Goal: Ask a question: Seek information or help from site administrators or community

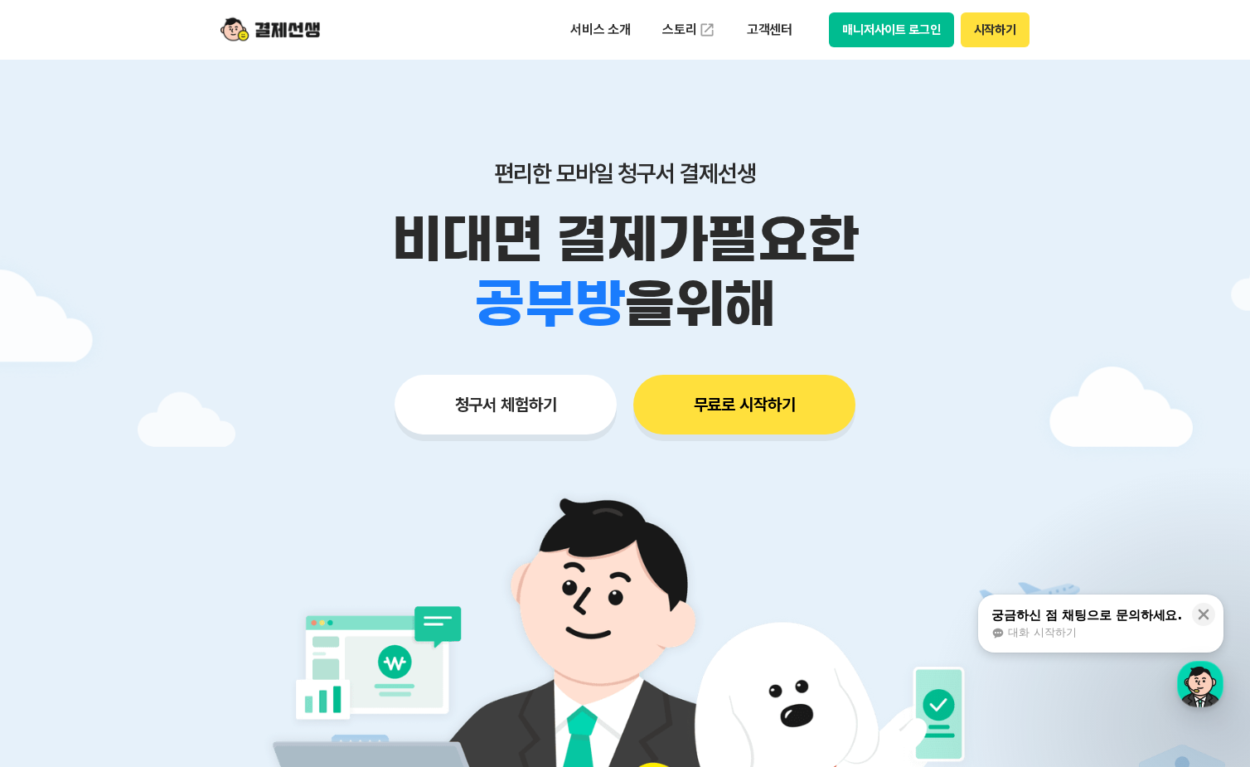
click at [1066, 625] on span "대화 시작하기" at bounding box center [1042, 632] width 68 height 15
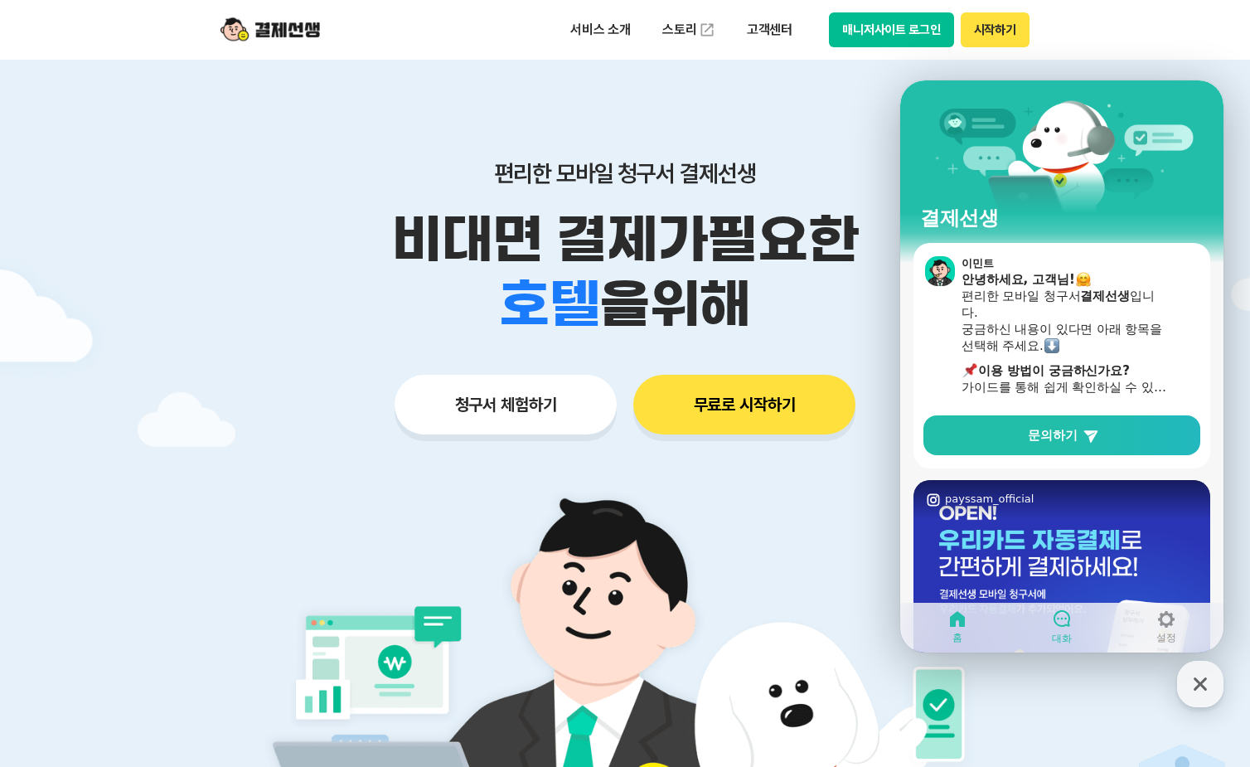
click at [1065, 638] on span "대화" at bounding box center [1062, 637] width 20 height 13
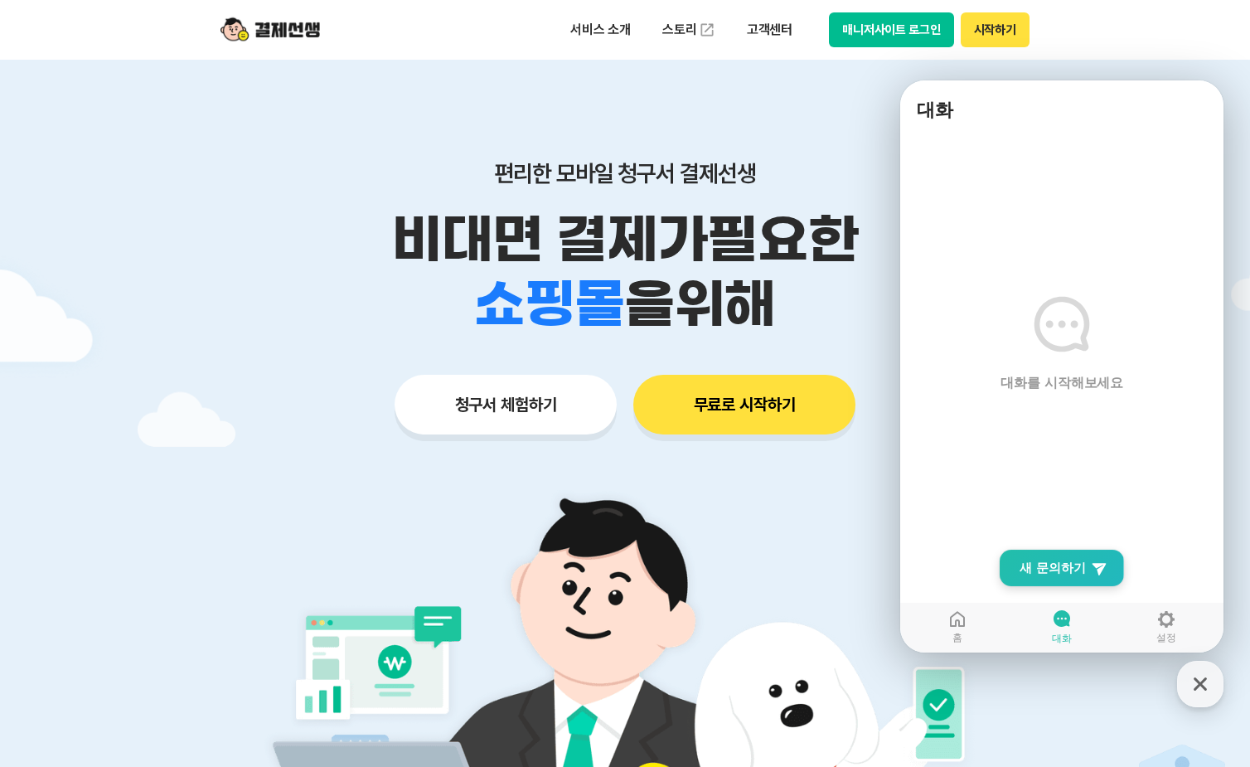
click at [1077, 571] on span "새 문의하기" at bounding box center [1052, 567] width 66 height 17
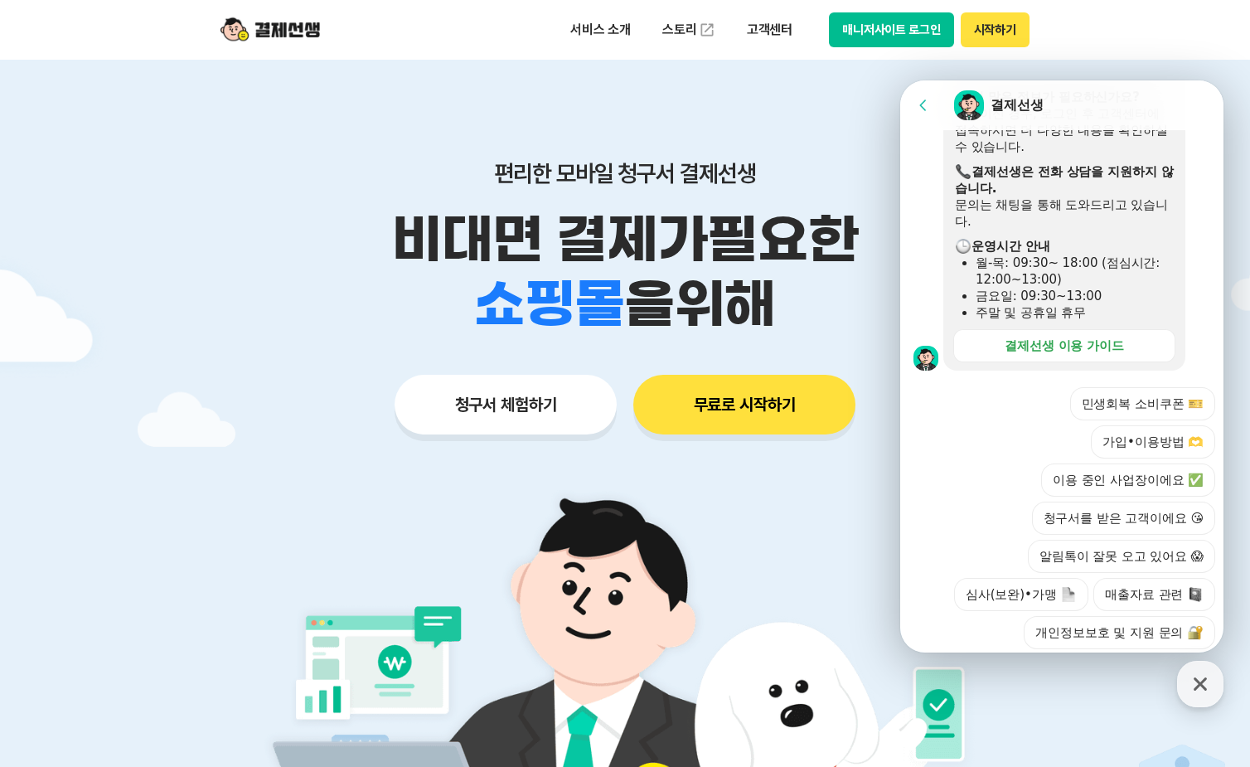
scroll to position [462, 0]
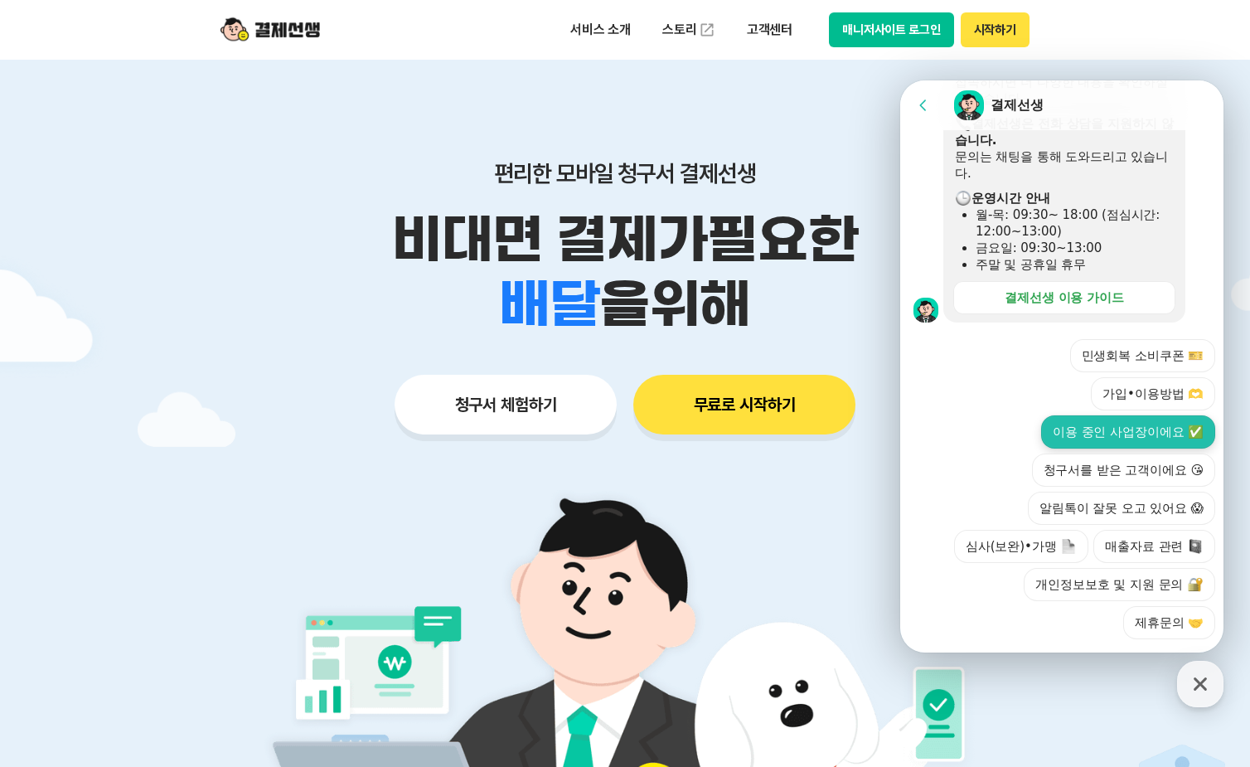
click at [1134, 415] on button "이용 중인 사업장이에요 ✅" at bounding box center [1128, 431] width 174 height 33
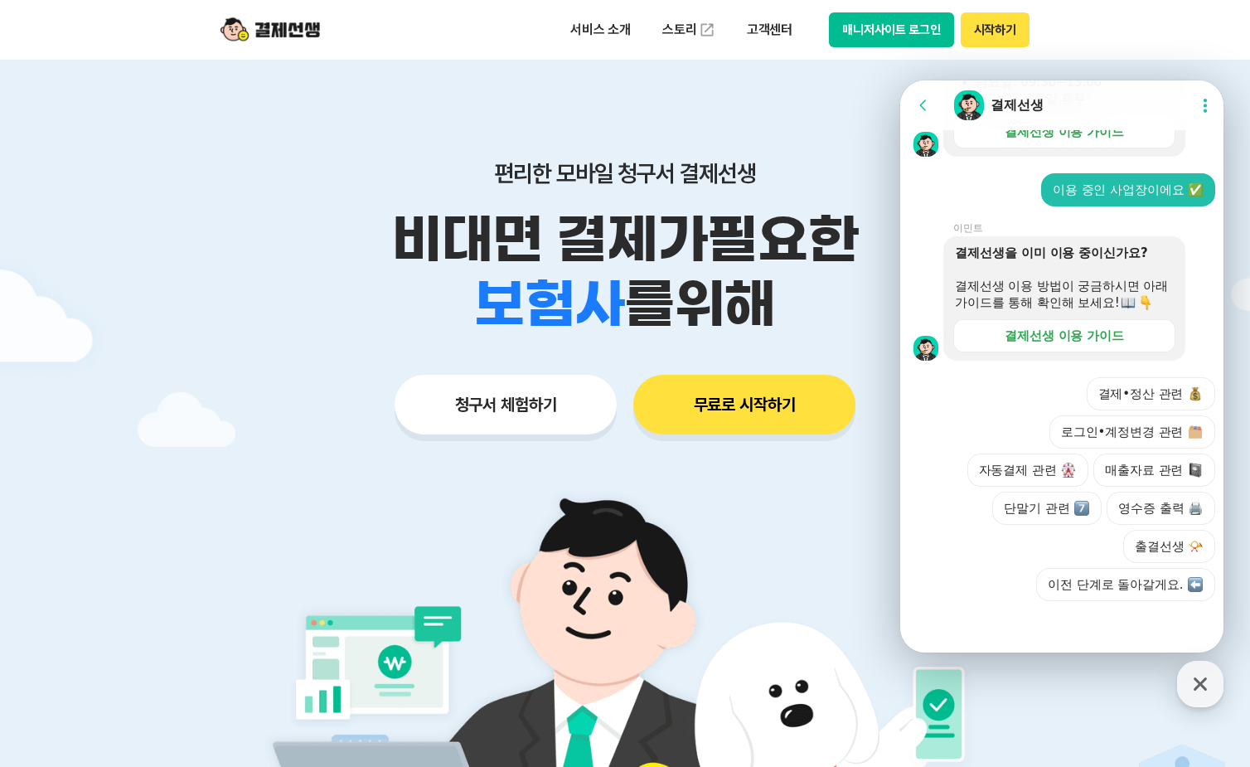
scroll to position [645, 0]
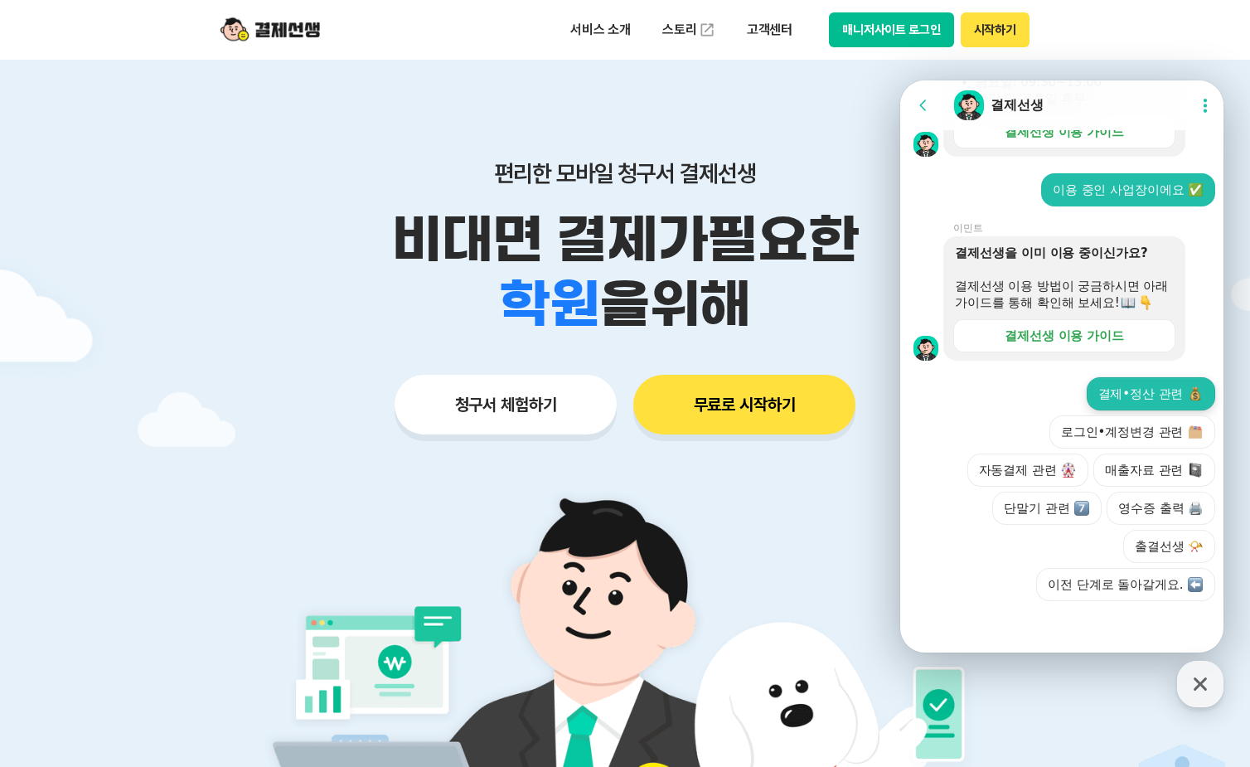
click at [1151, 389] on button "결제•정산 관련" at bounding box center [1150, 393] width 129 height 33
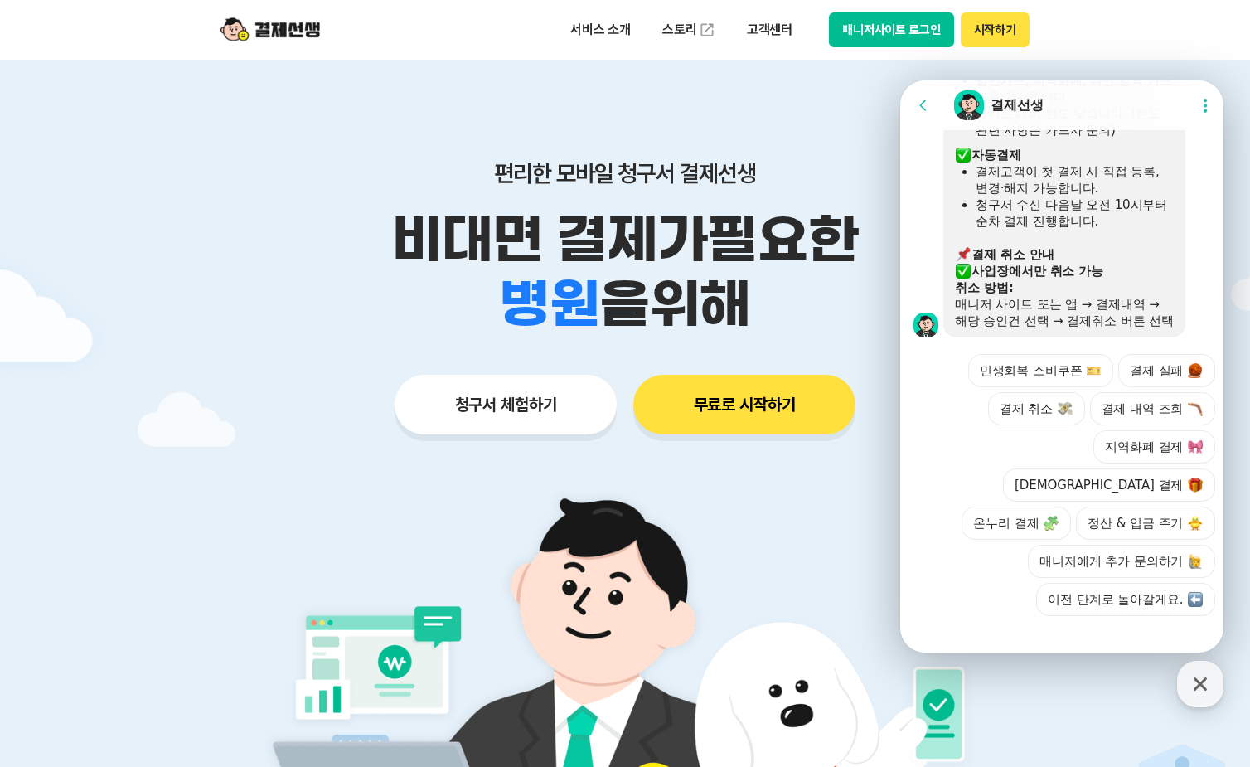
scroll to position [1213, 0]
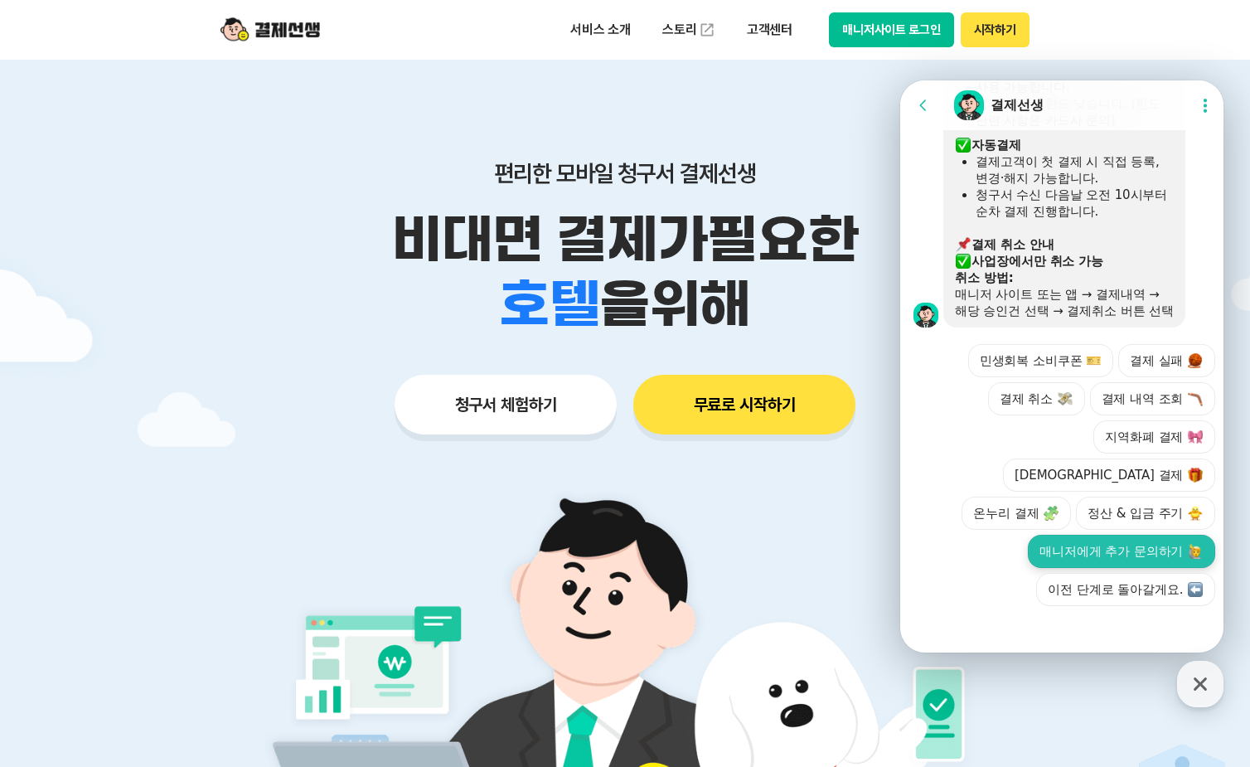
click at [1120, 548] on button "매니저에게 추가 문의하기" at bounding box center [1121, 550] width 187 height 33
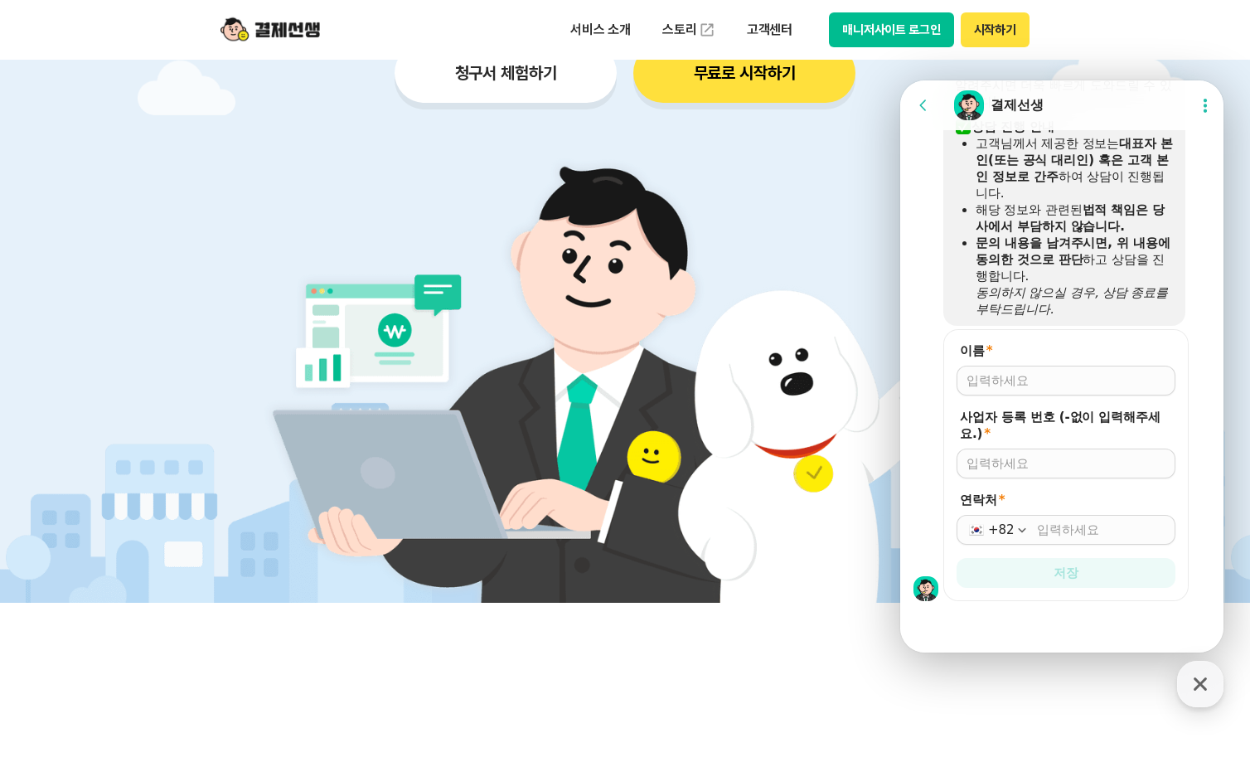
scroll to position [1618, 0]
click at [1040, 384] on input "이름 *" at bounding box center [1065, 380] width 199 height 17
type input "[PERSON_NAME]"
click at [1067, 466] on input "사업자 등록 번호 (-없이 입력해주세요.) *" at bounding box center [1065, 463] width 199 height 17
drag, startPoint x: 1026, startPoint y: 454, endPoint x: 1070, endPoint y: 438, distance: 46.9
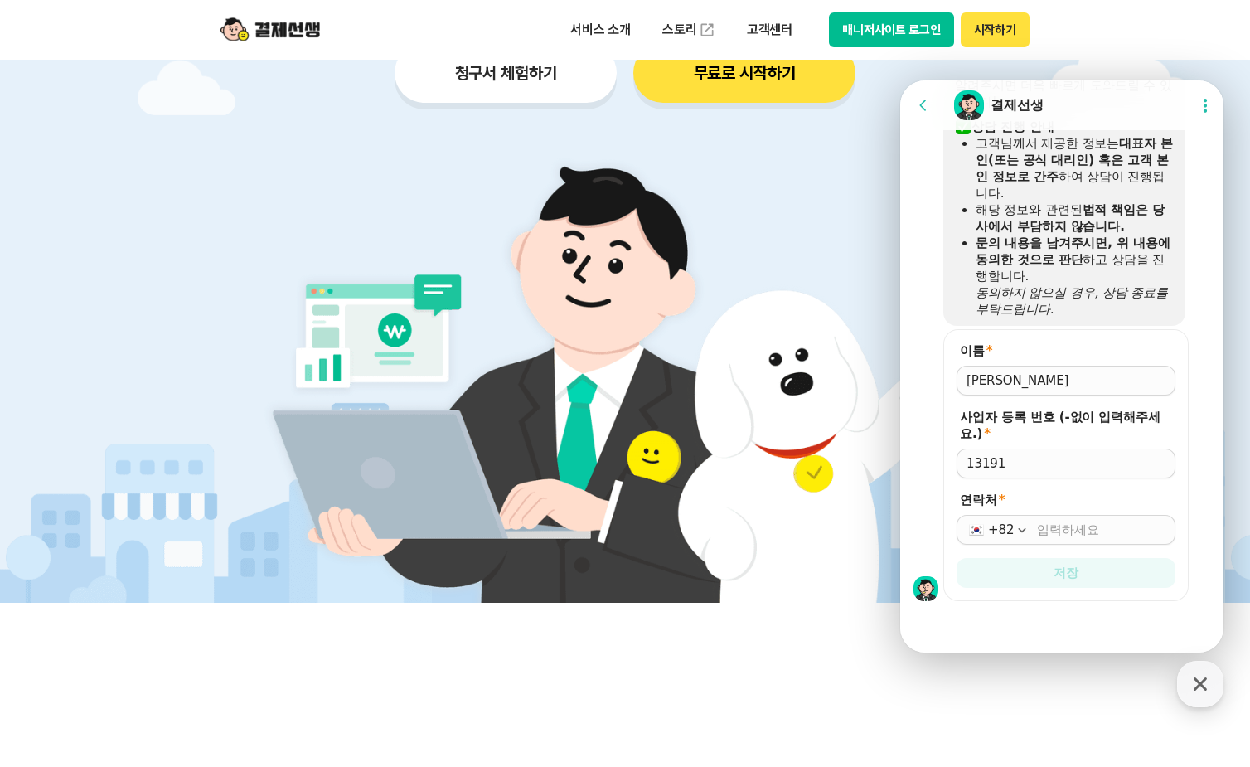
click at [1026, 454] on div "13191" at bounding box center [1065, 463] width 219 height 30
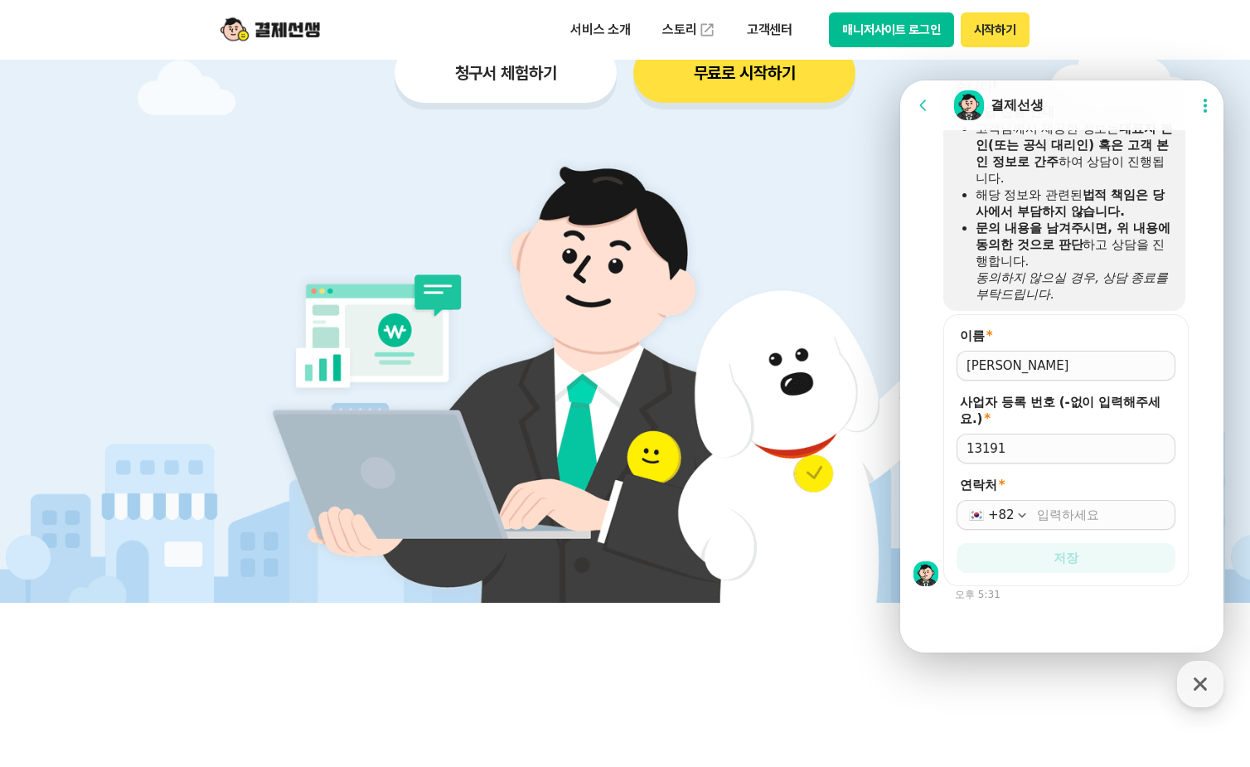
scroll to position [1632, 0]
click at [1046, 450] on input "13191" at bounding box center [1065, 448] width 199 height 17
type input "1319180252"
click at [1070, 505] on div "+82" at bounding box center [1065, 515] width 219 height 30
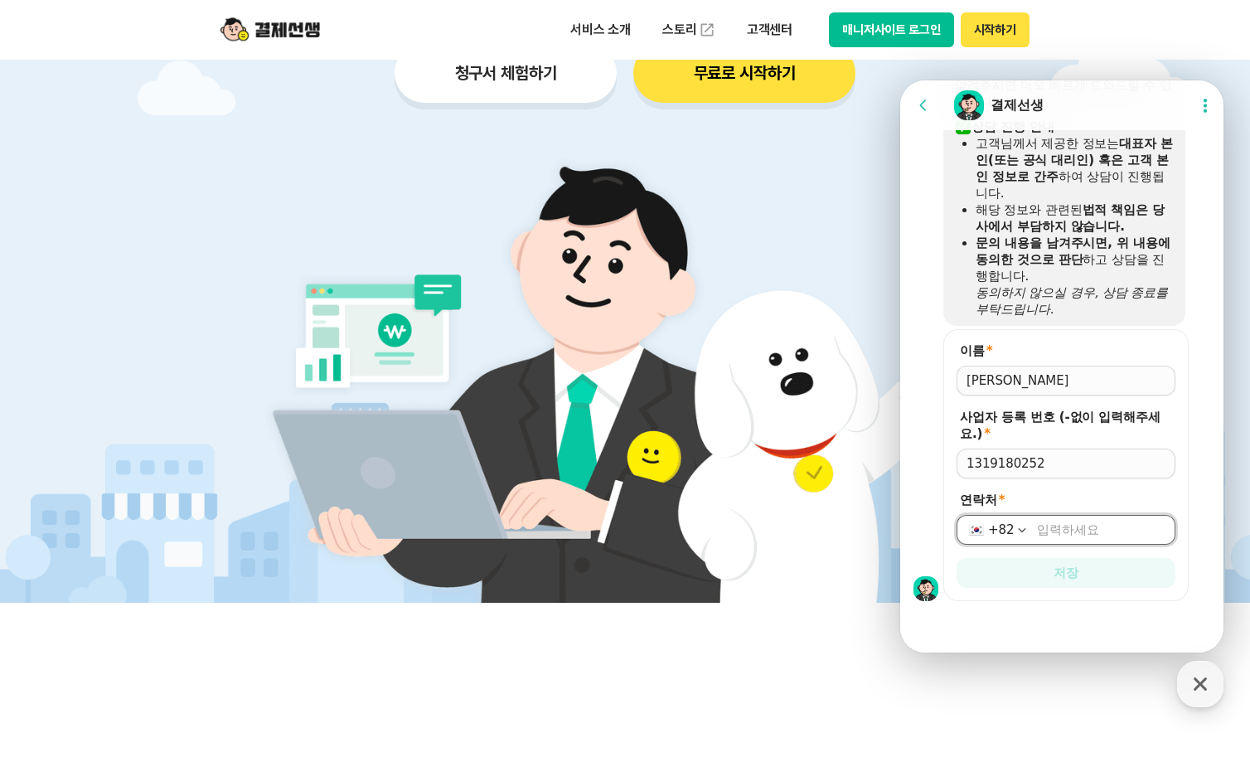
click at [1120, 529] on input "연락처 *" at bounding box center [1101, 529] width 128 height 17
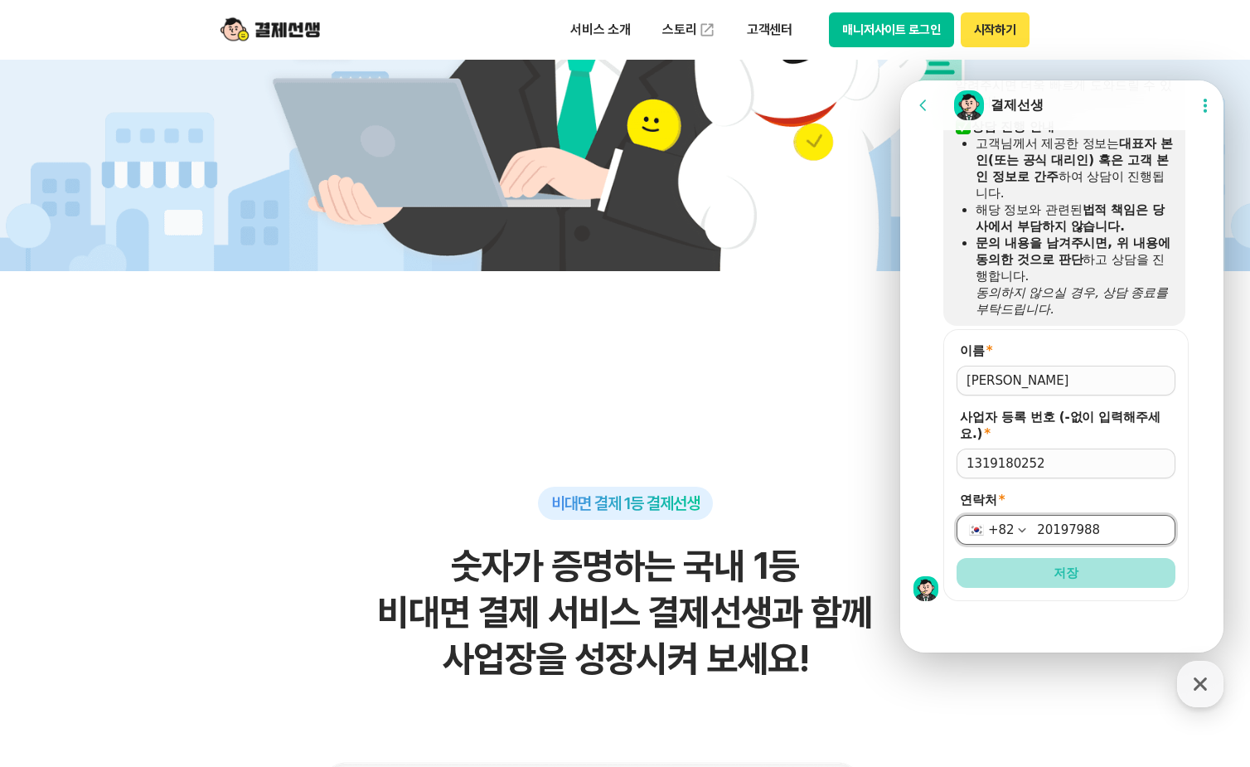
click at [973, 582] on button "저장" at bounding box center [1065, 573] width 219 height 30
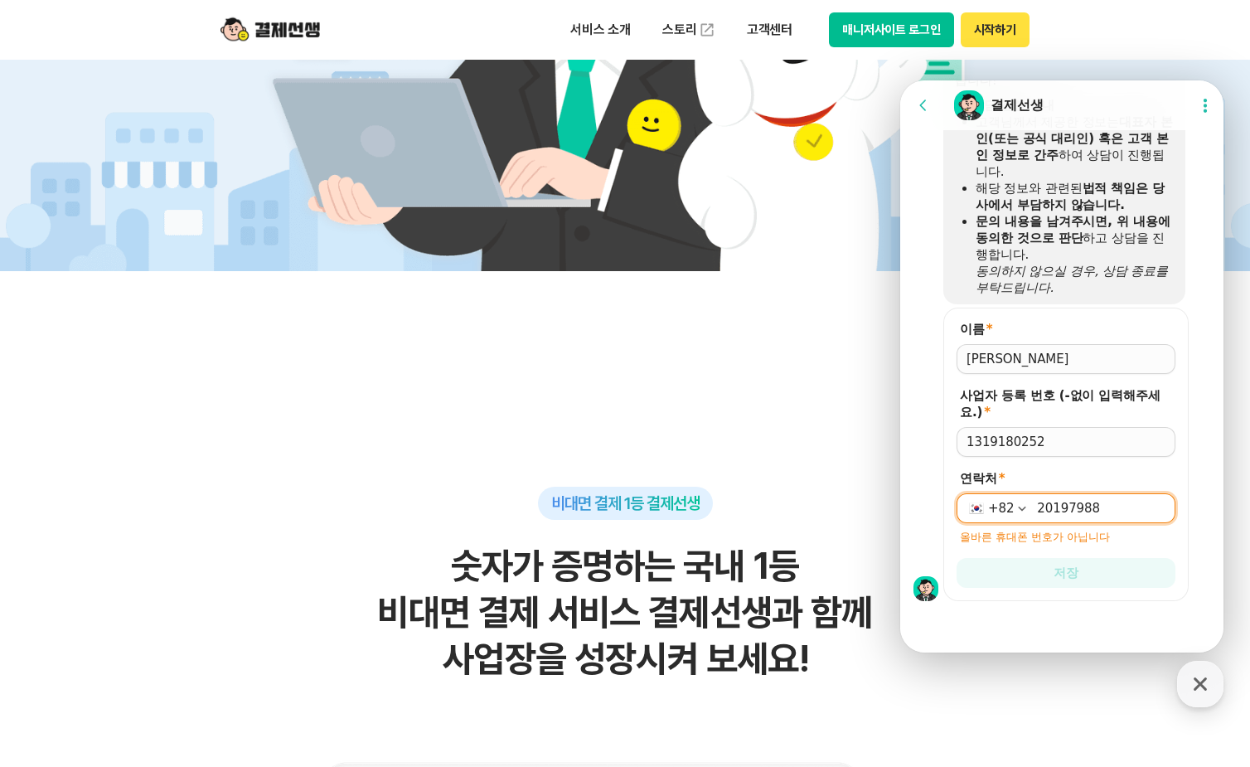
scroll to position [1639, 0]
click at [1101, 501] on input "20197988" at bounding box center [1101, 508] width 128 height 17
click at [1031, 506] on div "[PHONE_NUMBER]" at bounding box center [1065, 508] width 219 height 30
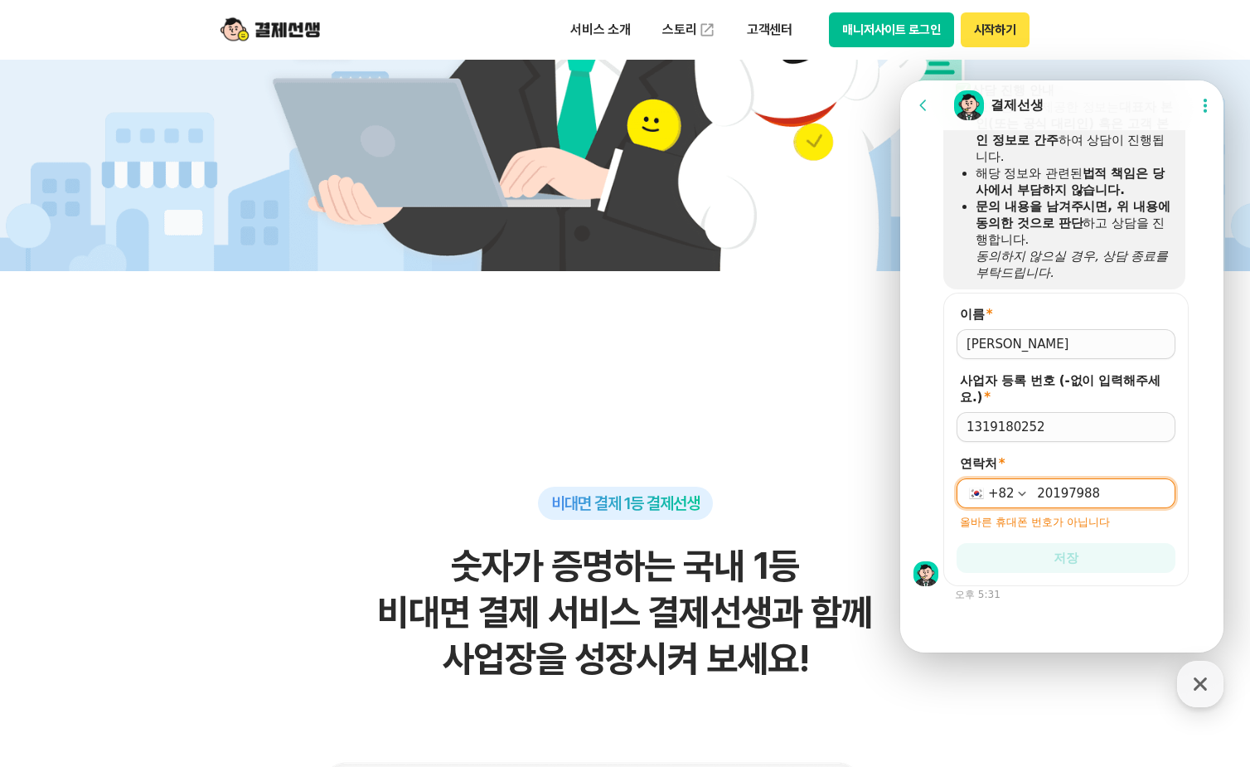
click at [1034, 506] on div "[PHONE_NUMBER]" at bounding box center [1065, 493] width 219 height 30
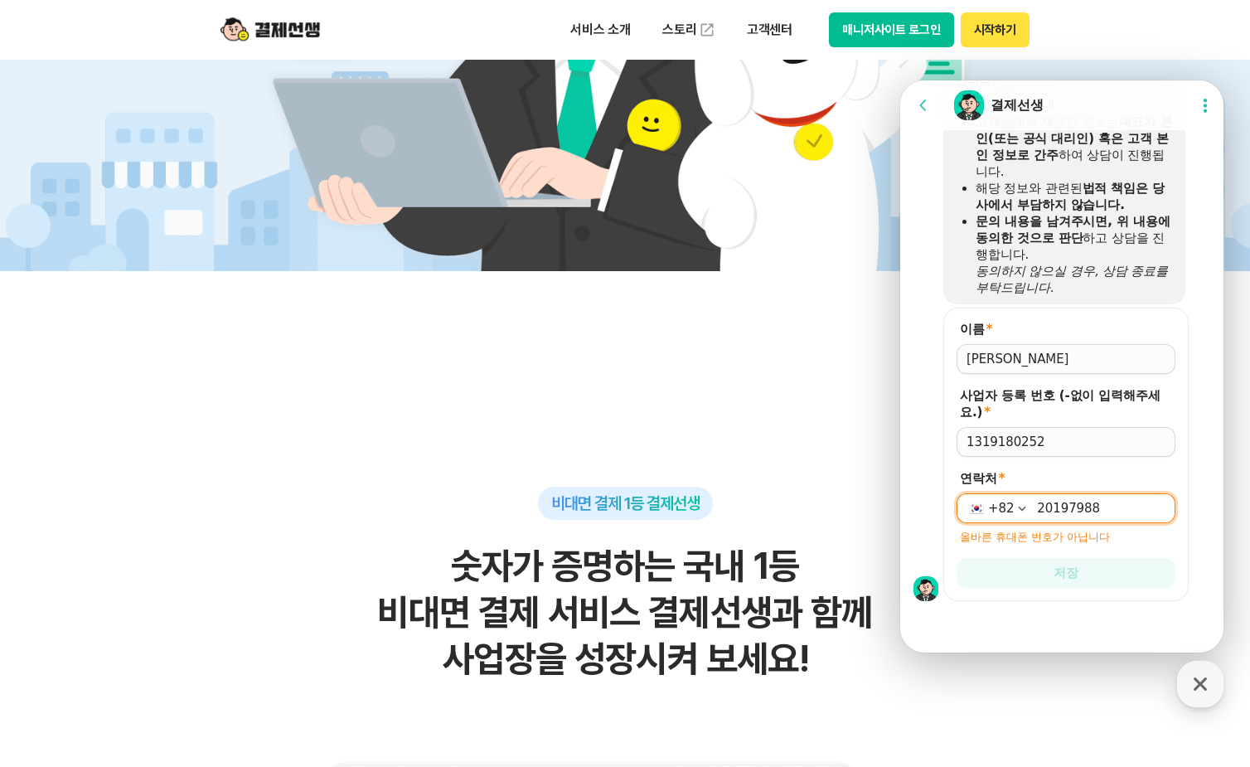
click at [1037, 491] on div "연락처 * [PHONE_NUMBER] 올바른 휴대폰 번호가 아닙니다" at bounding box center [1065, 507] width 219 height 75
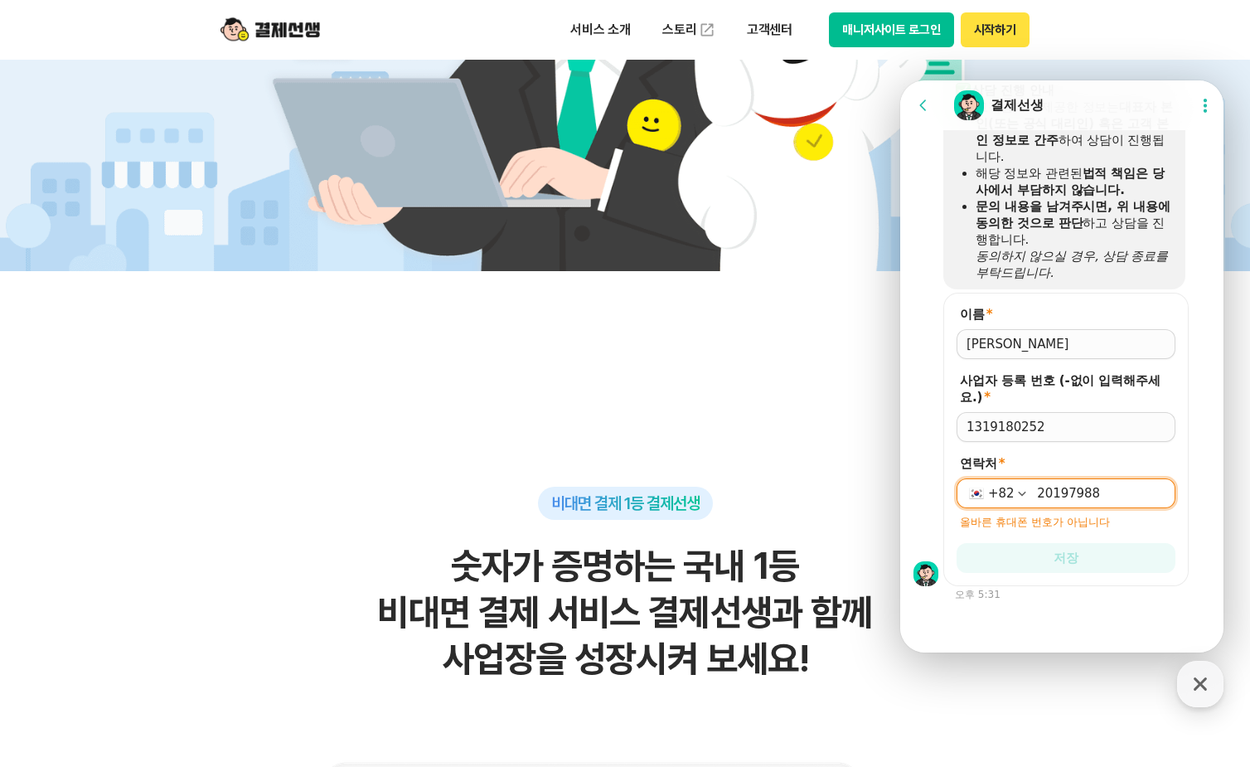
click at [1032, 505] on div "[PHONE_NUMBER]" at bounding box center [1065, 493] width 219 height 30
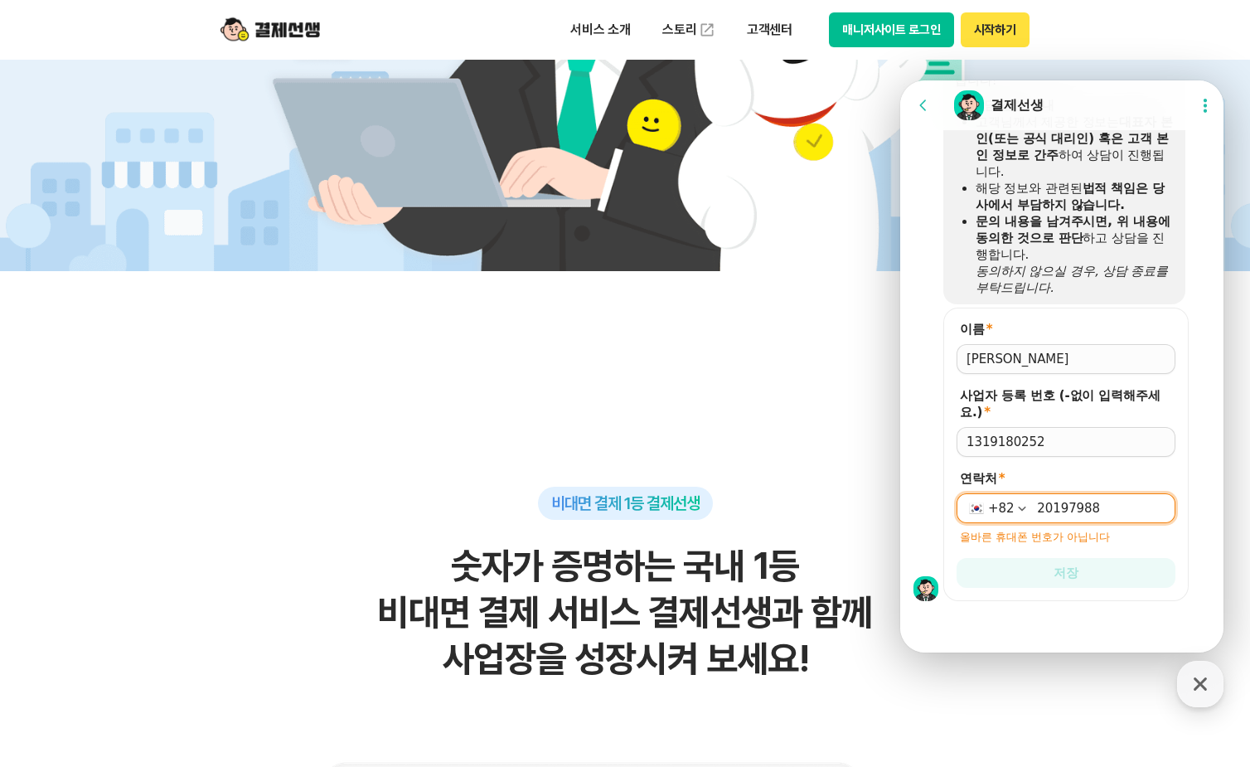
click at [1040, 499] on div "[PHONE_NUMBER]" at bounding box center [1065, 508] width 219 height 30
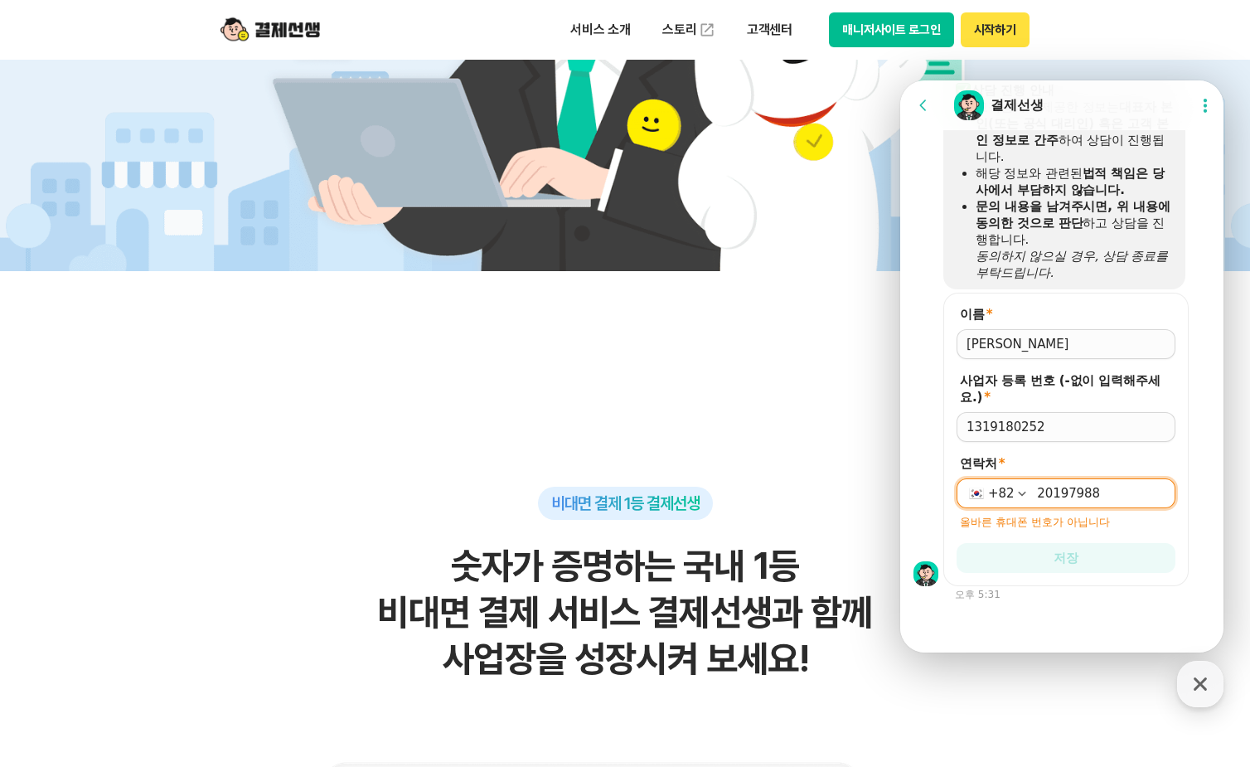
scroll to position [1654, 0]
click at [1120, 491] on input "20197988" at bounding box center [1101, 493] width 128 height 17
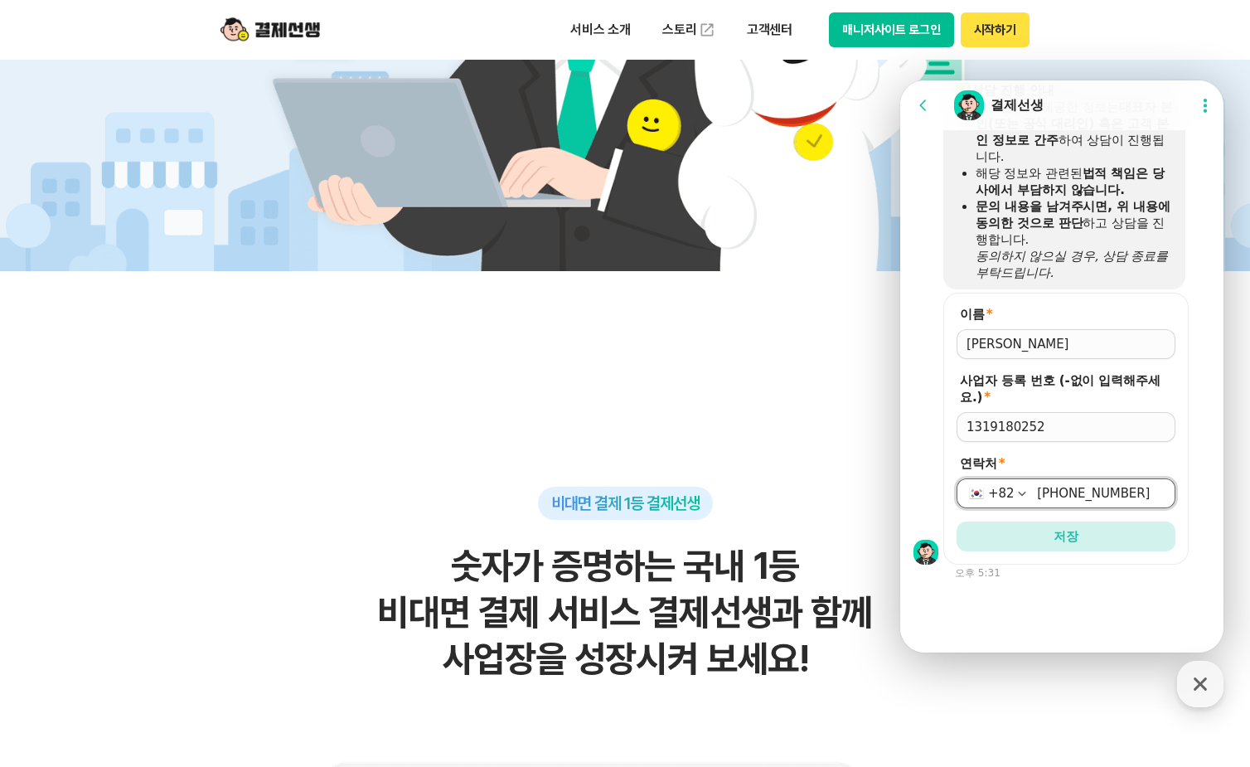
scroll to position [1632, 0]
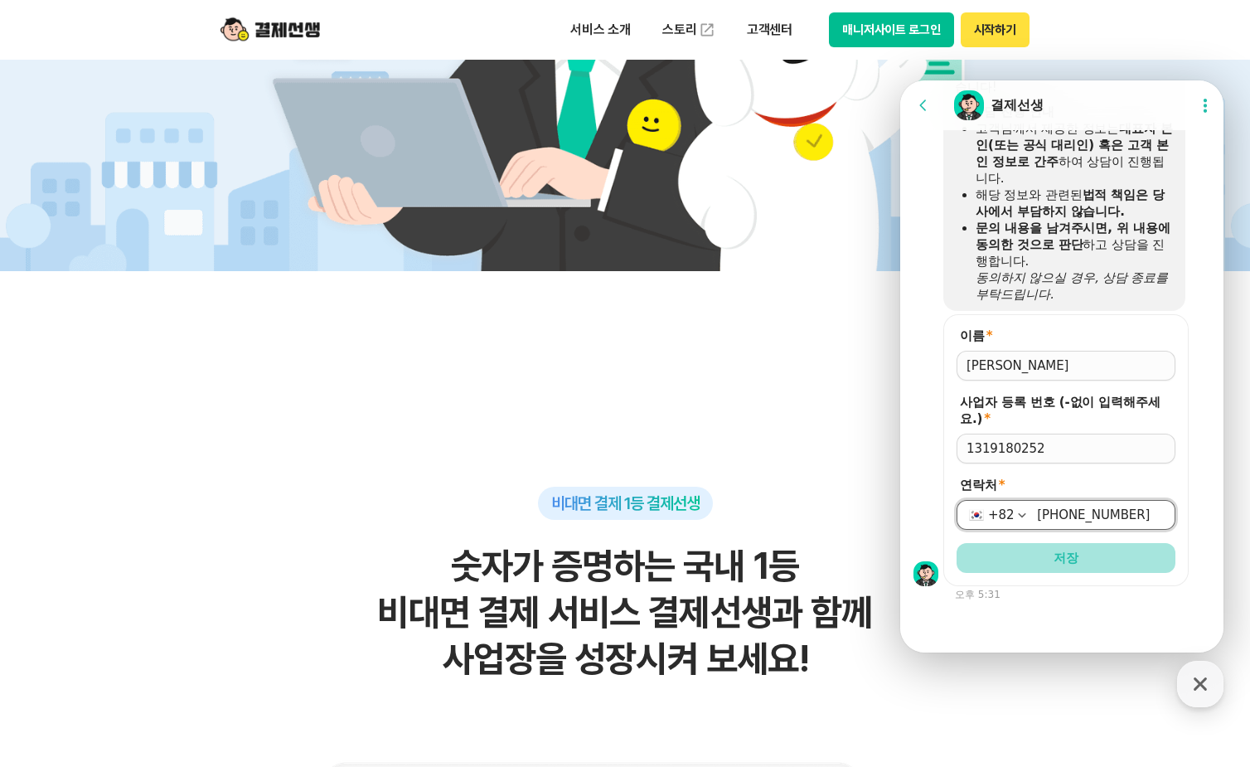
type input "[PHONE_NUMBER]"
click at [1074, 550] on span "저장" at bounding box center [1065, 557] width 25 height 17
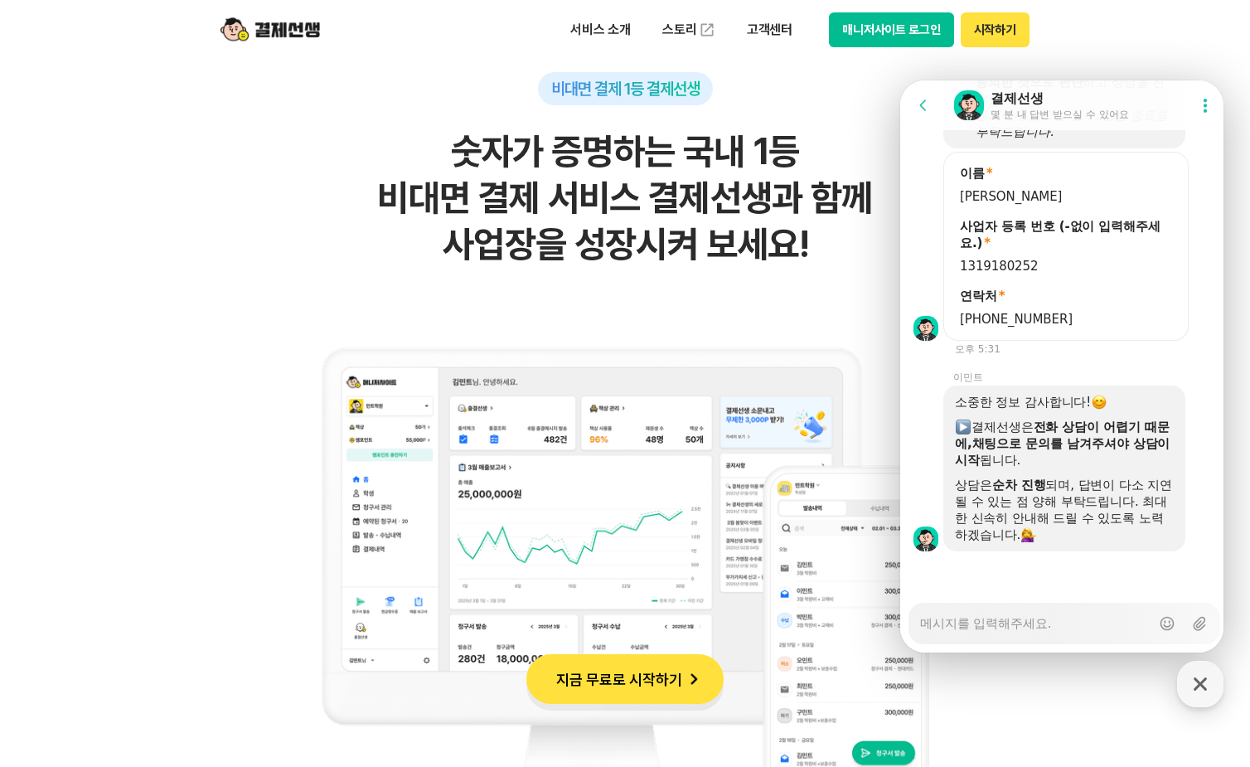
scroll to position [1409, 0]
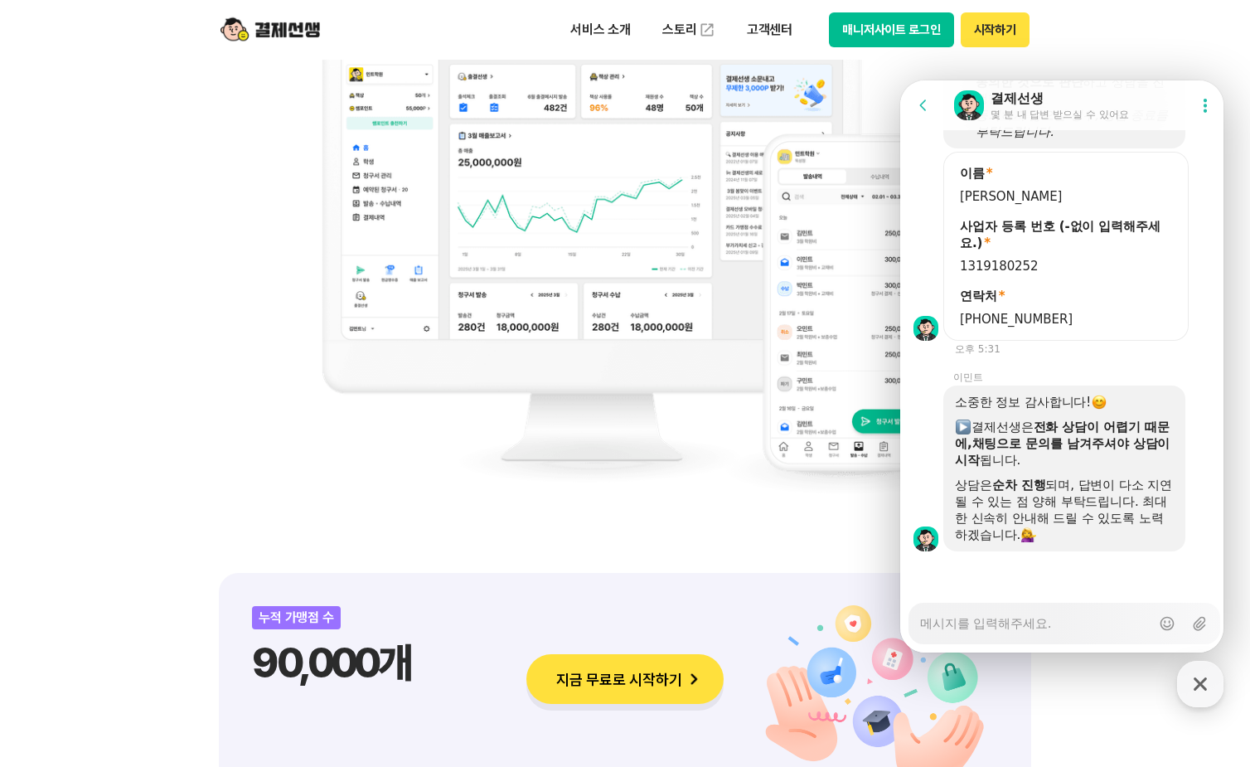
click at [1047, 625] on textarea "Messenger Input Textarea" at bounding box center [1035, 617] width 230 height 28
click at [998, 617] on textarea "Messenger Input Textarea" at bounding box center [1035, 617] width 230 height 28
type textarea "x"
type textarea "ㄱ"
type textarea "x"
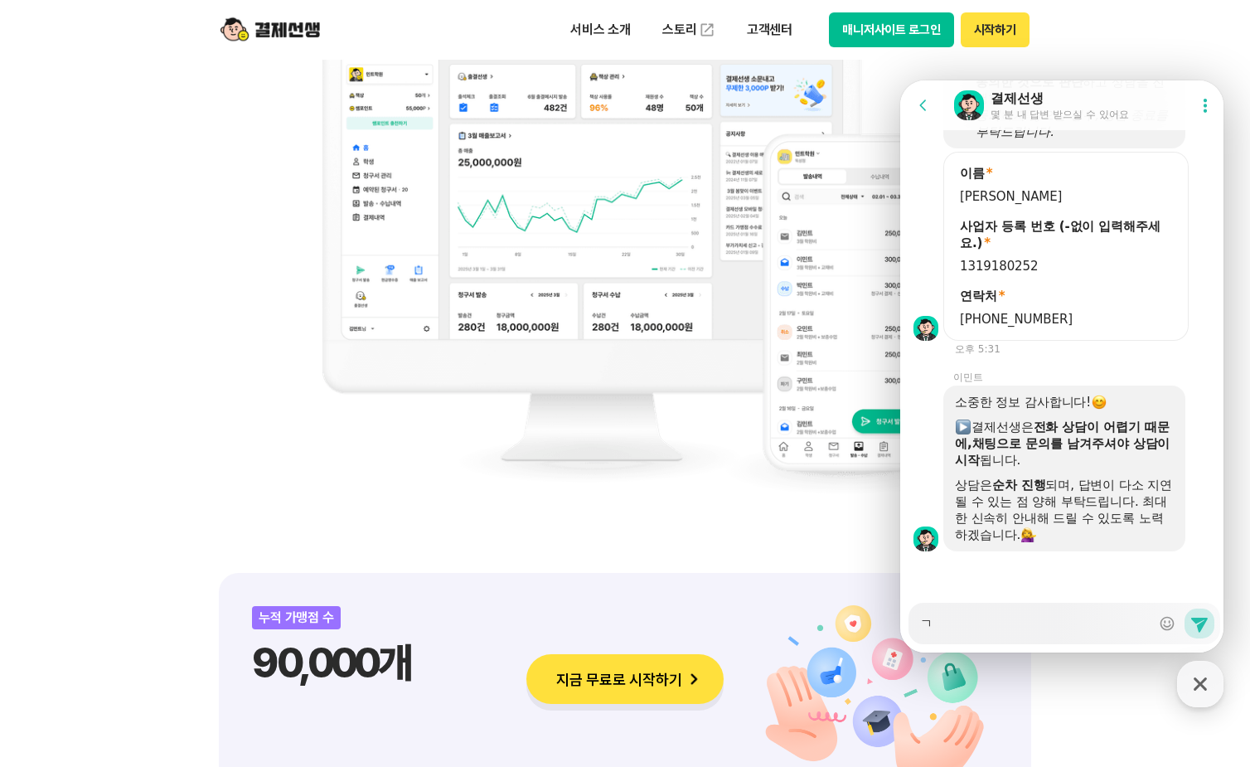
type textarea "겨"
type textarea "x"
type textarea "결"
type textarea "x"
type textarea "결ㅈ"
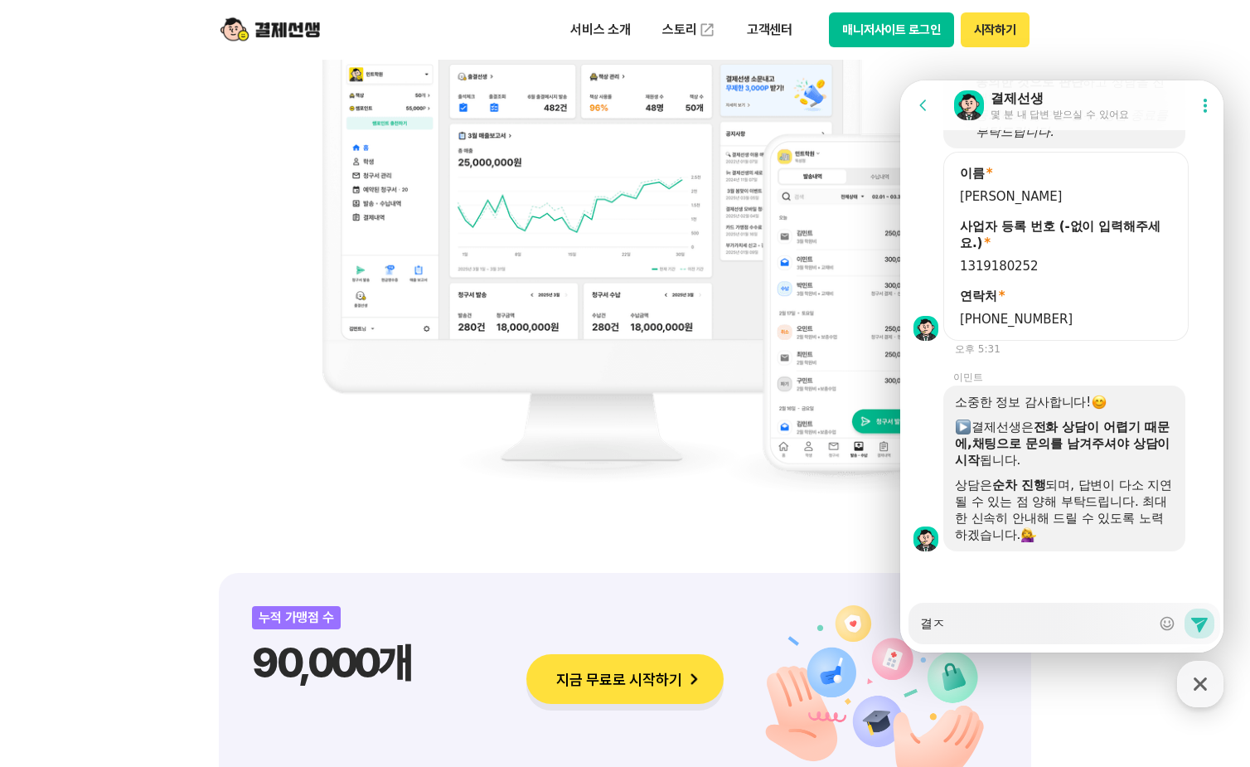
type textarea "x"
type textarea "결제"
type textarea "x"
type textarea "결제"
type textarea "x"
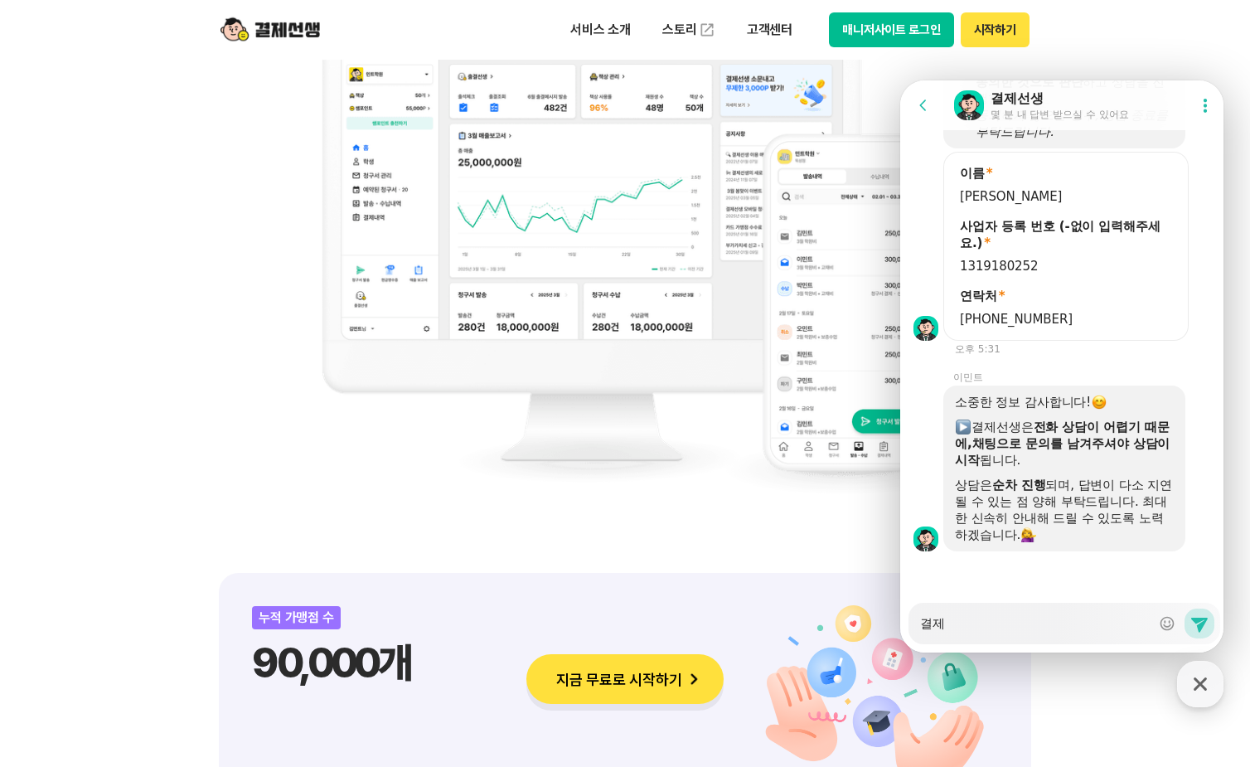
type textarea "결제"
type textarea "x"
type textarea "결"
type textarea "x"
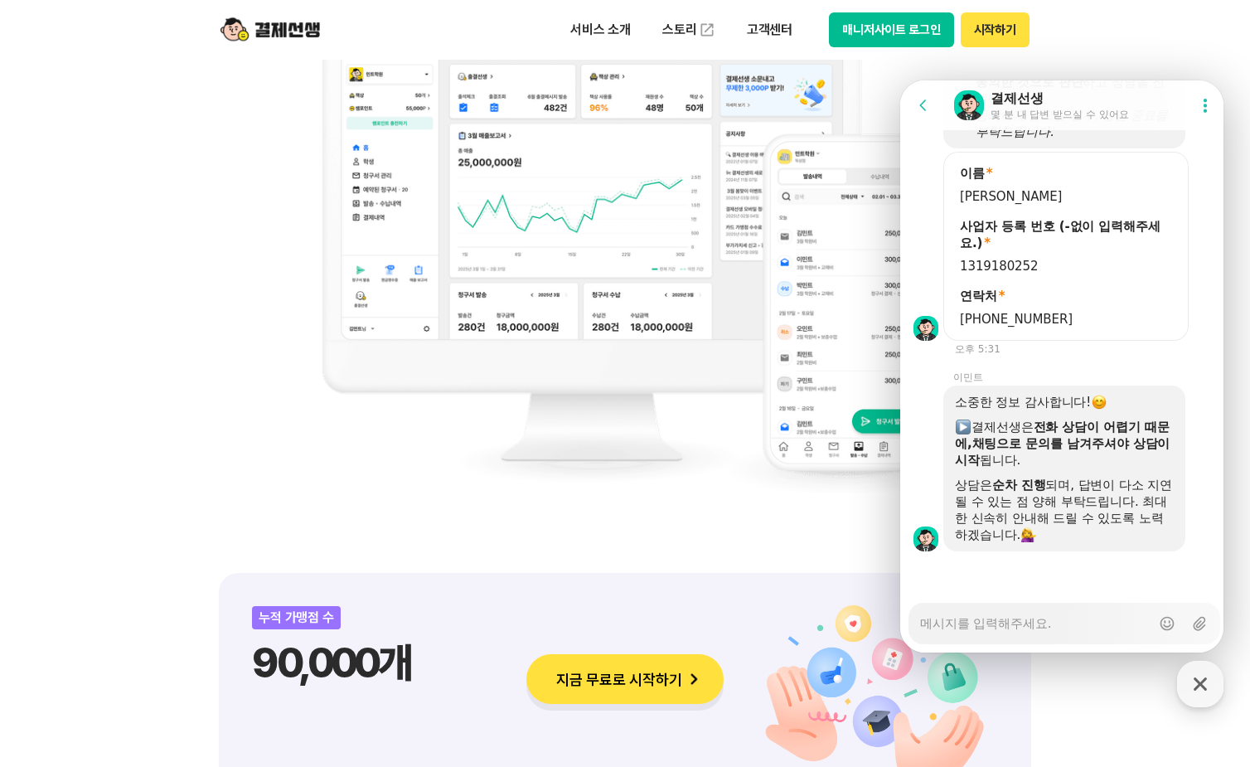
type textarea "ㄱ"
type textarea "x"
type textarea "겨"
type textarea "x"
type textarea "결"
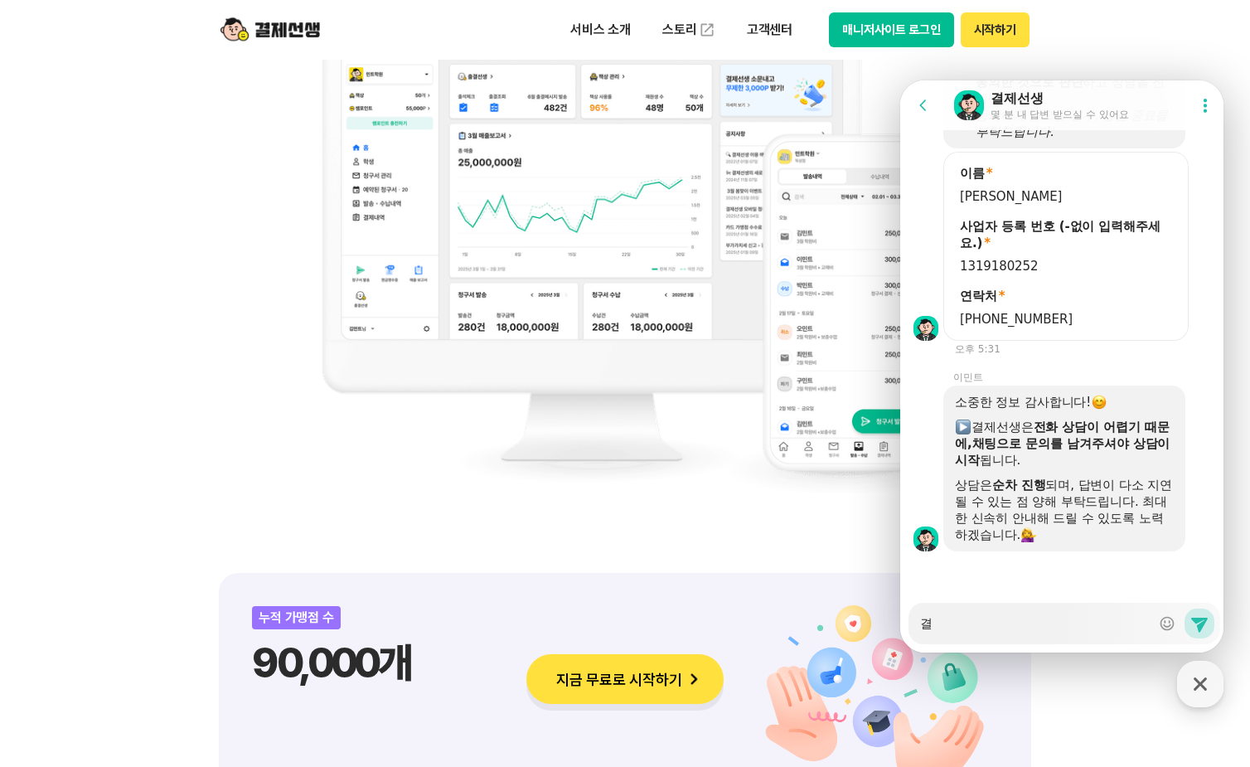
type textarea "x"
type textarea "결ㅈ"
type textarea "x"
type textarea "결제"
type textarea "x"
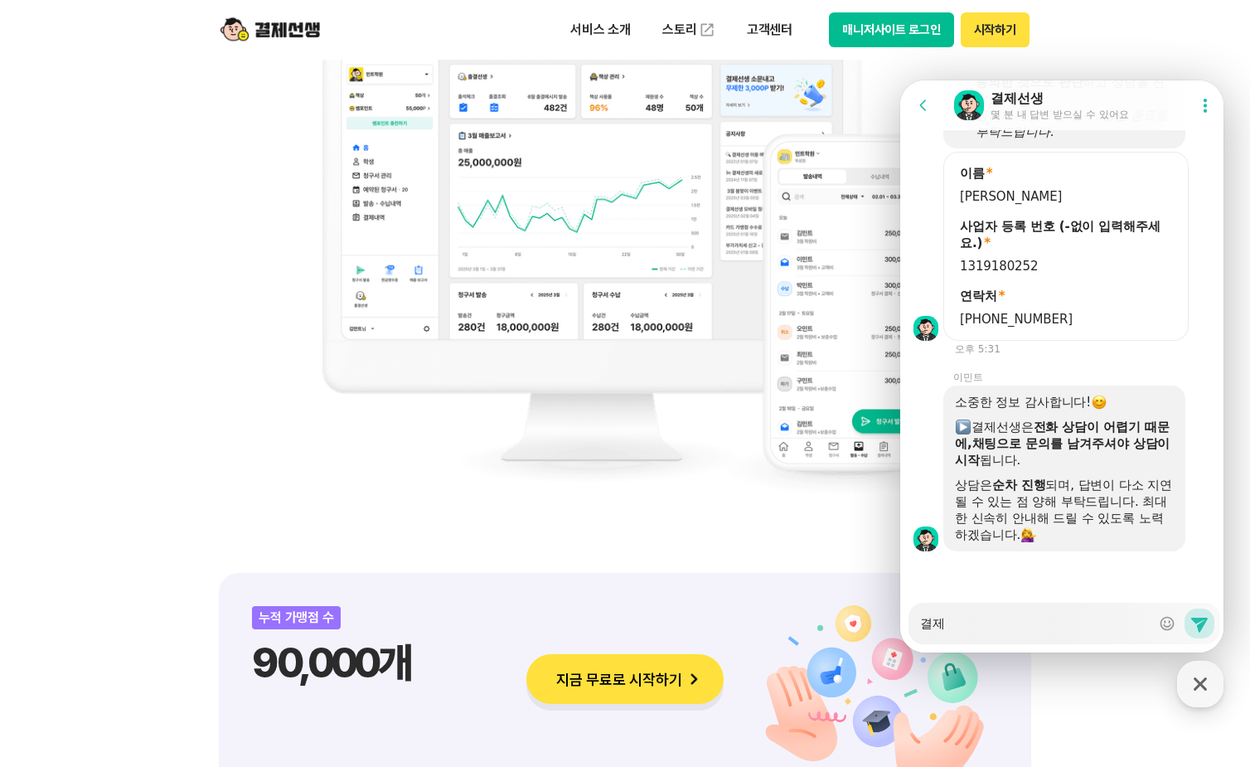
type textarea "결제"
type textarea "x"
type textarea "결제 ㅅ"
type textarea "x"
type textarea "결제 사"
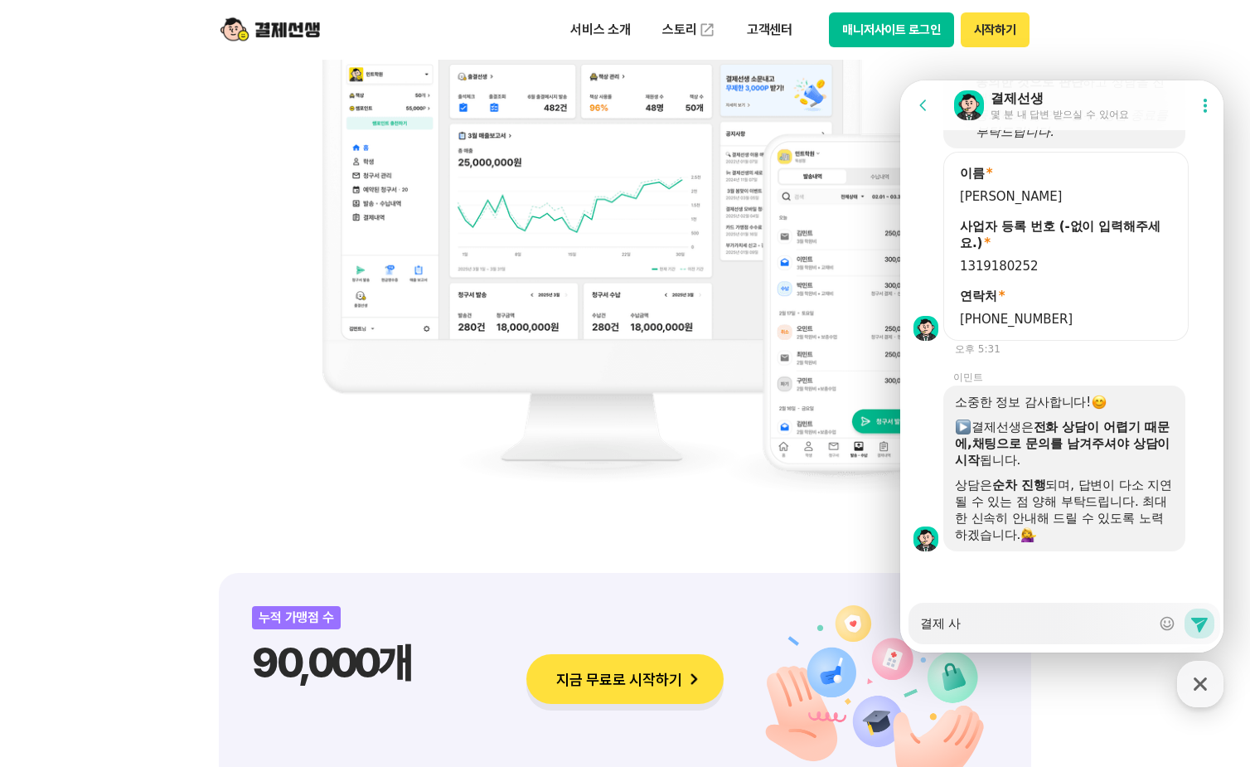
type textarea "x"
type textarea "결제 상"
type textarea "x"
type textarea "결제 사어"
type textarea "x"
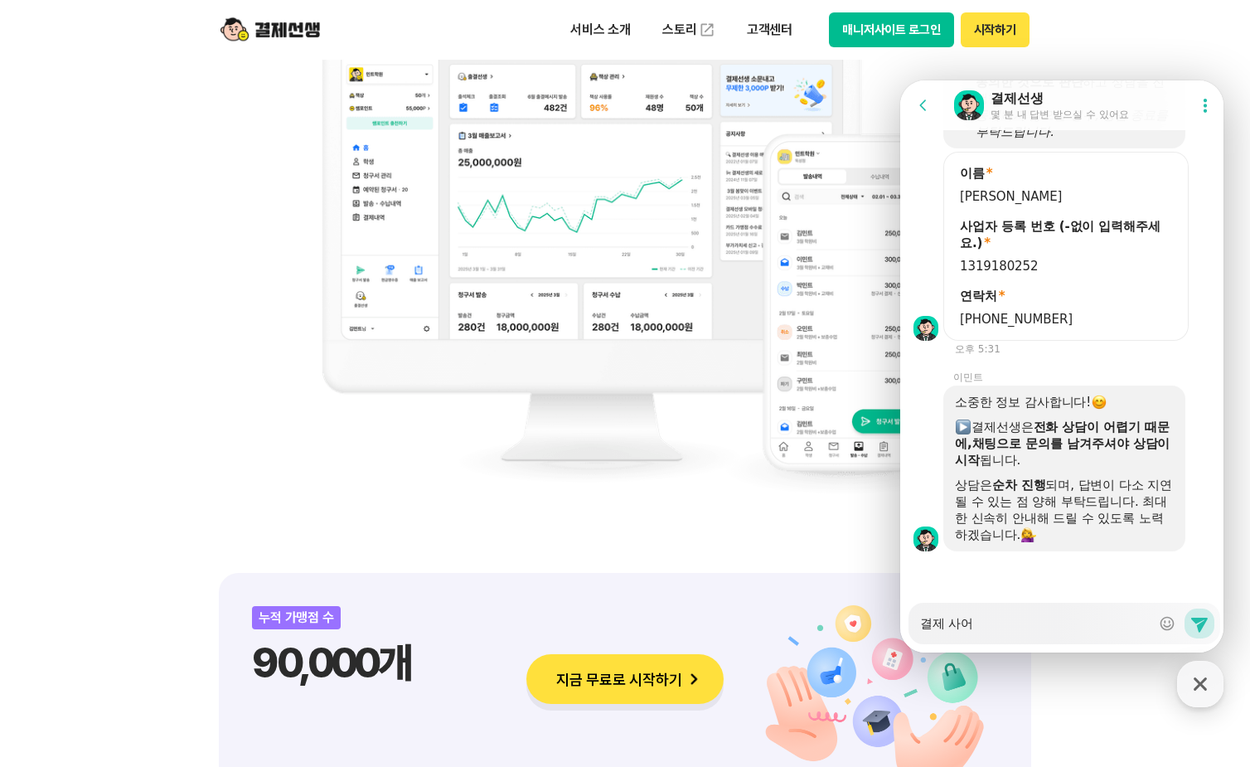
type textarea "결제 사업"
type textarea "x"
type textarea "결제 사업ㅈ"
type textarea "x"
type textarea "결제 사업장"
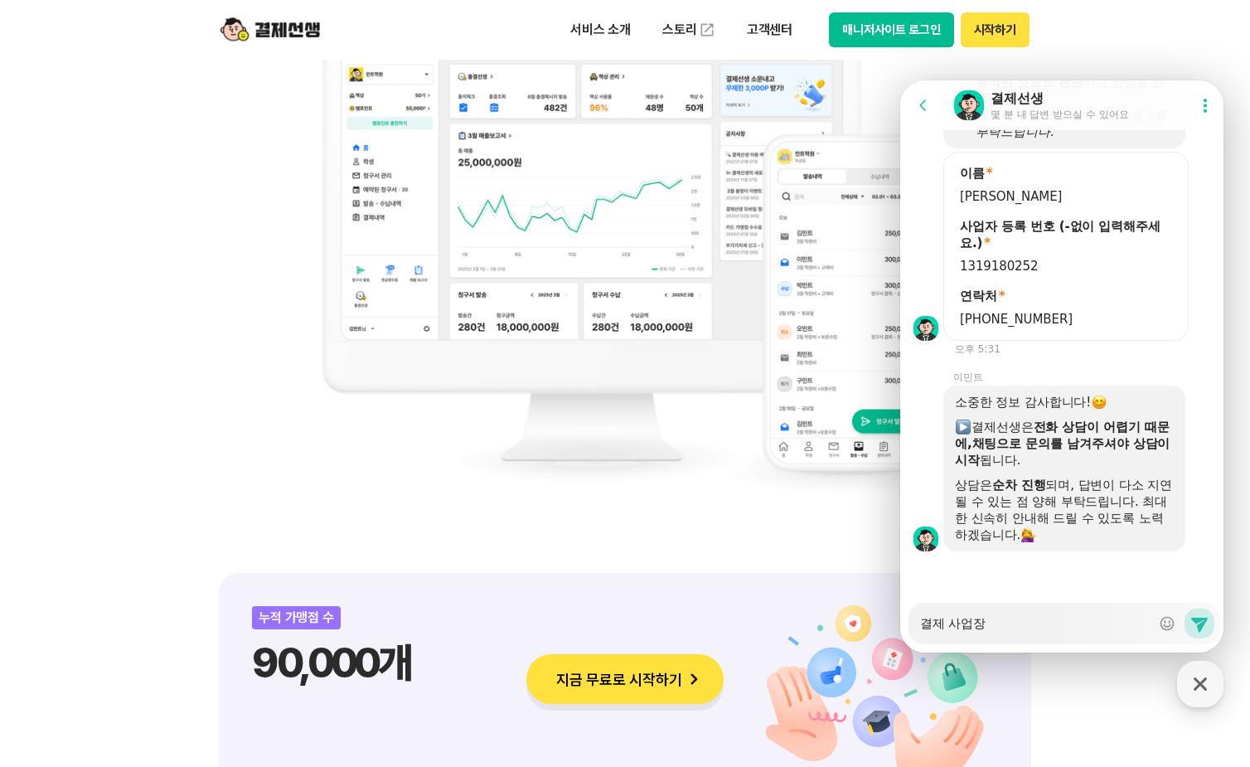
type textarea "x"
type textarea "결제 사업장"
type textarea "x"
type textarea "결제 사업장 ㅈ"
type textarea "x"
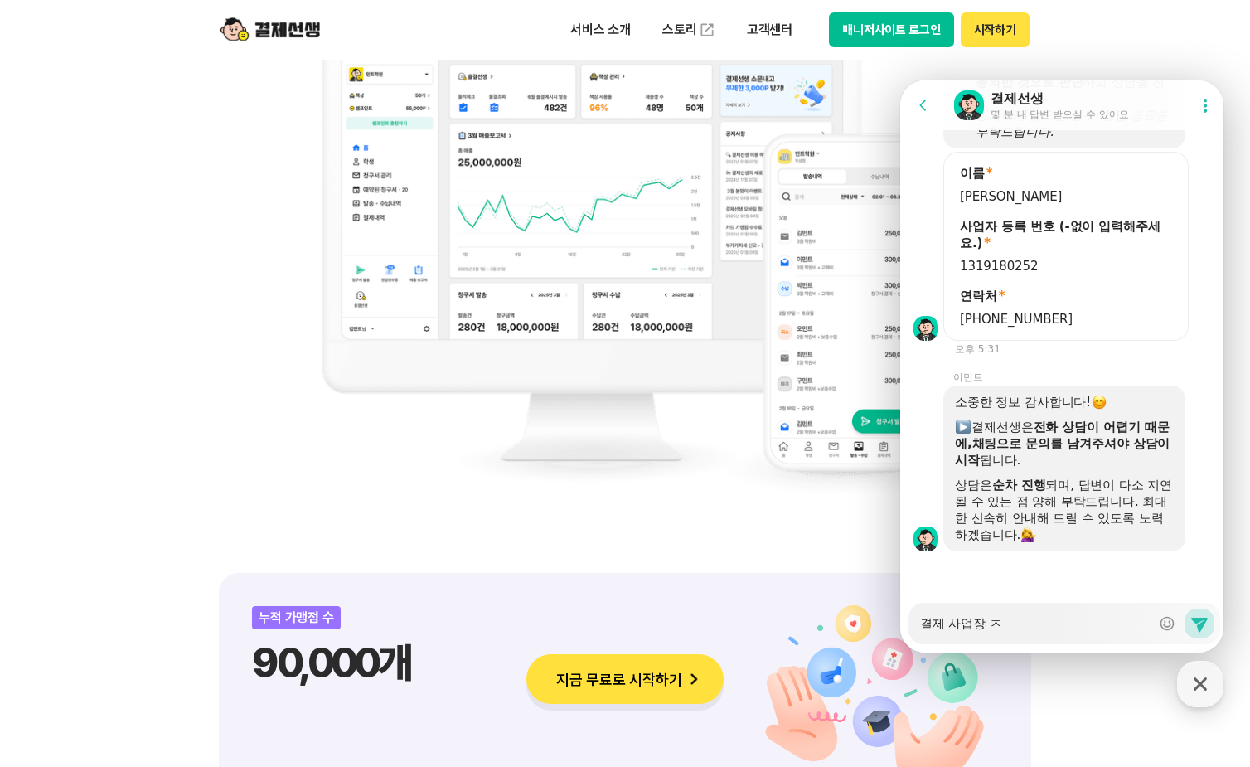
type textarea "결제 사업장 주"
type textarea "x"
type textarea "결제 사업장 줏"
type textarea "x"
type textarea "결제 사업장 주소"
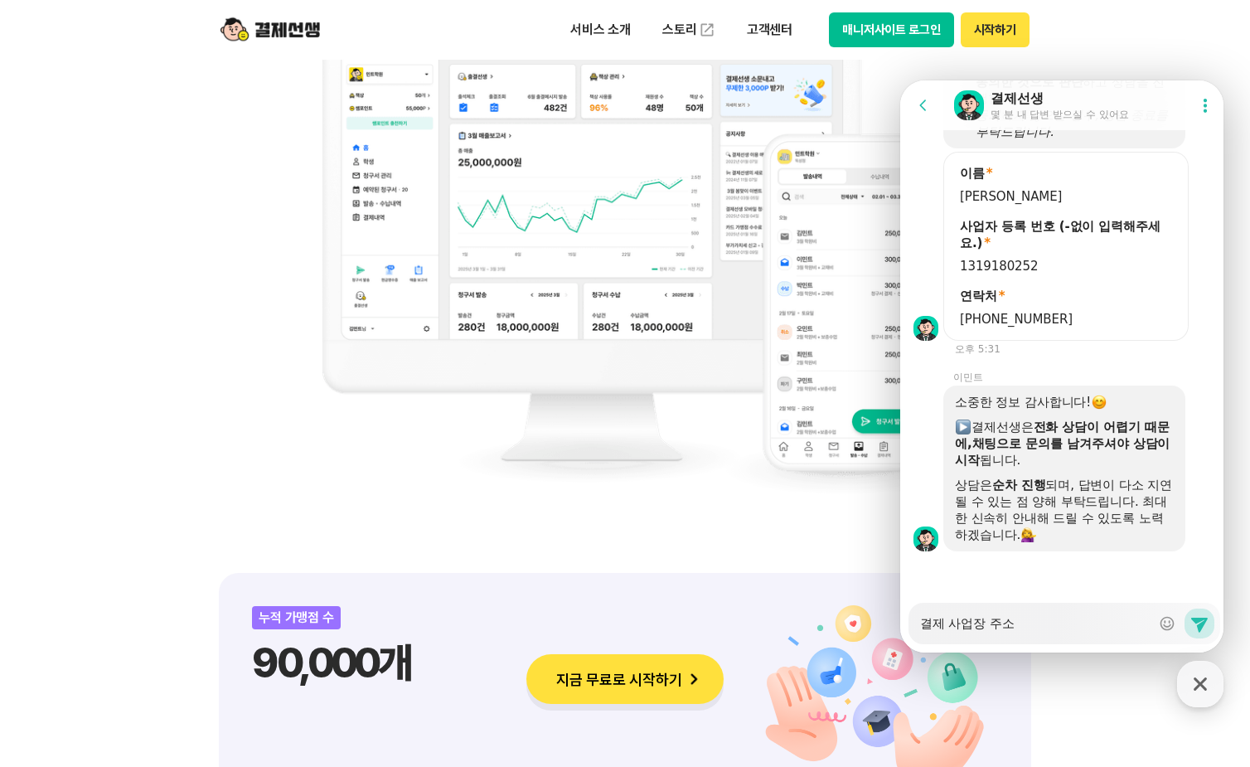
type textarea "x"
type textarea "결제 사업장 주속"
type textarea "x"
type textarea "결제 사업장 주소가"
type textarea "x"
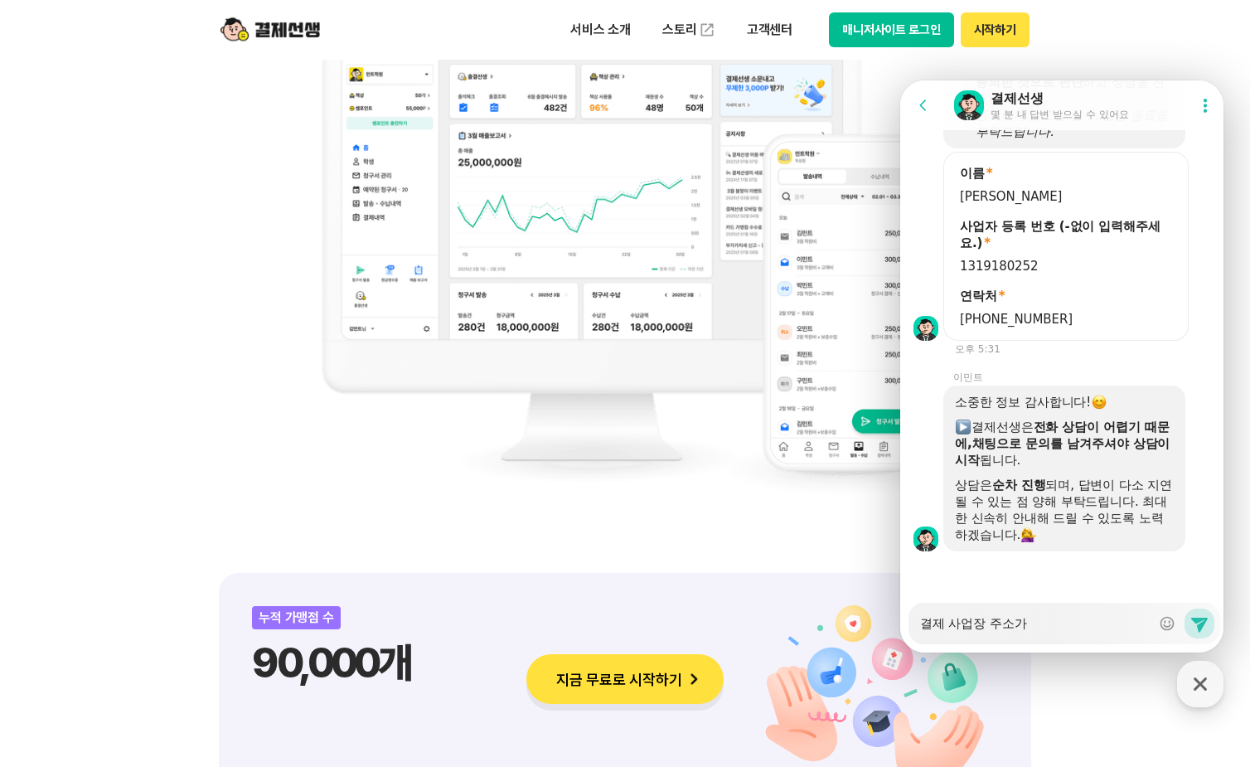
type textarea "결제 사업장 주소가"
type textarea "x"
type textarea "결제 사업장 주소가 ㄱ"
type textarea "x"
type textarea "결제 사업장 주소가 고"
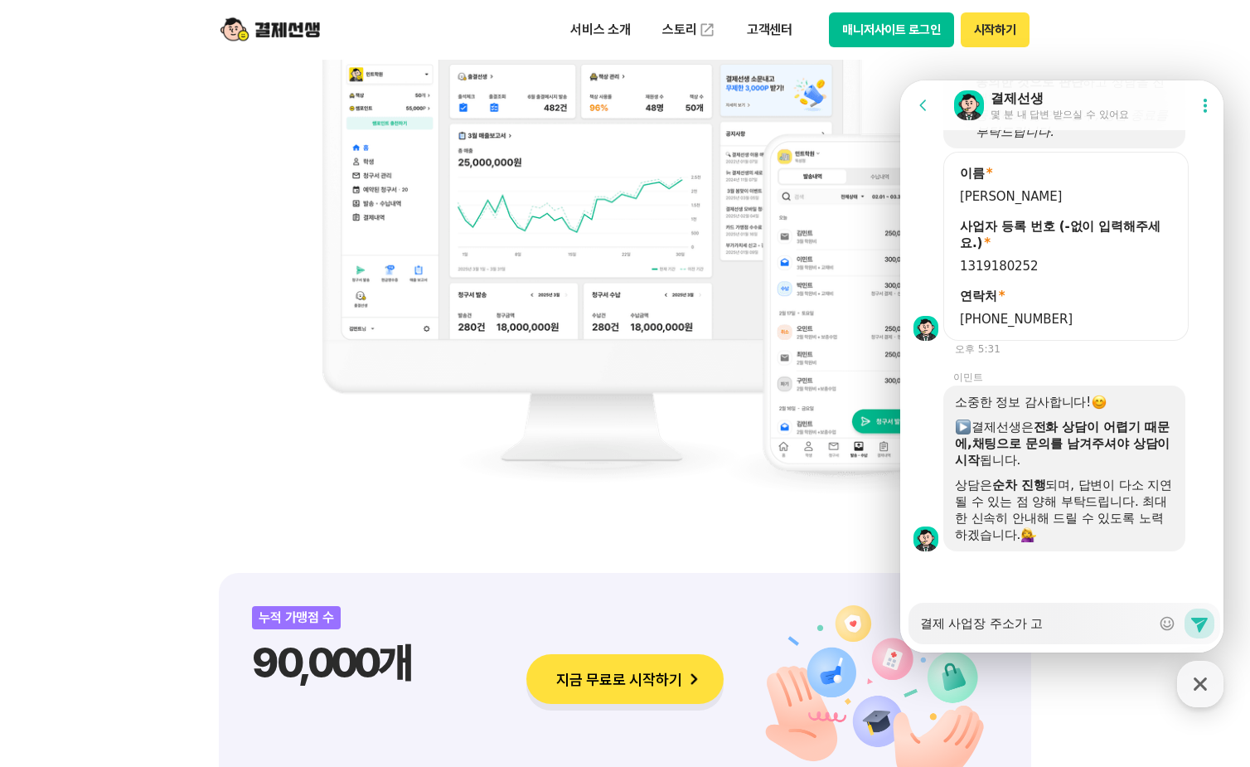
type textarea "x"
type textarea "결제 사업장 주소가 과"
type textarea "x"
type textarea "결제 사업장 주소가 광"
type textarea "x"
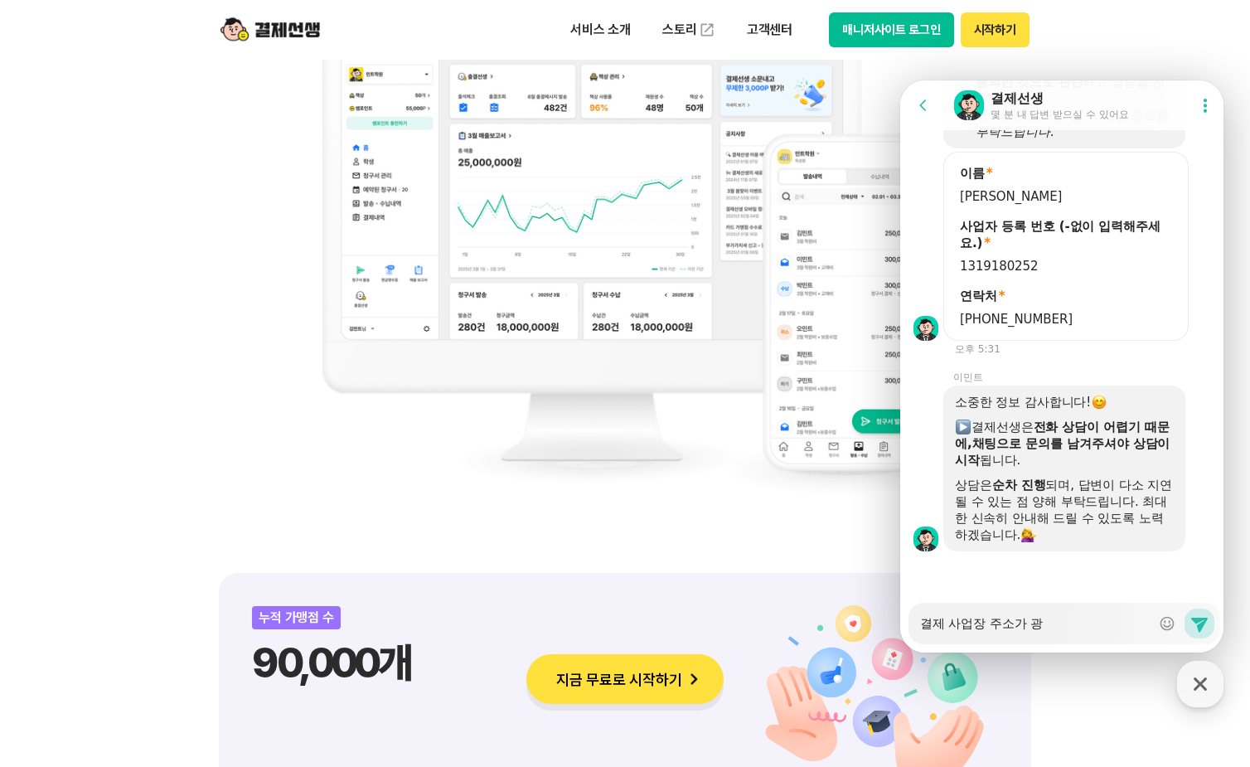
type textarea "결제 사업장 주소가 광ㅁ"
type textarea "x"
type textarea "결제 사업장 주소가 광며"
type textarea "x"
type textarea "결제 사업장 주소가 광명"
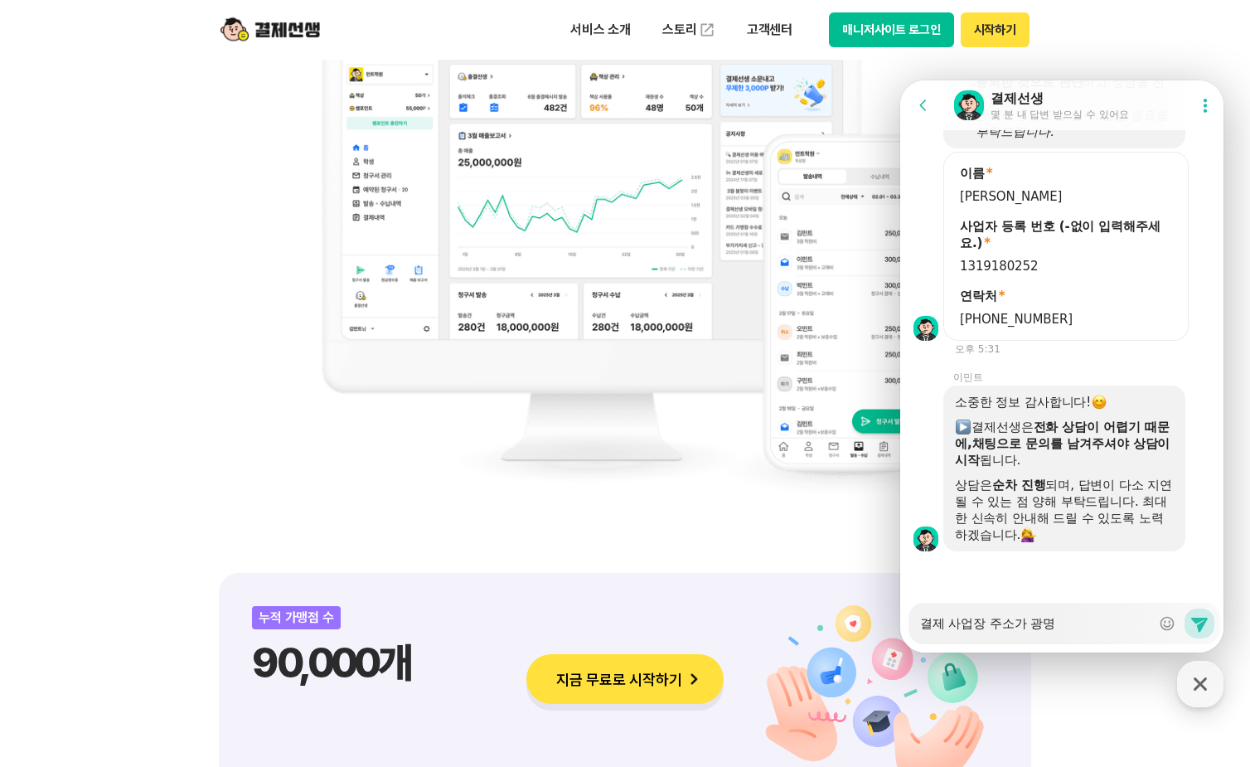
type textarea "x"
type textarea "결제 사업장 주소가 광명ㅇ"
type textarea "x"
type textarea "결제 사업장 주소가 광명이"
type textarea "x"
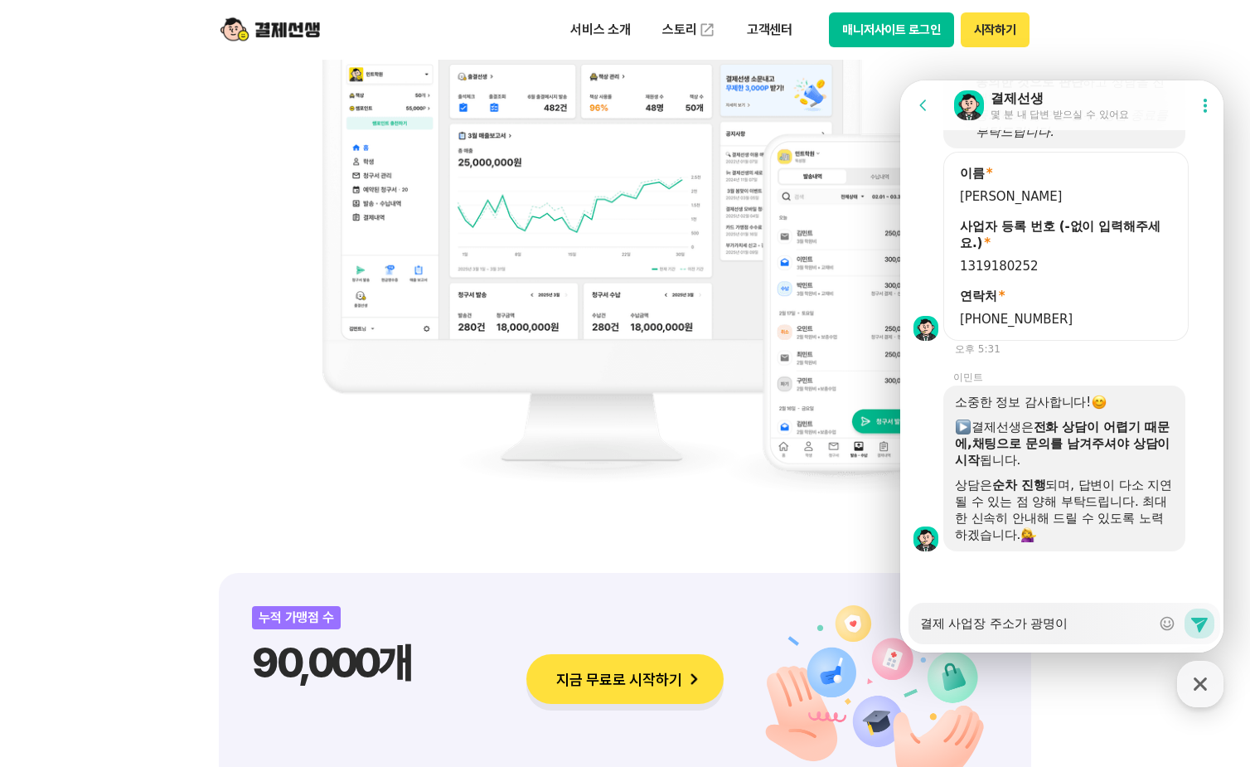
type textarea "결제 사업장 주소가 광명잉"
type textarea "x"
type textarea "결제 사업장 주소가 광명이아"
type textarea "x"
type textarea "결제 사업장 주소가 광명이안"
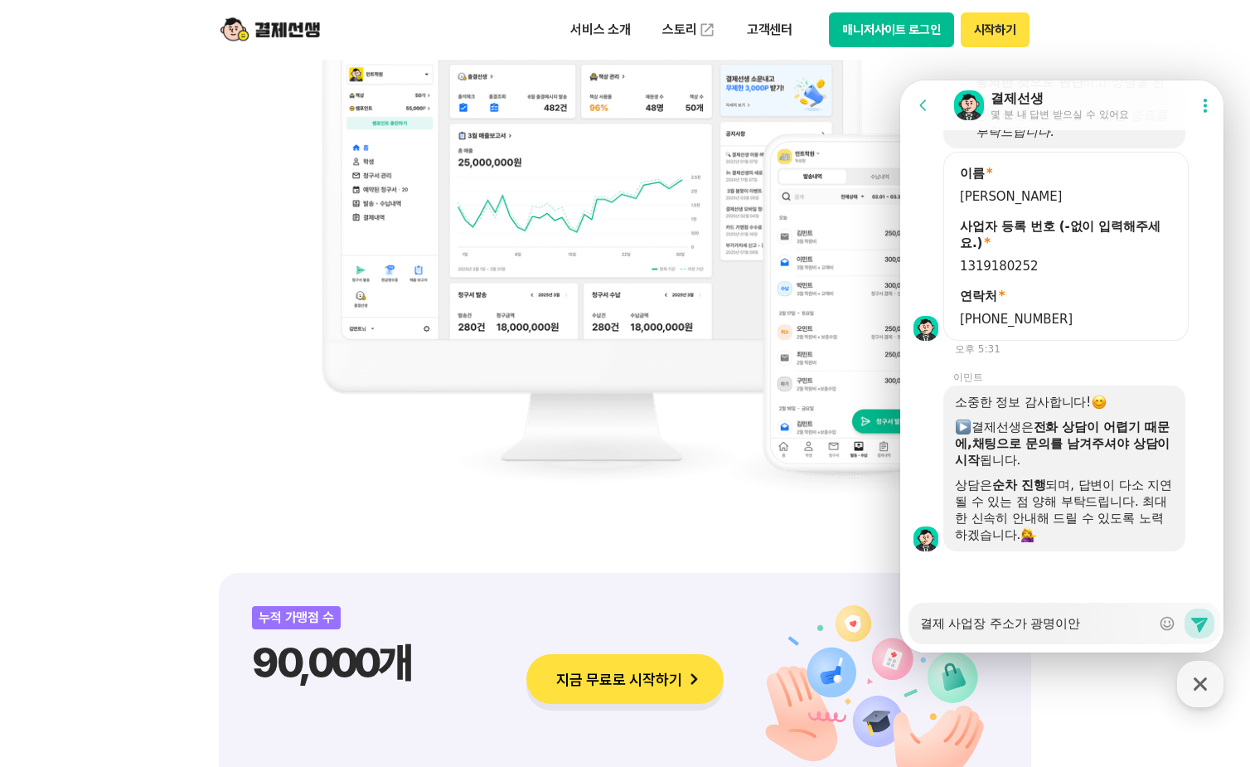
type textarea "x"
type textarea "결제 사업장 주소가 광명이아니"
type textarea "x"
type textarea "결제 사업장 주소가 광명이아닐"
type textarea "x"
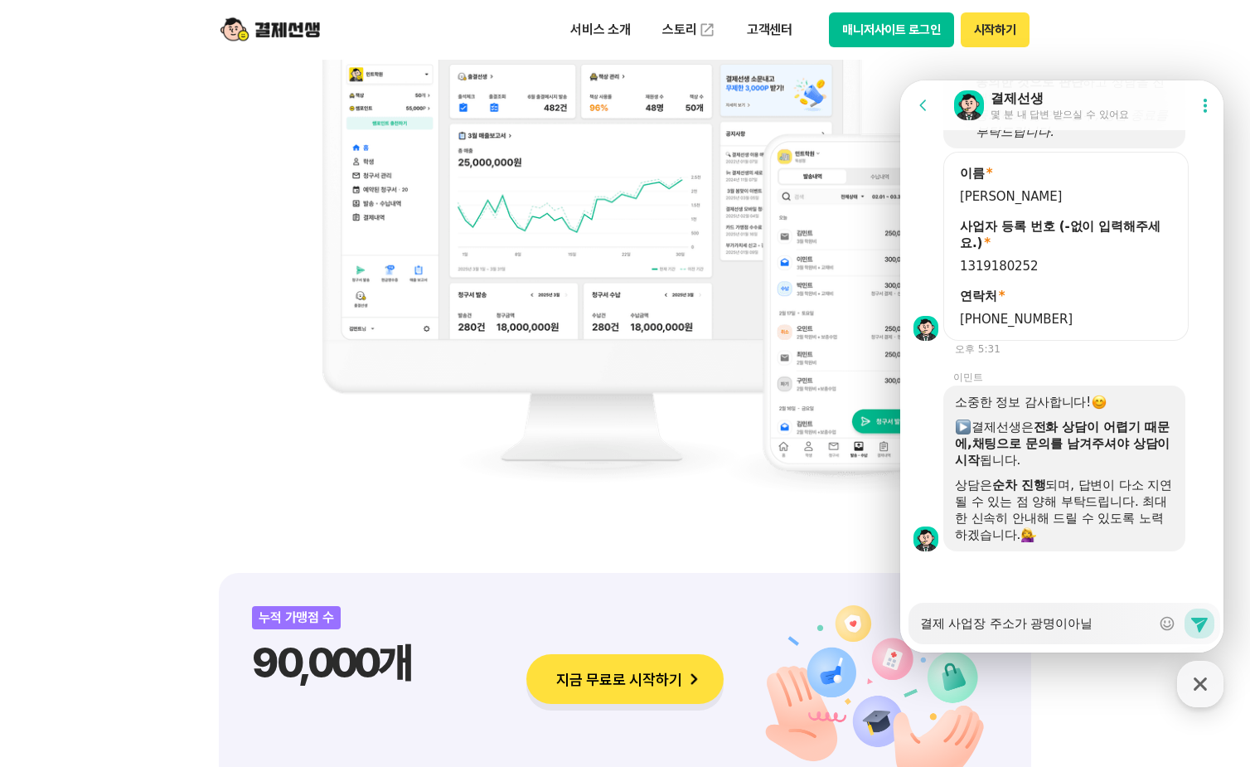
type textarea "결제 사업장 주소가 광명이아니라"
type textarea "x"
type textarea "결제 사업장 주소가 광명이아니라"
type textarea "x"
type textarea "결제 사업장 주소가 광명이아니라 ㅇ"
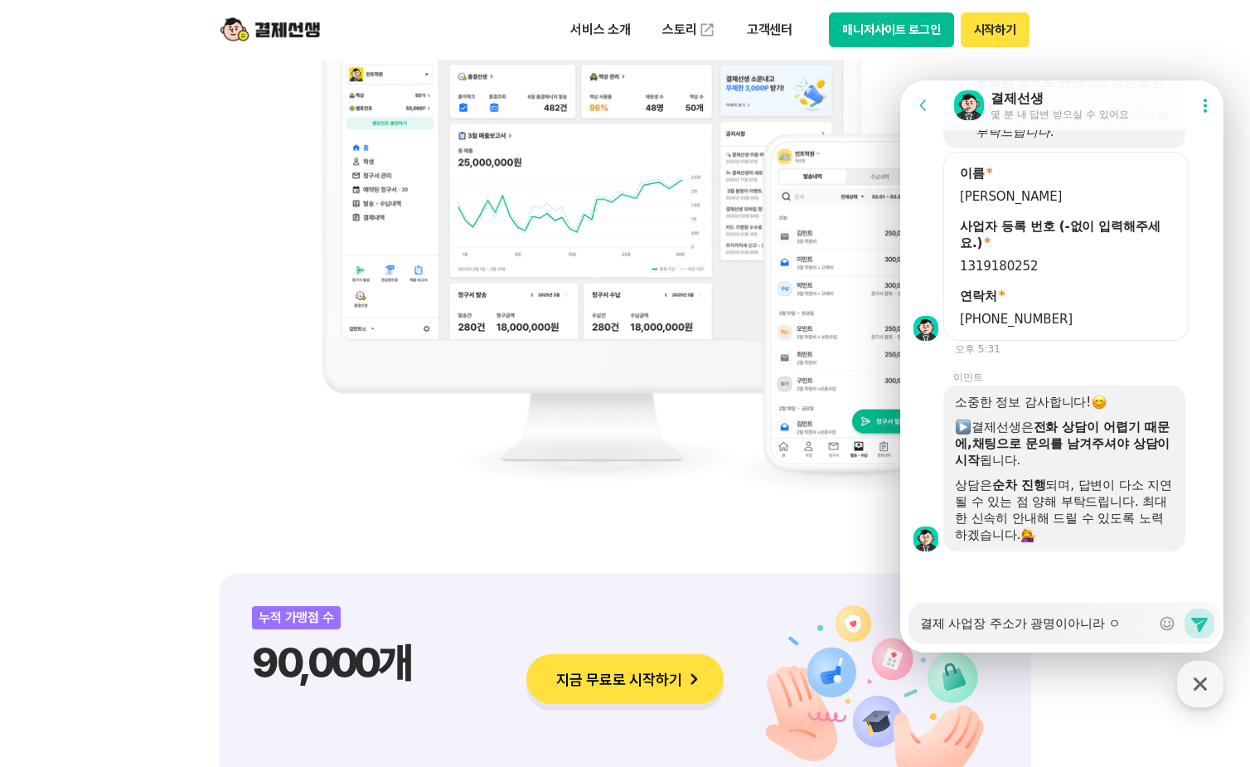
type textarea "x"
type textarea "결제 사업장 주소가 광명이아니라 이"
type textarea "x"
type textarea "결제 사업장 주소가 광명이아니라 인"
type textarea "x"
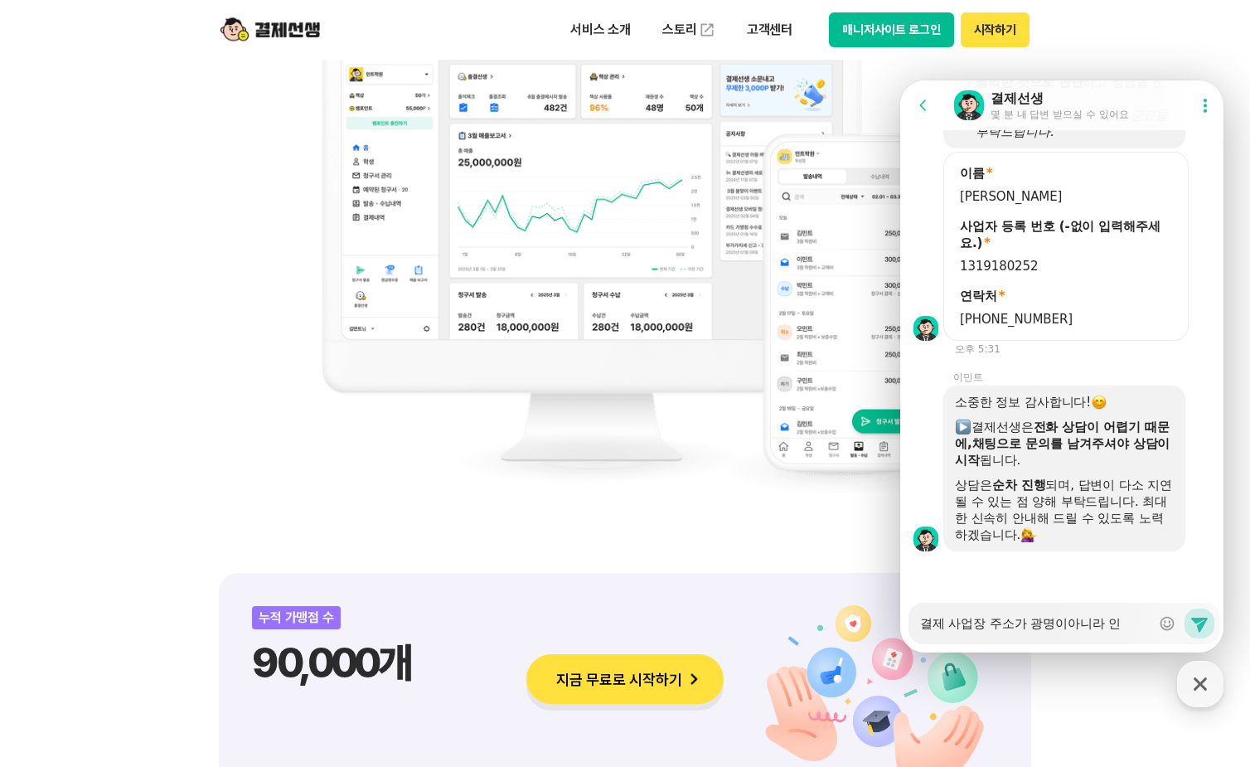
type textarea "결제 사업장 주소가 광명이아니라 인ㅊ"
type textarea "x"
type textarea "결제 사업장 주소가 광명이아니라 인처"
type textarea "x"
type textarea "결제 사업장 주소가 광명이아니라 [GEOGRAPHIC_DATA]"
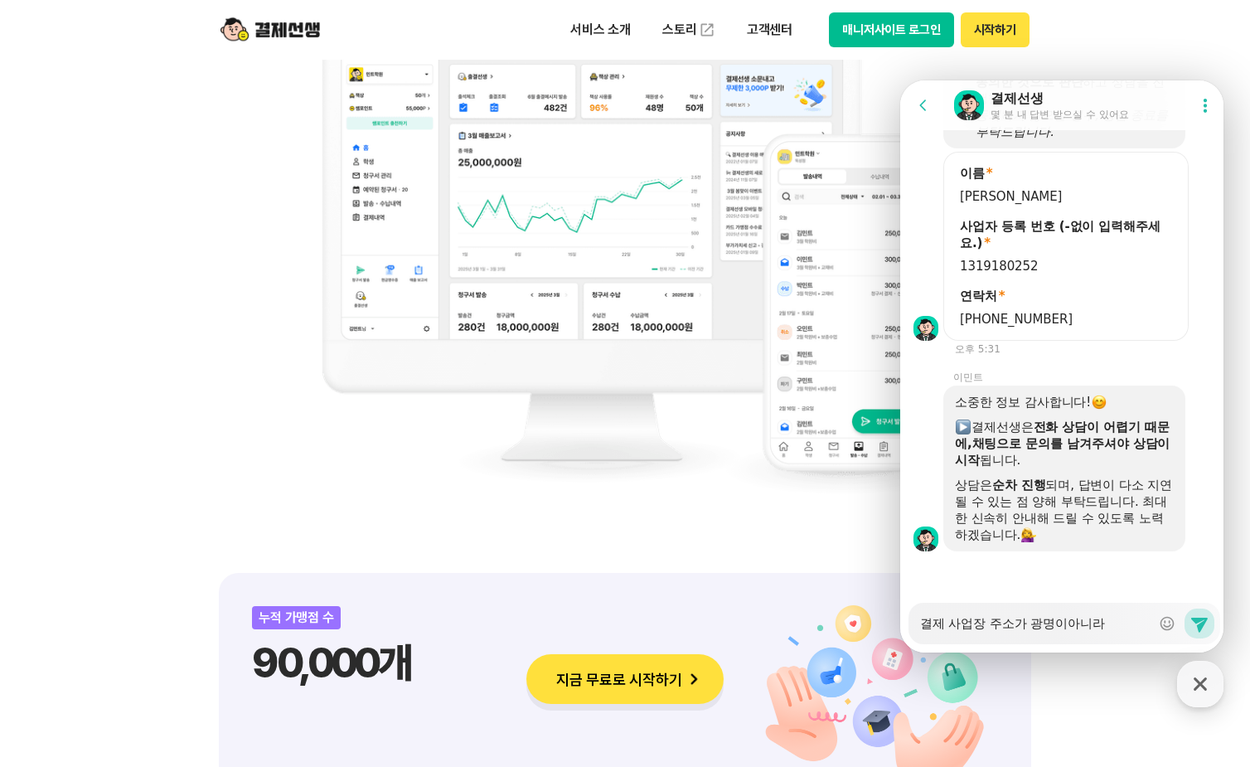
type textarea "x"
type textarea "결제 사업장 주소가 광명이아니라 [GEOGRAPHIC_DATA]"
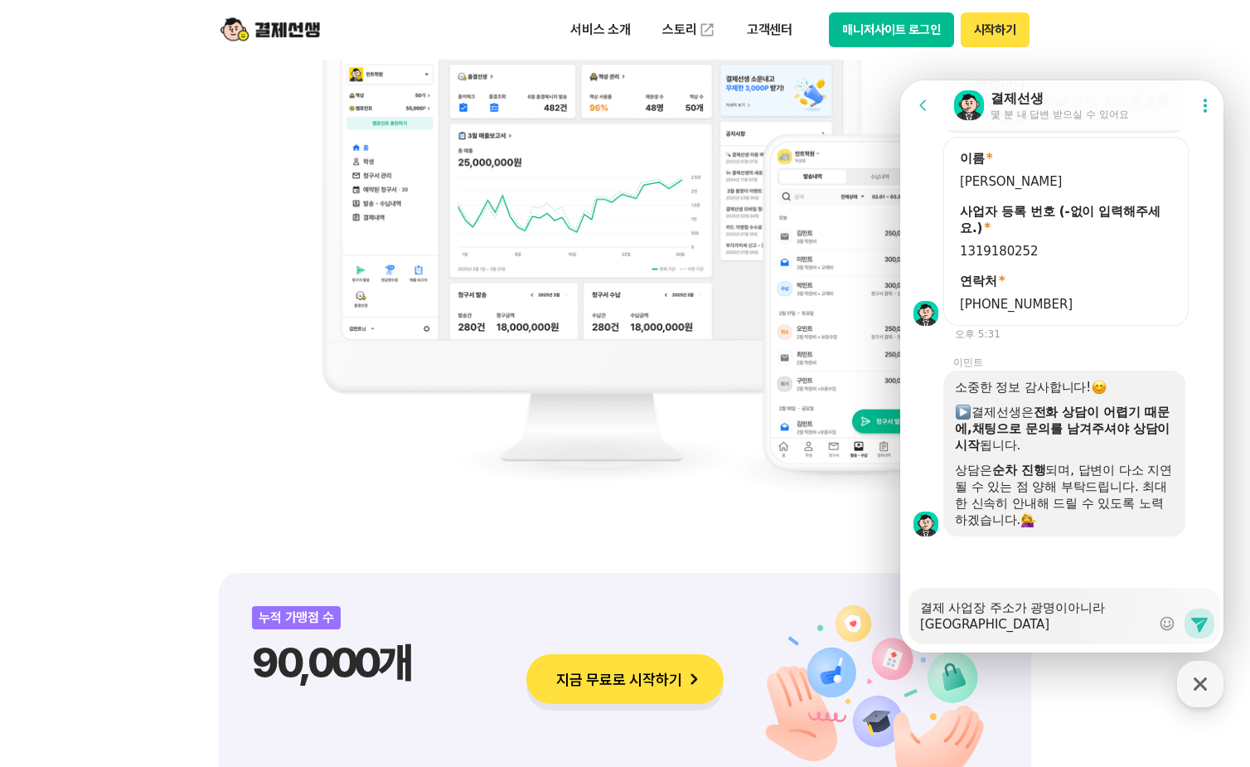
type textarea "x"
type textarea "결제 사업장 주소가 광명이아니라 [GEOGRAPHIC_DATA]으"
type textarea "x"
type textarea "결제 사업장 주소가 광명이아니라 [GEOGRAPHIC_DATA]을"
type textarea "x"
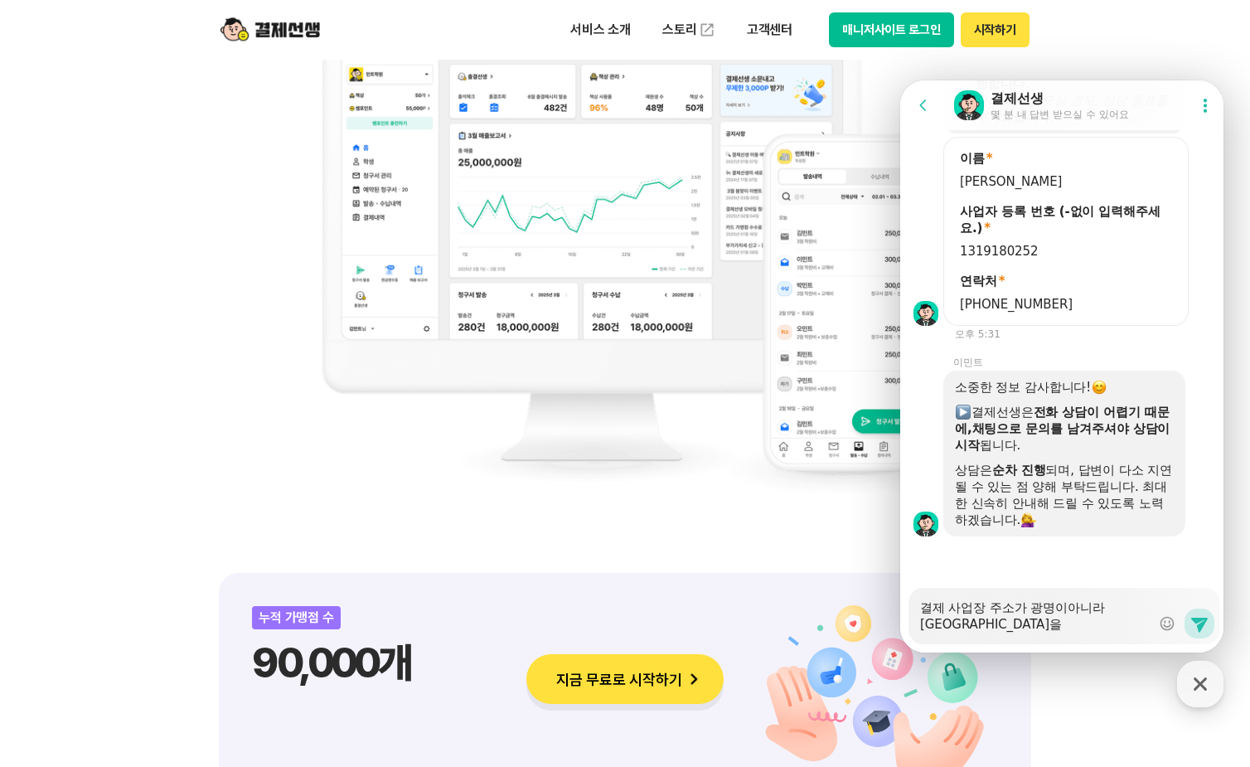
type textarea "결제 사업장 주소가 광명이아니라 [GEOGRAPHIC_DATA]으로"
type textarea "x"
type textarea "결제 사업장 주소가 광명이아니라 [GEOGRAPHIC_DATA]으로"
type textarea "x"
type textarea "결제 사업장 주소가 광명이아니라 [GEOGRAPHIC_DATA]으로 ㄷ"
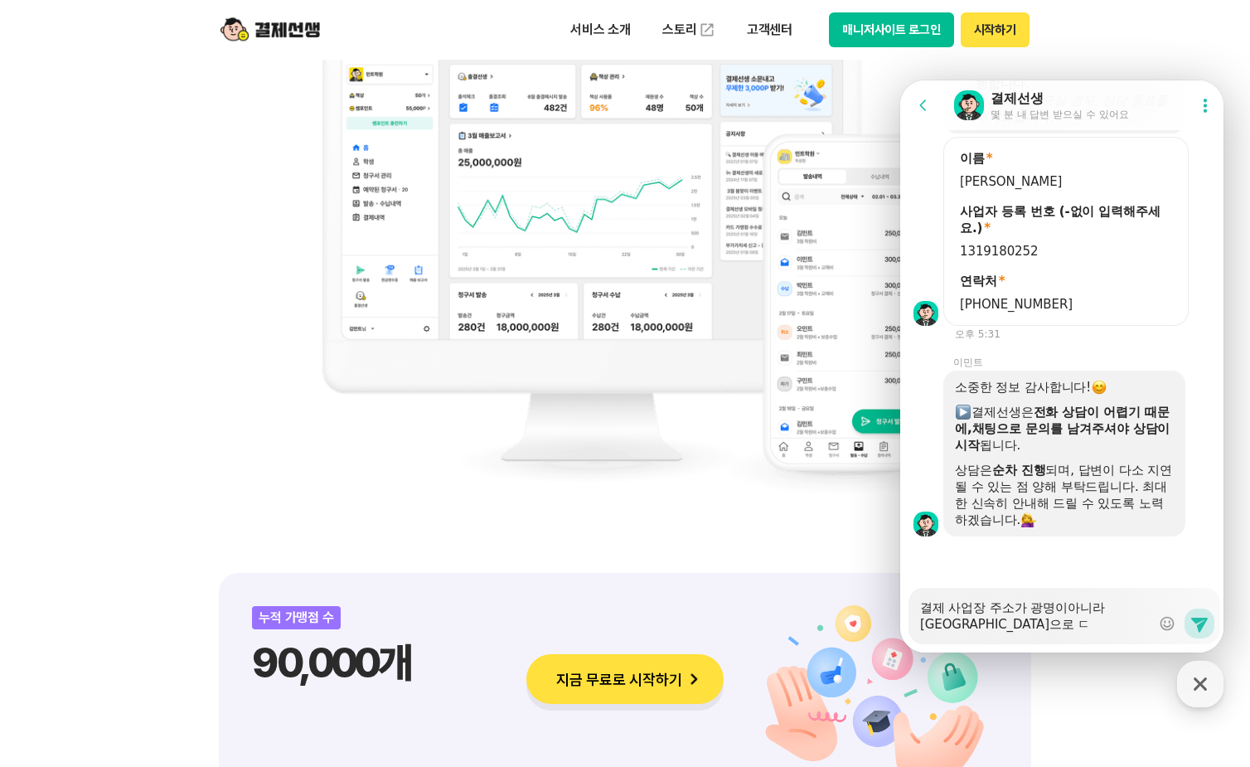
type textarea "x"
type textarea "결제 사업장 주소가 광명이아니라 [GEOGRAPHIC_DATA]으로 도"
type textarea "x"
type textarea "결제 사업장 주소가 광명이아니라 [GEOGRAPHIC_DATA]으로 되"
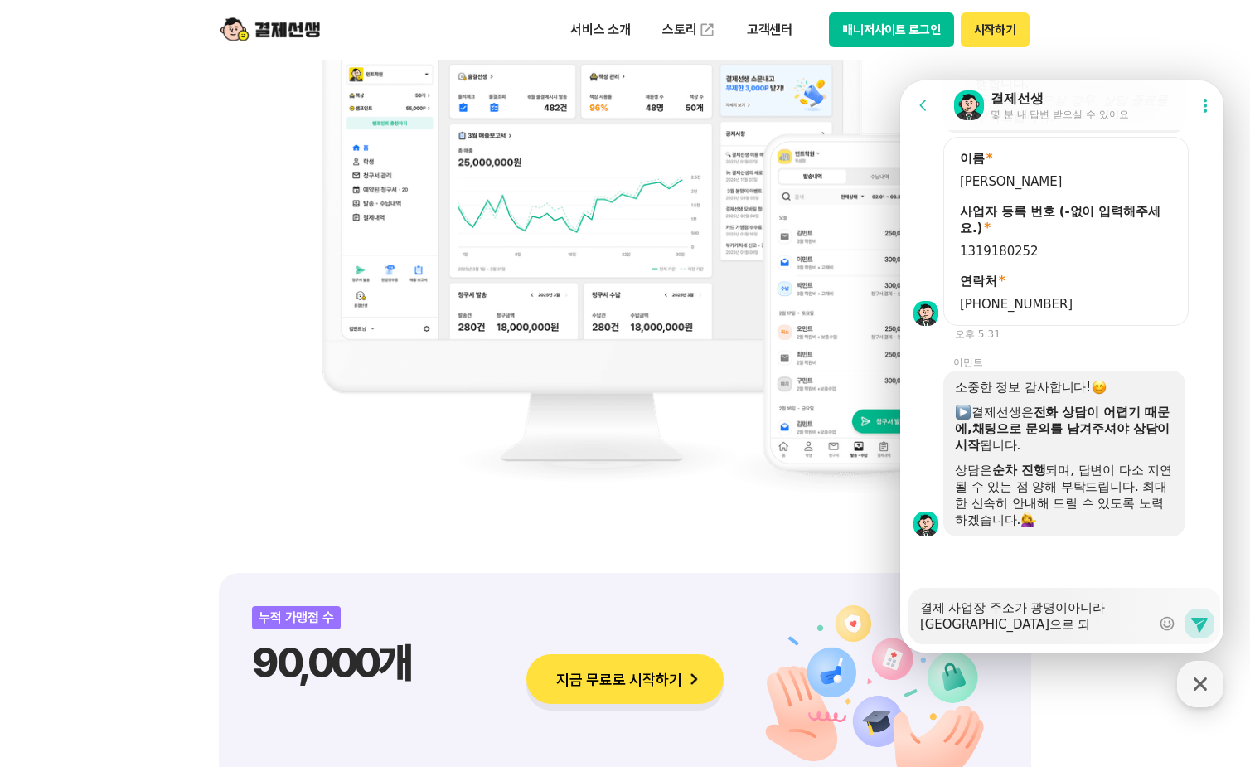
type textarea "x"
type textarea "결제 사업장 주소가 광명이아니라 [GEOGRAPHIC_DATA]으로 도"
type textarea "x"
type textarea "결제 사업장 주소가 광명이아니라 [GEOGRAPHIC_DATA]으로 ㄷ"
type textarea "x"
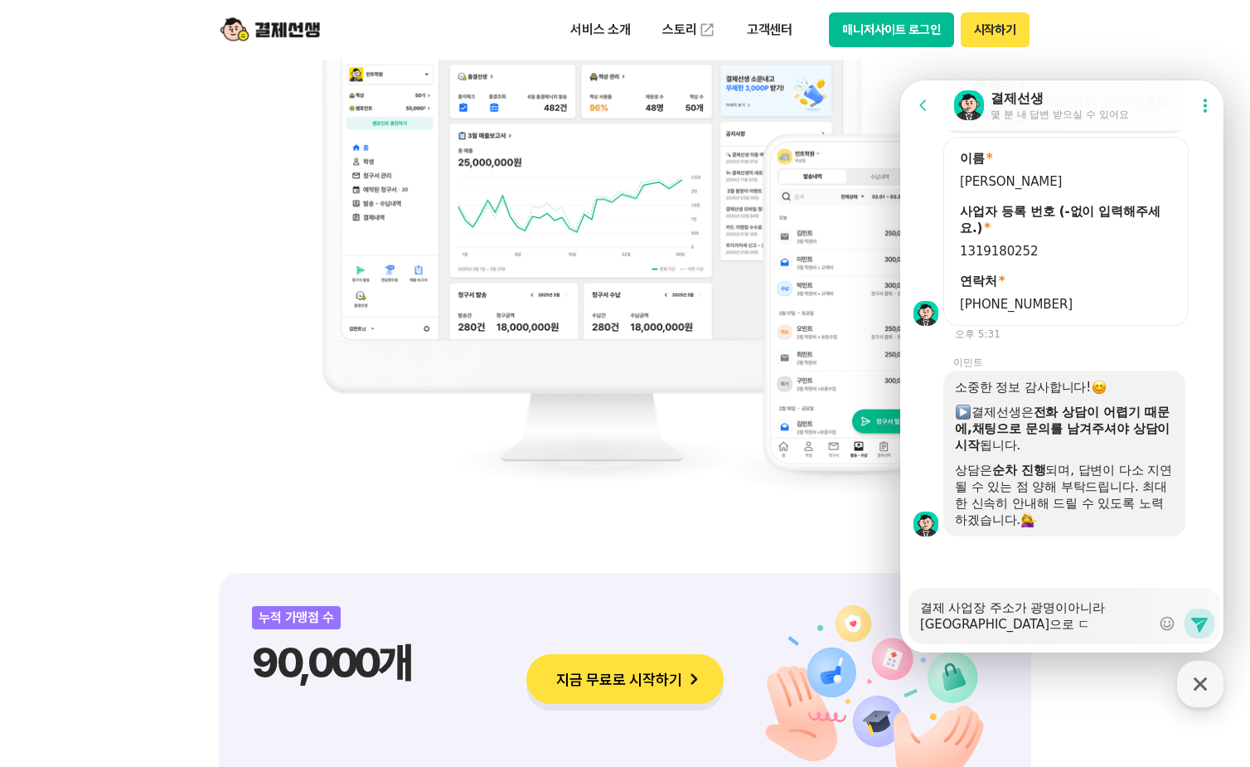
type textarea "결제 사업장 주소가 광명이아니라 [GEOGRAPHIC_DATA]으로"
type textarea "x"
type textarea "결제 사업장 주소가 광명이아니라 [GEOGRAPHIC_DATA]으로 ㄱ"
type textarea "x"
type textarea "결제 사업장 주소가 광명이아니라 [GEOGRAPHIC_DATA]으로 겨"
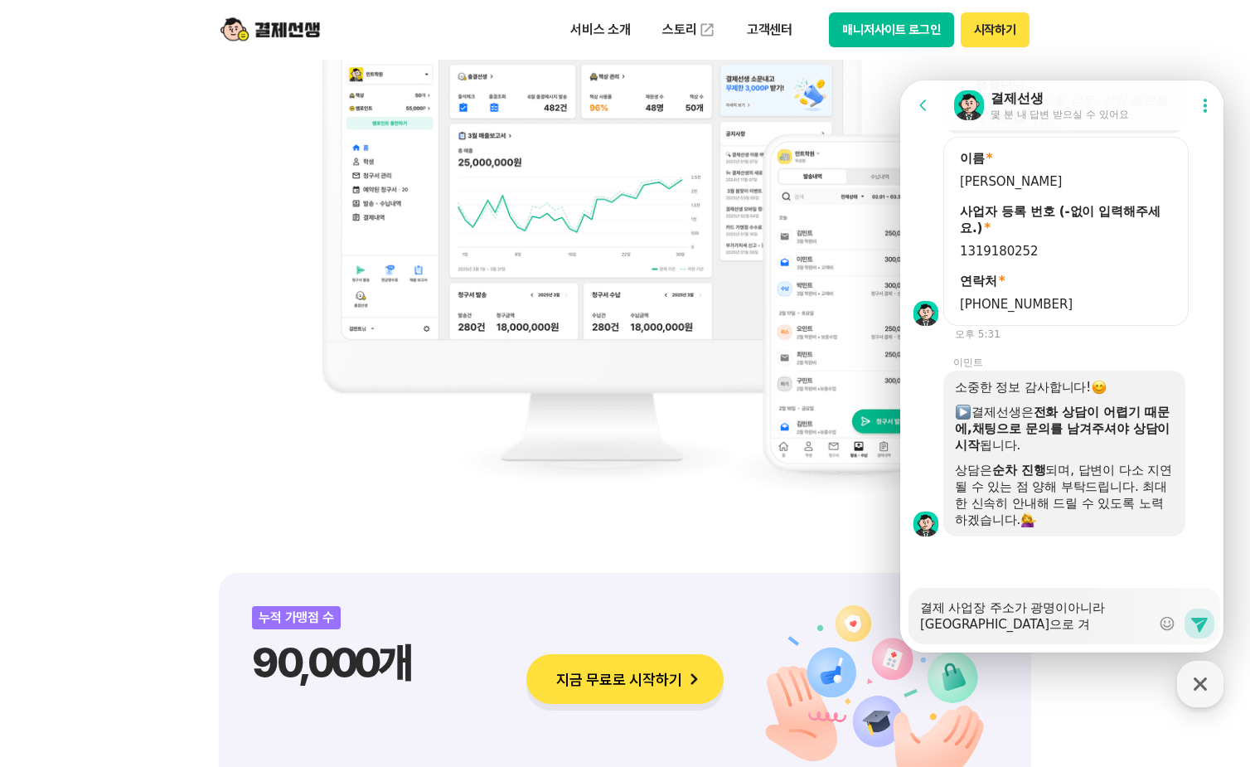
type textarea "x"
type textarea "결제 사업장 주소가 광명이아니라 [GEOGRAPHIC_DATA]으로 결"
type textarea "x"
type textarea "결제 사업장 주소가 광명이아니라 [GEOGRAPHIC_DATA]으로 결ㅈ"
type textarea "x"
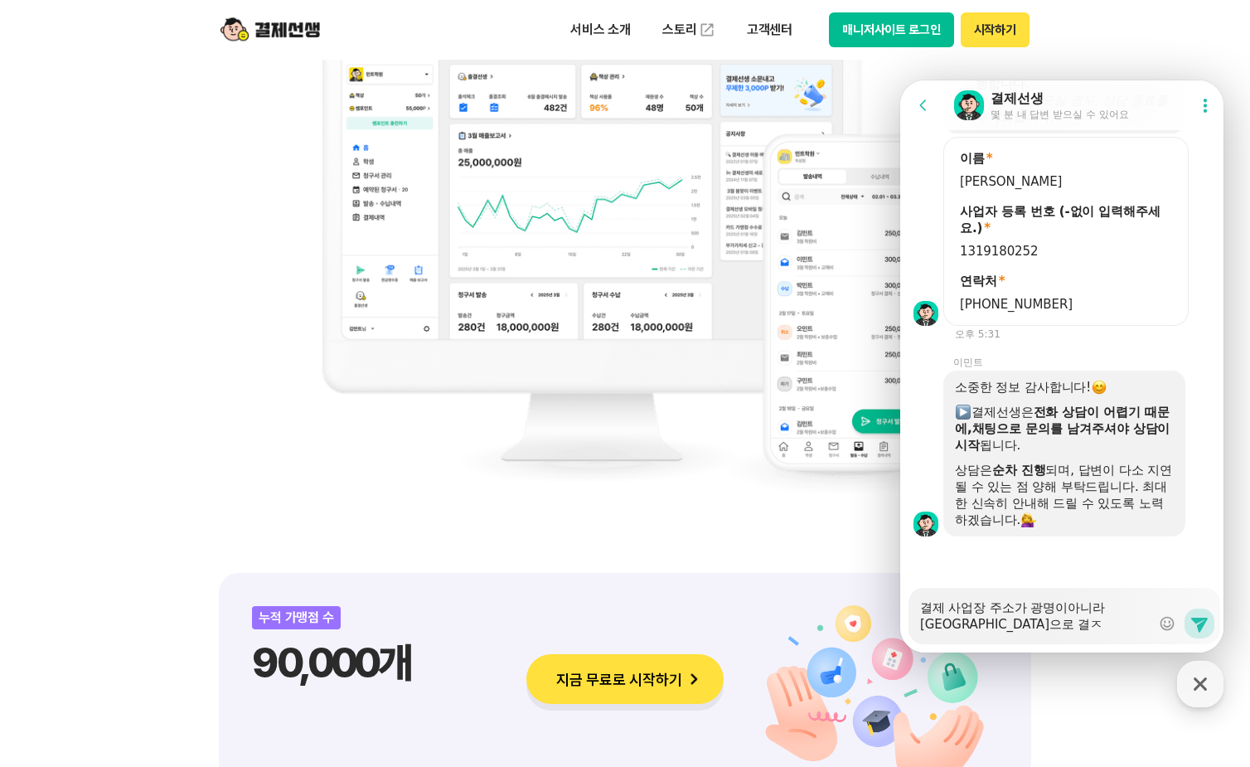
type textarea "결제 사업장 주소가 광명이아니라 [GEOGRAPHIC_DATA]으로 결제"
type textarea "x"
type textarea "결제 사업장 주소가 광명이아니라 [GEOGRAPHIC_DATA]으로 결젝"
type textarea "x"
type textarea "결제 사업장 주소가 광명이아니라 [GEOGRAPHIC_DATA]으로 결제가"
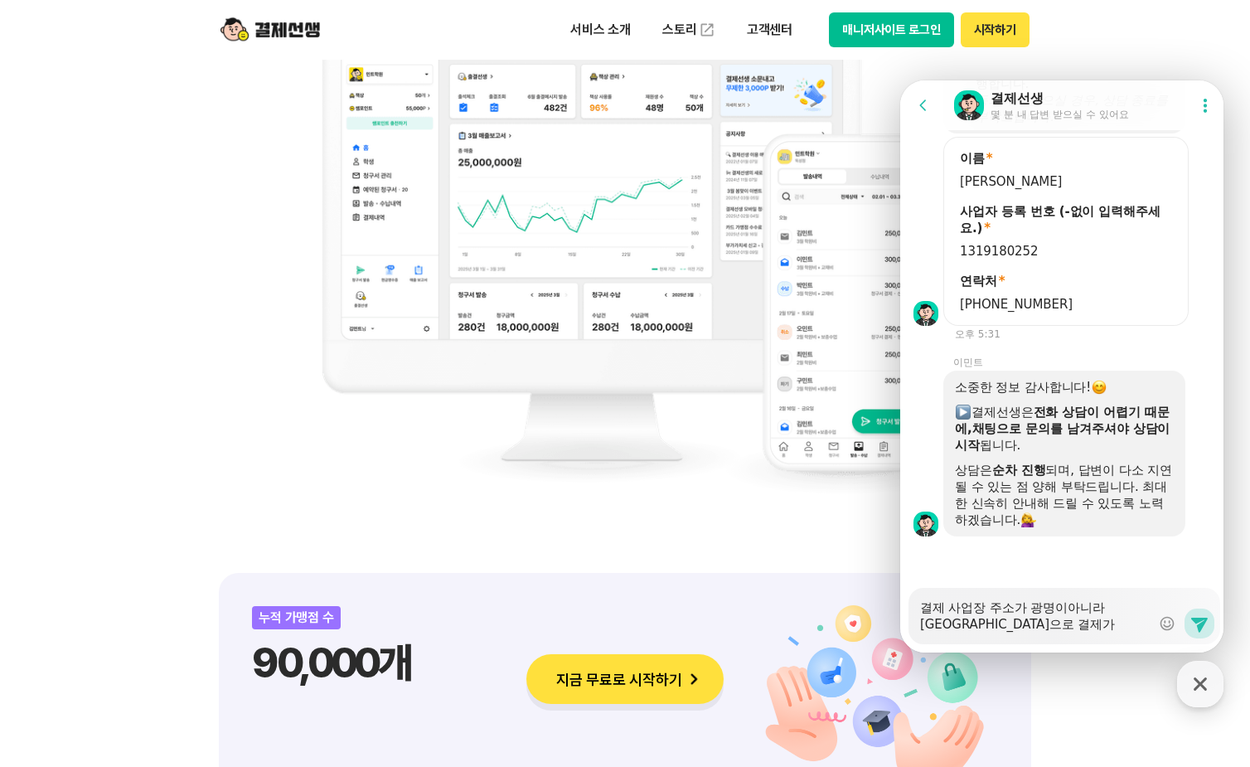
type textarea "x"
type textarea "결제 사업장 주소가 광명이아니라 [GEOGRAPHIC_DATA]으로 결제가"
type textarea "x"
type textarea "결제 사업장 주소가 광명이아니라 [GEOGRAPHIC_DATA]으로 결제가 ㄷ"
type textarea "x"
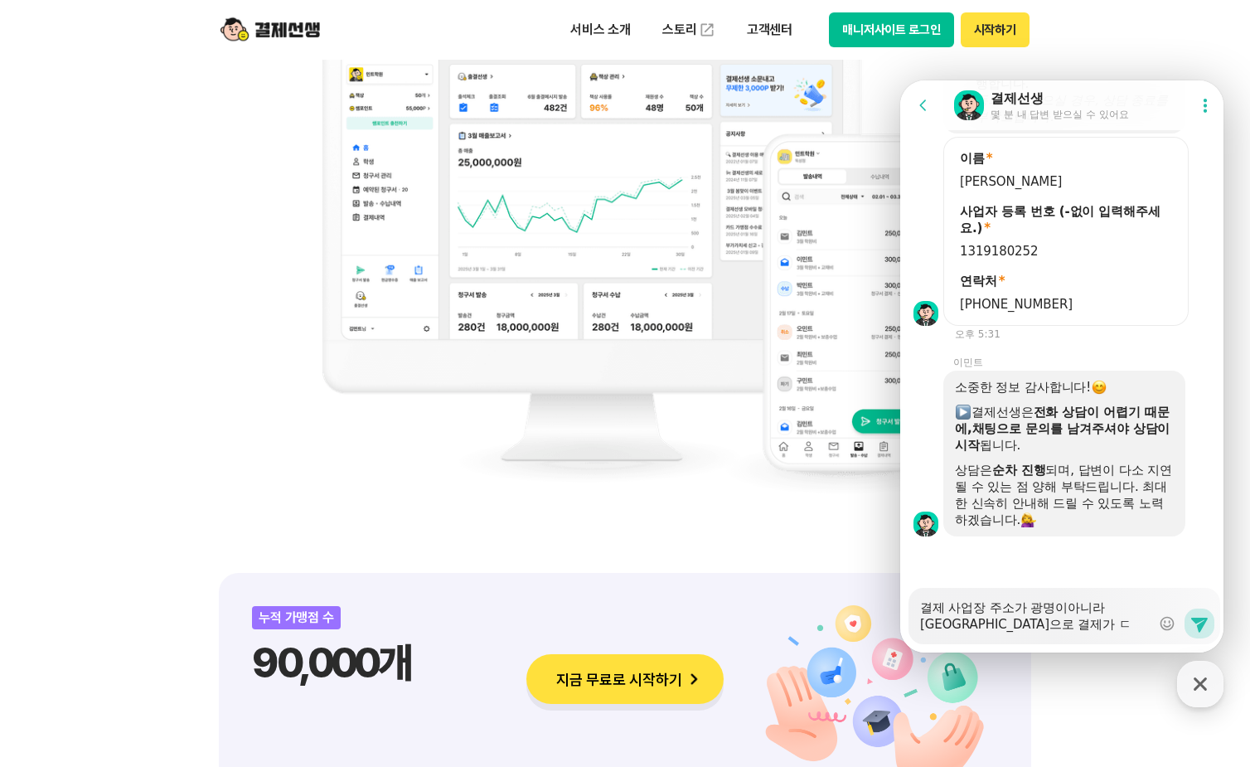
type textarea "결제 사업장 주소가 광명이아니라 [GEOGRAPHIC_DATA]으로 결제가 도"
type textarea "x"
type textarea "결제 사업장 주소가 광명이아니라 [GEOGRAPHIC_DATA]으로 결제가 되"
type textarea "x"
type textarea "결제 사업장 주소가 광명이아니라 [GEOGRAPHIC_DATA]으로 결제가 되어"
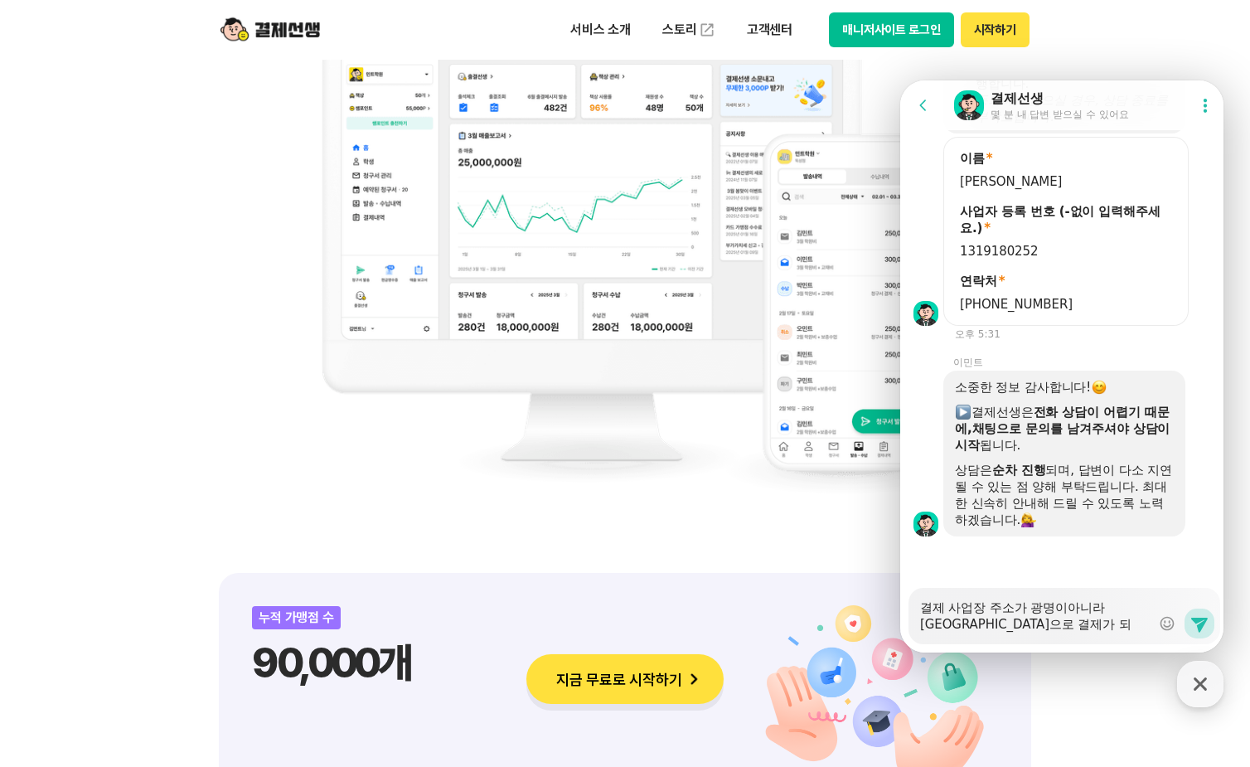
type textarea "x"
type textarea "결제 사업장 주소가 광명이아니라 [GEOGRAPHIC_DATA]으로 결제가 되었"
type textarea "x"
type textarea "결제 사업장 주소가 광명이아니라 [GEOGRAPHIC_DATA]으로 결제가 되었ㄴ"
type textarea "x"
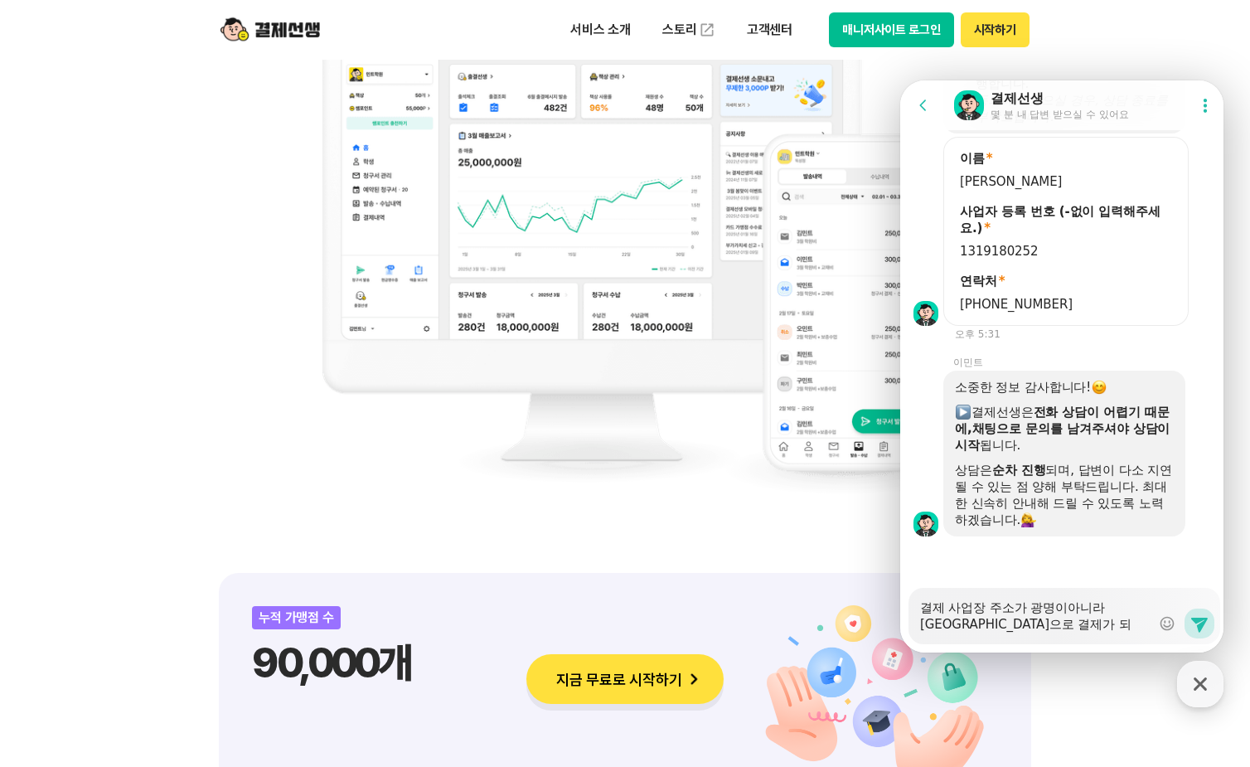
type textarea "결제 사업장 주소가 광명이아니라 [GEOGRAPHIC_DATA]으로 결제가 되었느"
type textarea "x"
type textarea "결제 사업장 주소가 광명이아니라 [GEOGRAPHIC_DATA]으로 결제가 되었는"
type textarea "x"
type textarea "결제 사업장 주소가 광명이아니라 [GEOGRAPHIC_DATA]으로 결제가 되었는ㄷ"
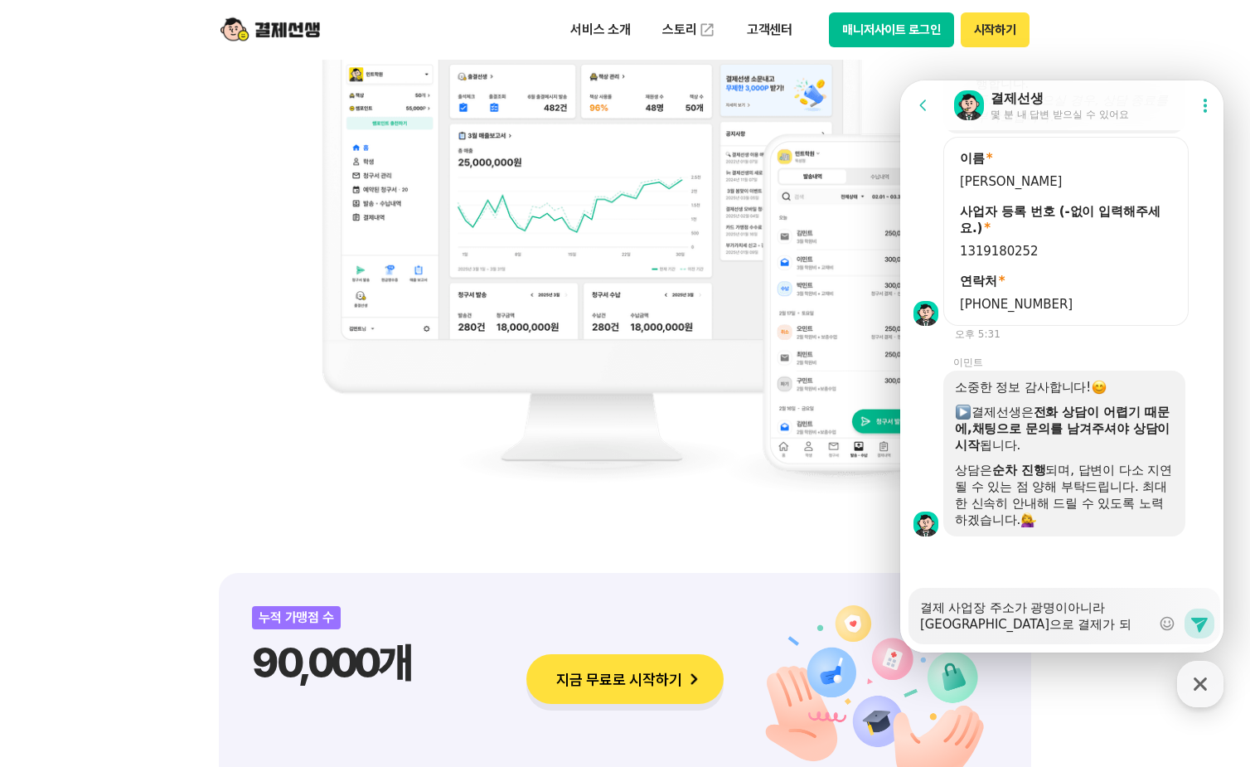
type textarea "x"
type textarea "결제 사업장 주소가 광명이아니라 [GEOGRAPHIC_DATA]으로 결제가 되었는데"
type textarea "x"
type textarea "결제 사업장 주소가 광명이아니라 [GEOGRAPHIC_DATA]으로 결제가 되었는데"
type textarea "x"
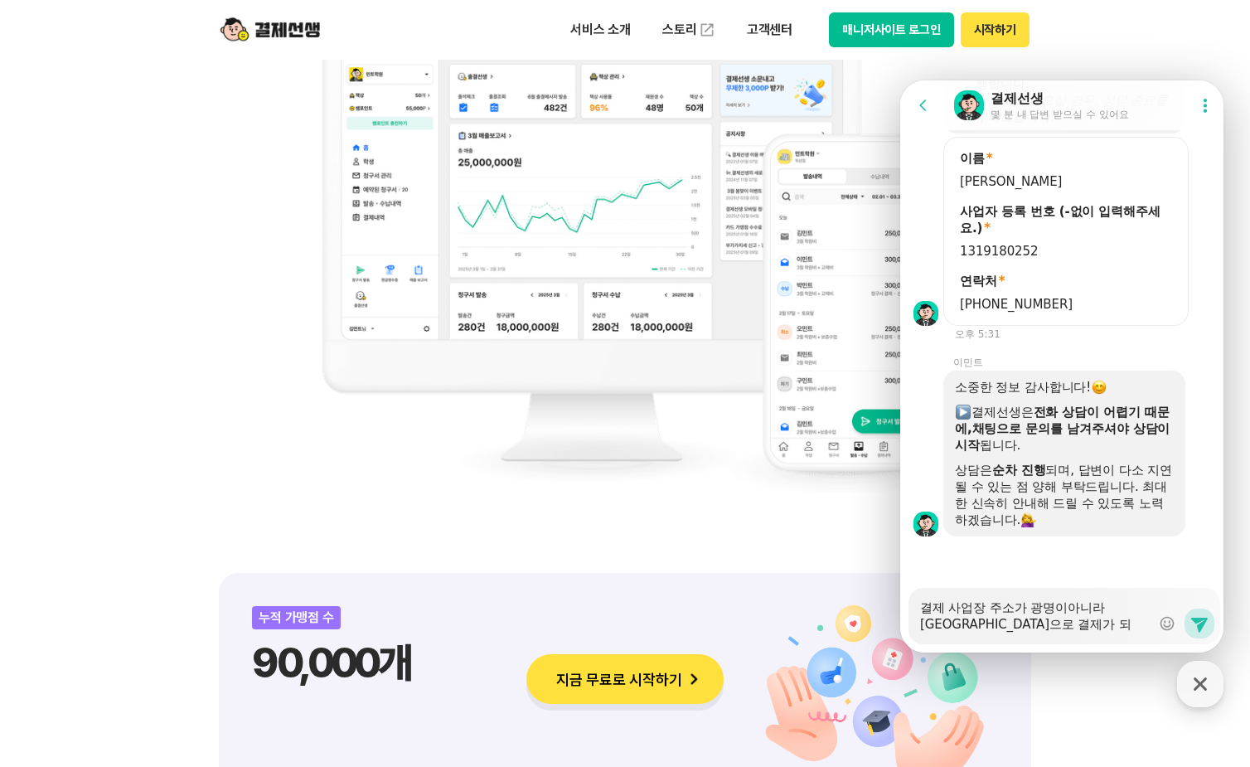
type textarea "결제 사업장 주소가 광명이아니라 [GEOGRAPHIC_DATA]으로 결제가 되었는데 ㅇ"
type textarea "x"
type textarea "결제 사업장 주소가 광명이아니라 [GEOGRAPHIC_DATA]으로 결제가 되었는데 어"
type textarea "x"
type textarea "결제 사업장 주소가 광명이아니라 [GEOGRAPHIC_DATA]으로 결제가 되었는데 어ㄸ"
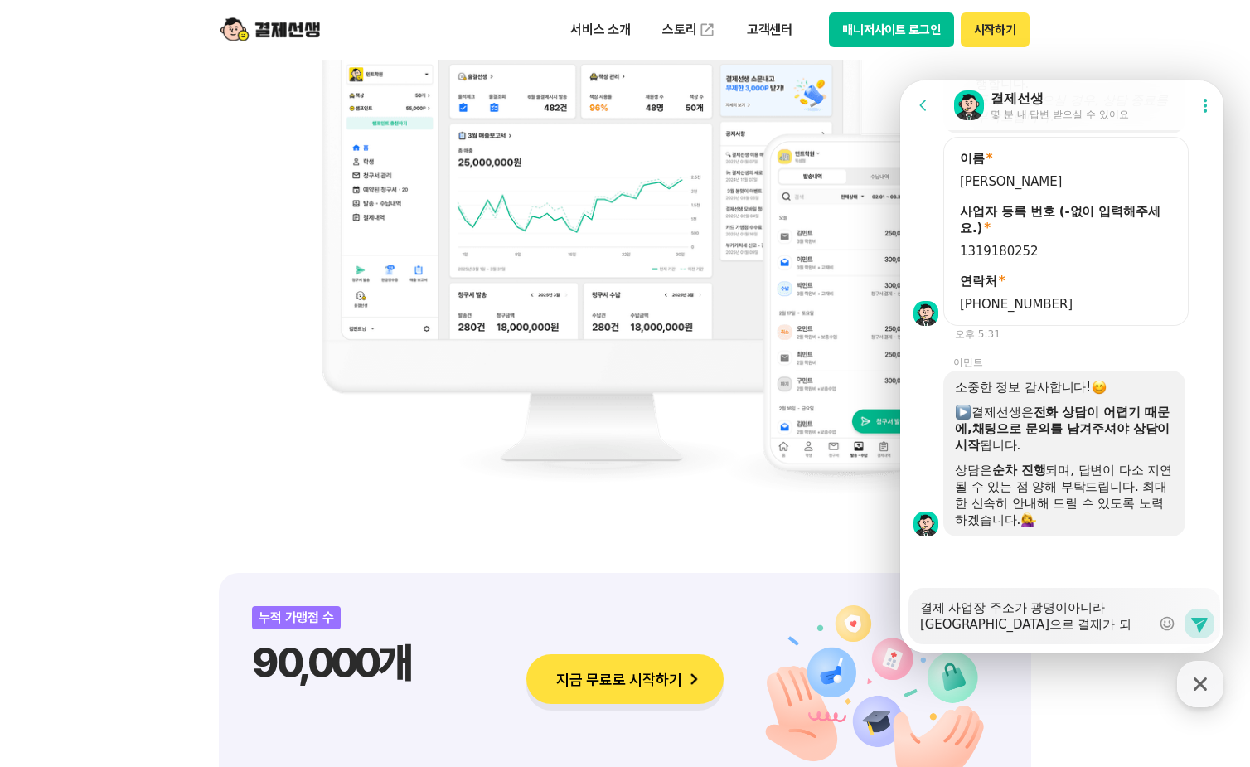
type textarea "x"
type textarea "결제 사업장 주소가 광명이아니라 [GEOGRAPHIC_DATA]으로 결제가 되었는데 어떠"
type textarea "x"
type textarea "결제 사업장 주소가 광명이아니라 [GEOGRAPHIC_DATA]으로 결제가 되었는데 어떻"
type textarea "x"
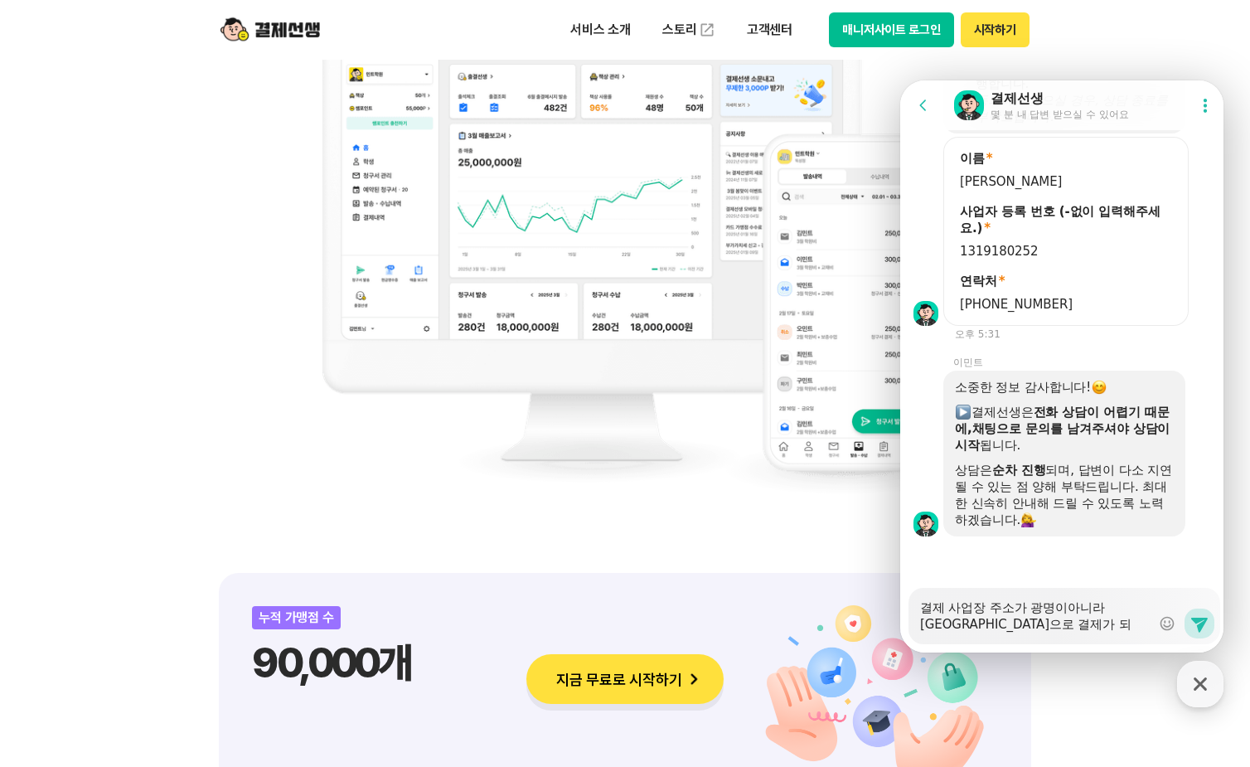
type textarea "결제 사업장 주소가 광명이아니라 [GEOGRAPHIC_DATA]으로 결제가 되었는데 어떻ㄱ"
type textarea "x"
type textarea "결제 사업장 주소가 광명이아니라 [GEOGRAPHIC_DATA]으로 결제가 되었는데 어떻게"
type textarea "x"
type textarea "결제 사업장 주소가 광명이아니라 [GEOGRAPHIC_DATA]으로 결제가 되었는데 어떻게"
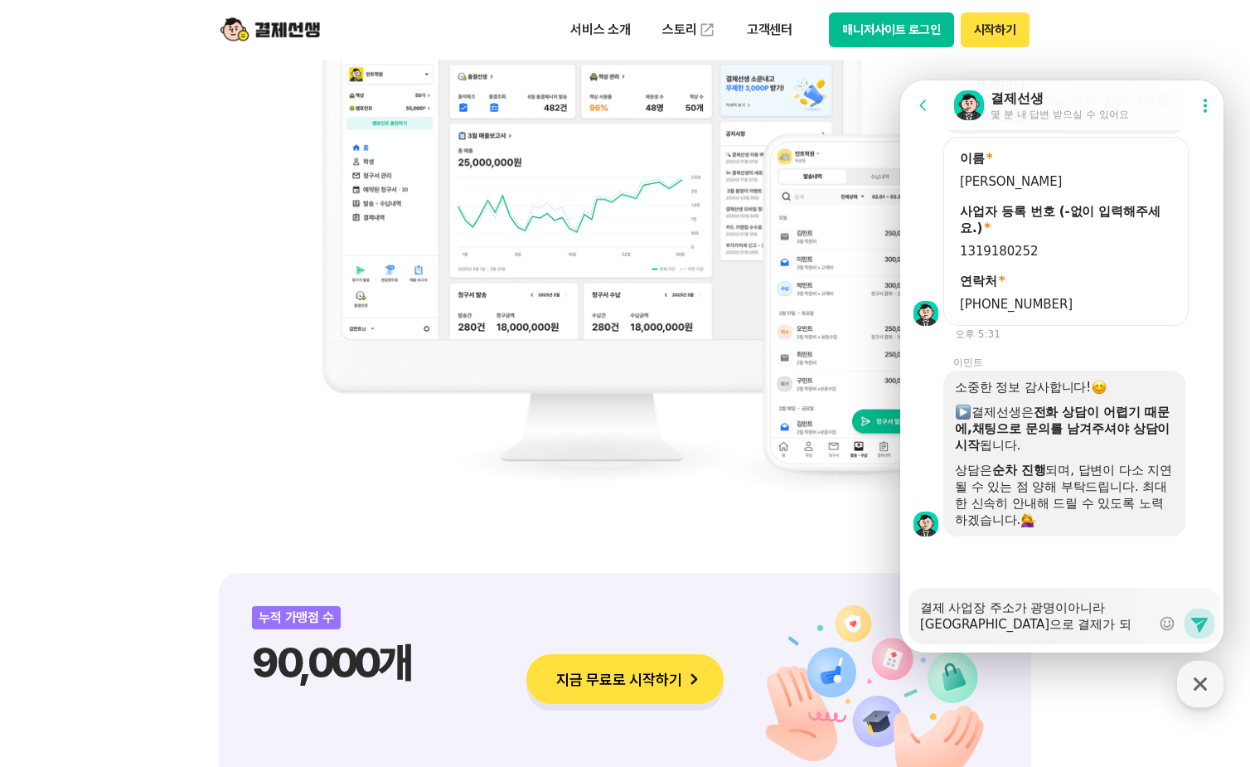
type textarea "x"
type textarea "결제 사업장 주소가 광명이아니라 [GEOGRAPHIC_DATA]으로 결제가 되었는데 어떻게 ㄷ"
type textarea "x"
type textarea "결제 사업장 주소가 광명이아니라 [GEOGRAPHIC_DATA]으로 결제가 되었는데 어떻게 도"
type textarea "x"
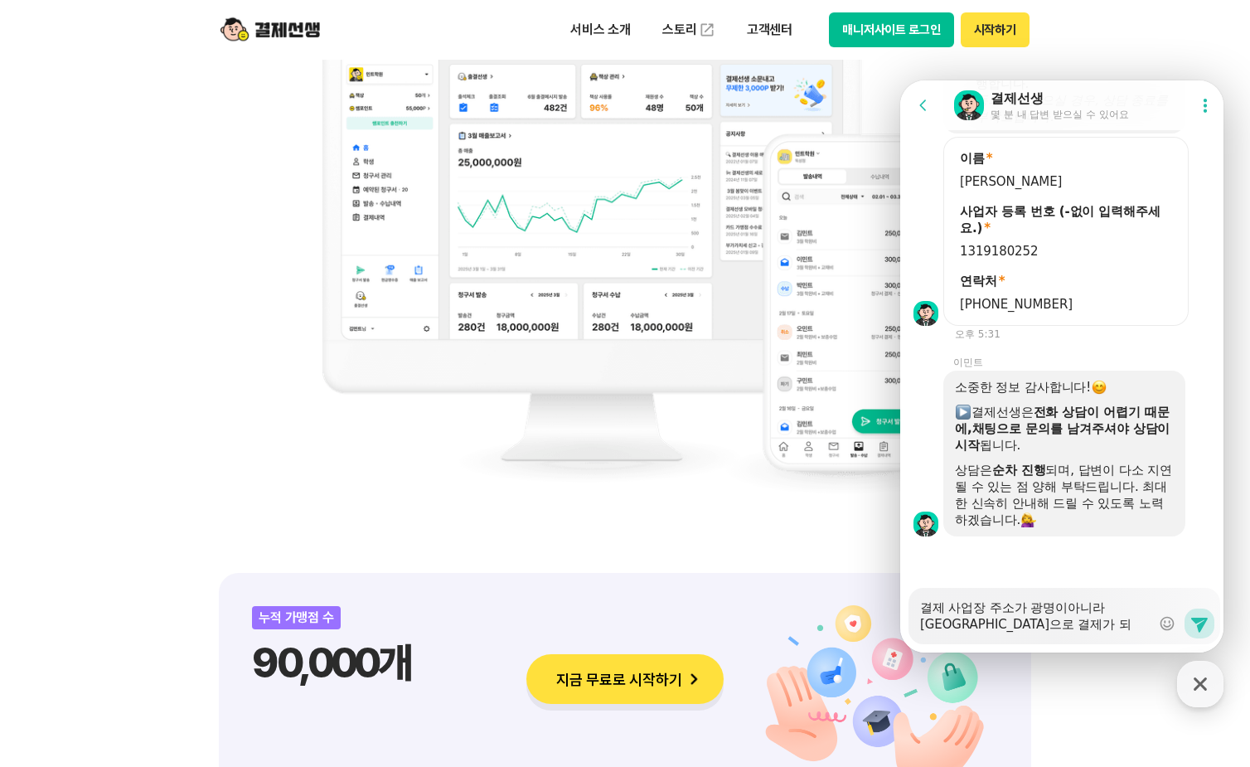
type textarea "결제 사업장 주소가 광명이아니라 [GEOGRAPHIC_DATA]으로 결제가 되었는데 어떻게 되"
type textarea "x"
type textarea "결제 사업장 주소가 광명이아니라 [GEOGRAPHIC_DATA]으로 결제가 되었는데 어떻게 된"
type textarea "x"
type textarea "결제 사업장 주소가 광명이아니라 [GEOGRAPHIC_DATA]으로 결제가 되었는데 어떻게 된거"
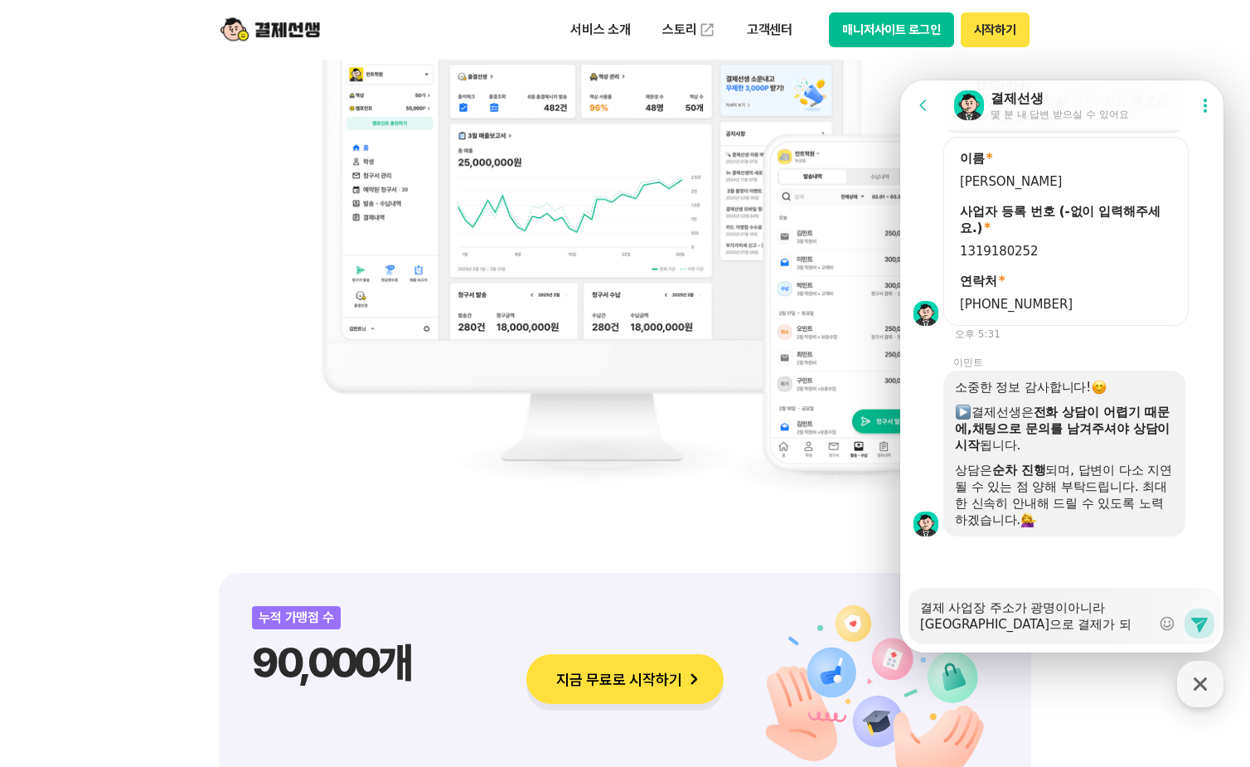
type textarea "x"
type textarea "결제 사업장 주소가 광명이아니라 [GEOGRAPHIC_DATA]으로 결제가 되었는데 어떻게 된건"
type textarea "x"
type textarea "결제 사업장 주소가 광명이아니라 [GEOGRAPHIC_DATA]으로 결제가 되었는데 어떻게 된건ㄱ"
type textarea "x"
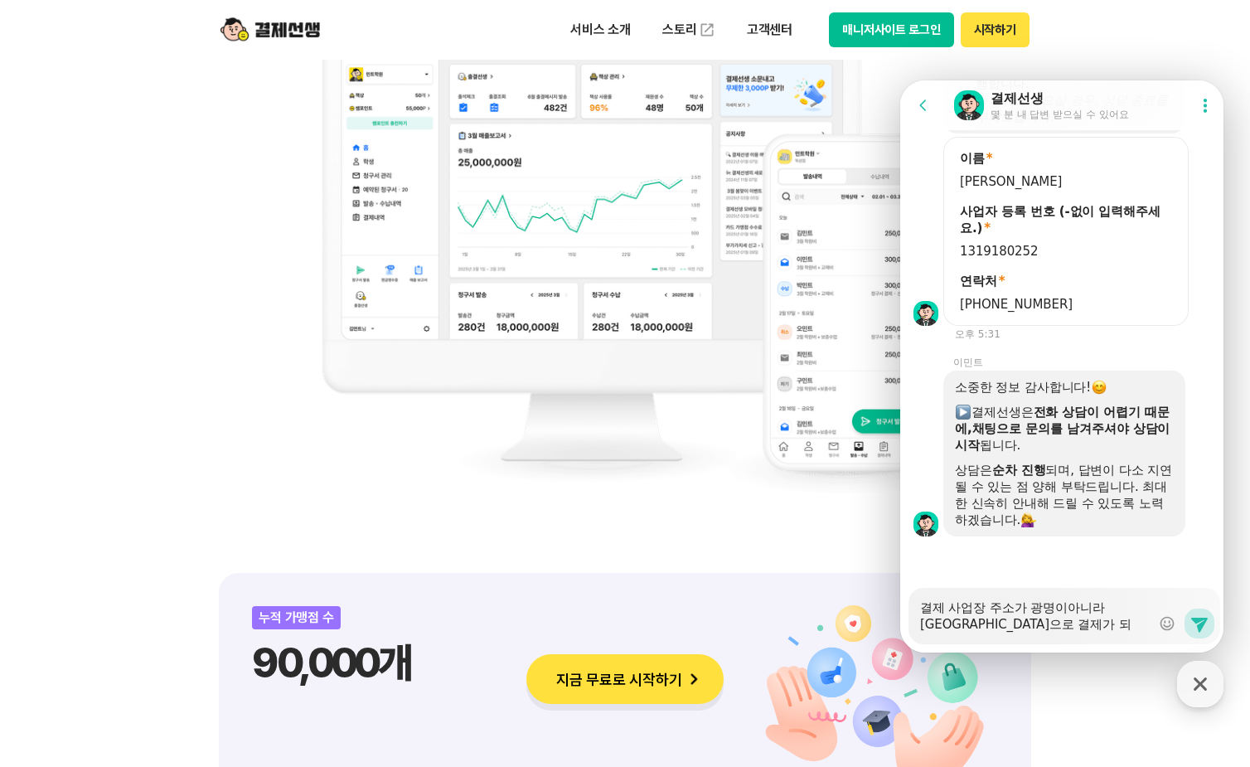
type textarea "결제 사업장 주소가 광명이아니라 [GEOGRAPHIC_DATA]으로 결제가 되었는데 어떻게 된건강"
type textarea "x"
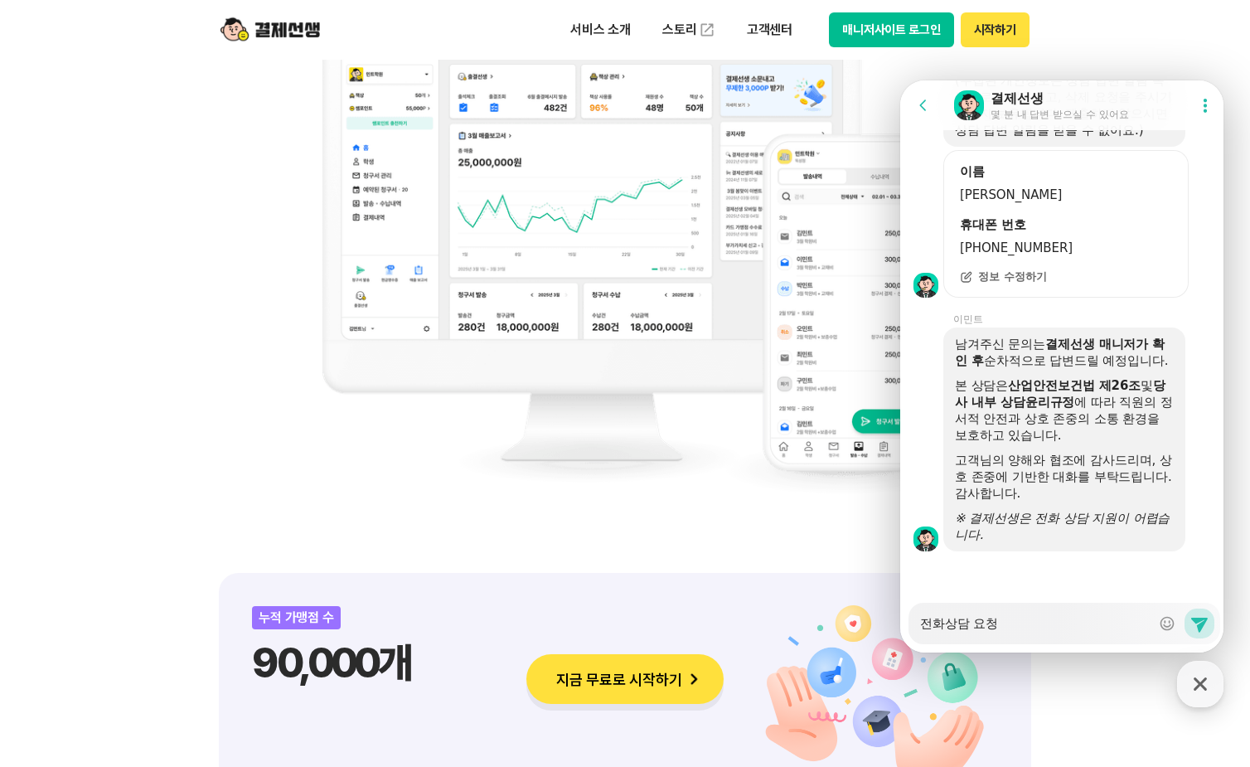
scroll to position [2486, 0]
click at [998, 617] on textarea "전화상담 요청" at bounding box center [1035, 617] width 230 height 28
click at [1012, 628] on textarea "전화상담 요청" at bounding box center [1035, 617] width 230 height 28
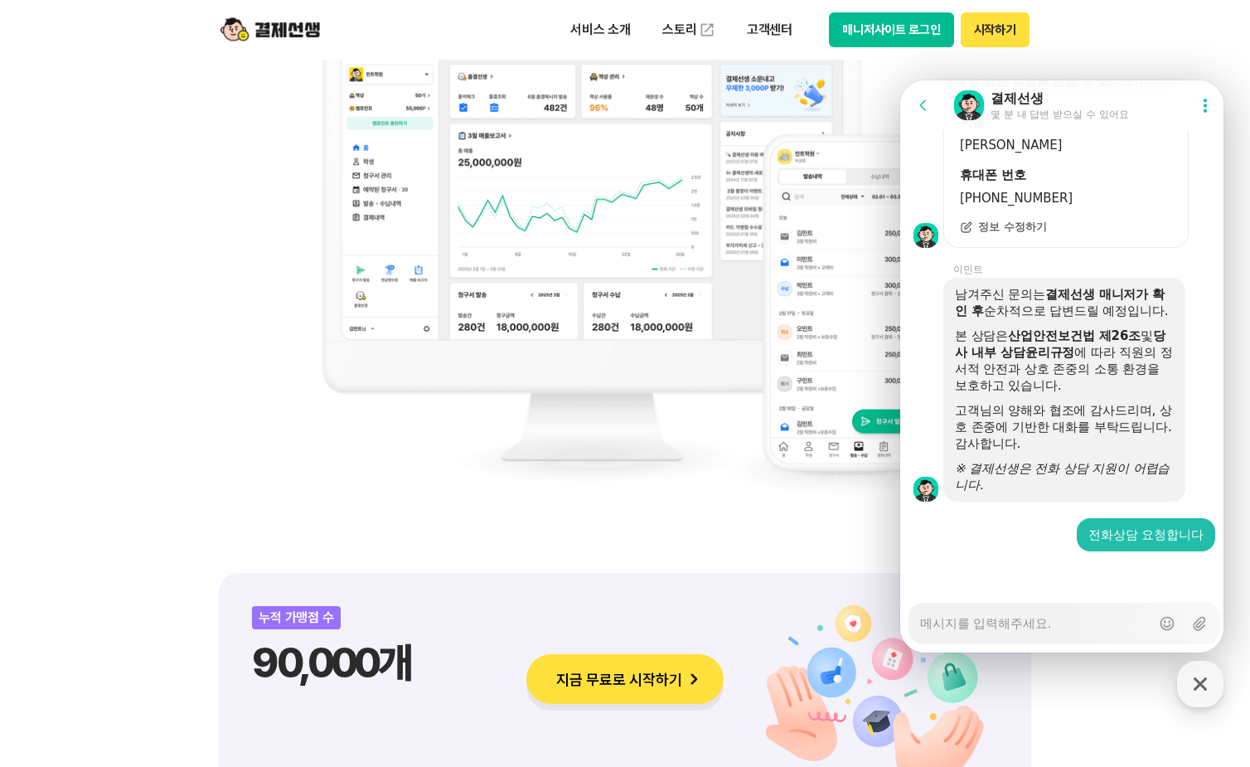
scroll to position [2536, 0]
click at [1194, 621] on icon at bounding box center [1199, 623] width 17 height 17
click at [920, 623] on input "Upload file" at bounding box center [919, 623] width 1 height 1
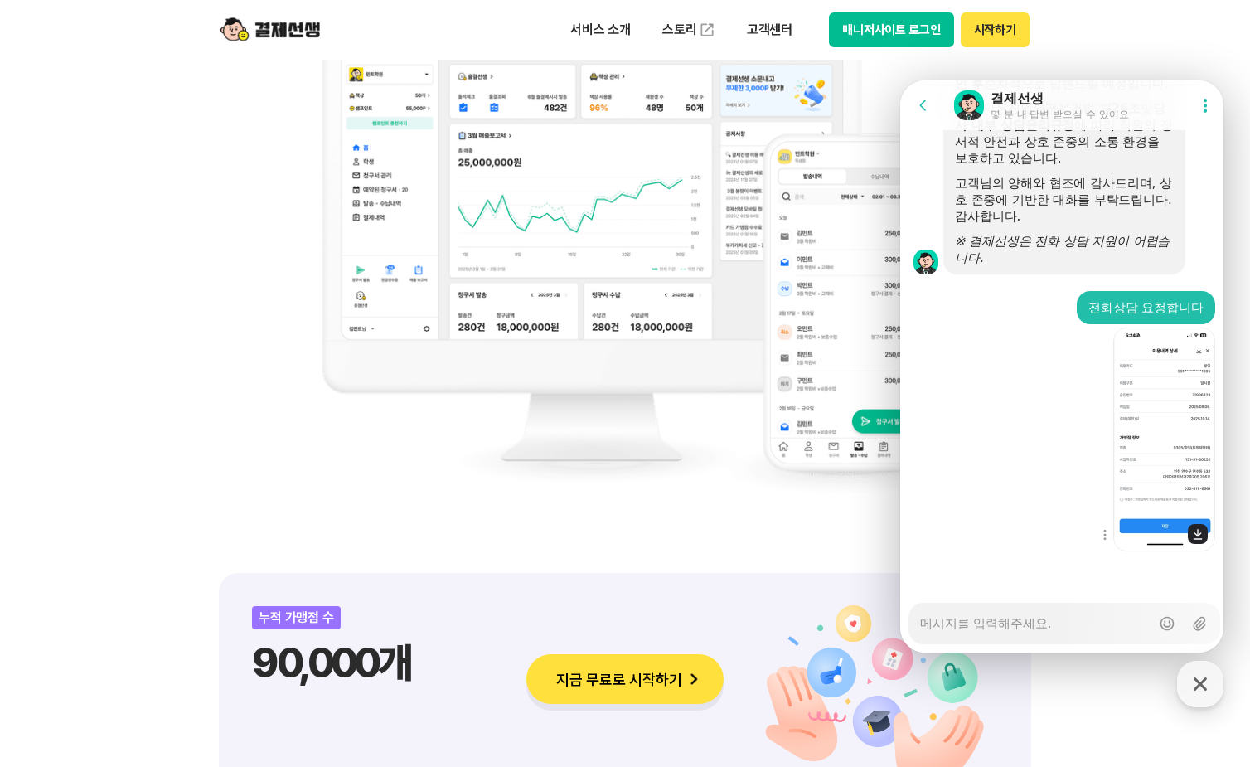
scroll to position [2763, 0]
drag, startPoint x: 1013, startPoint y: 518, endPoint x: 1146, endPoint y: 605, distance: 158.6
click at [1013, 517] on div "Show context menu Download file" at bounding box center [1064, 437] width 328 height 227
click at [1192, 621] on icon at bounding box center [1198, 624] width 12 height 14
click at [920, 623] on input "Upload file" at bounding box center [919, 623] width 1 height 1
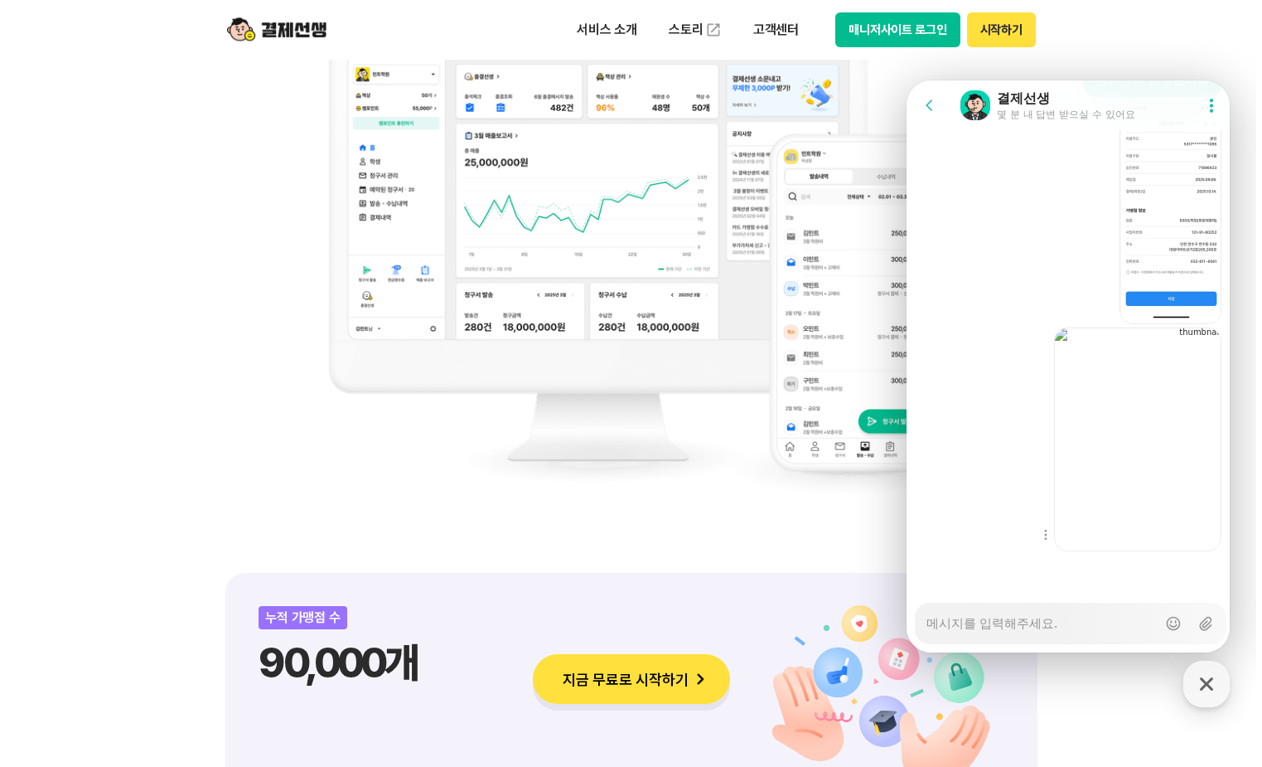
scroll to position [2990, 0]
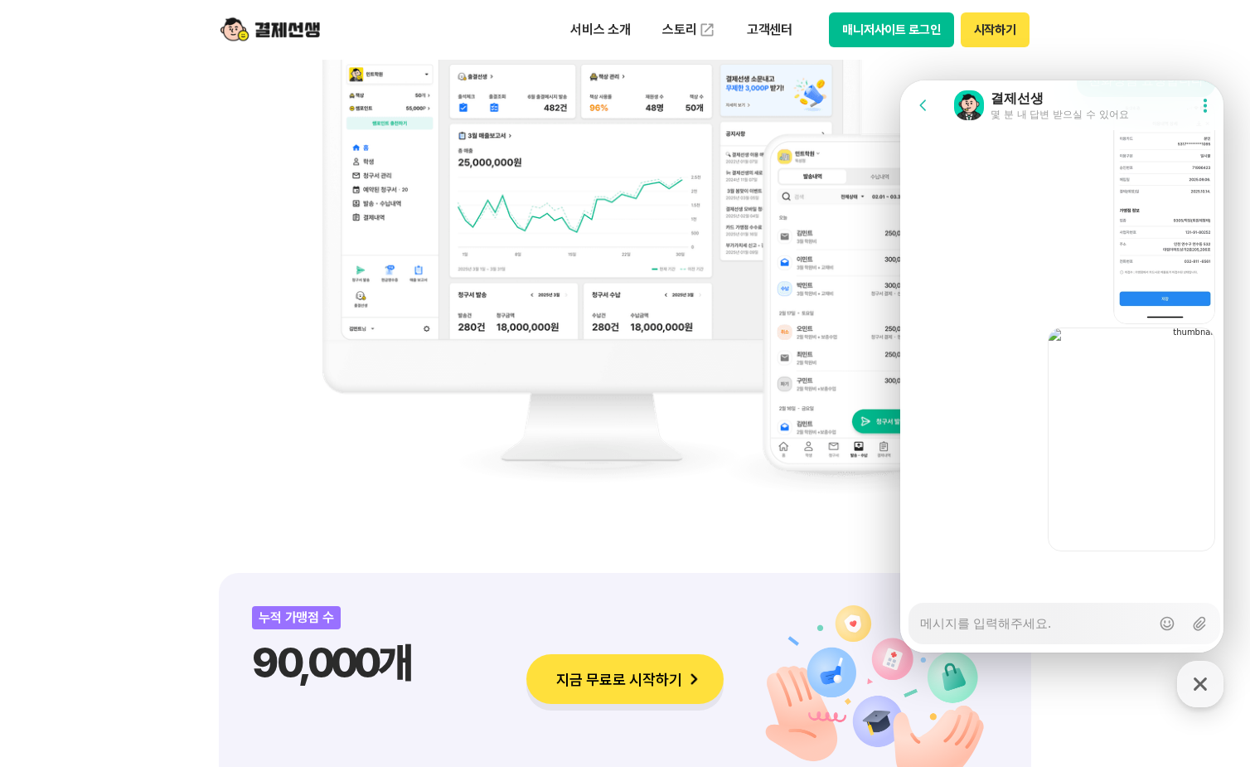
click at [959, 627] on textarea "Messenger Input Textarea" at bounding box center [1035, 617] width 230 height 28
click at [1140, 250] on img at bounding box center [1164, 212] width 102 height 224
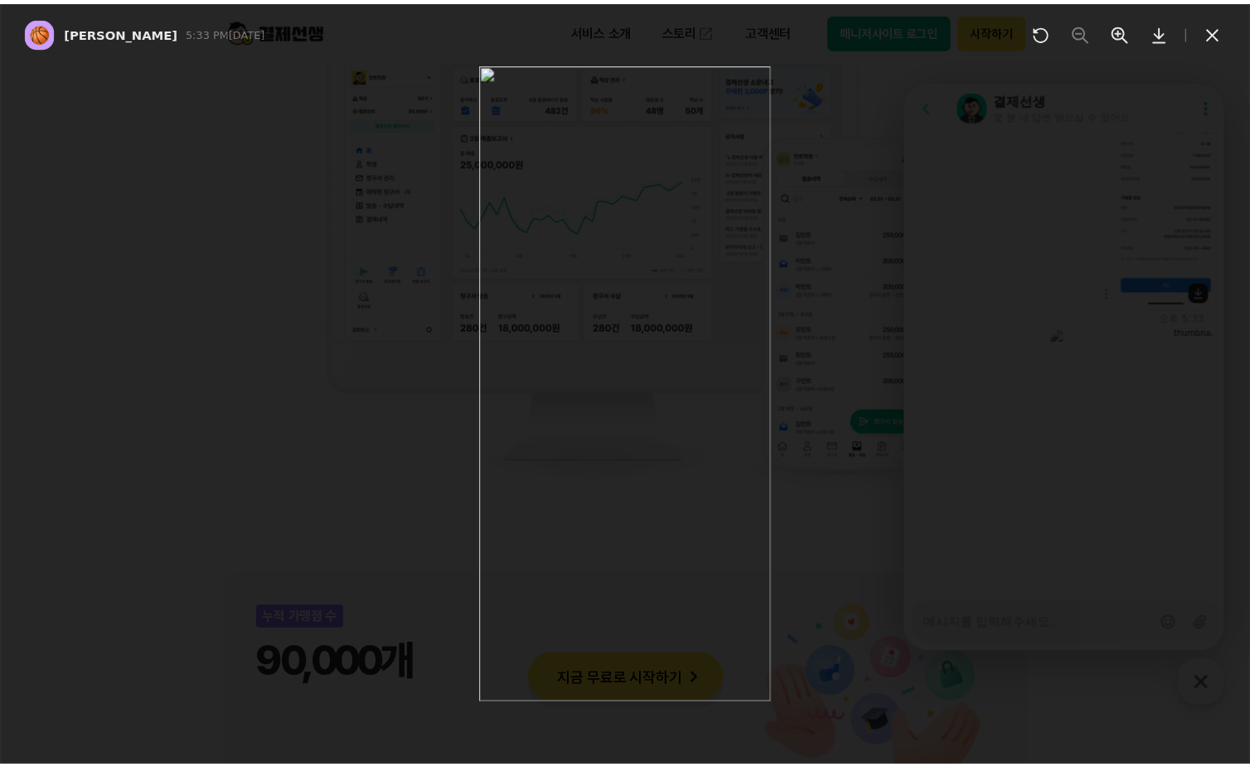
scroll to position [3005, 0]
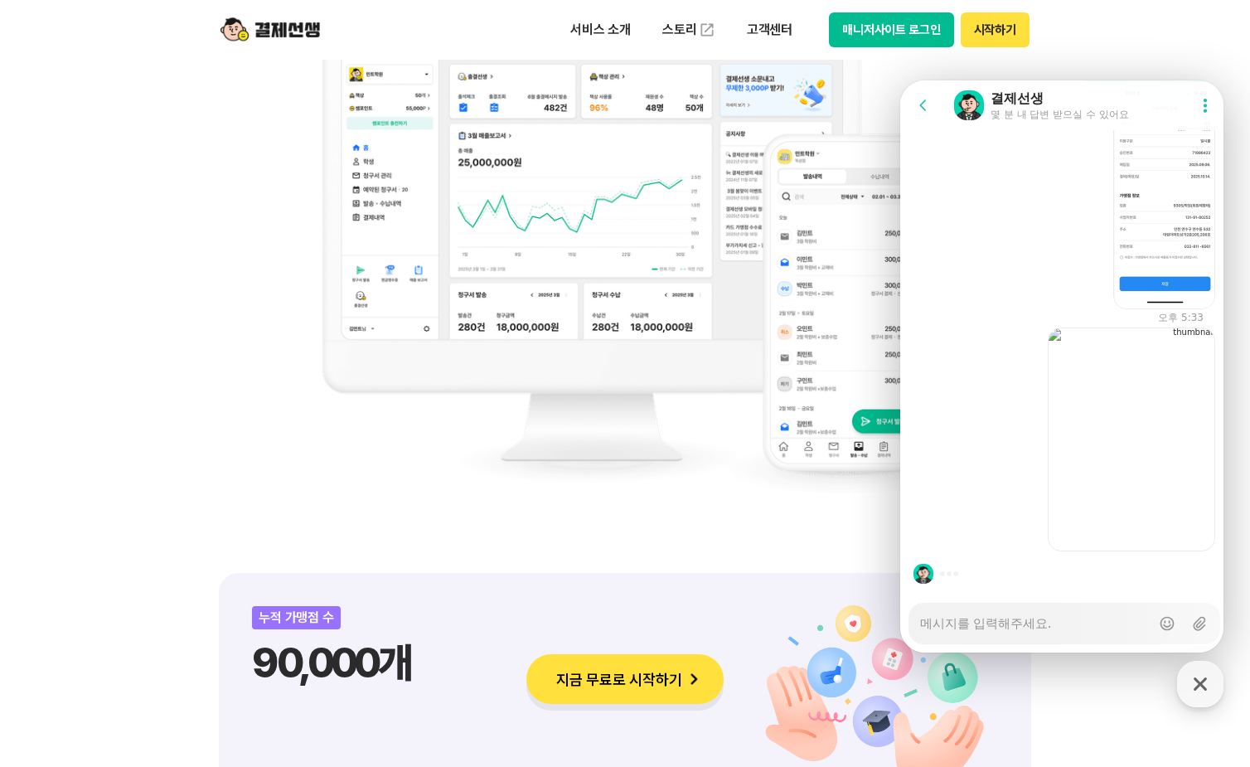
click at [1034, 628] on textarea "Messenger Input Textarea" at bounding box center [1035, 617] width 230 height 28
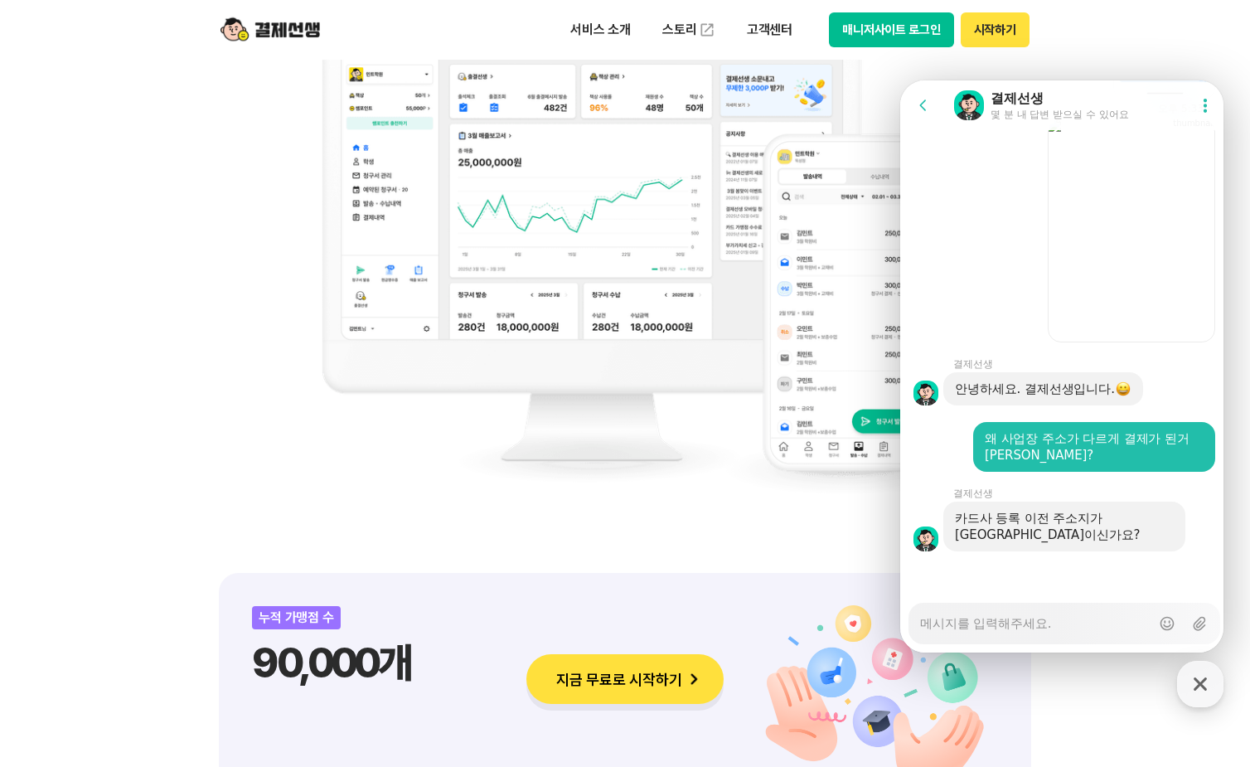
scroll to position [3214, 0]
click at [1018, 631] on div "Messenger Input Textarea" at bounding box center [1035, 623] width 230 height 40
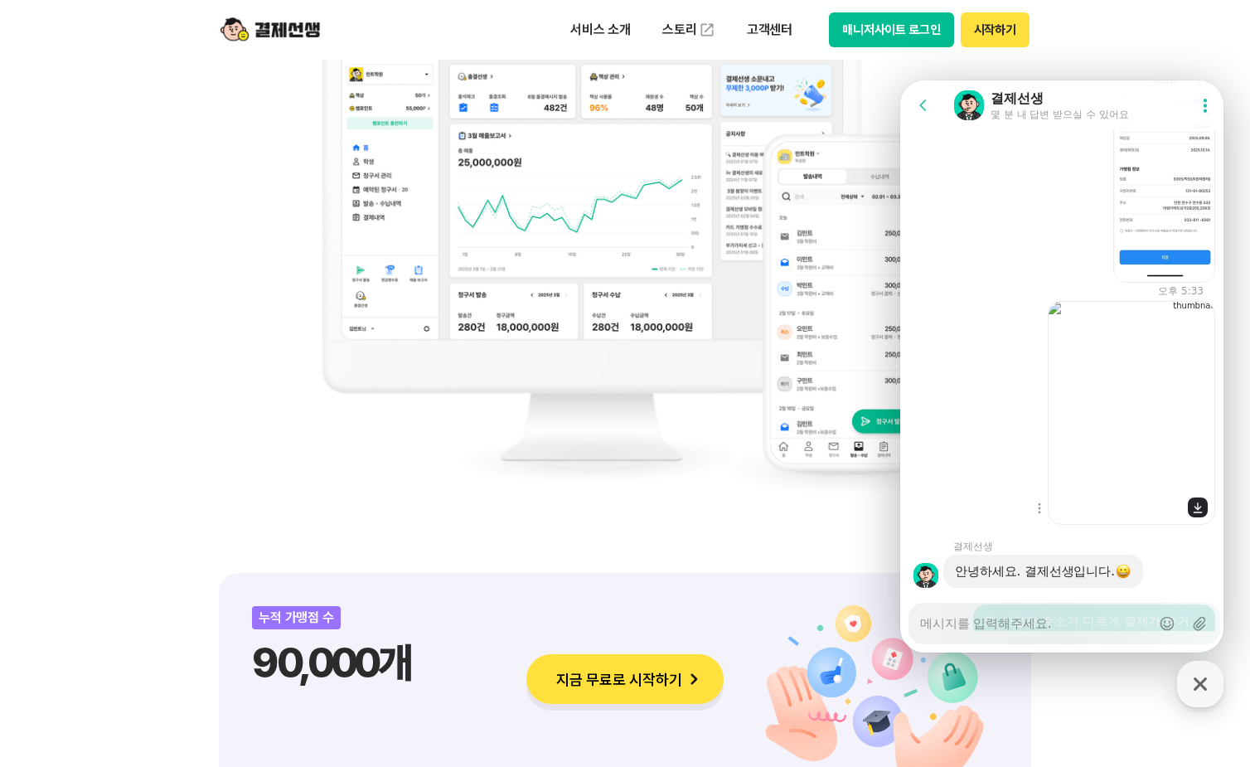
scroll to position [2882, 0]
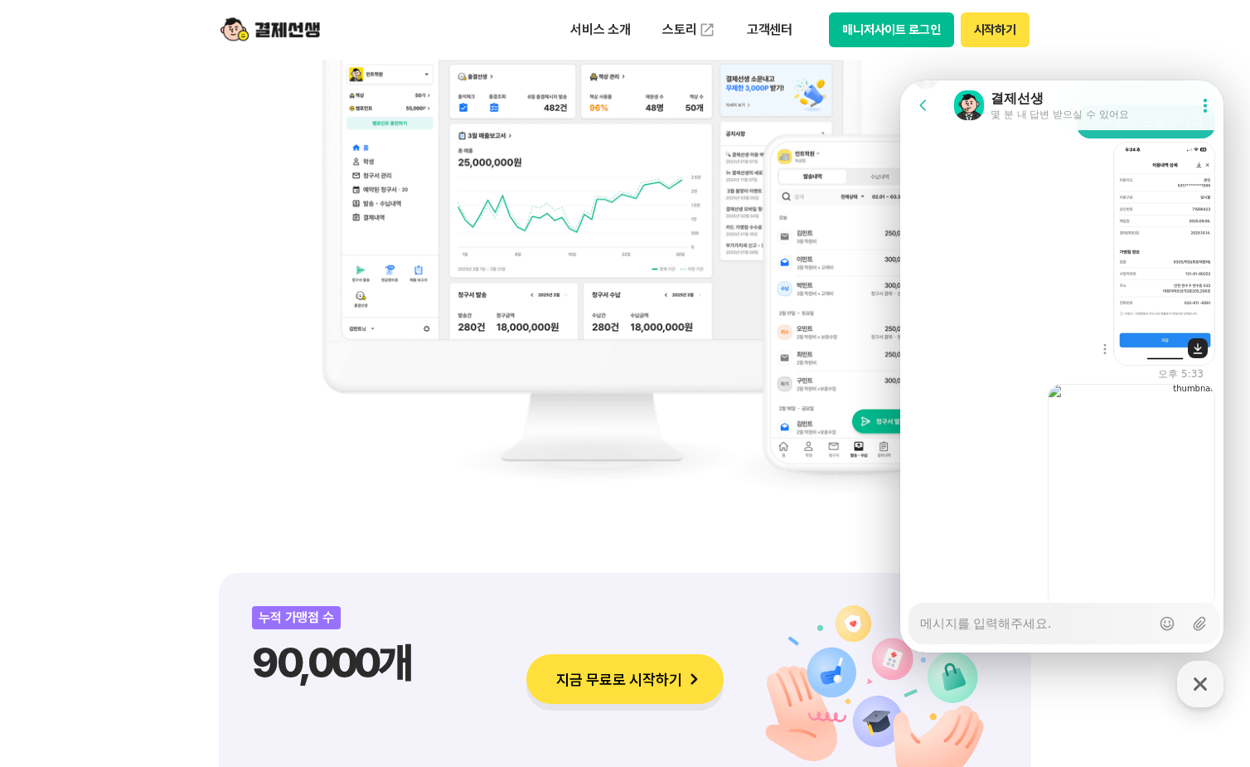
click at [1170, 267] on img at bounding box center [1164, 254] width 102 height 224
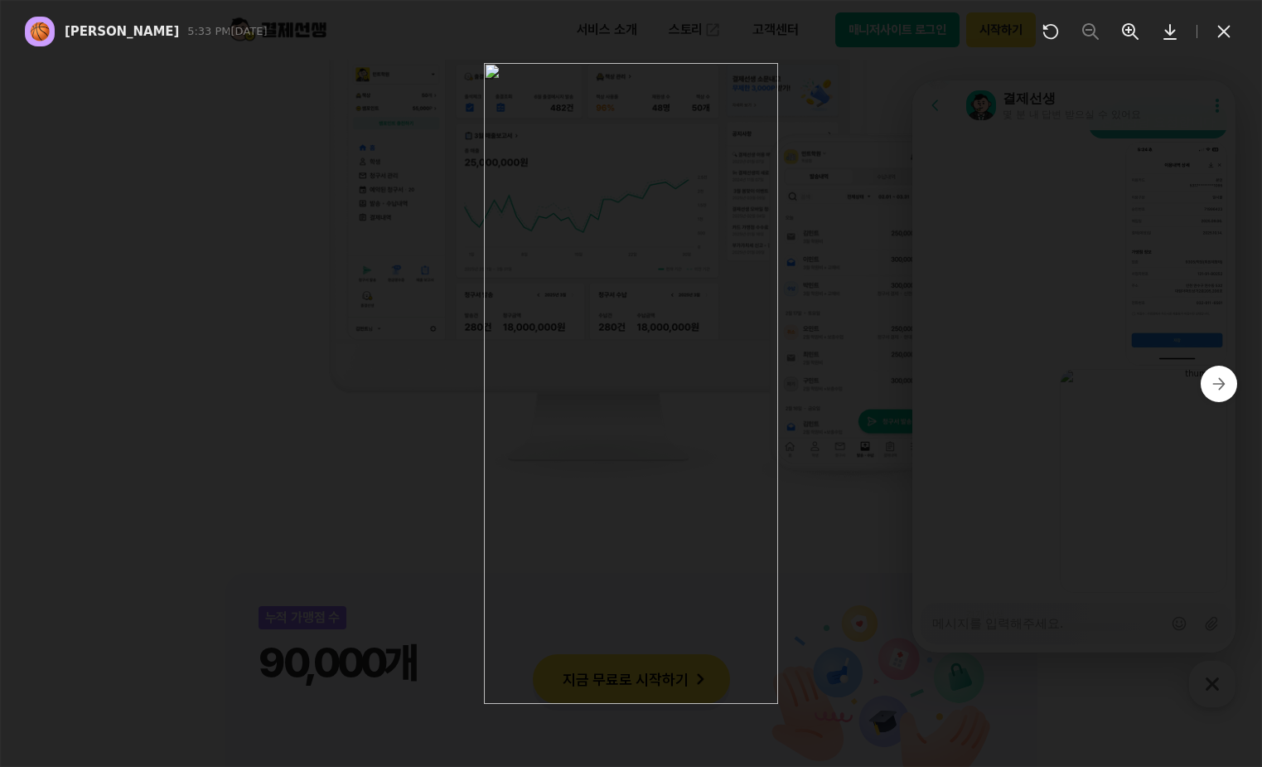
click at [677, 405] on img at bounding box center [631, 383] width 294 height 641
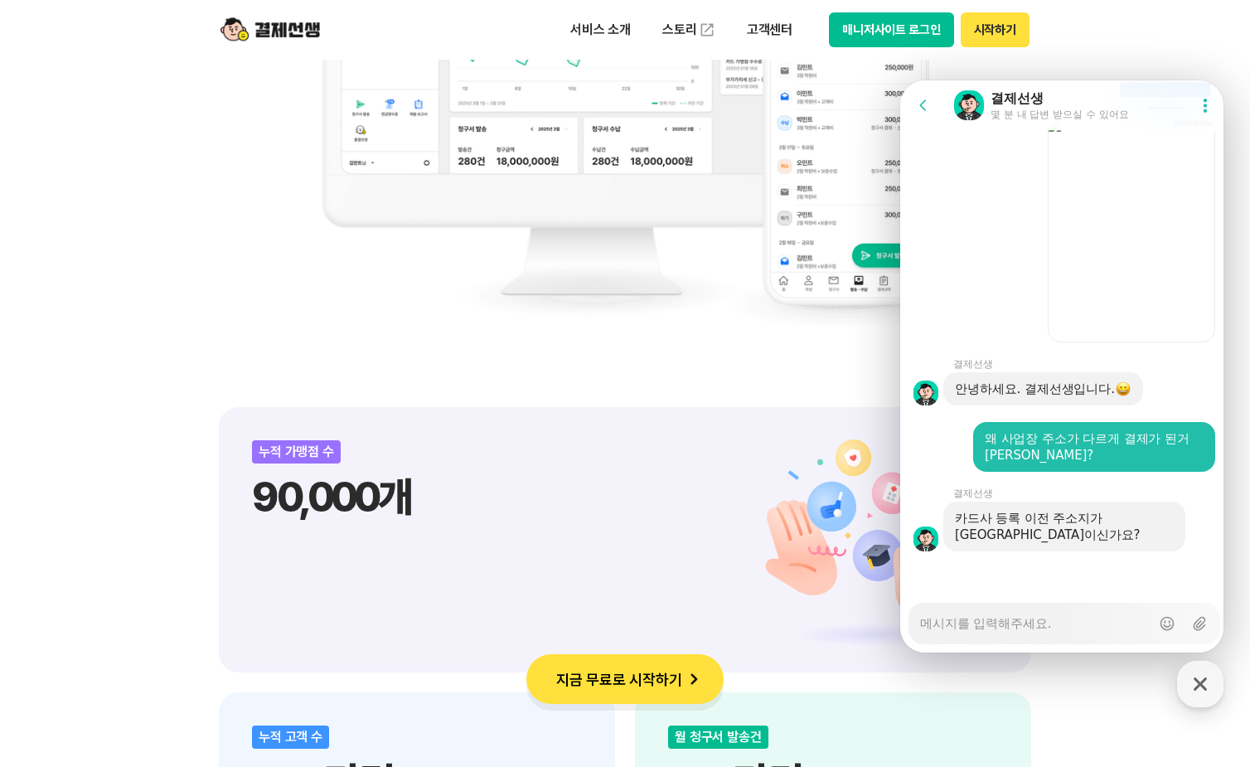
scroll to position [1989, 0]
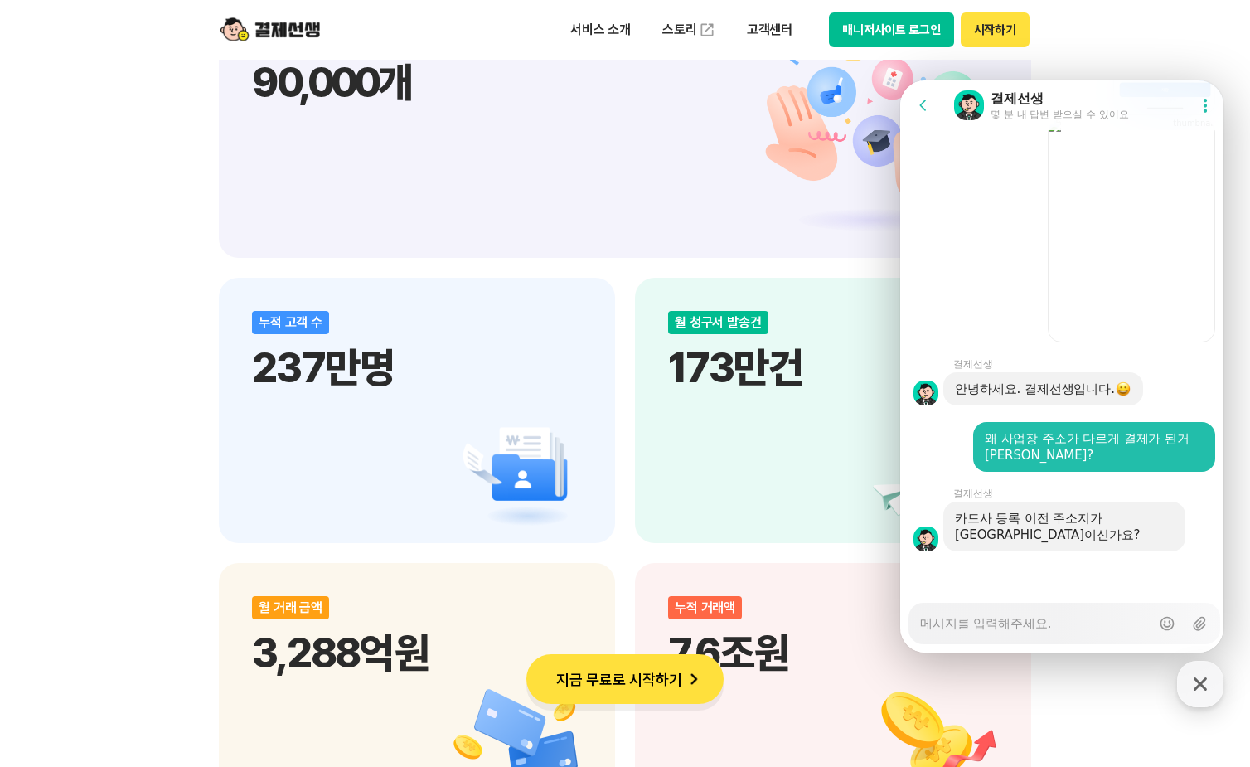
drag, startPoint x: 982, startPoint y: 624, endPoint x: 1201, endPoint y: 577, distance: 223.8
click at [981, 624] on textarea "Messenger Input Textarea" at bounding box center [1035, 617] width 230 height 28
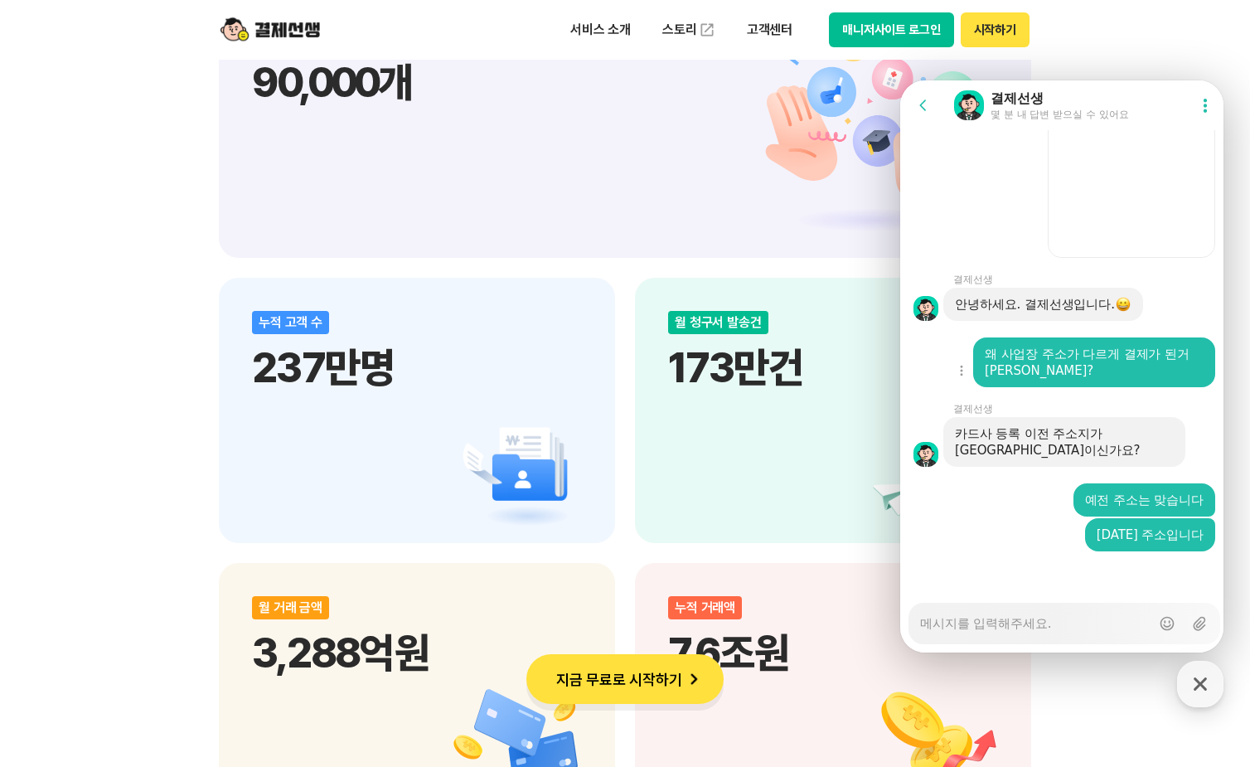
scroll to position [3035, 0]
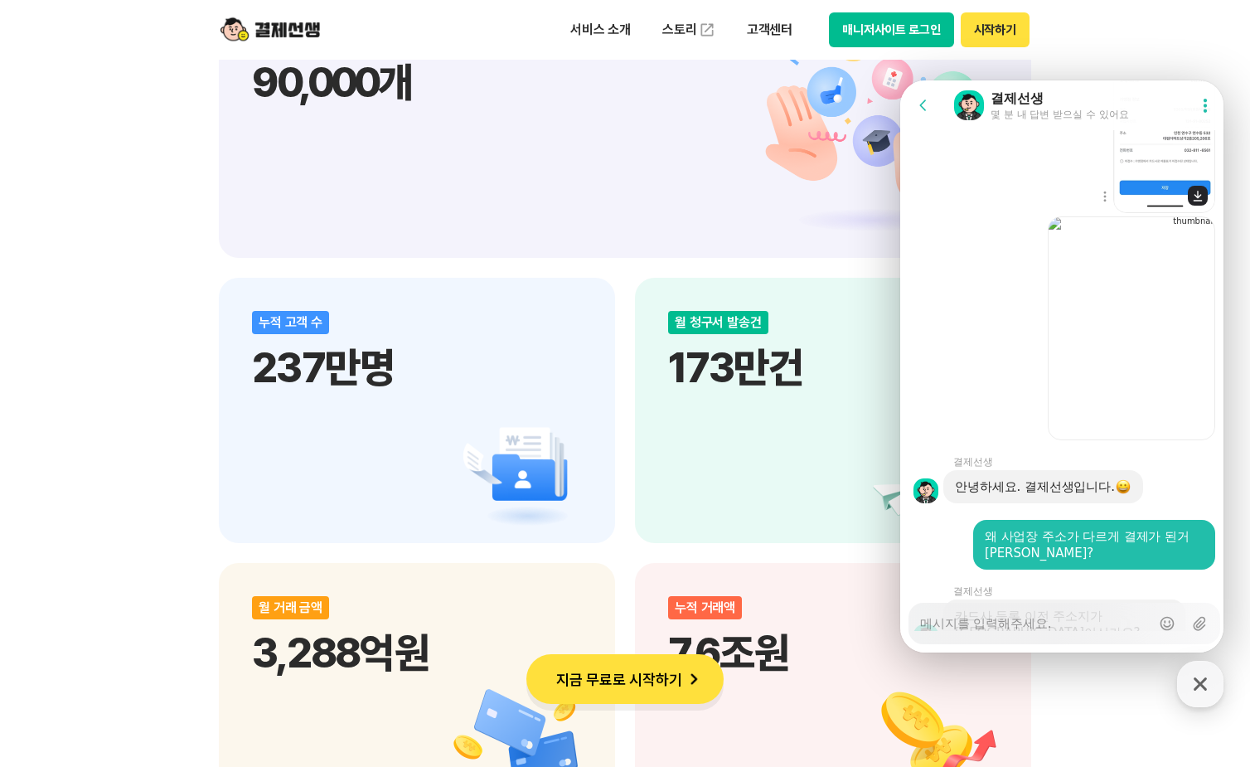
click at [1150, 213] on img at bounding box center [1164, 101] width 102 height 224
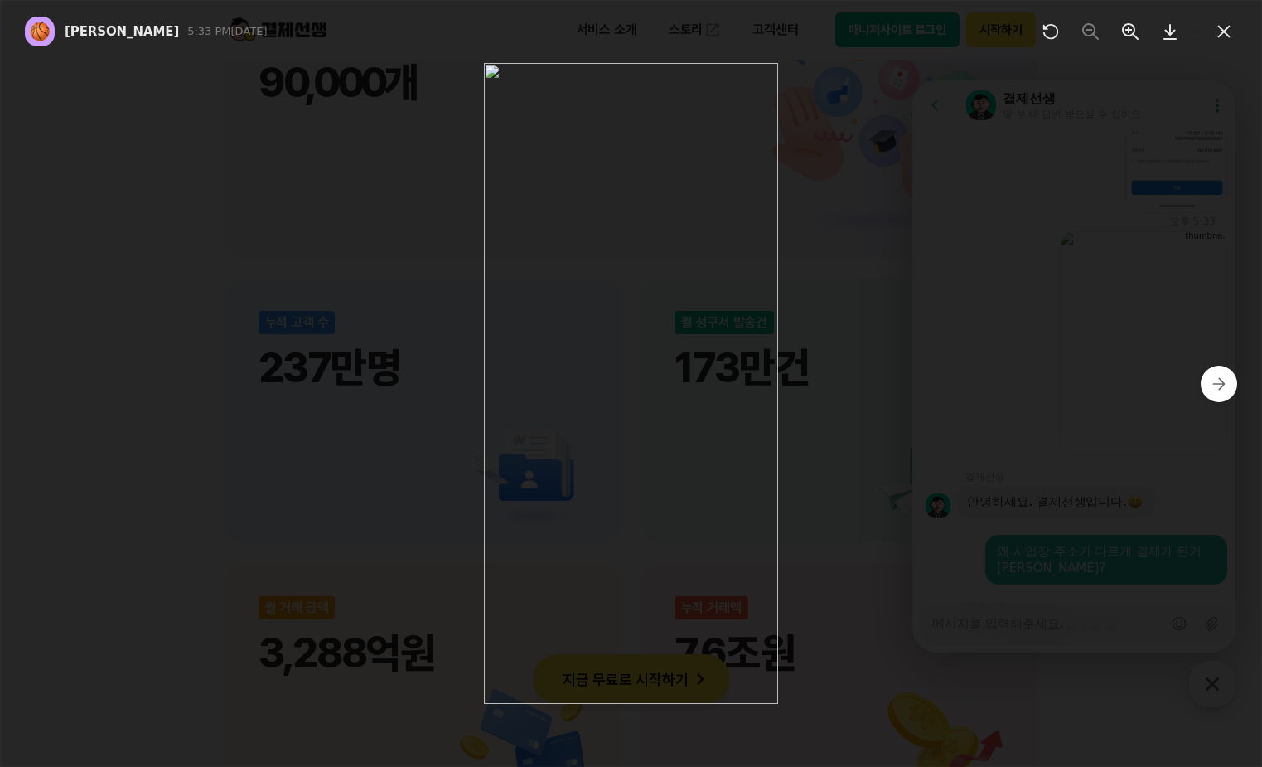
click at [737, 239] on img at bounding box center [631, 383] width 294 height 641
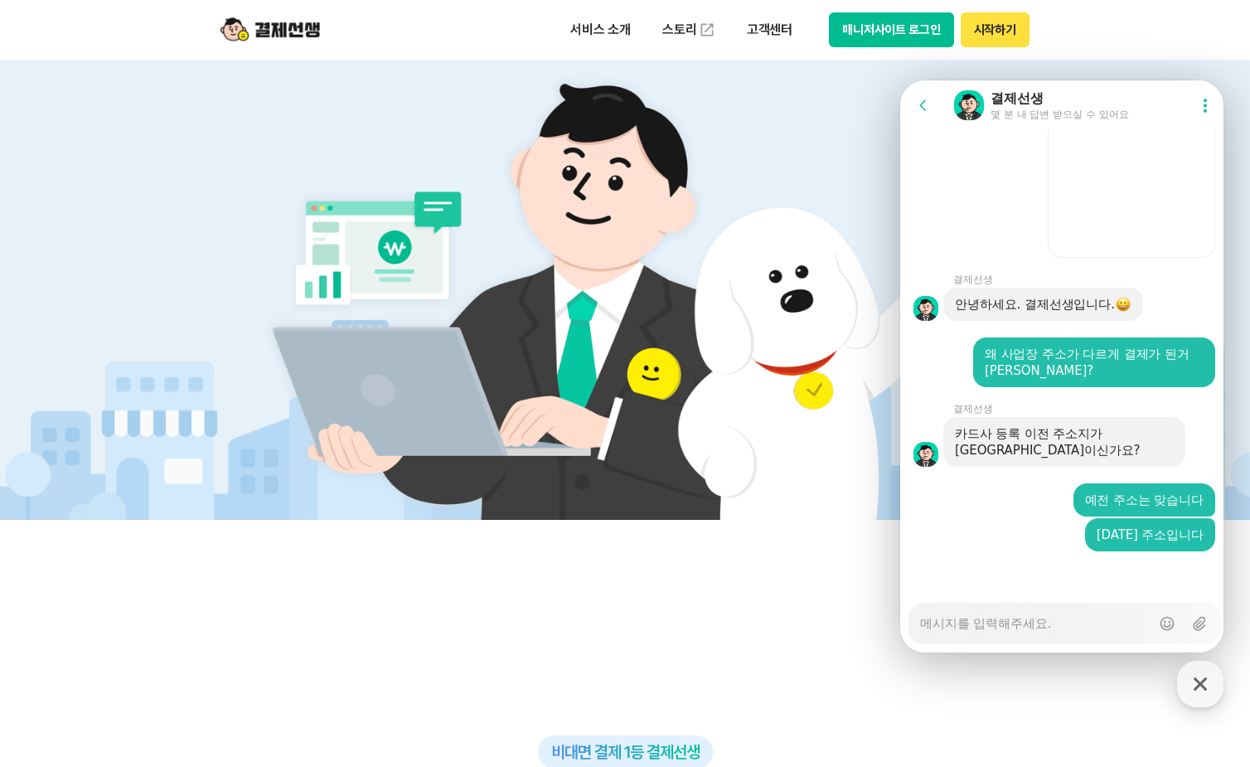
scroll to position [0, 0]
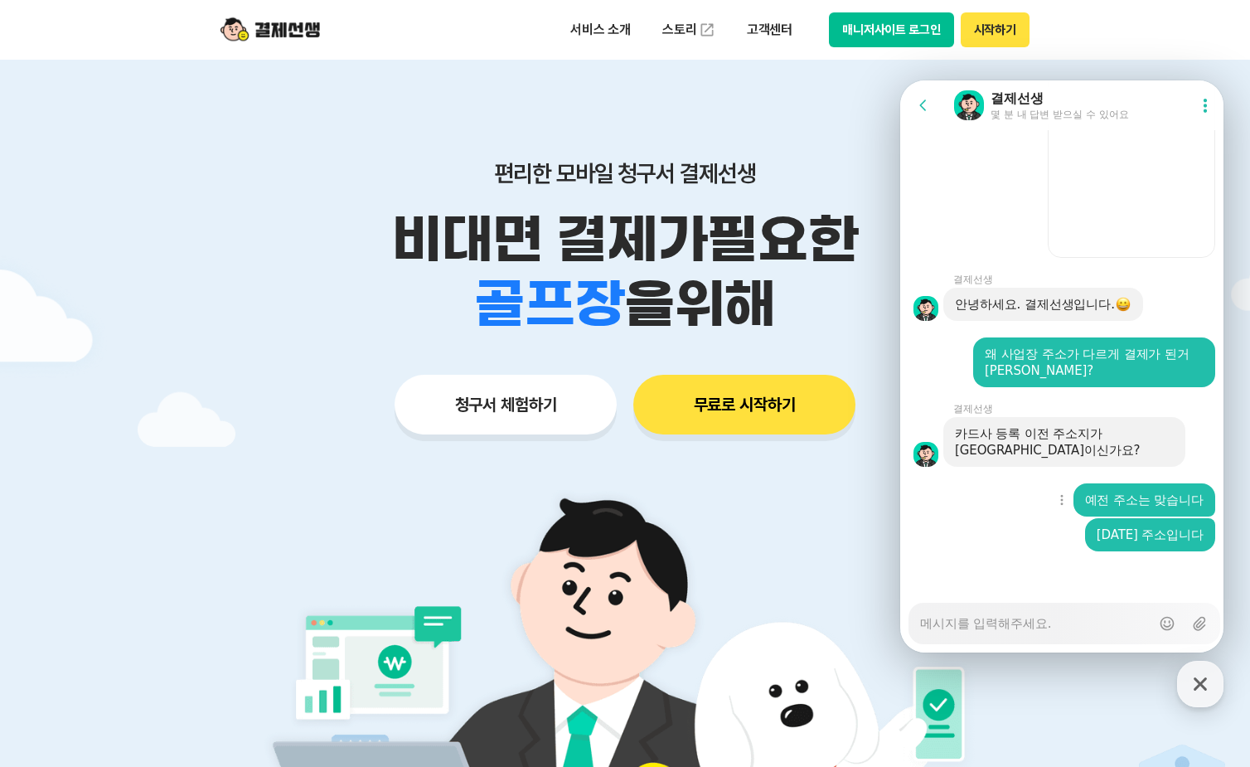
drag, startPoint x: 1004, startPoint y: 560, endPoint x: 992, endPoint y: 484, distance: 77.2
click at [1004, 560] on div at bounding box center [1064, 573] width 328 height 45
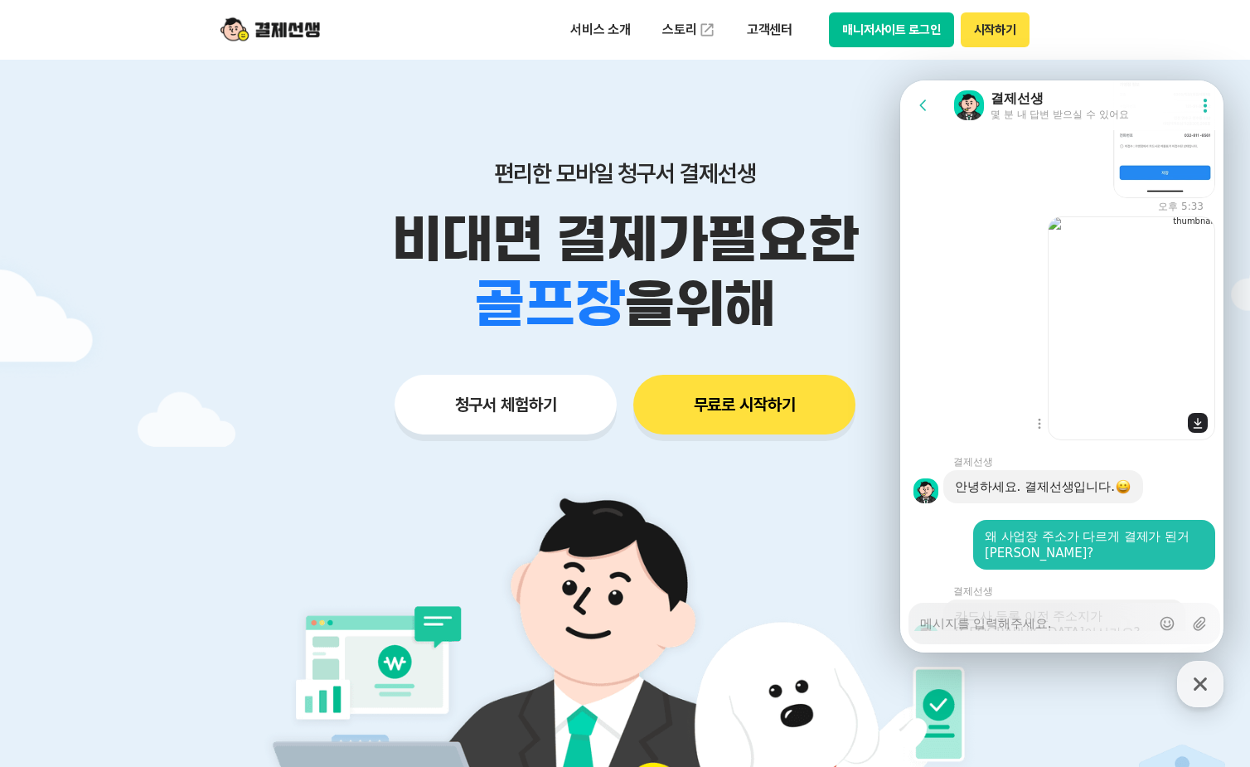
click at [1129, 321] on img at bounding box center [1130, 328] width 167 height 224
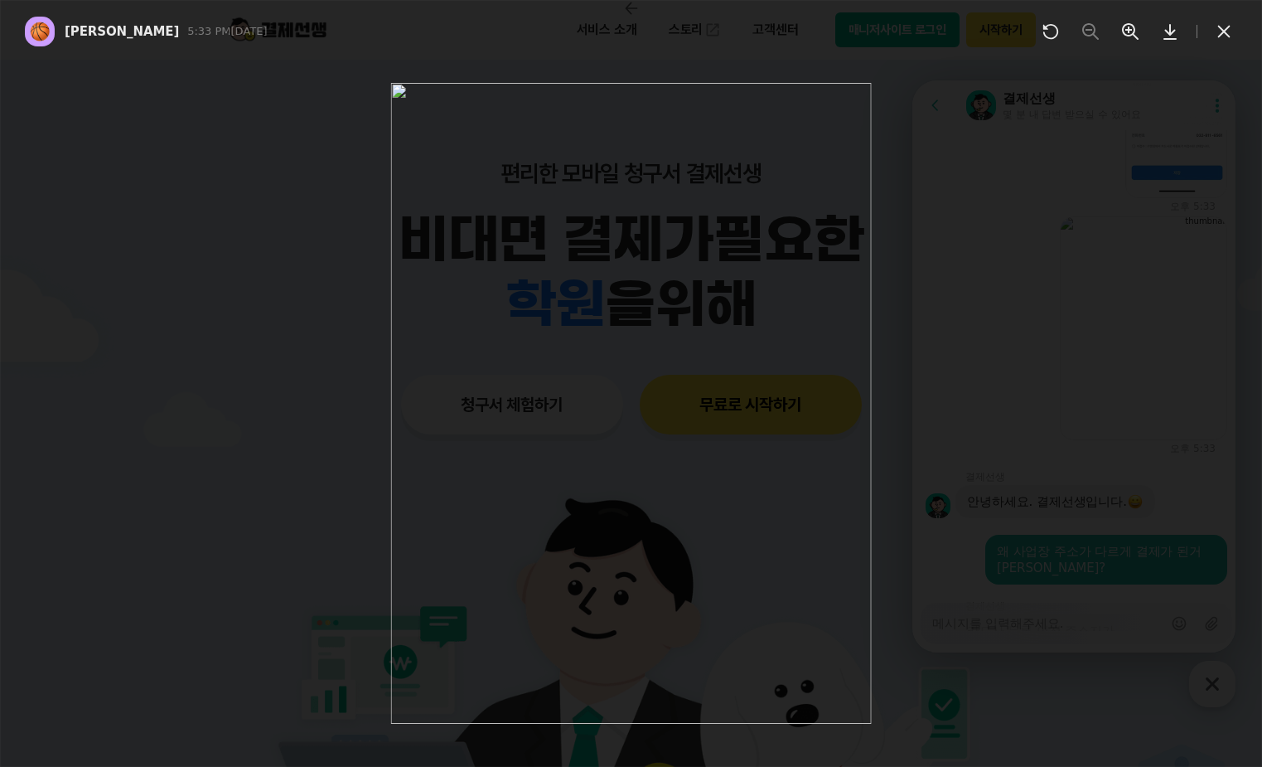
click at [684, 257] on img at bounding box center [631, 403] width 481 height 641
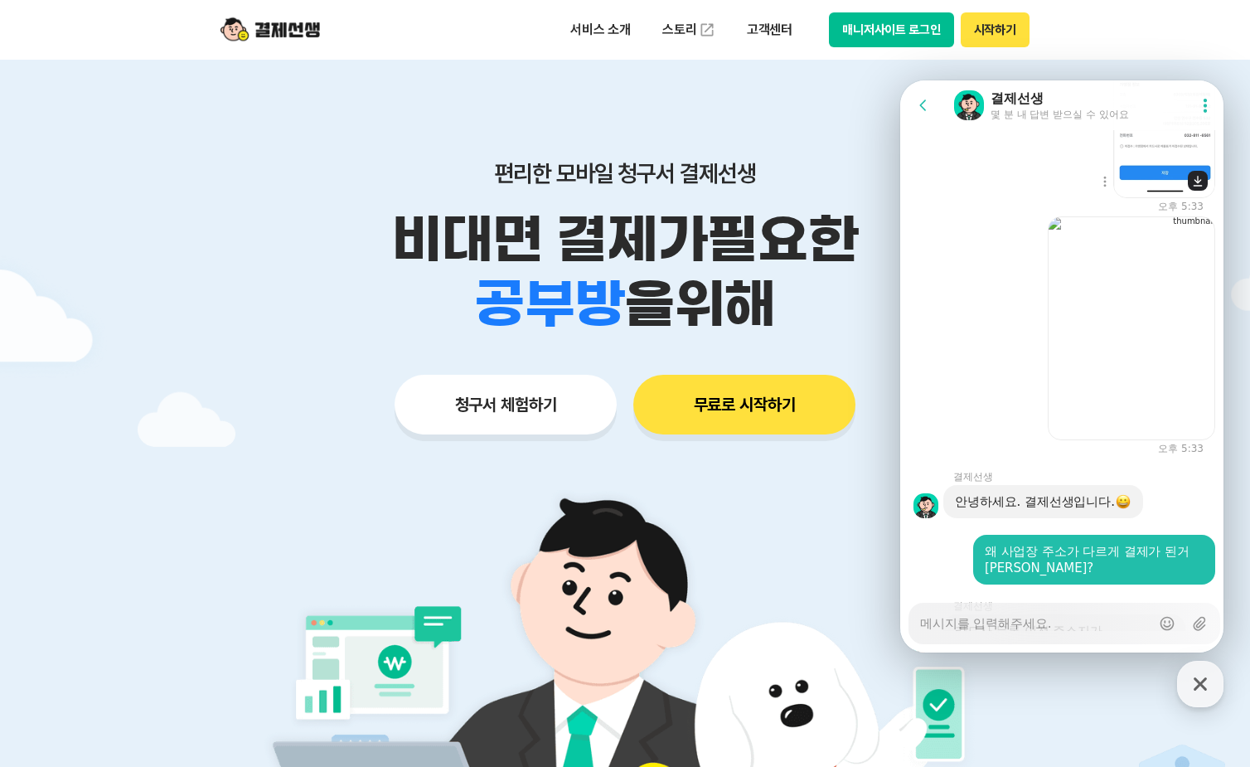
scroll to position [2801, 0]
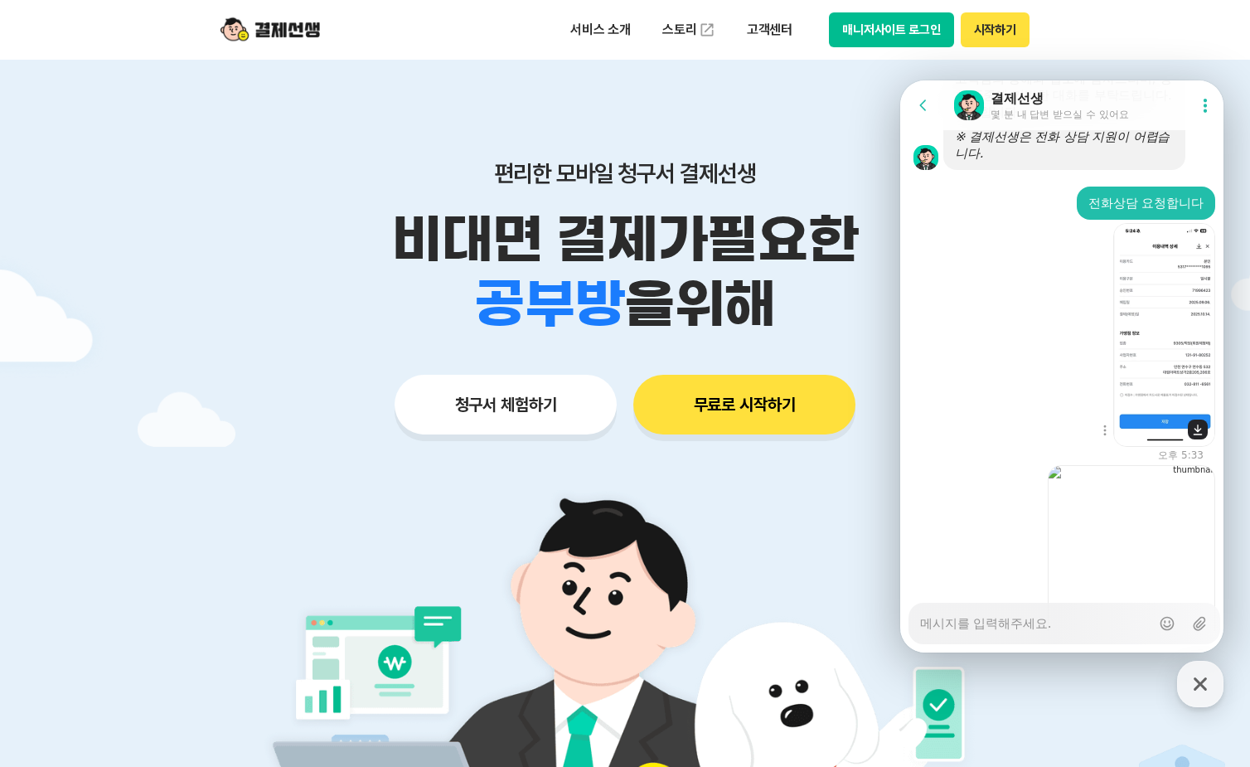
click at [1156, 346] on img at bounding box center [1164, 335] width 102 height 224
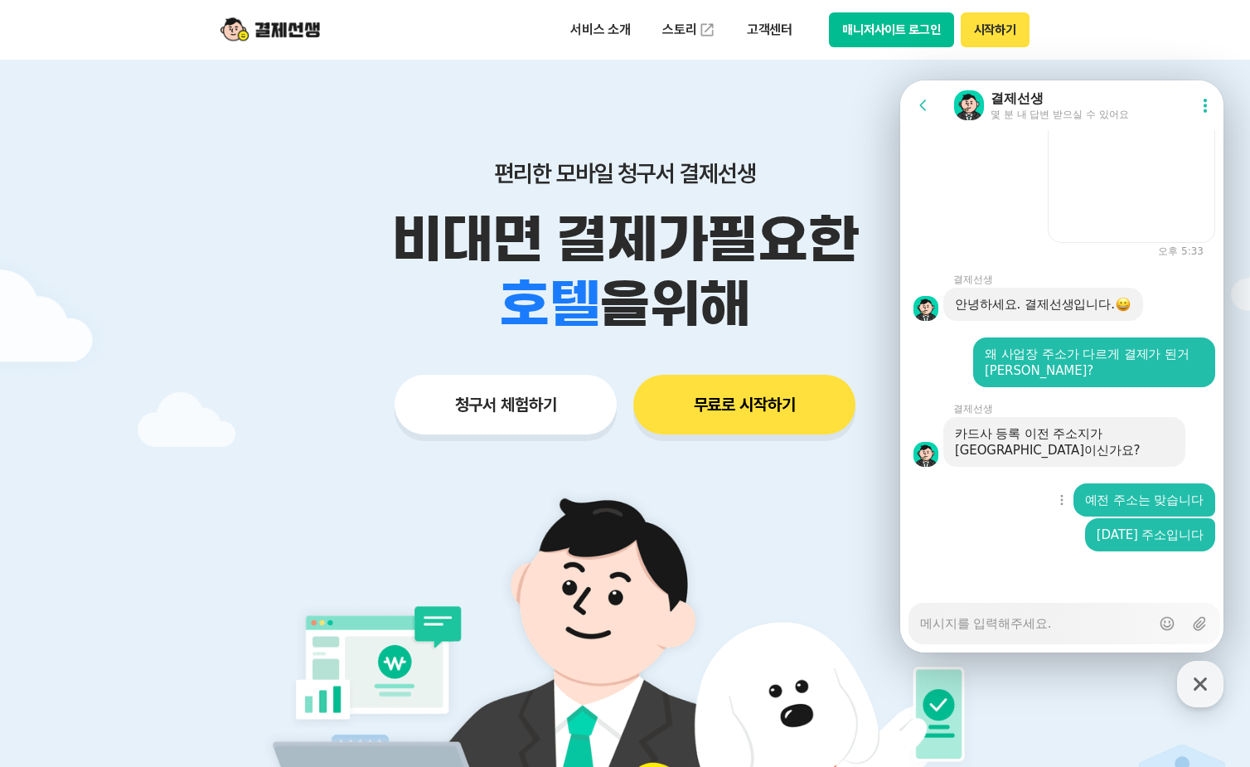
scroll to position [497, 0]
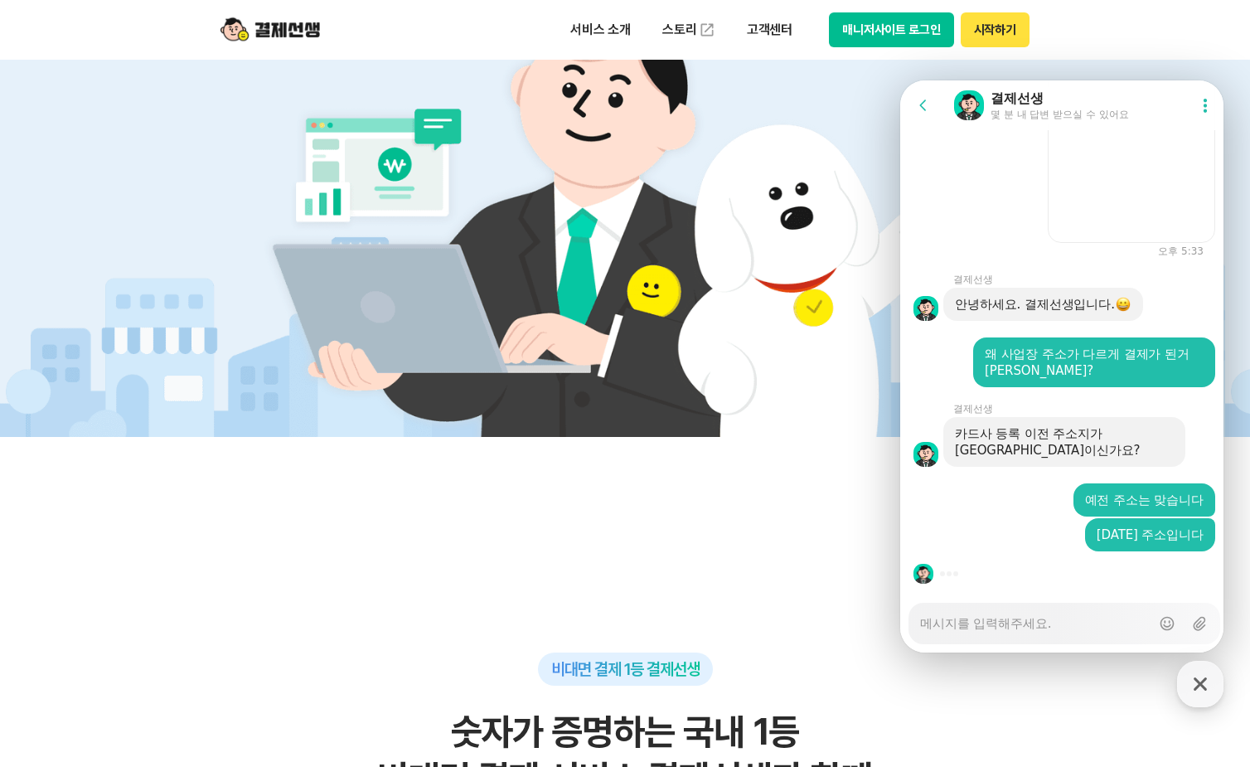
click at [965, 619] on textarea "Messenger Input Textarea" at bounding box center [1035, 617] width 230 height 28
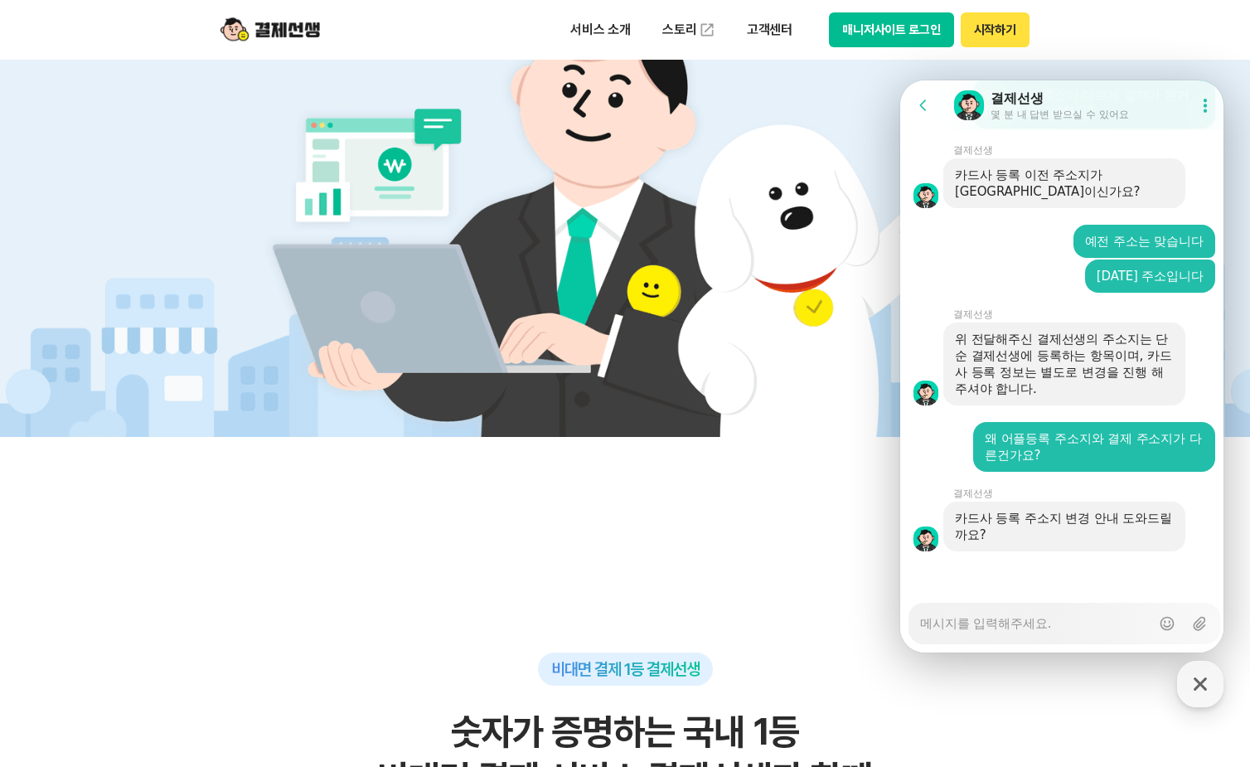
scroll to position [3557, 0]
click at [1012, 624] on textarea "Messenger Input Textarea" at bounding box center [1035, 617] width 230 height 28
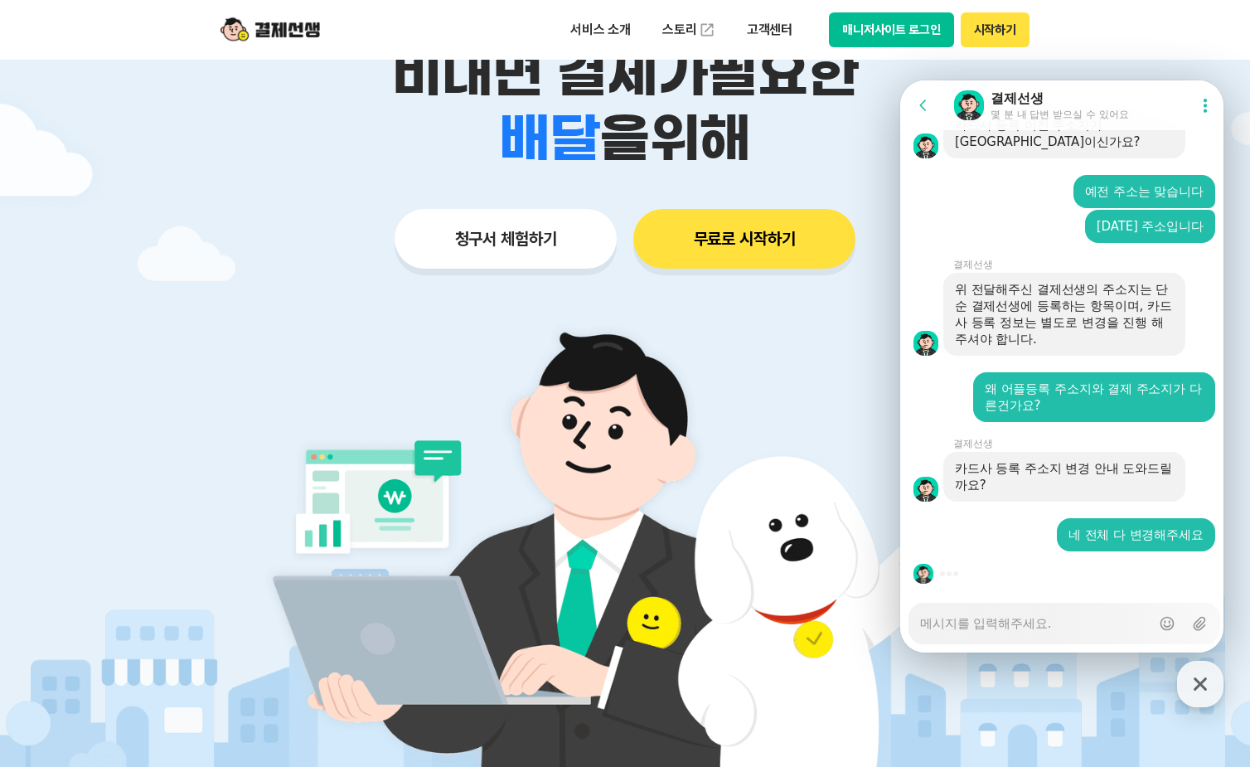
scroll to position [0, 0]
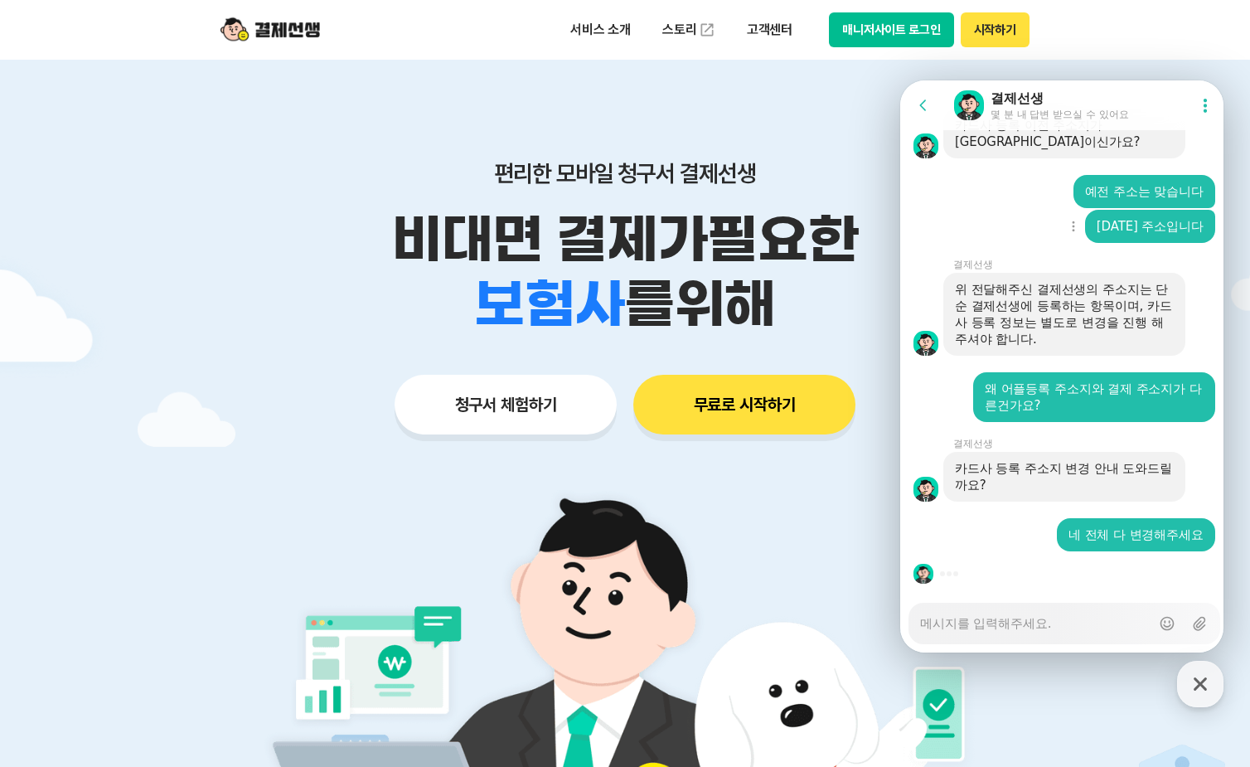
click at [982, 218] on div "Show context menu [DATE] 주소입니다" at bounding box center [1064, 226] width 328 height 33
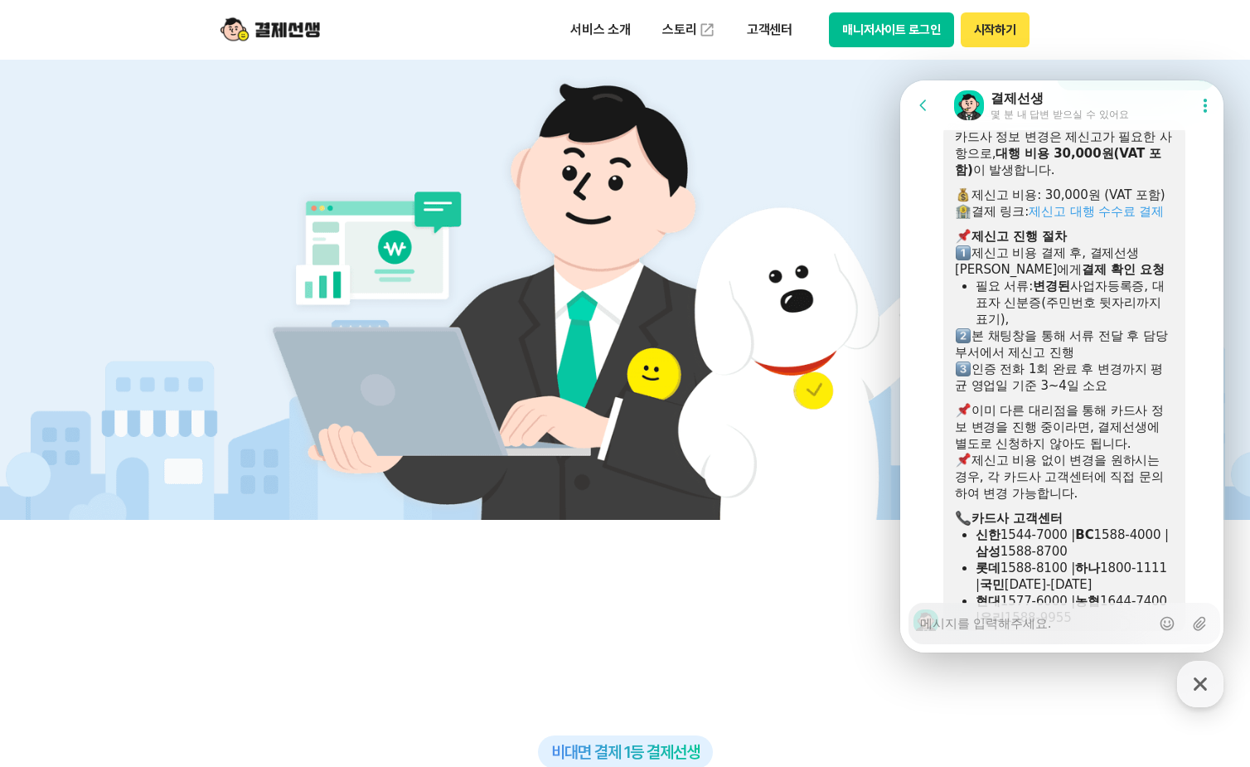
scroll to position [4166, 0]
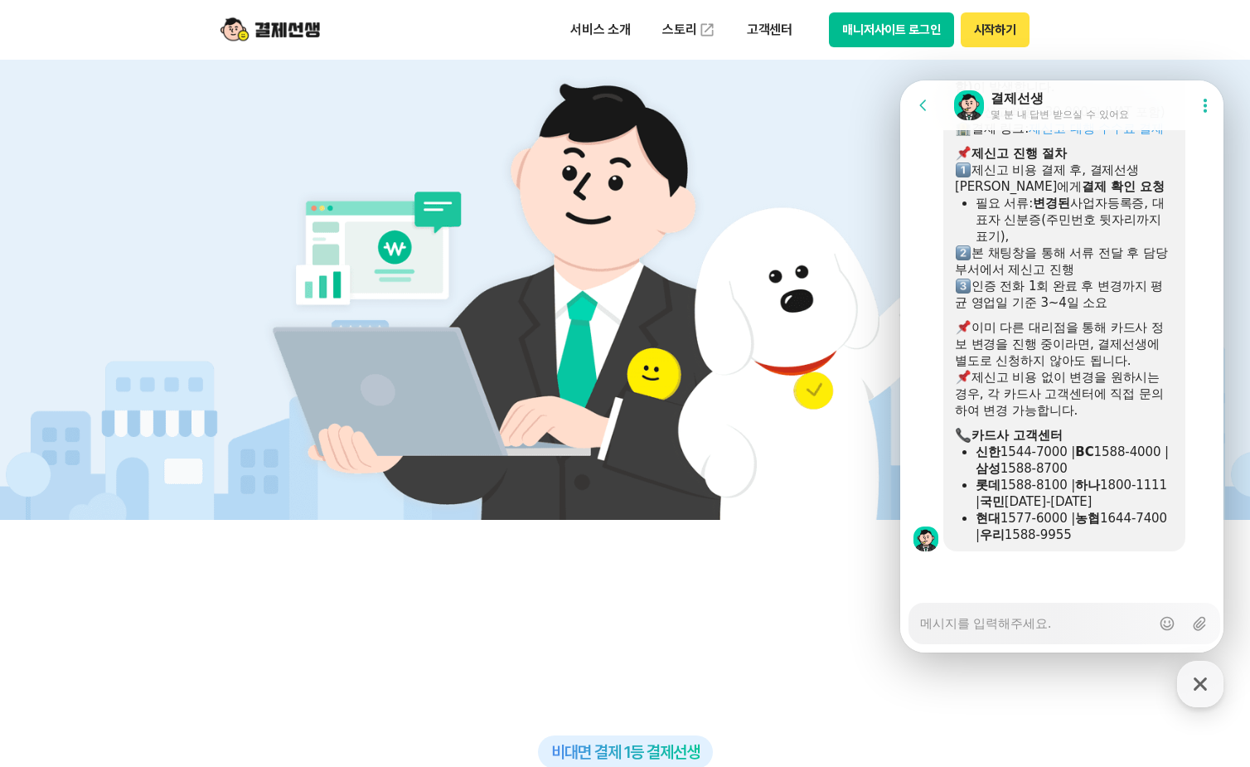
click at [1013, 623] on textarea "Messenger Input Textarea" at bounding box center [1035, 617] width 230 height 28
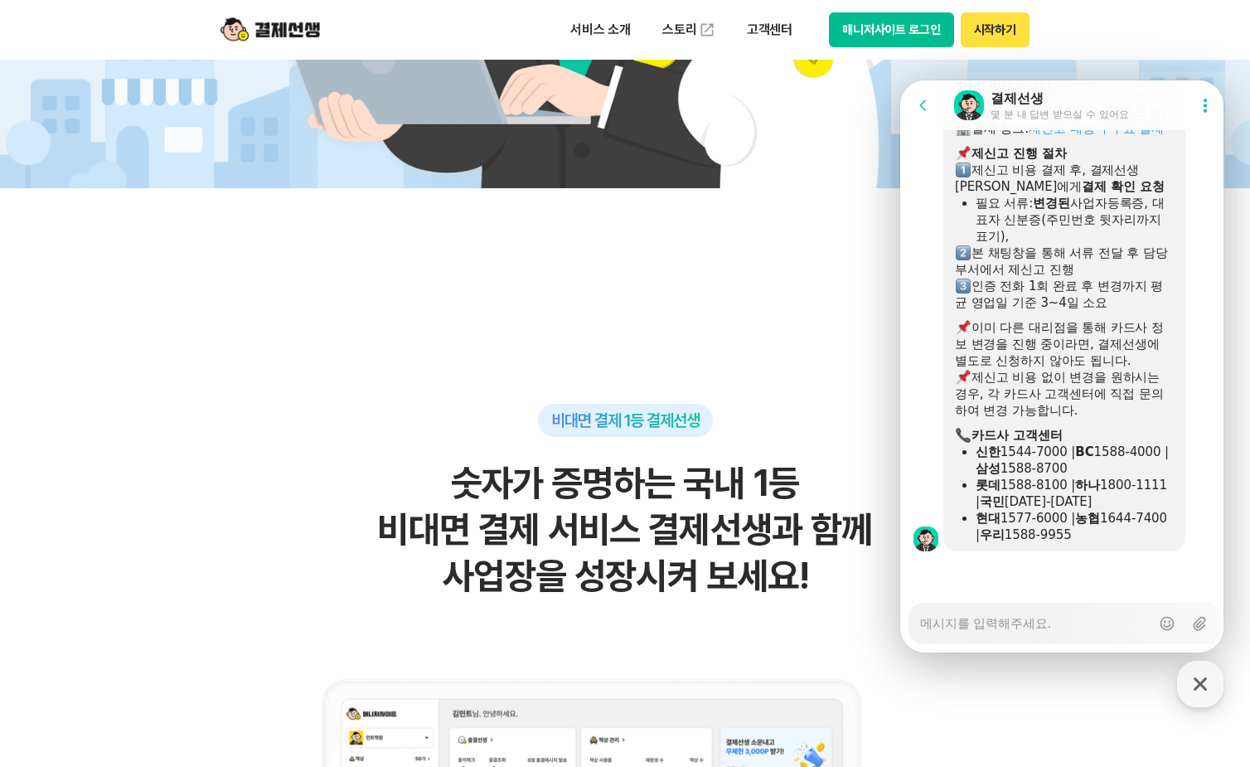
click at [987, 625] on textarea "Messenger Input Textarea" at bounding box center [1035, 617] width 230 height 28
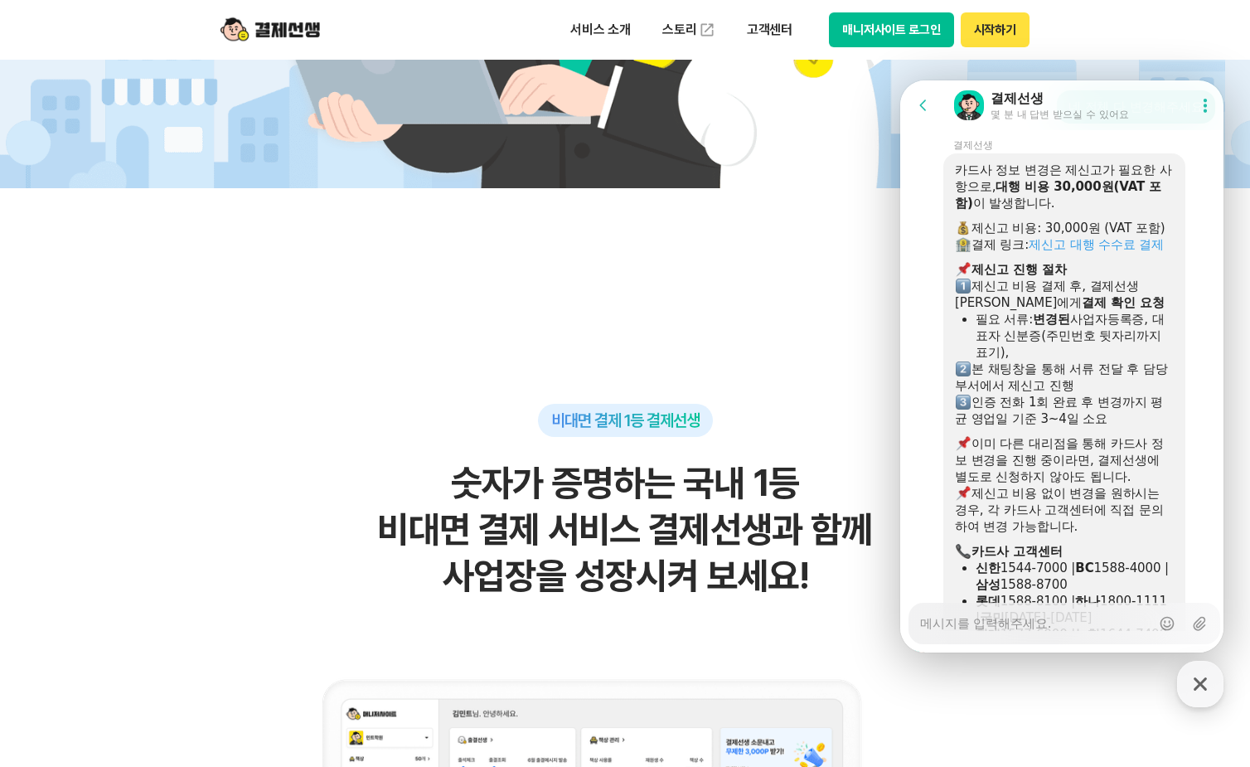
scroll to position [3885, 0]
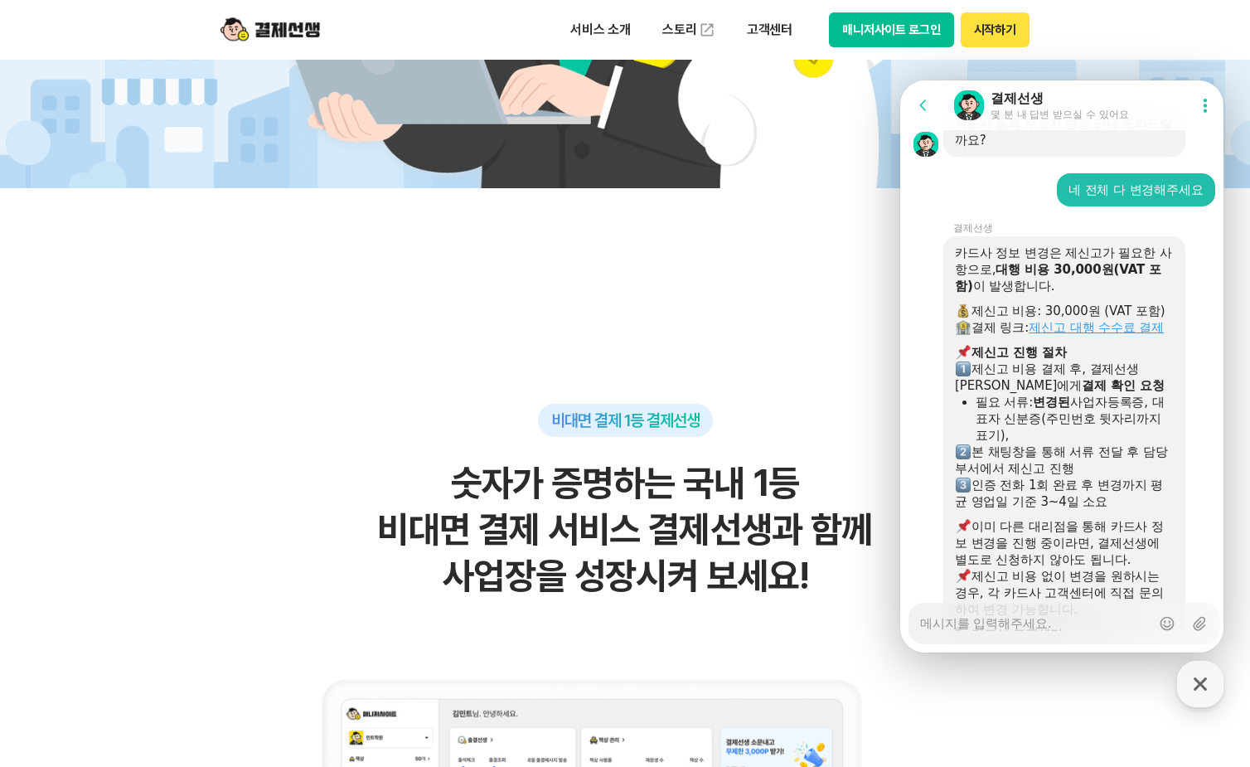
click at [1073, 335] on link "제신고 대행 수수료 결제" at bounding box center [1095, 327] width 135 height 15
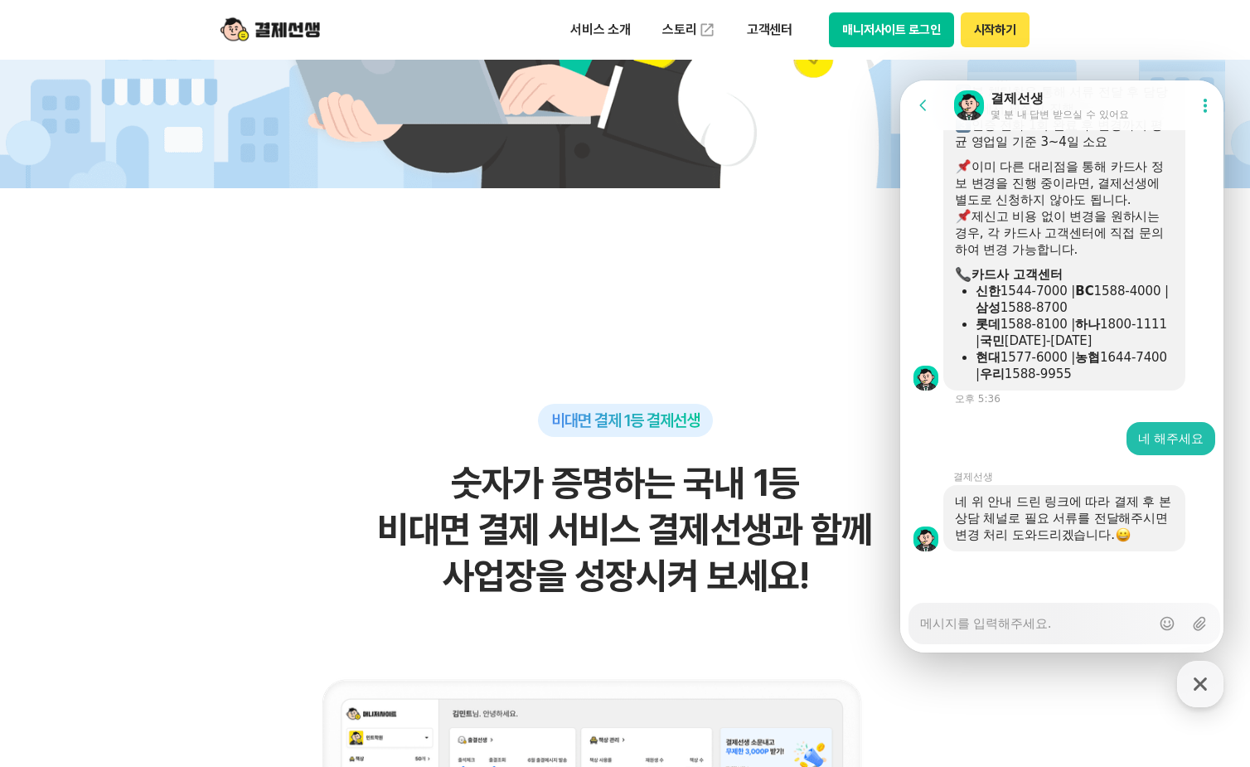
scroll to position [4327, 0]
click at [981, 627] on textarea "Messenger Input Textarea" at bounding box center [1035, 617] width 230 height 28
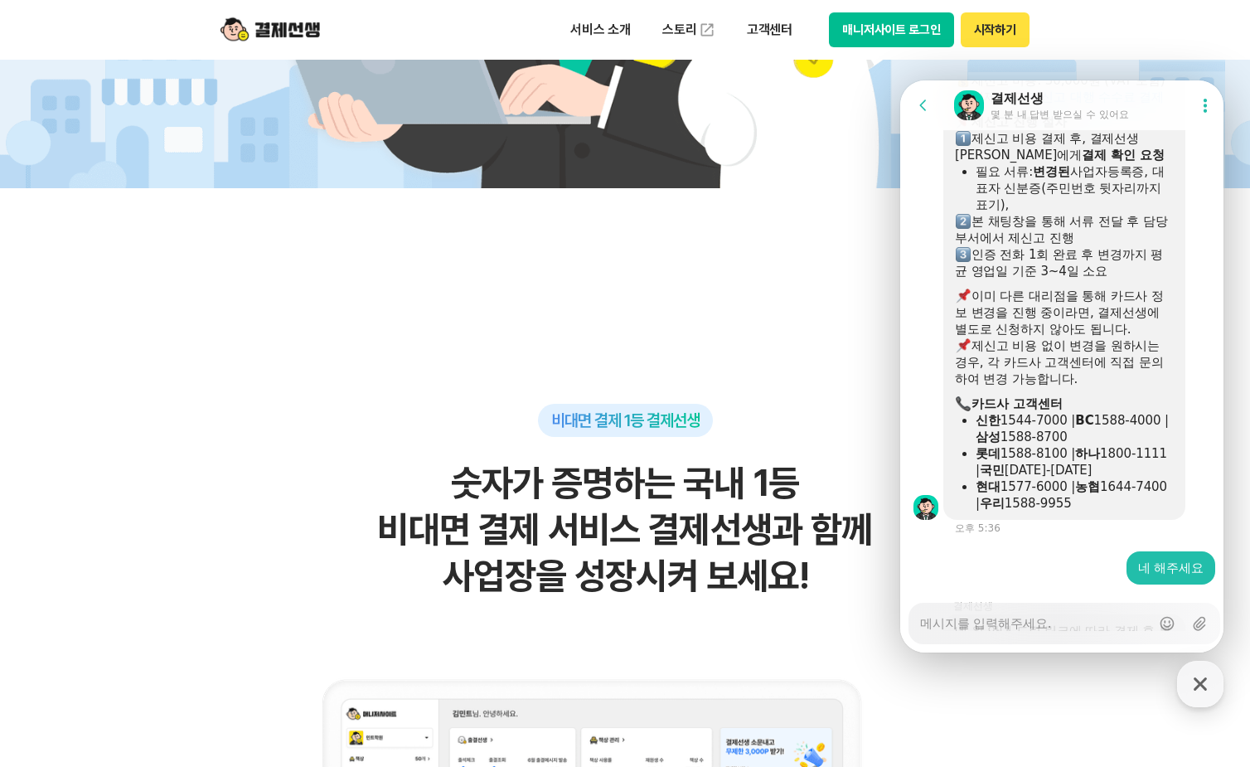
scroll to position [4032, 0]
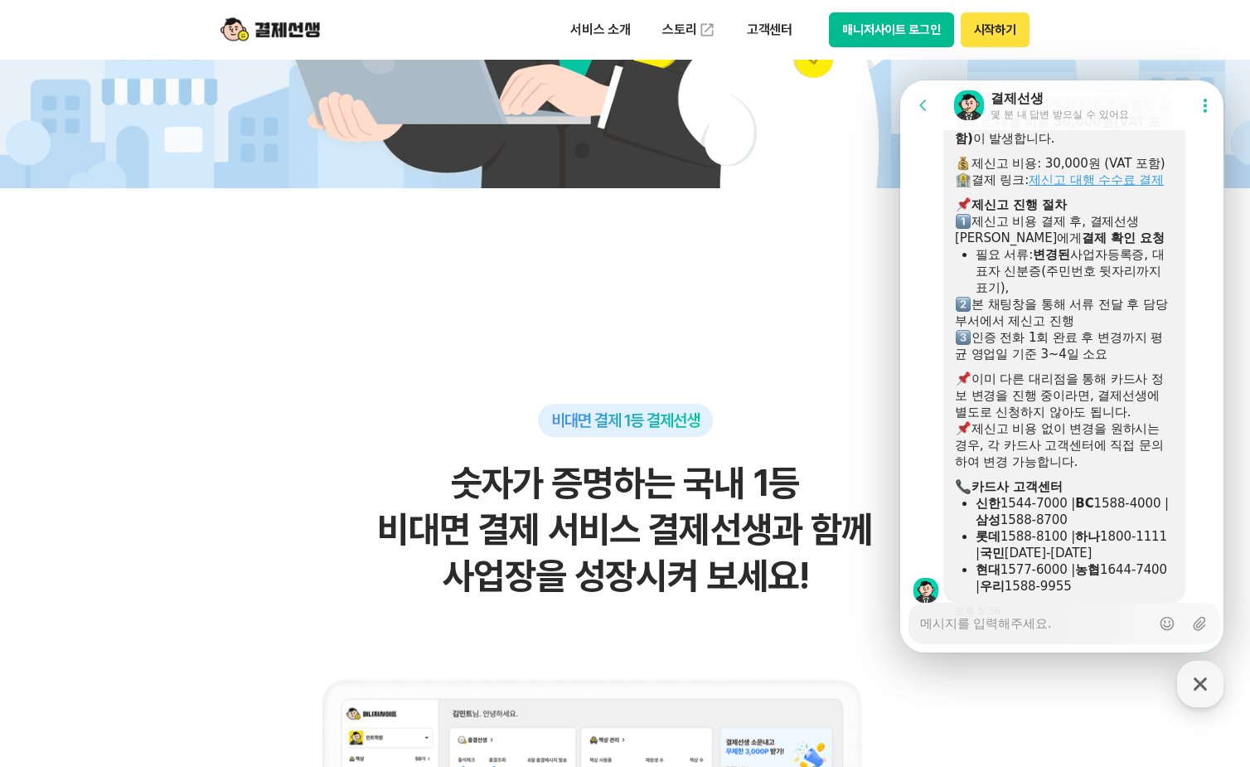
click at [1109, 187] on link "제신고 대행 수수료 결제" at bounding box center [1095, 179] width 135 height 15
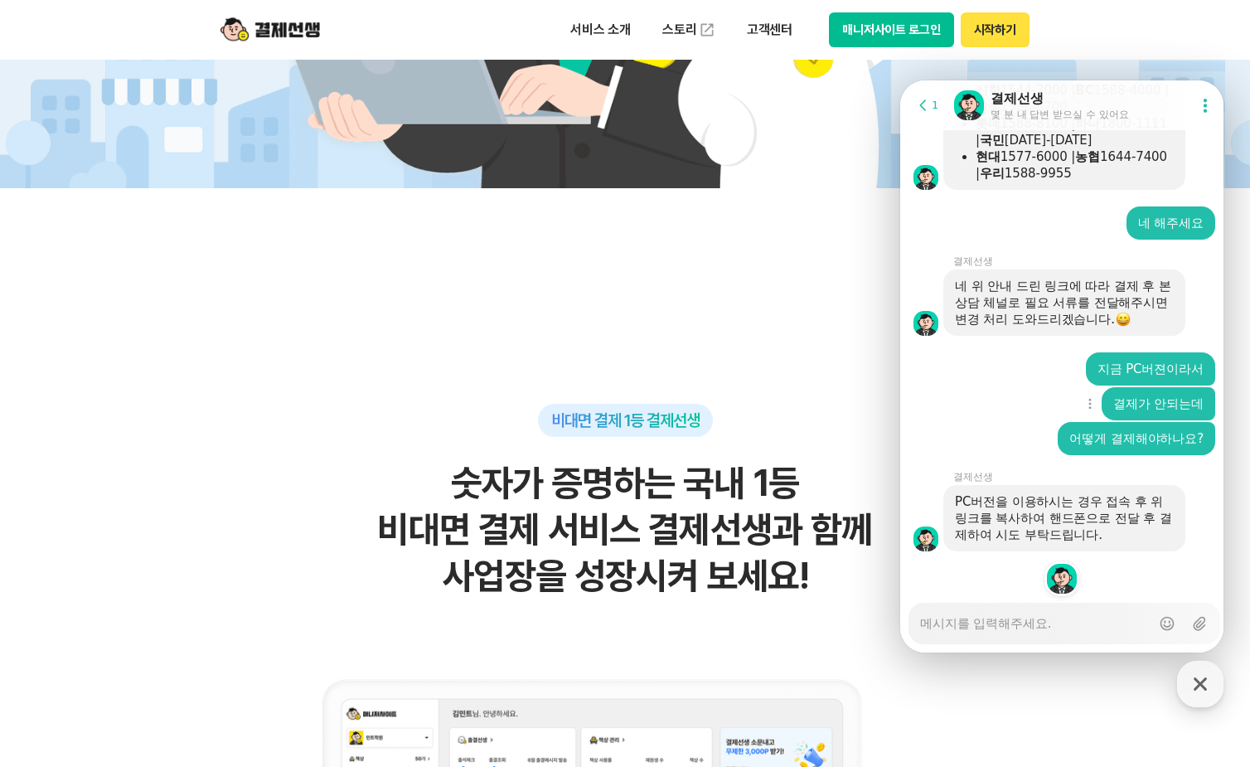
scroll to position [4528, 0]
click at [962, 625] on textarea "Messenger Input Textarea" at bounding box center [1035, 617] width 230 height 28
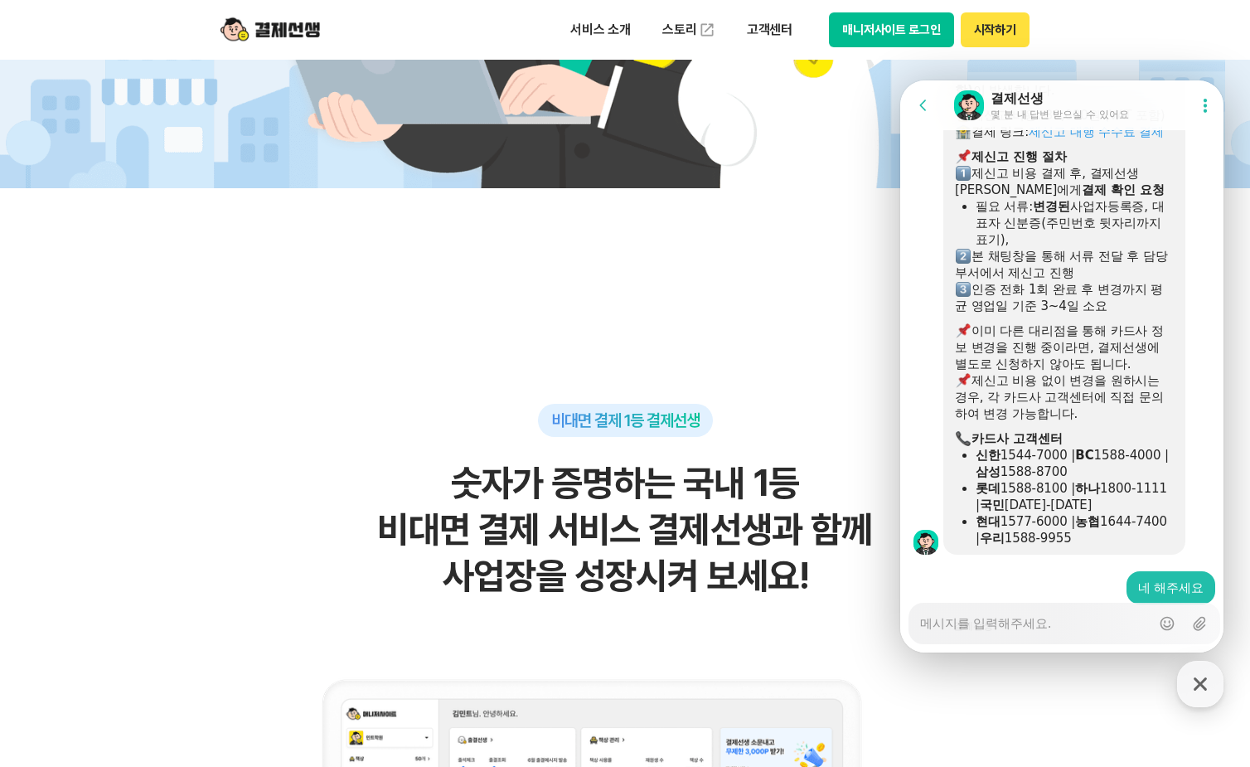
scroll to position [3915, 0]
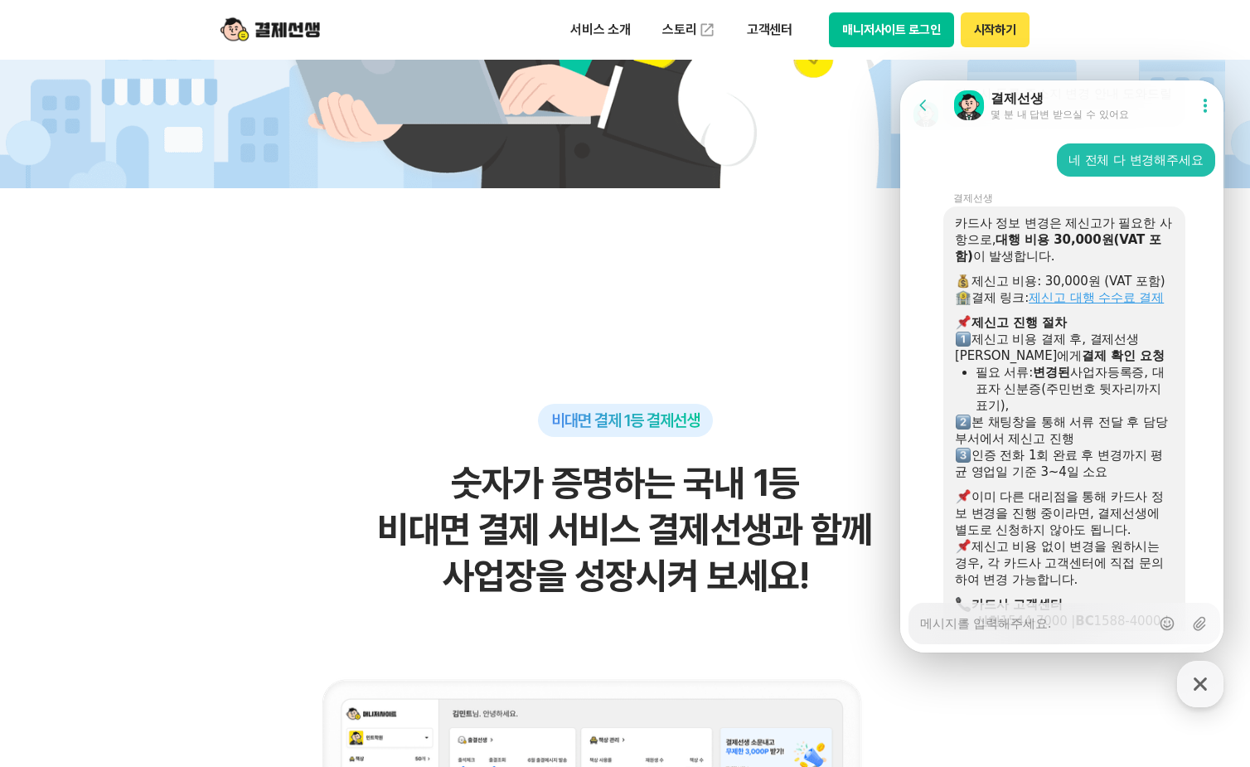
click at [1086, 305] on link "제신고 대행 수수료 결제" at bounding box center [1095, 297] width 135 height 15
click at [1030, 618] on textarea "Messenger Input Textarea" at bounding box center [1035, 617] width 230 height 28
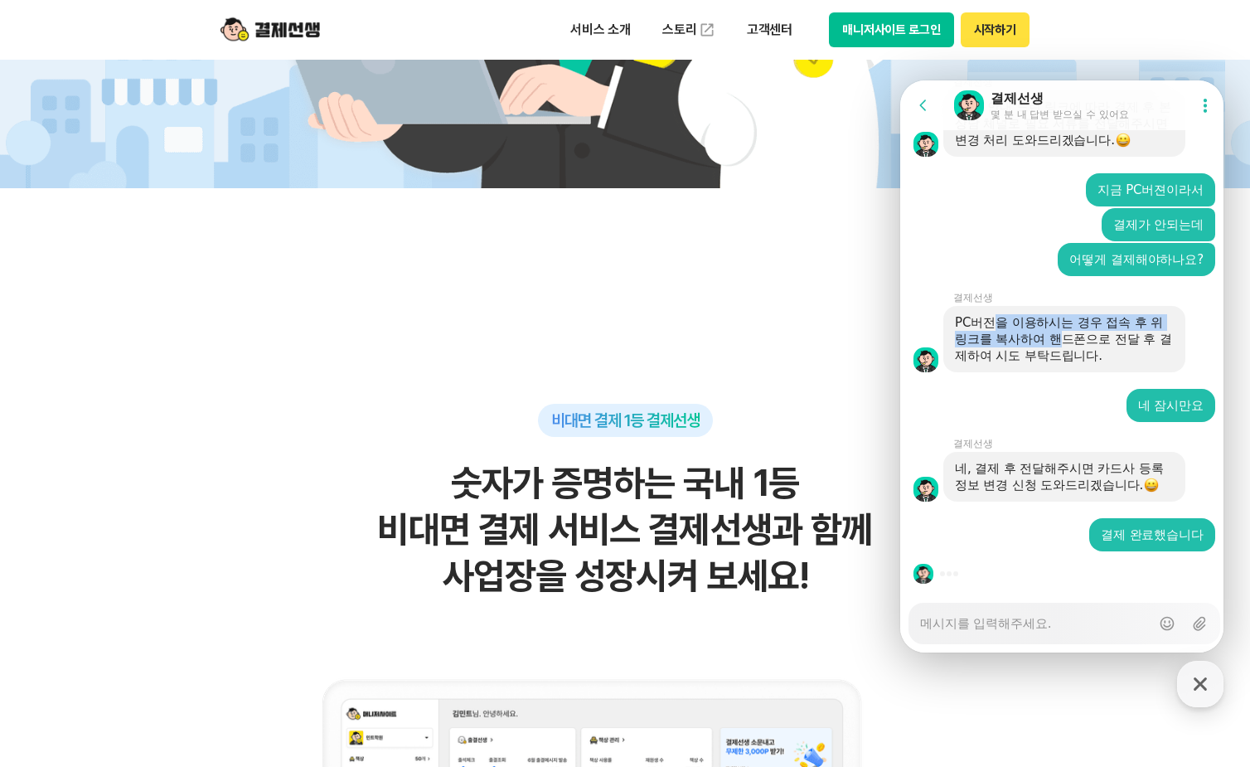
drag, startPoint x: 998, startPoint y: 320, endPoint x: 1063, endPoint y: 346, distance: 70.3
click at [1063, 346] on div "PC버전을 이용하시는 경우 접속 후 위 링크를 복사하여 핸드폰으로 전달 후 결제하여 시도 부탁드립니다." at bounding box center [1064, 339] width 219 height 50
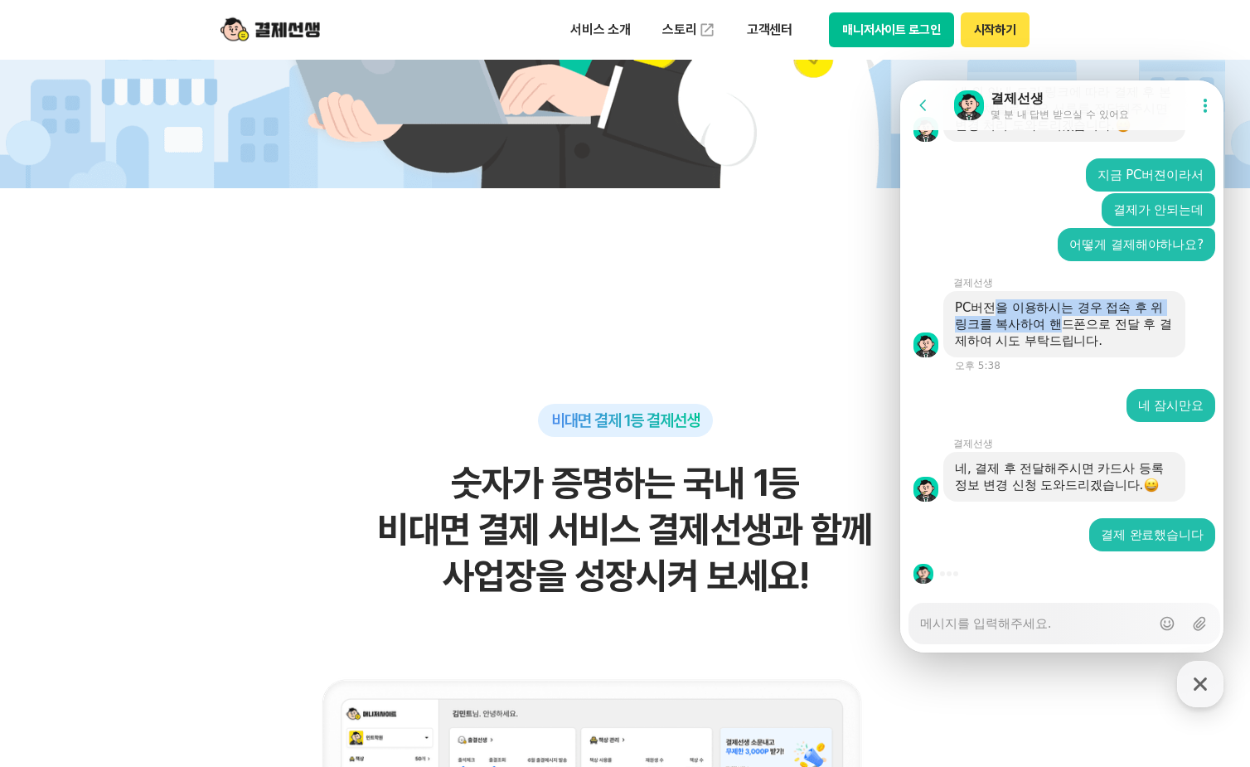
click at [1063, 348] on div "PC버전을 이용하시는 경우 접속 후 위 링크를 복사하여 핸드폰으로 전달 후 결제하여 시도 부탁드립니다." at bounding box center [1064, 324] width 219 height 50
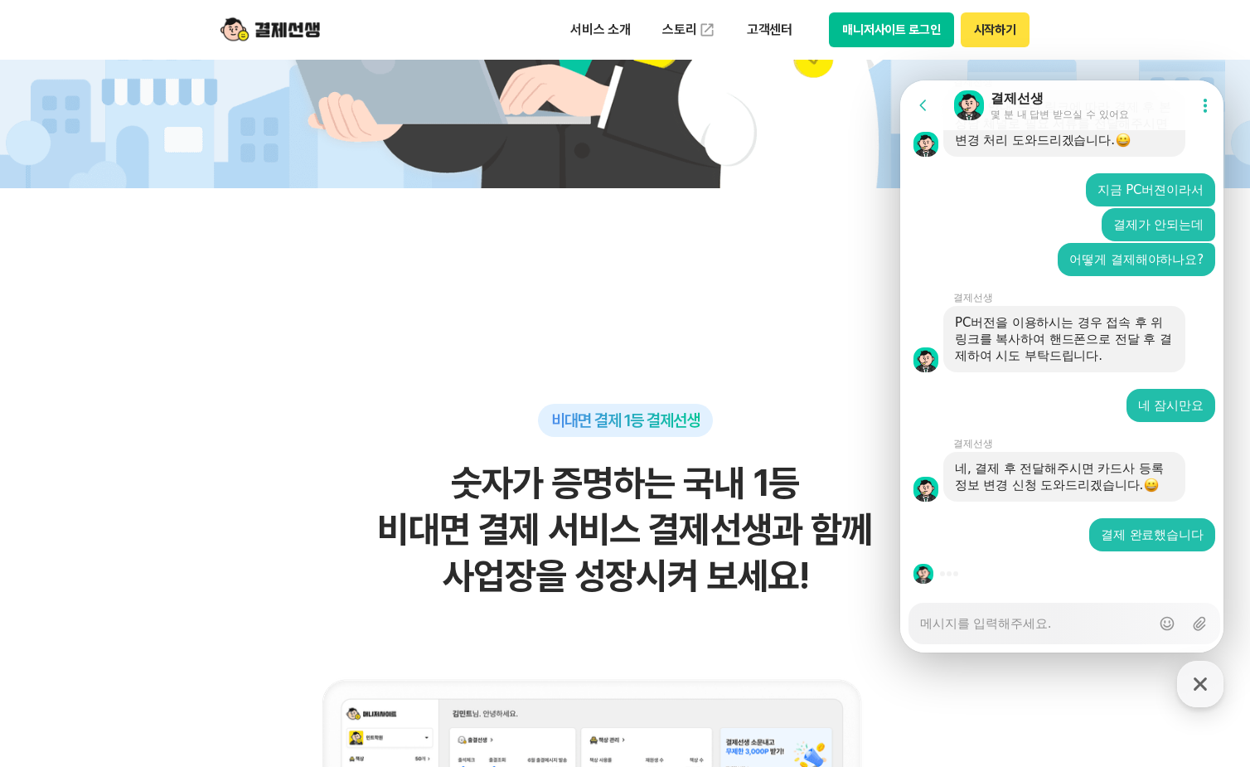
click at [1023, 623] on textarea "Messenger Input Textarea" at bounding box center [1035, 617] width 230 height 28
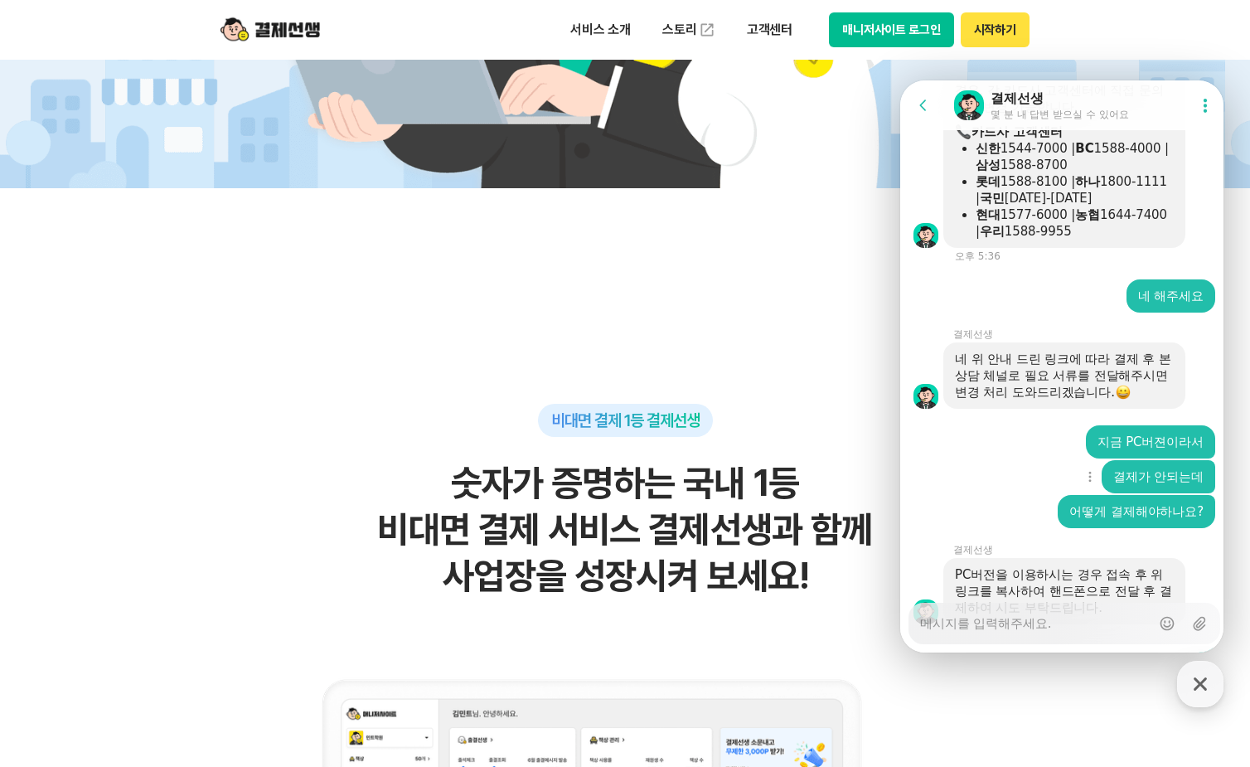
scroll to position [4055, 0]
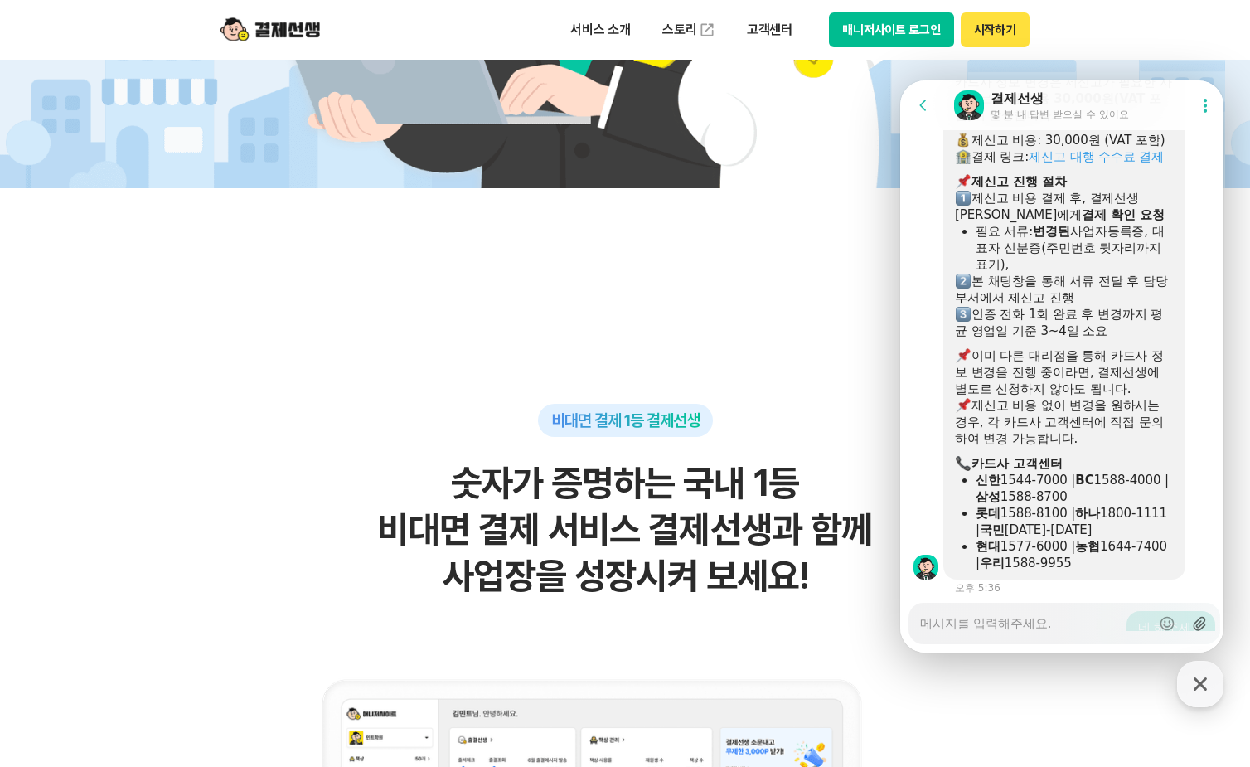
click at [1194, 629] on icon at bounding box center [1198, 624] width 12 height 14
click at [920, 624] on input "Upload file" at bounding box center [919, 623] width 1 height 1
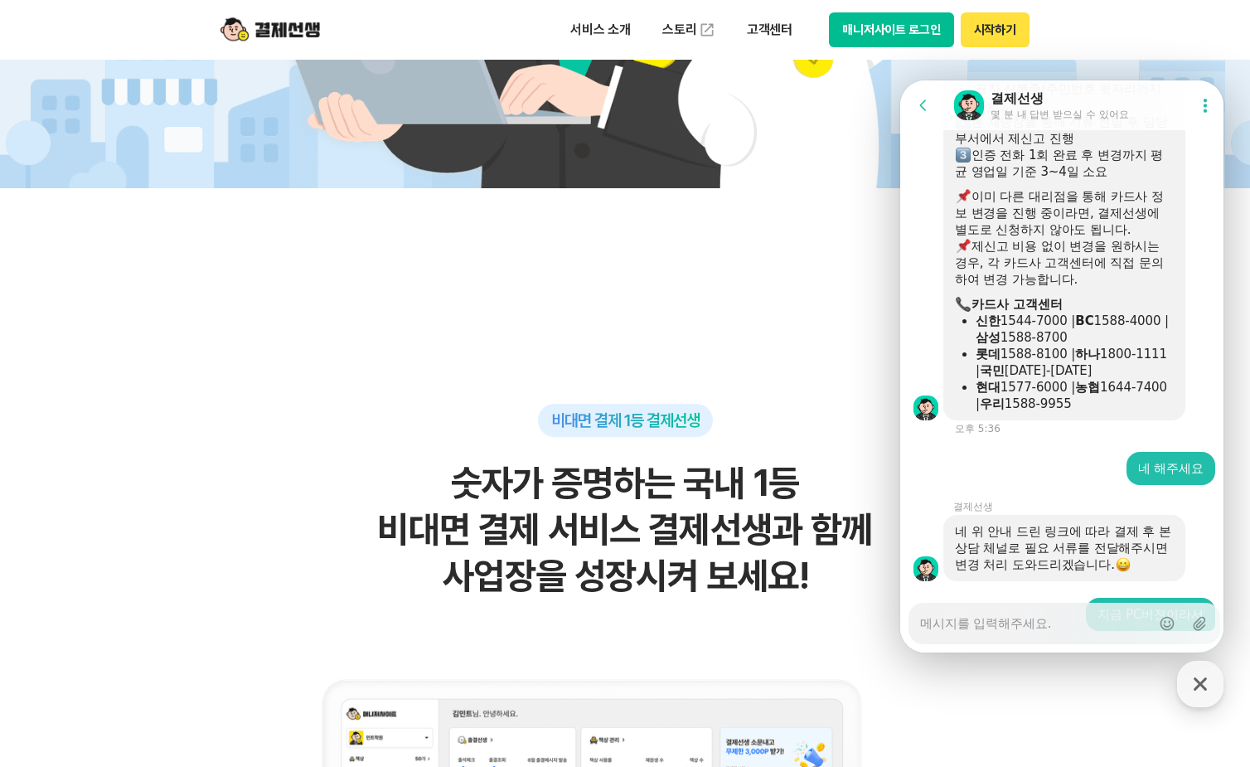
scroll to position [4049, 0]
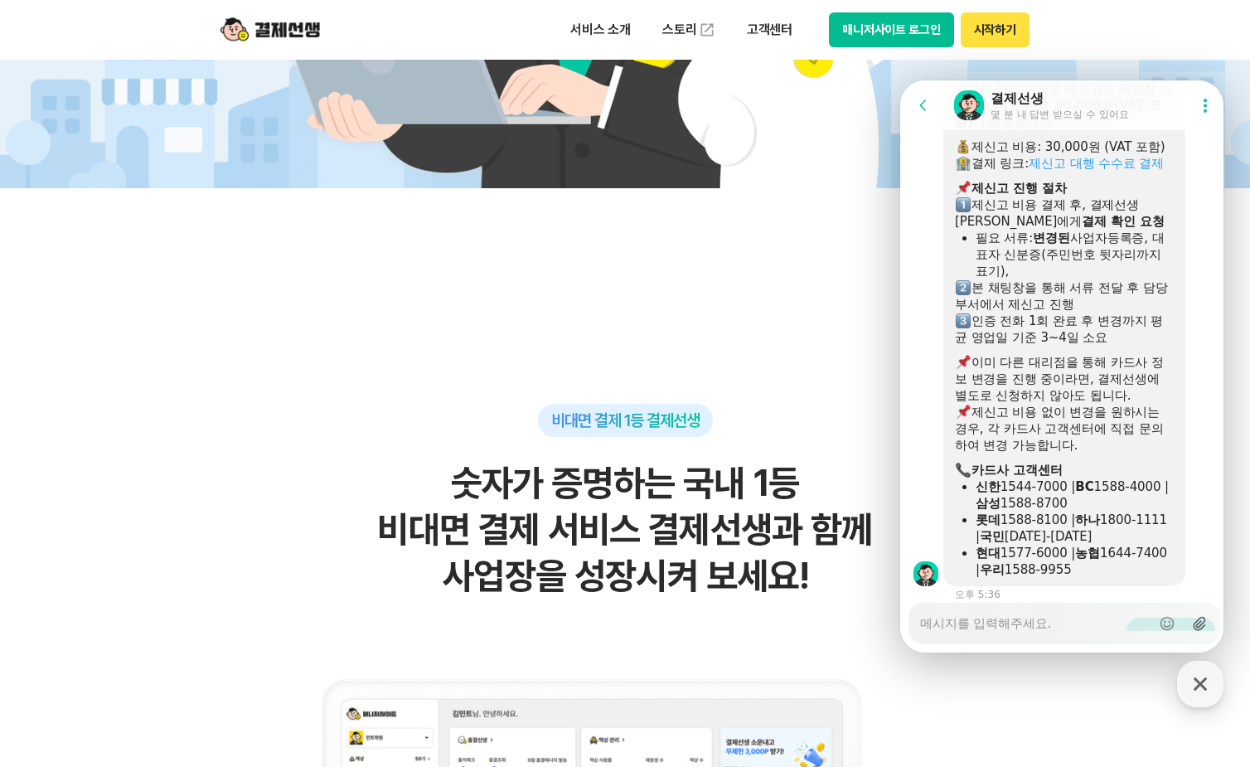
click at [1199, 620] on icon at bounding box center [1198, 624] width 12 height 14
click at [920, 623] on input "Upload file" at bounding box center [919, 623] width 1 height 1
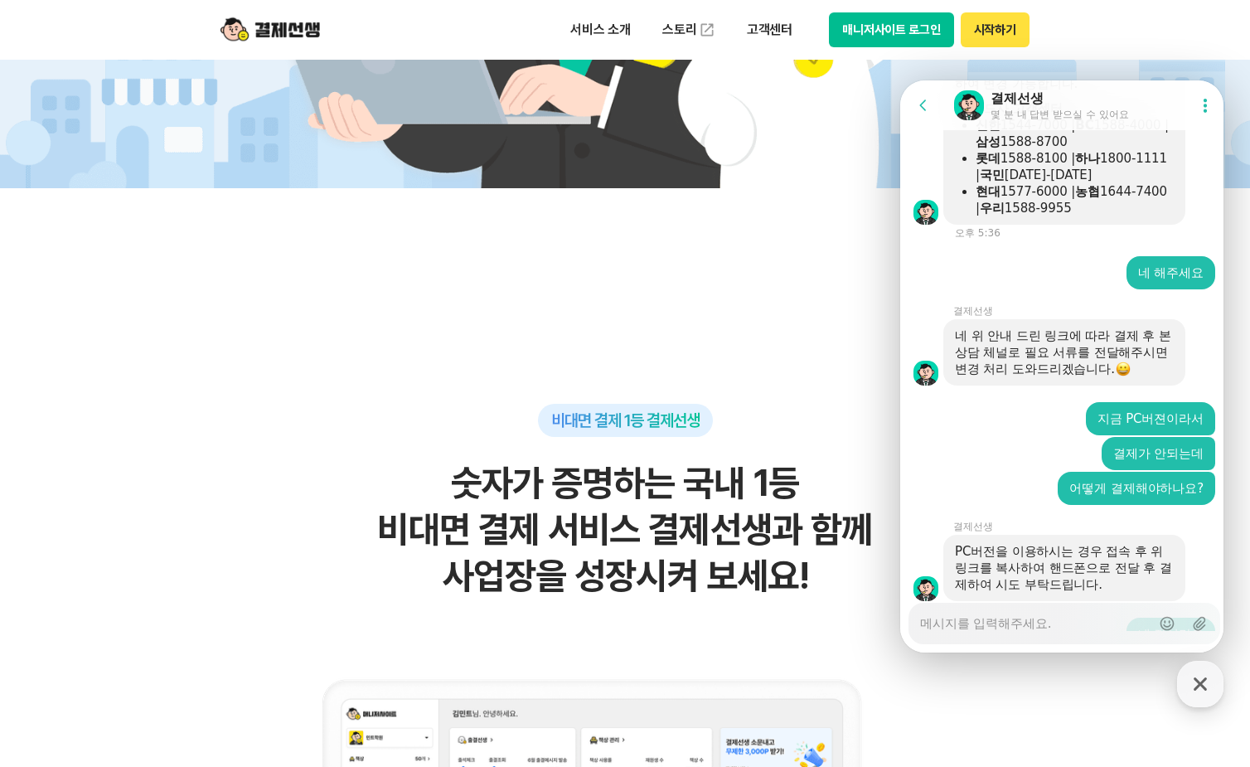
scroll to position [4079, 0]
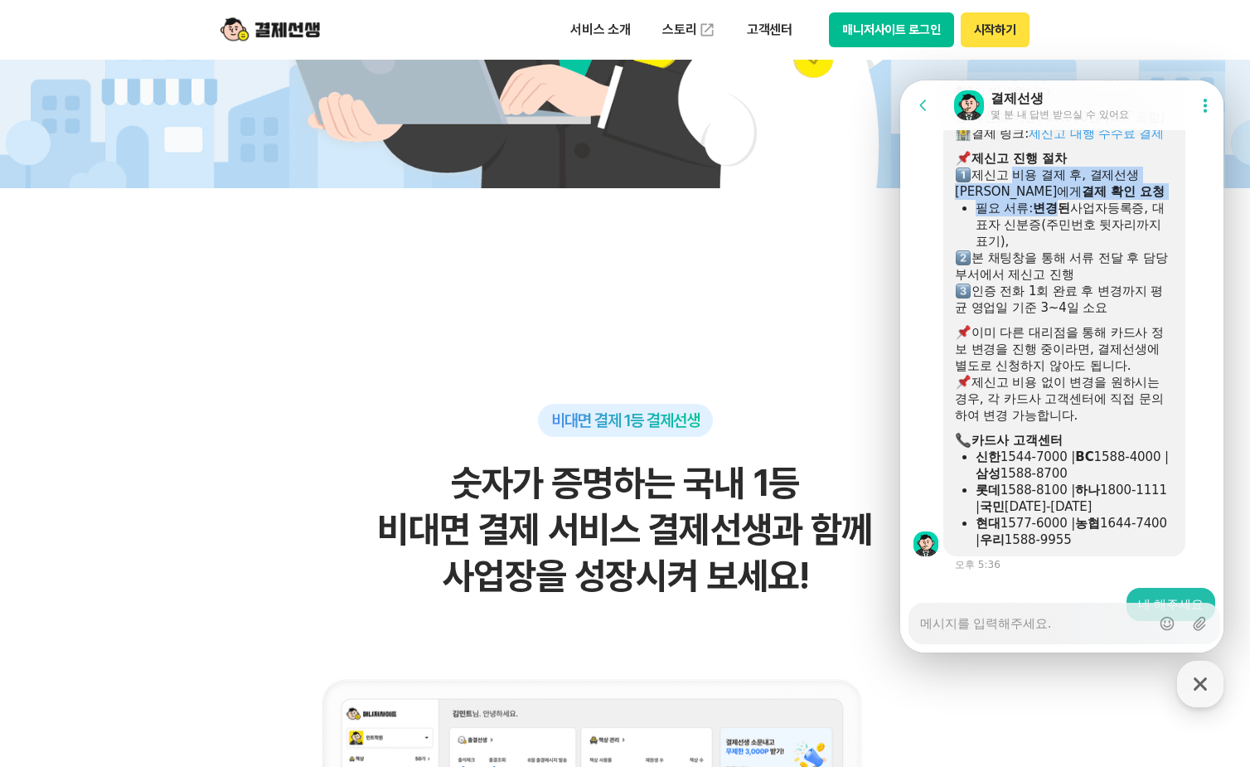
drag, startPoint x: 1008, startPoint y: 257, endPoint x: 1063, endPoint y: 289, distance: 64.2
click at [1063, 289] on div "카드사 정보 변경은 제신고가 필요한 사항으로, 대행 비용 30,000원(VAT 포함) 이 발생합니다. 제신고 비용: 30,000원 (VAT 포…" at bounding box center [1064, 299] width 219 height 497
click at [1062, 578] on img at bounding box center [1062, 578] width 30 height 30
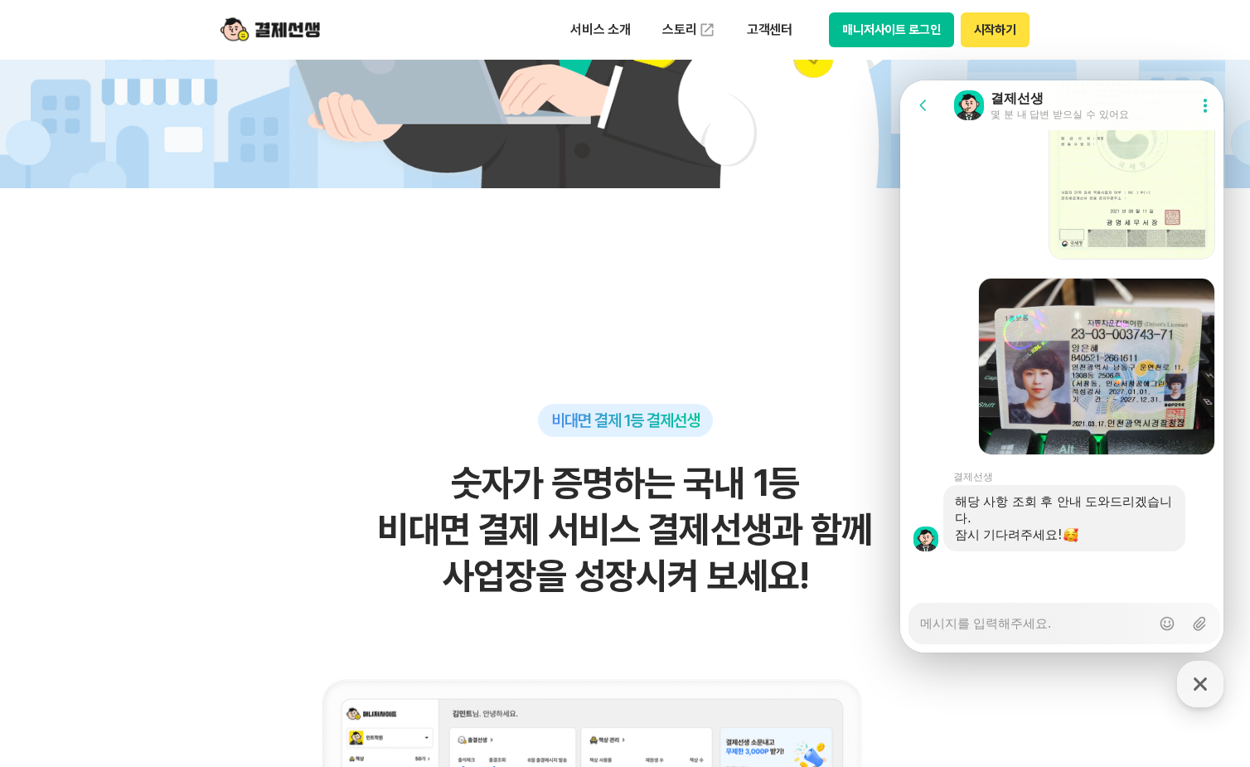
scroll to position [1077, 0]
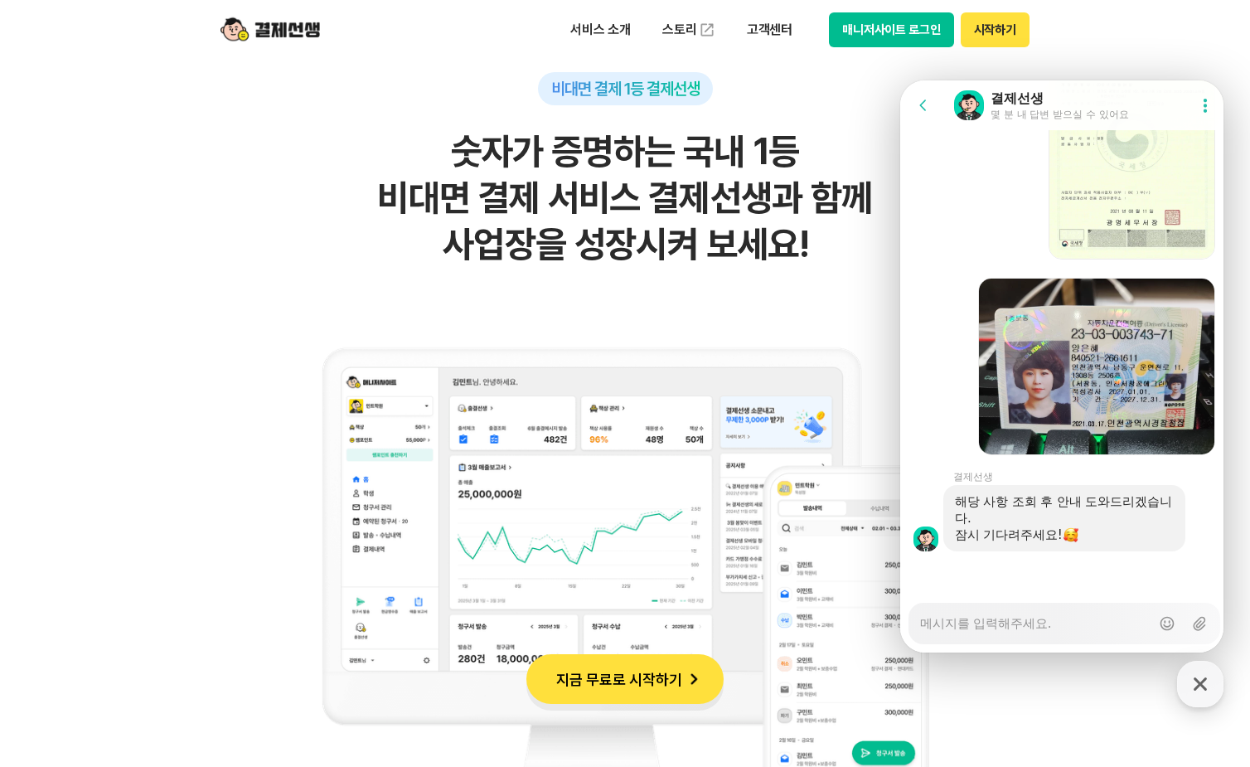
click at [1023, 613] on textarea "Messenger Input Textarea" at bounding box center [1035, 617] width 230 height 28
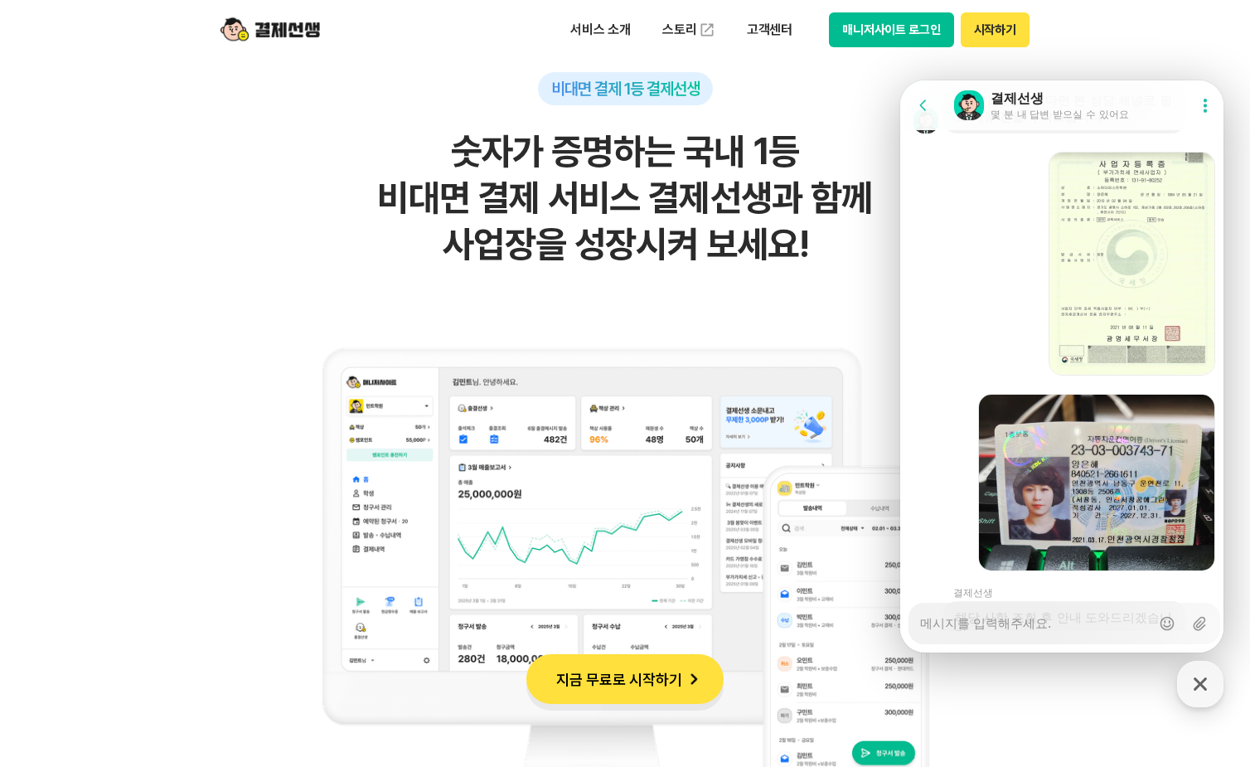
scroll to position [5370, 0]
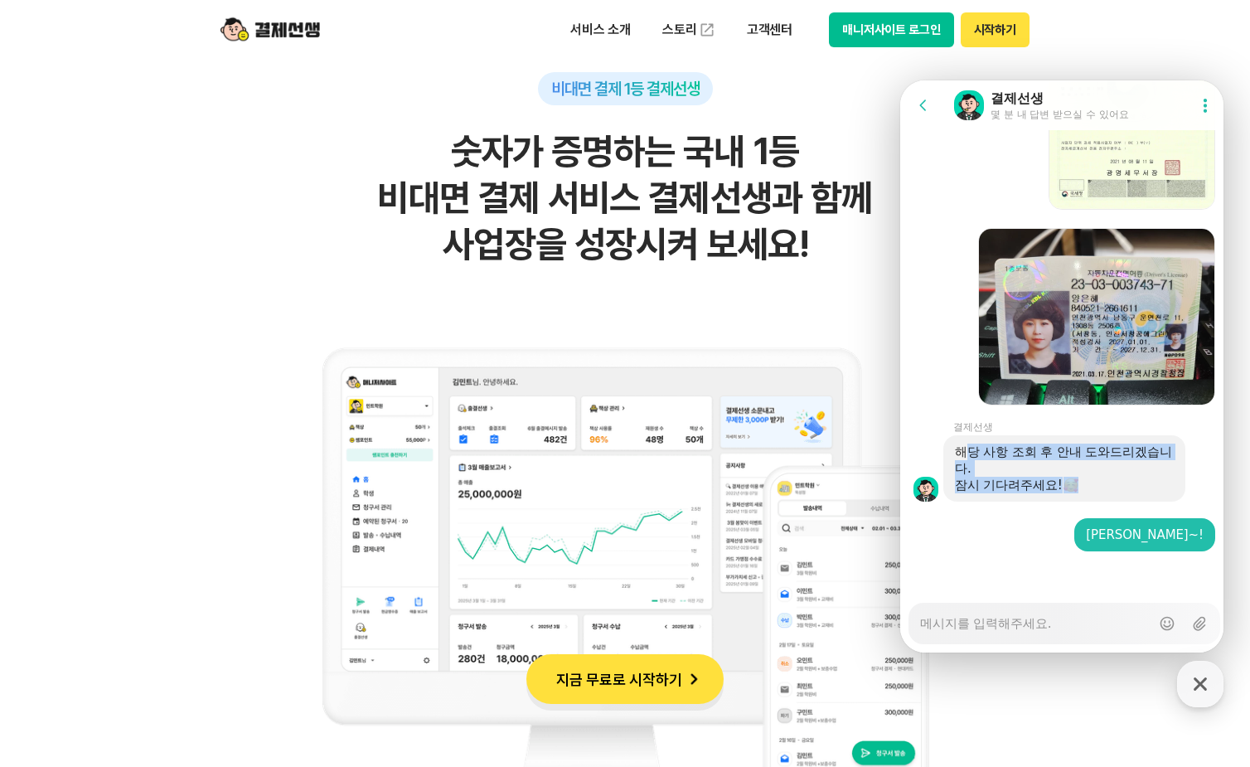
drag, startPoint x: 963, startPoint y: 442, endPoint x: 1124, endPoint y: 476, distance: 165.3
click at [1124, 476] on div "해당 사항 조회 후 안내 도와드리겠습니다. 잠시 기다려주세요!" at bounding box center [1064, 468] width 242 height 66
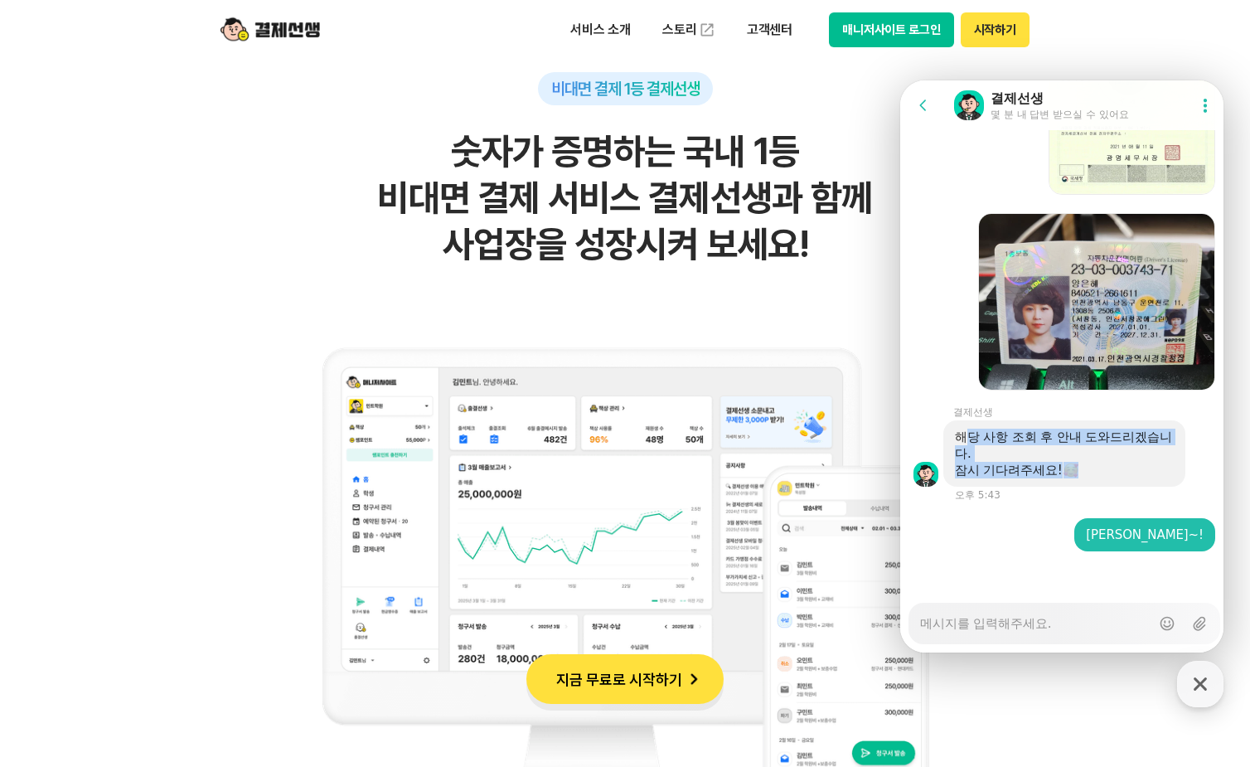
click at [1124, 476] on div "잠시 기다려주세요!" at bounding box center [1064, 470] width 219 height 17
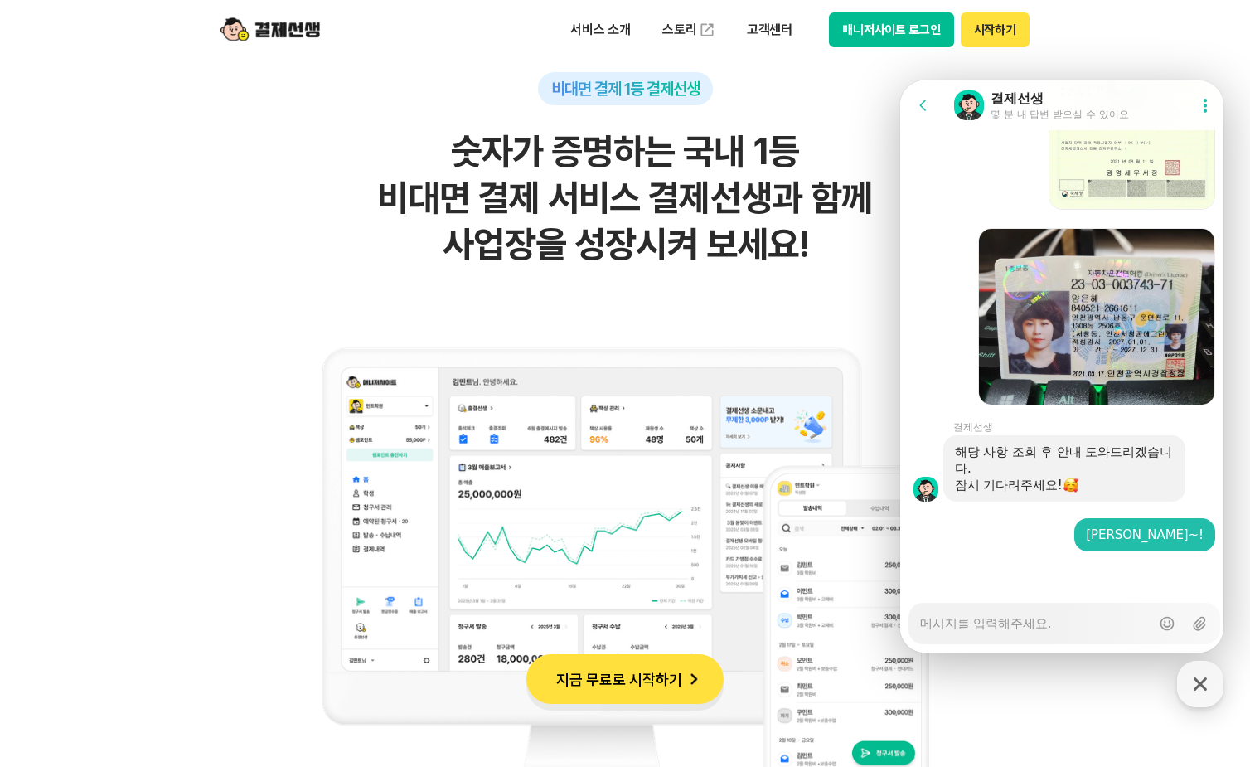
drag, startPoint x: 970, startPoint y: 441, endPoint x: 1105, endPoint y: 496, distance: 146.8
click at [1105, 496] on div "해당 사항 조회 후 안내 도와드리겠습니다. 잠시 기다려주세요!" at bounding box center [1064, 468] width 242 height 66
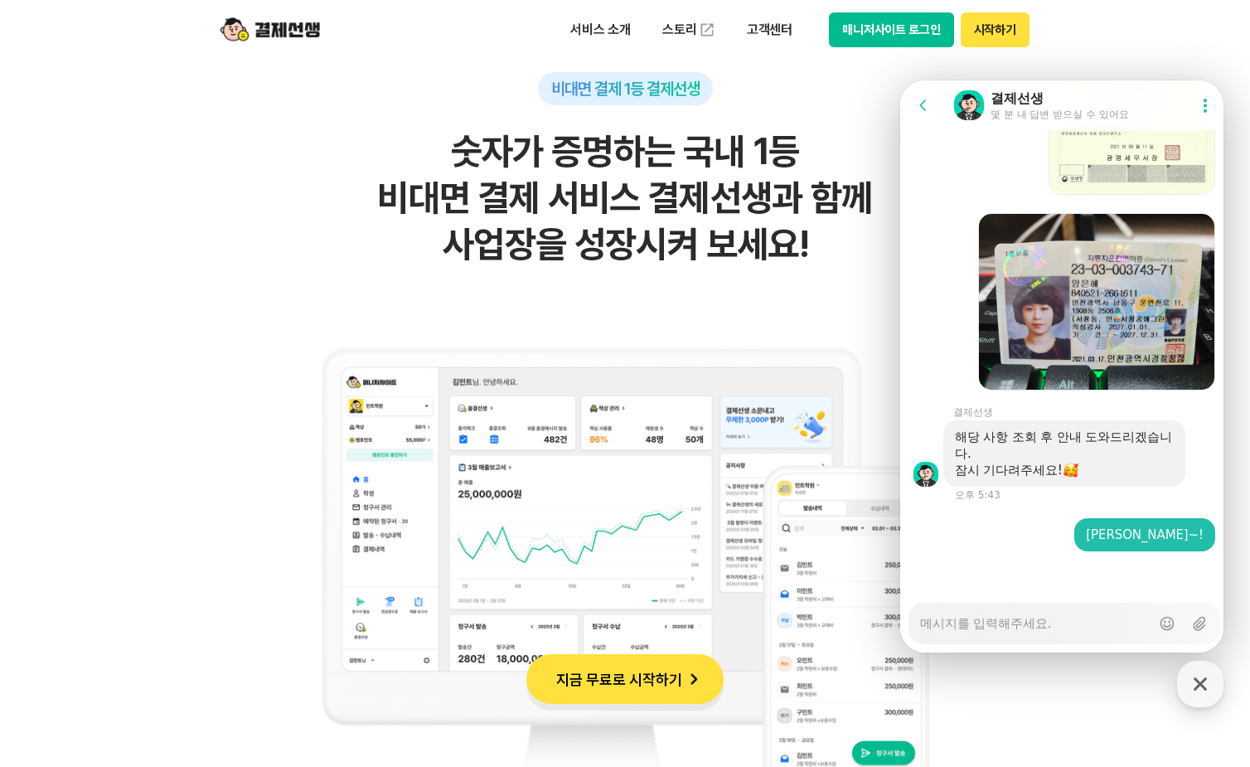
drag, startPoint x: 1105, startPoint y: 496, endPoint x: 1096, endPoint y: 470, distance: 28.0
click at [1096, 470] on div "잠시 기다려주세요!" at bounding box center [1064, 470] width 219 height 17
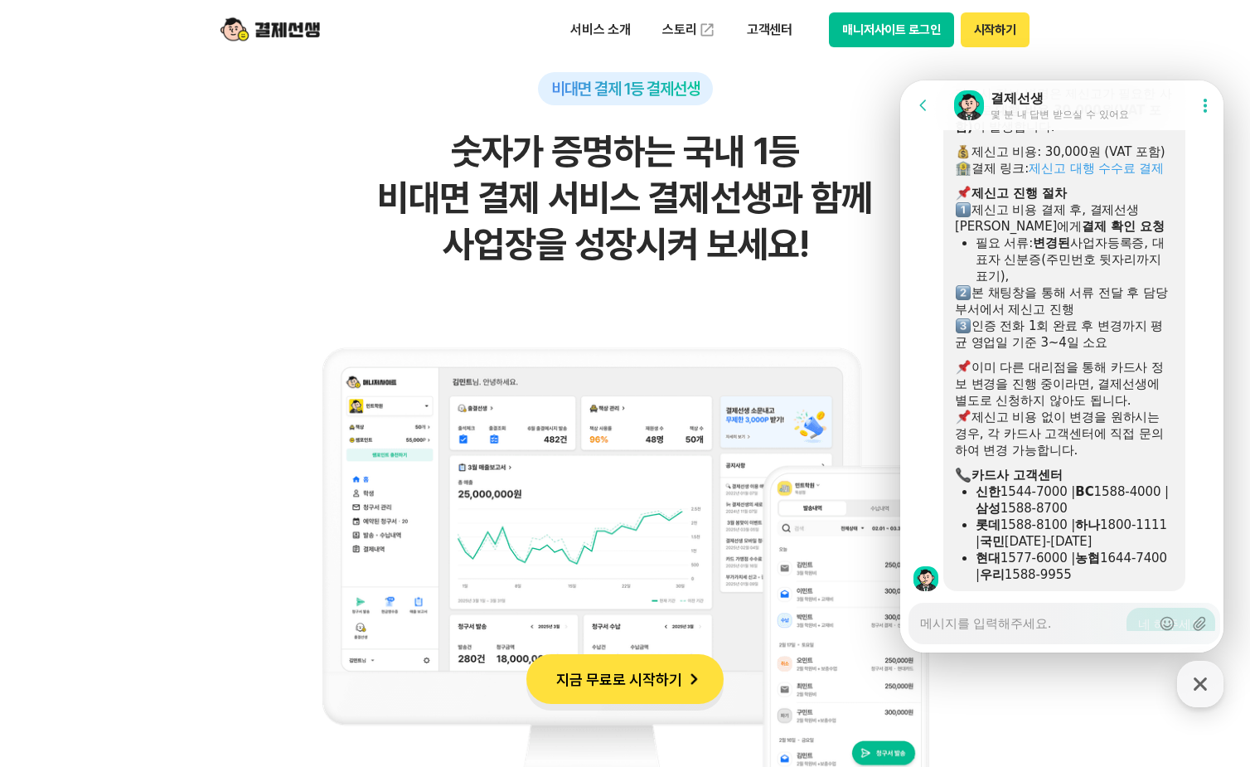
scroll to position [3878, 0]
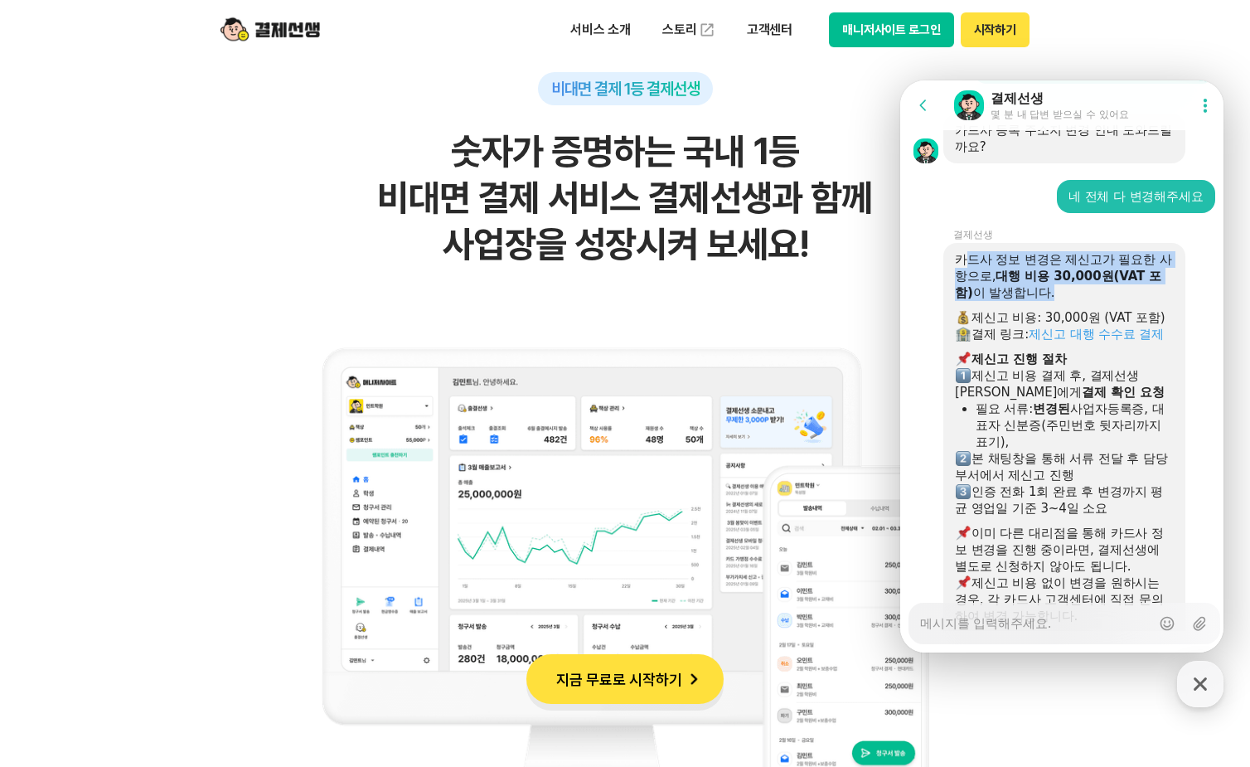
drag, startPoint x: 961, startPoint y: 322, endPoint x: 1057, endPoint y: 353, distance: 100.9
click at [1057, 301] on div "카드사 정보 변경은 제신고가 필요한 사항으로, 대행 비용 30,000원(VAT 포함) 이 발생합니다." at bounding box center [1064, 276] width 219 height 50
drag, startPoint x: 1057, startPoint y: 353, endPoint x: 1026, endPoint y: 353, distance: 31.5
click at [1026, 301] on div "카드사 정보 변경은 제신고가 필요한 사항으로, 대행 비용 30,000원(VAT 포함) 이 발생합니다." at bounding box center [1064, 276] width 219 height 50
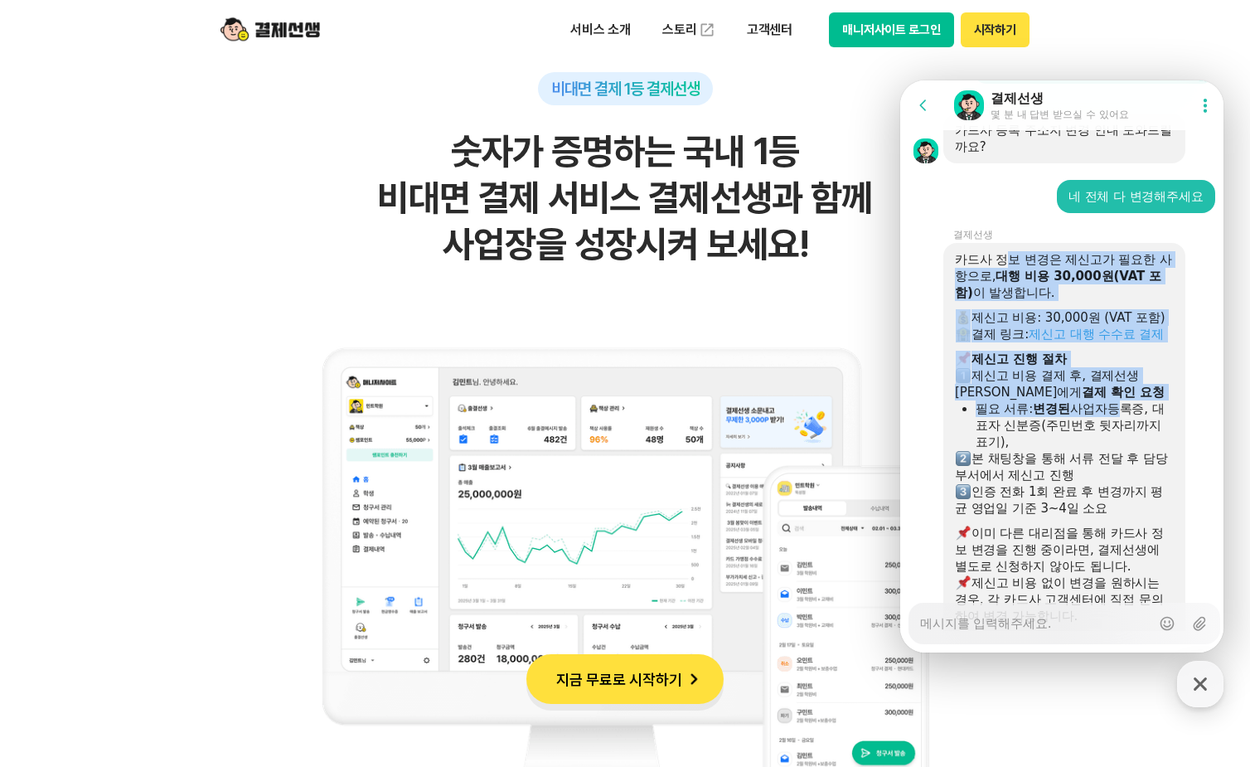
drag, startPoint x: 1010, startPoint y: 316, endPoint x: 1120, endPoint y: 507, distance: 220.5
click at [1120, 505] on div "카드사 정보 변경은 제신고가 필요한 사항으로, 대행 비용 30,000원(VAT 포함) 이 발생합니다. 제신고 비용: 30,000원 (VAT 포…" at bounding box center [1064, 500] width 242 height 514
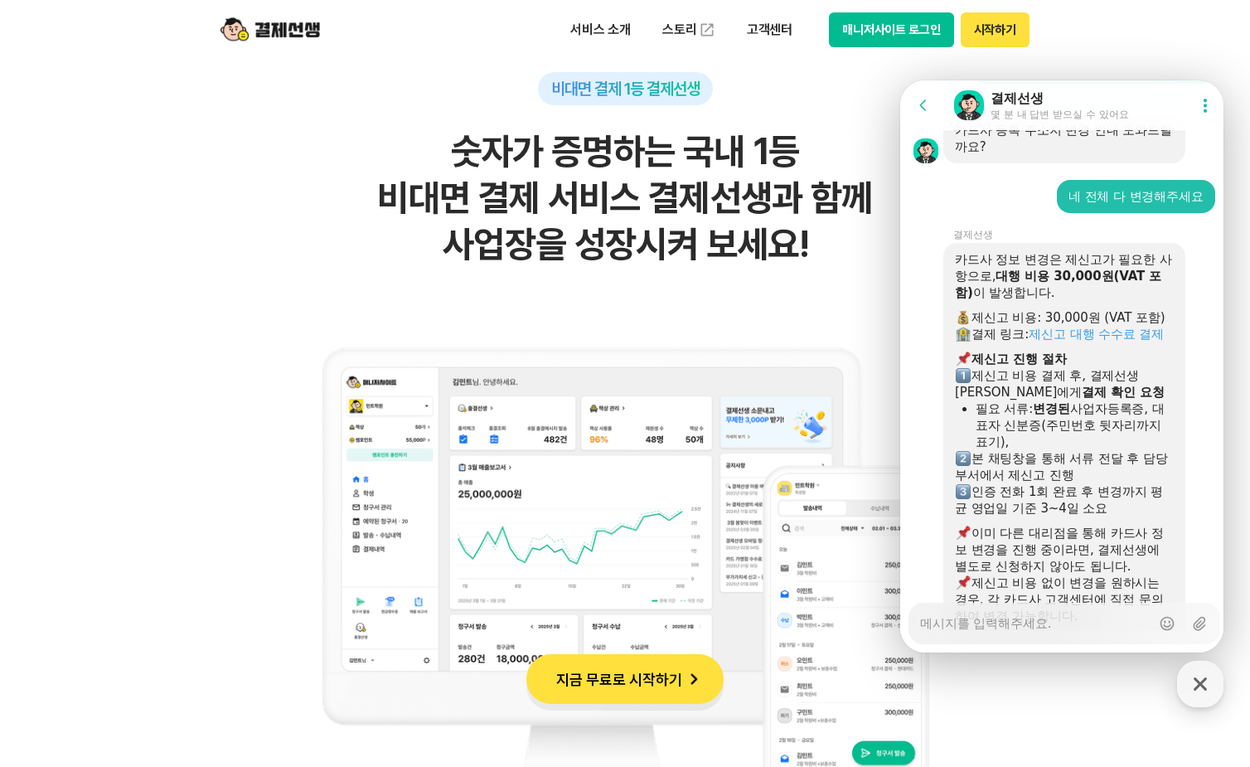
drag, startPoint x: 1120, startPoint y: 507, endPoint x: 1091, endPoint y: 498, distance: 30.4
click at [1081, 450] on div "필요 서류: 변경된 사업자등록증, 대표자 신분증(주민번호 뒷자리까지 표기)," at bounding box center [1074, 425] width 198 height 50
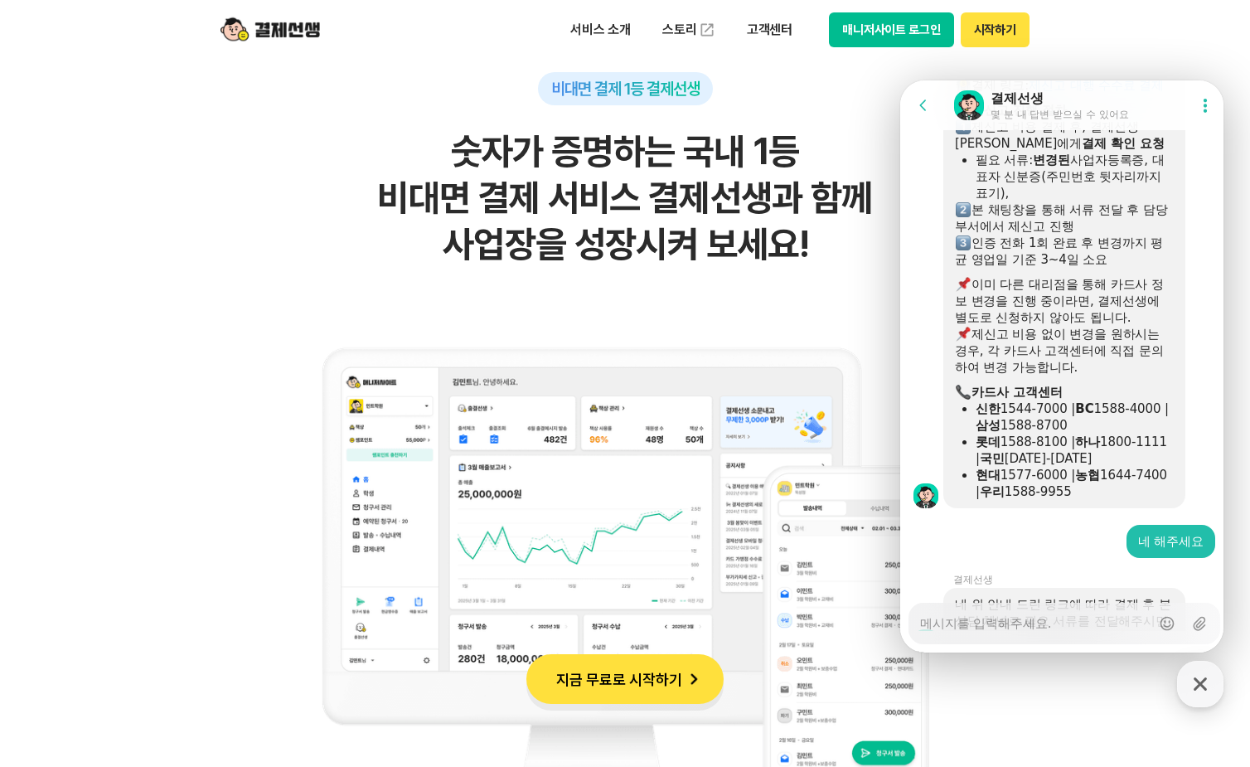
drag, startPoint x: 1057, startPoint y: 401, endPoint x: 1093, endPoint y: 447, distance: 58.4
click at [1093, 447] on div "카드사 정보 변경은 제신고가 필요한 사항으로, 대행 비용 30,000원(VAT 포함) 이 발생합니다. 제신고 비용: 30,000원 (VAT 포…" at bounding box center [1064, 250] width 219 height 497
click at [1093, 375] on div "제신고 비용 없이 변경을 원하시는 경우, 각 카드사 고객센터에 직접 문의하여 변경 가능합니다." at bounding box center [1064, 351] width 219 height 50
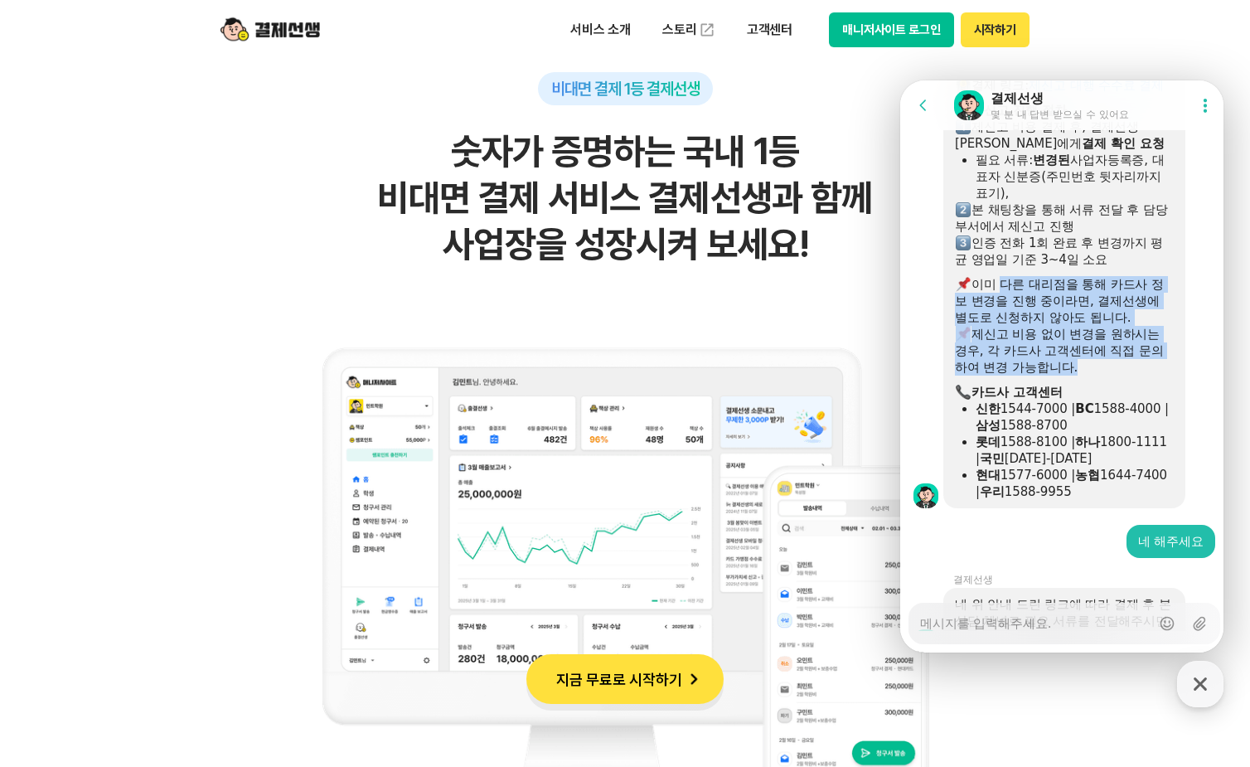
drag, startPoint x: 997, startPoint y: 364, endPoint x: 1082, endPoint y: 461, distance: 129.2
click at [1082, 461] on div "카드사 정보 변경은 제신고가 필요한 사항으로, 대행 비용 30,000원(VAT 포함) 이 발생합니다. 제신고 비용: 30,000원 (VAT 포…" at bounding box center [1064, 250] width 219 height 497
click at [1083, 384] on div at bounding box center [1064, 379] width 219 height 8
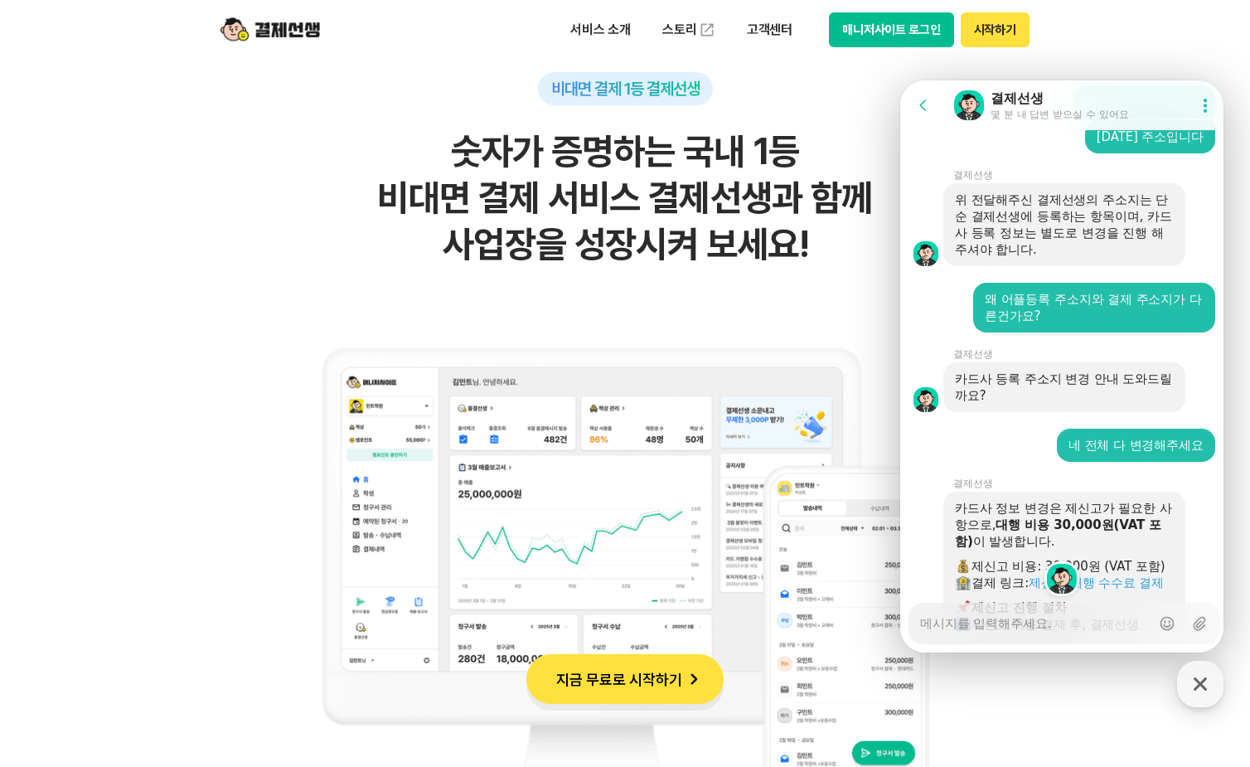
scroll to position [3712, 0]
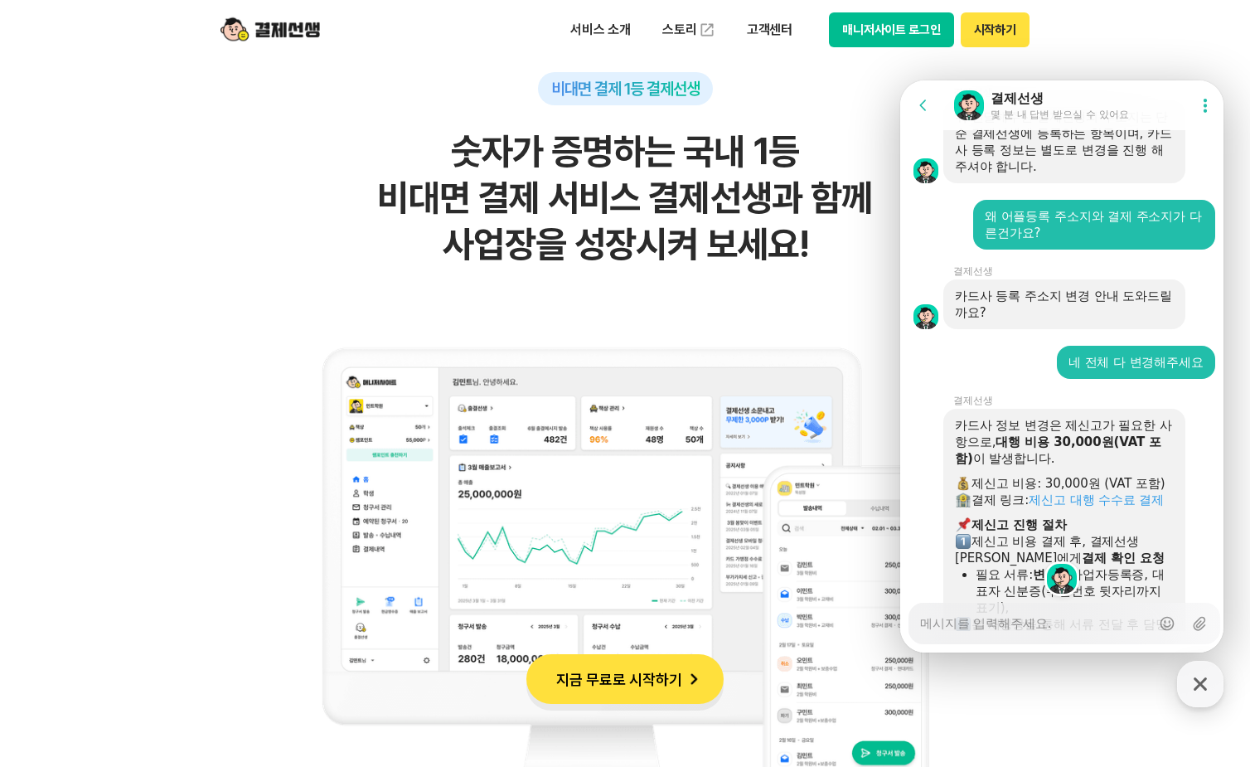
click at [1071, 573] on img at bounding box center [1062, 578] width 30 height 30
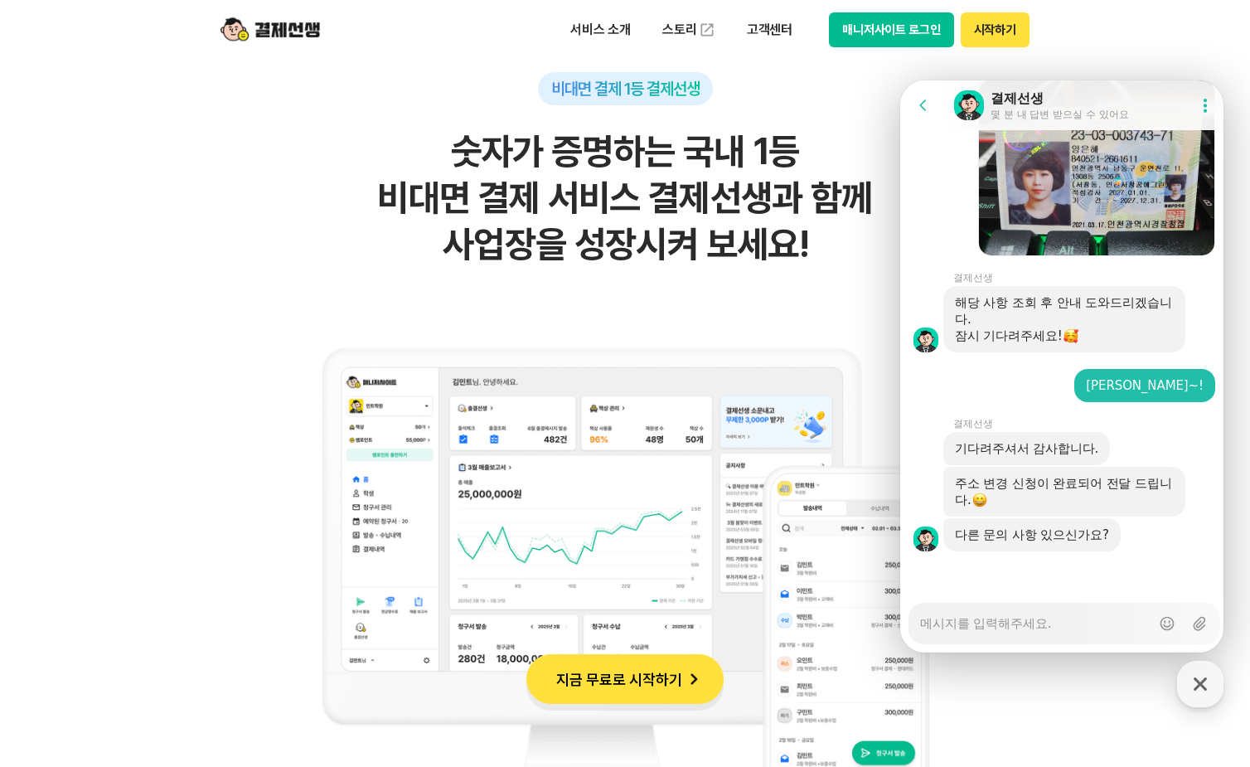
click at [1041, 632] on div "Messenger Input Textarea" at bounding box center [1035, 623] width 230 height 40
click at [1044, 621] on textarea "Messenger Input Textarea" at bounding box center [1035, 617] width 230 height 28
click at [989, 632] on div "Messenger Input Textarea" at bounding box center [1035, 623] width 230 height 40
click at [996, 620] on textarea "Messenger Input Textarea" at bounding box center [1035, 617] width 230 height 28
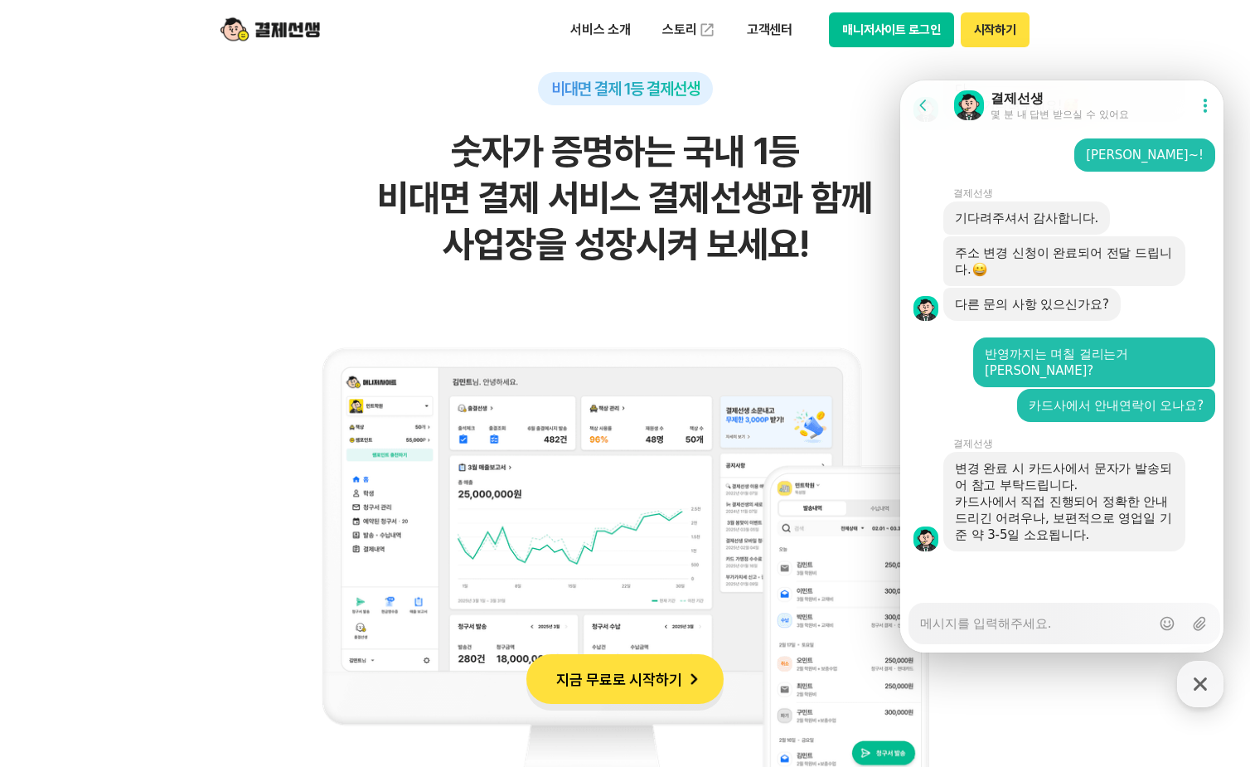
scroll to position [5733, 0]
click at [1022, 610] on textarea "Messenger Input Textarea" at bounding box center [1035, 617] width 230 height 28
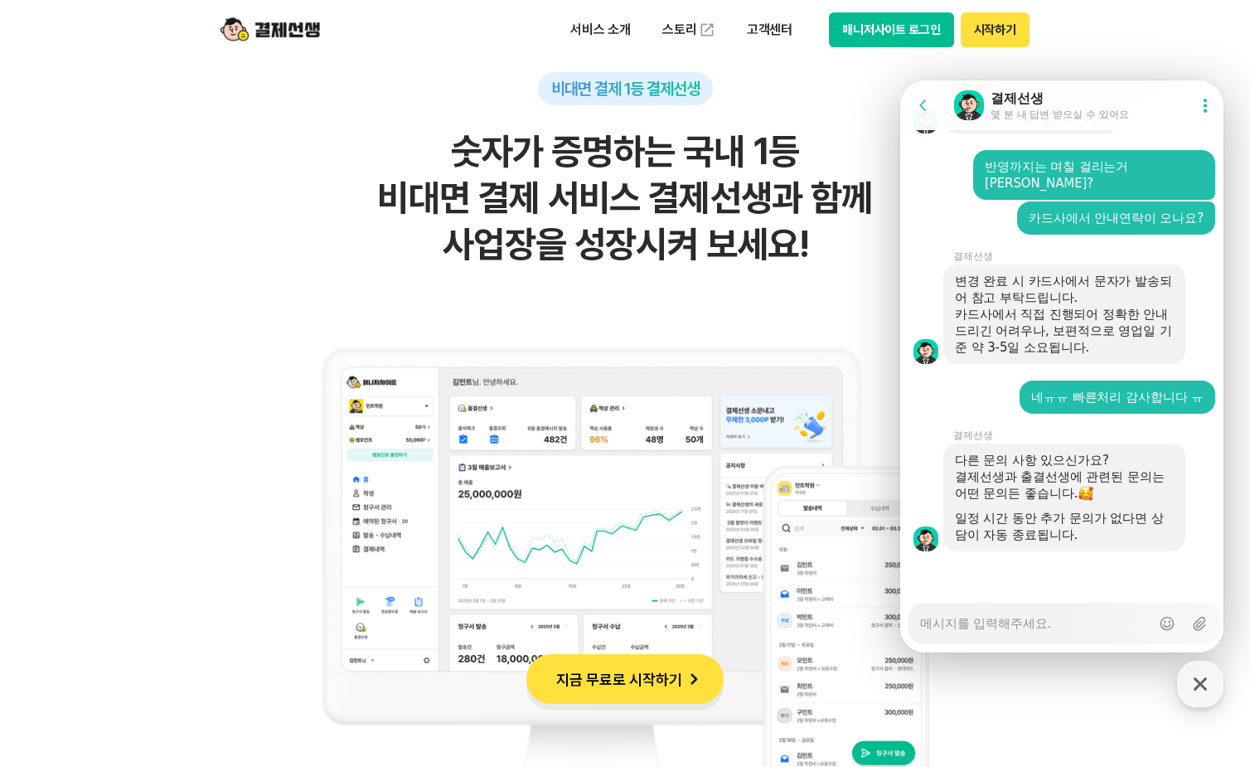
scroll to position [5920, 0]
click at [988, 620] on textarea "Messenger Input Textarea" at bounding box center [1035, 617] width 230 height 28
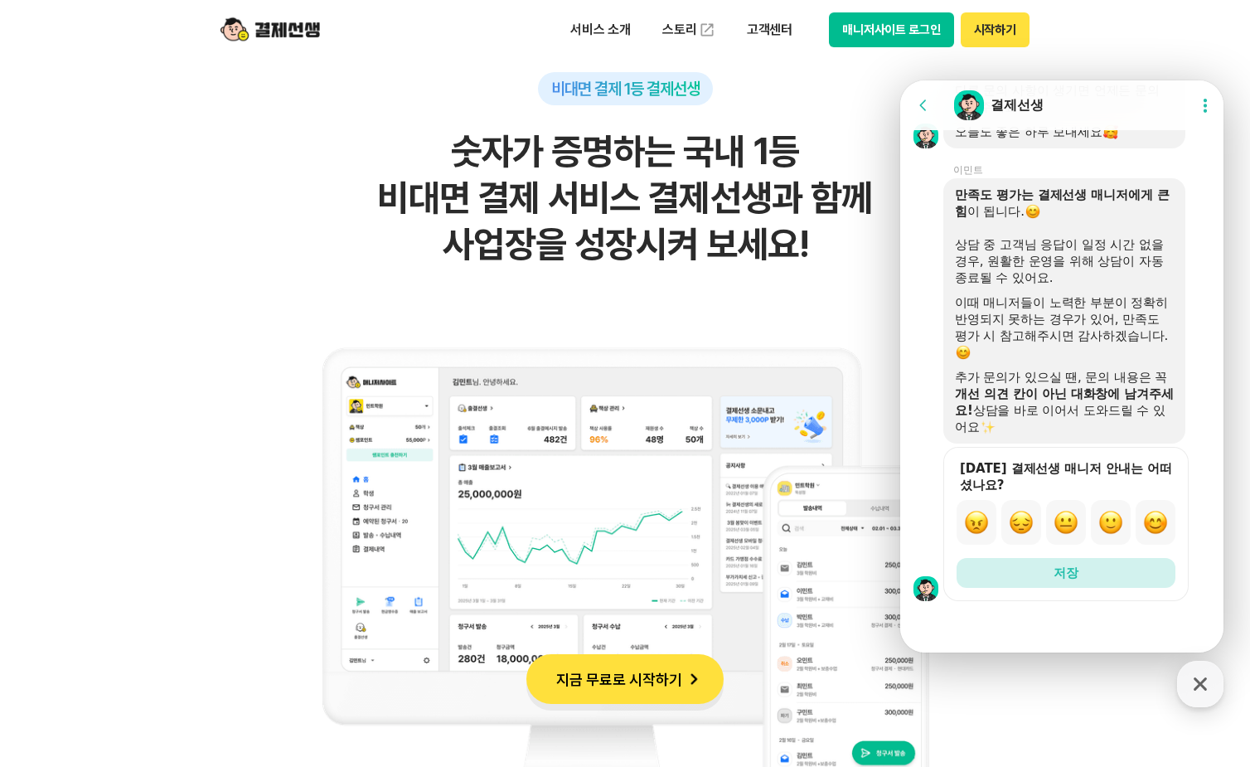
scroll to position [6493, 0]
click at [1153, 520] on img "button" at bounding box center [1155, 522] width 25 height 25
click at [1091, 571] on button "저장" at bounding box center [1065, 573] width 219 height 30
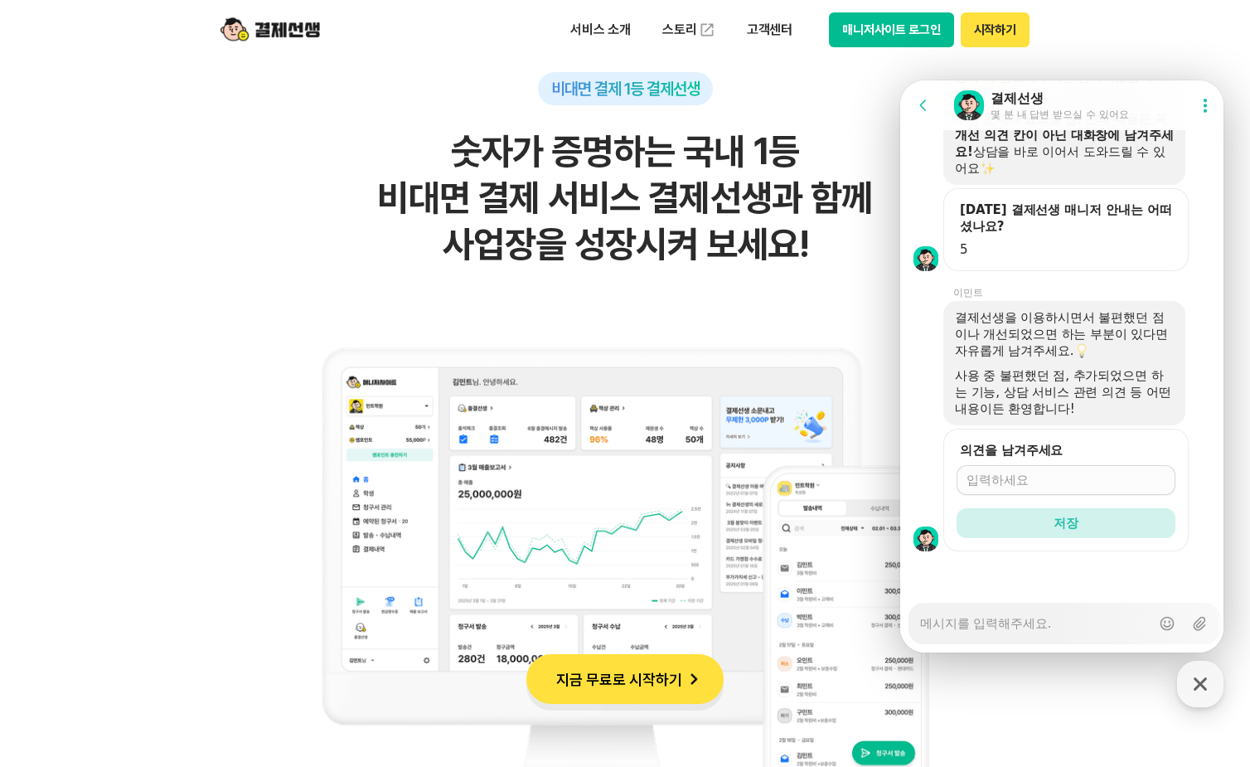
scroll to position [6752, 0]
click at [1028, 482] on input "의견을 남겨주세요" at bounding box center [1065, 480] width 199 height 17
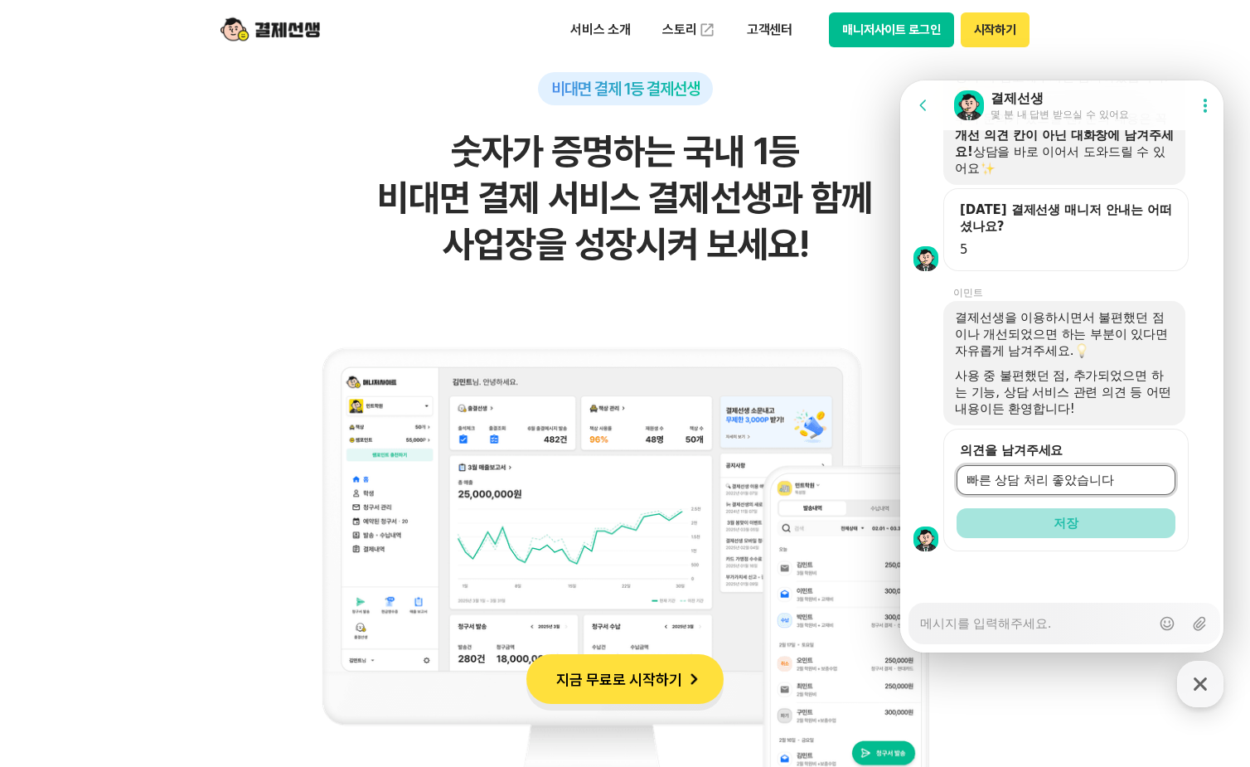
click at [1024, 518] on button "저장" at bounding box center [1065, 523] width 219 height 30
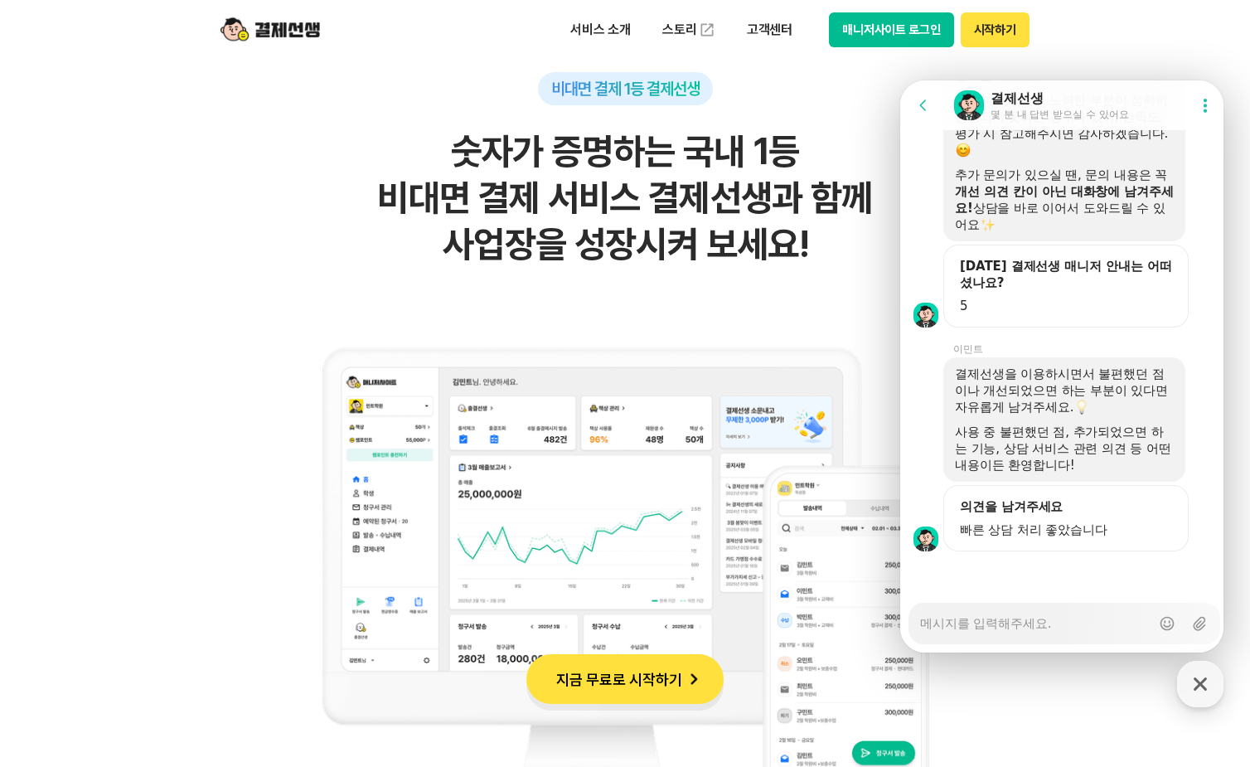
scroll to position [6695, 0]
click at [1208, 55] on header "서비스 소개 스토리 고객센터 매니저사이트 로그인 시작하기" at bounding box center [625, 30] width 1250 height 60
click at [992, 630] on textarea "Messenger Input Textarea" at bounding box center [1035, 617] width 230 height 28
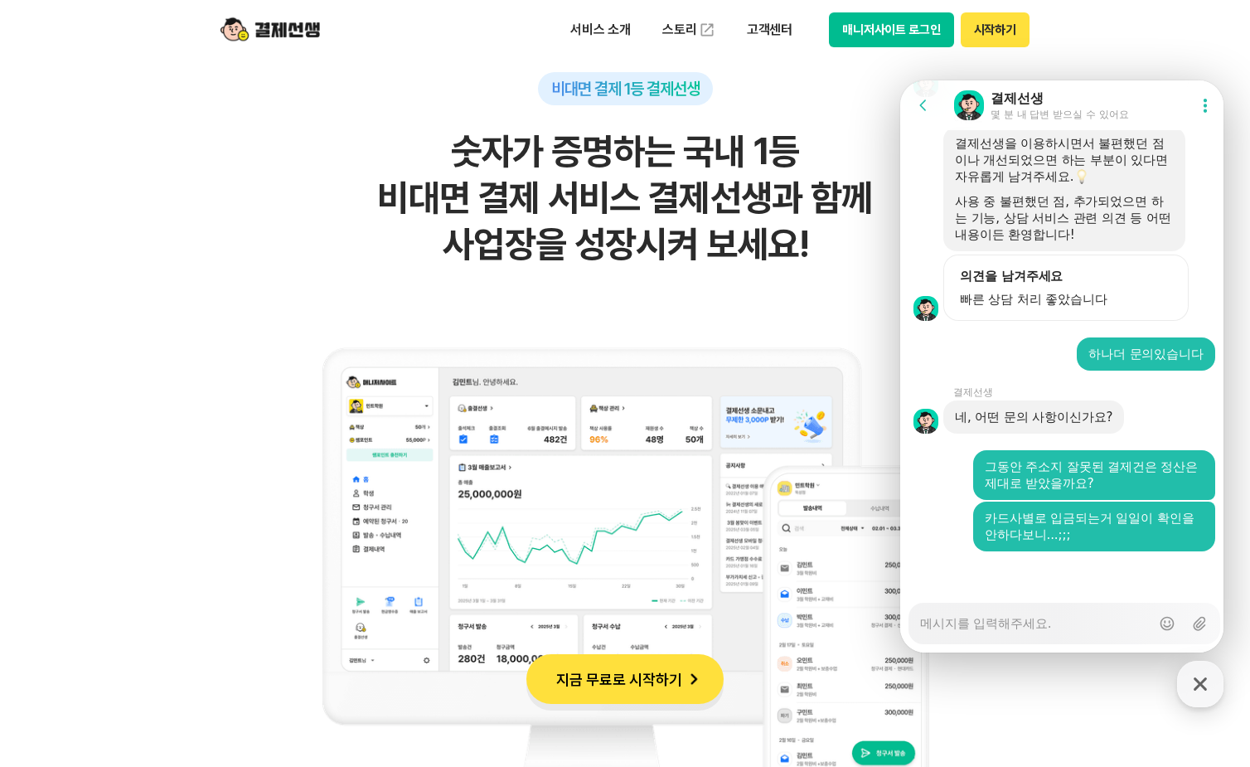
scroll to position [6926, 0]
click at [975, 617] on textarea "Messenger Input Textarea" at bounding box center [1035, 617] width 230 height 28
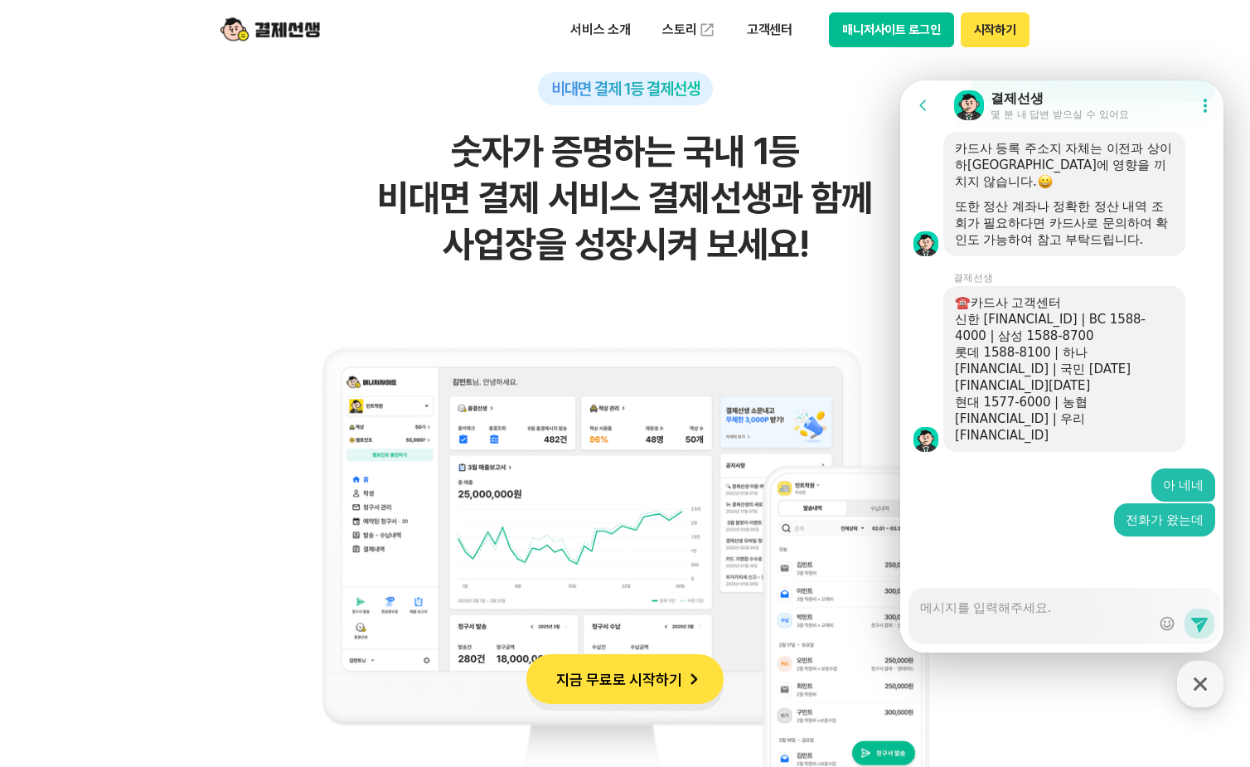
scroll to position [7378, 0]
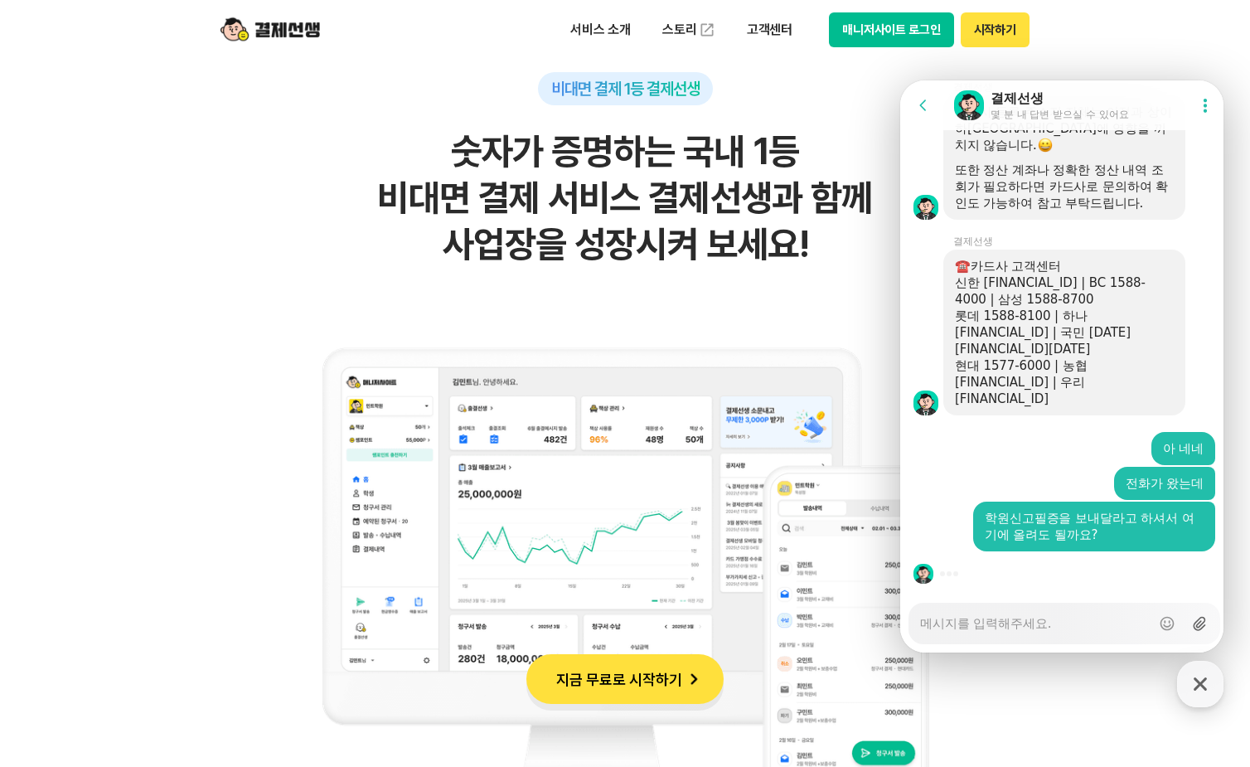
click at [1194, 626] on icon at bounding box center [1198, 624] width 12 height 14
click at [920, 624] on input "Upload file" at bounding box center [919, 623] width 1 height 1
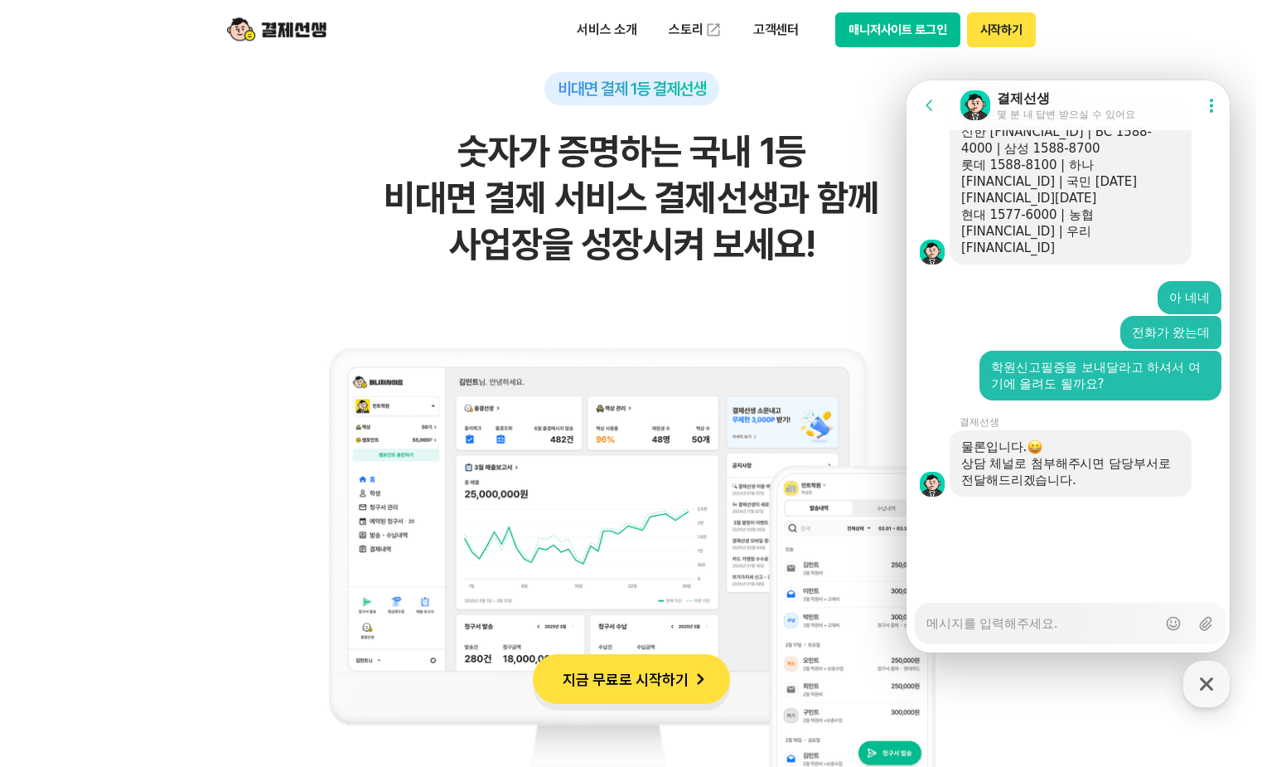
scroll to position [7716, 0]
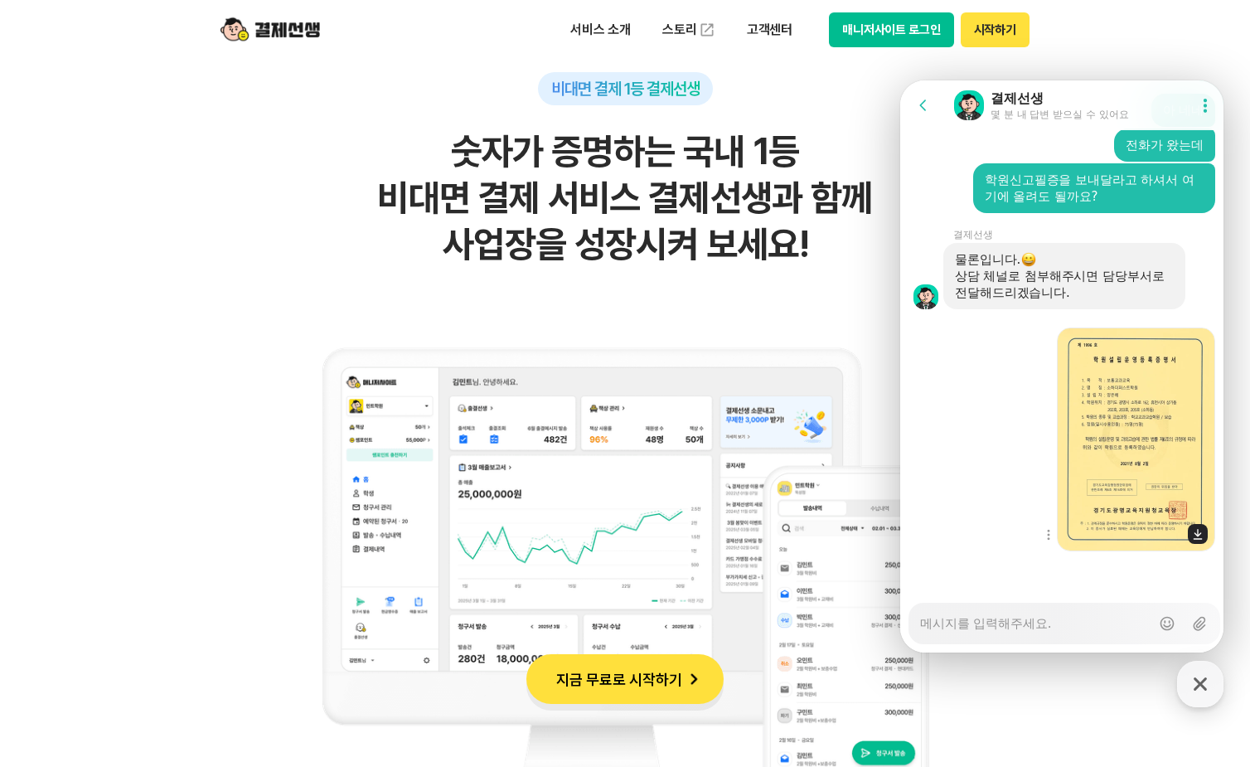
click at [1115, 397] on img at bounding box center [1136, 439] width 158 height 224
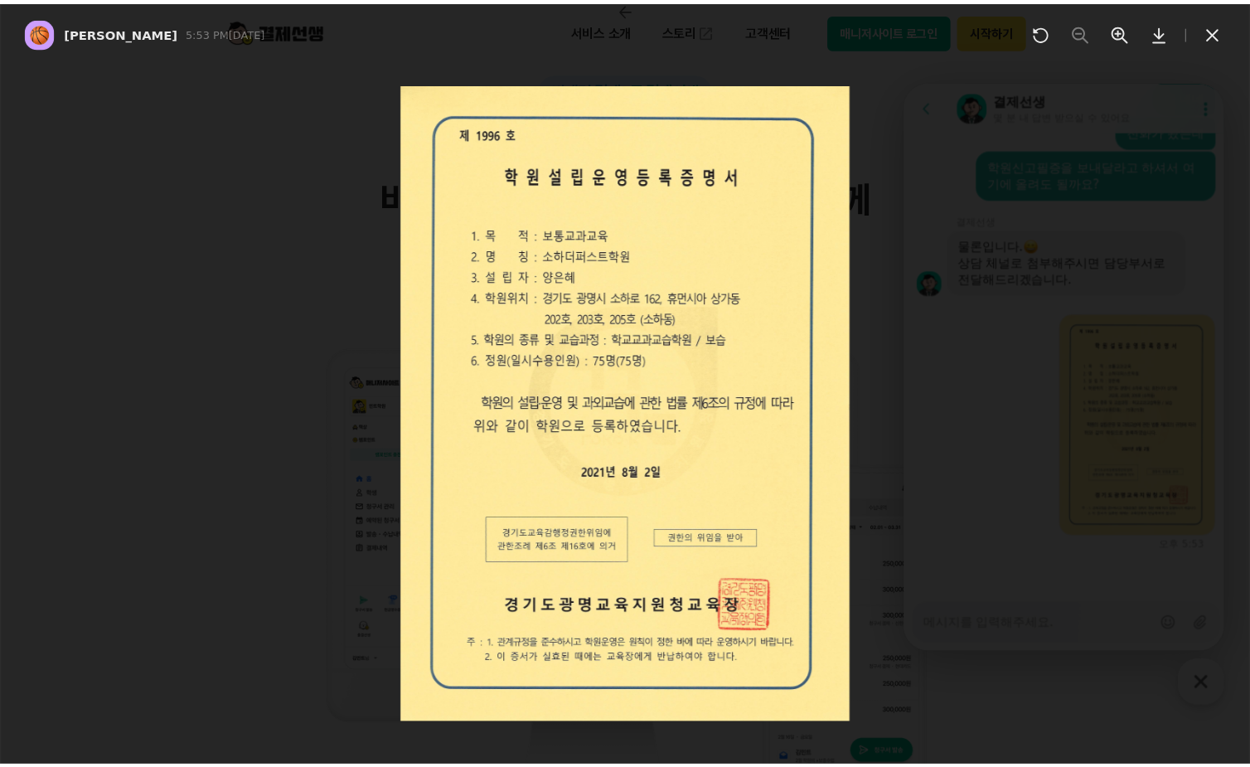
scroll to position [7731, 0]
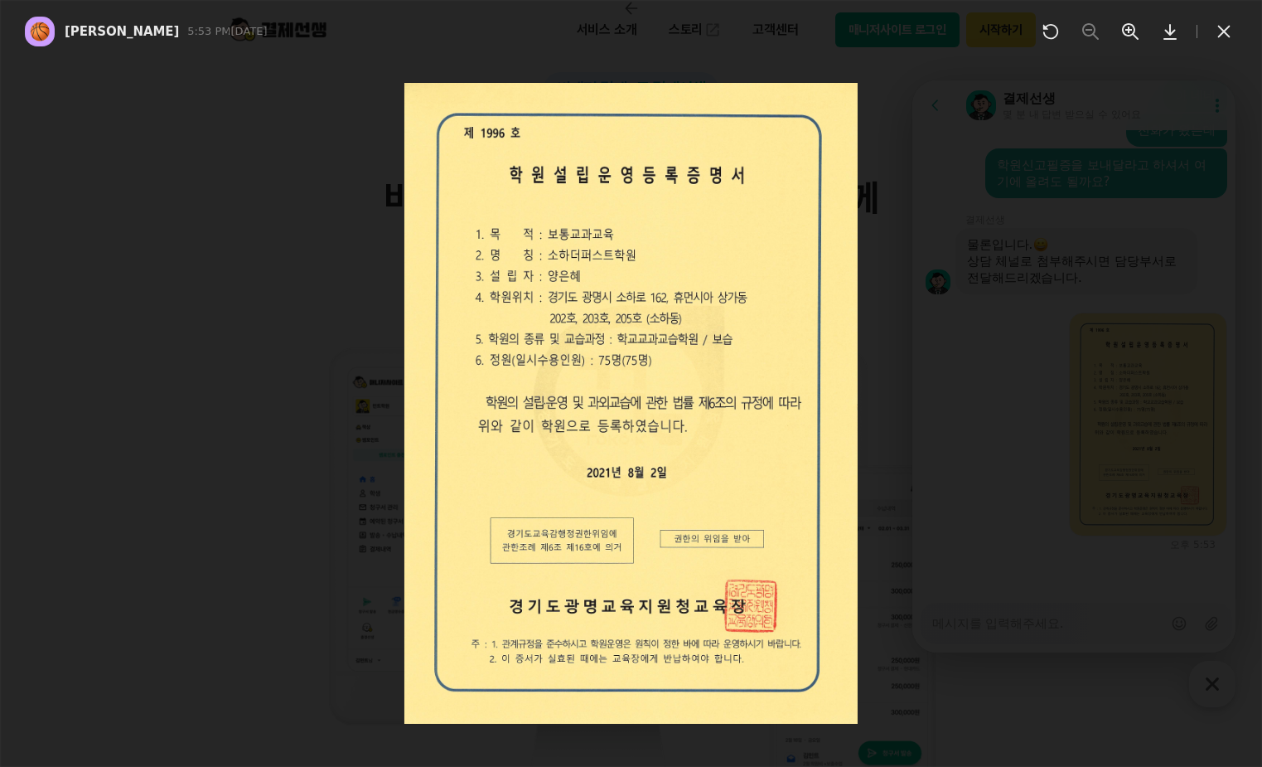
click at [1221, 28] on icon at bounding box center [1224, 32] width 12 height 12
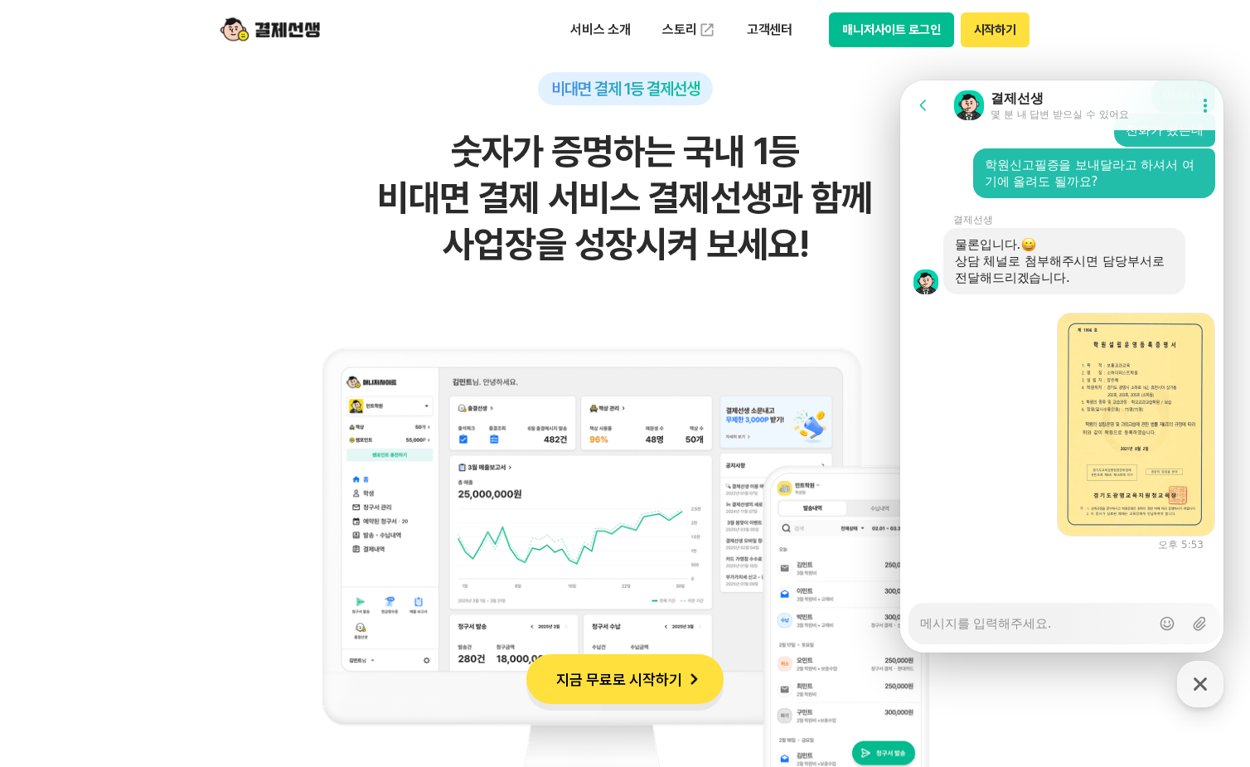
click at [991, 634] on div "Messenger Input Textarea" at bounding box center [1035, 623] width 230 height 40
click at [989, 625] on textarea "Messenger Input Textarea" at bounding box center [1035, 617] width 230 height 28
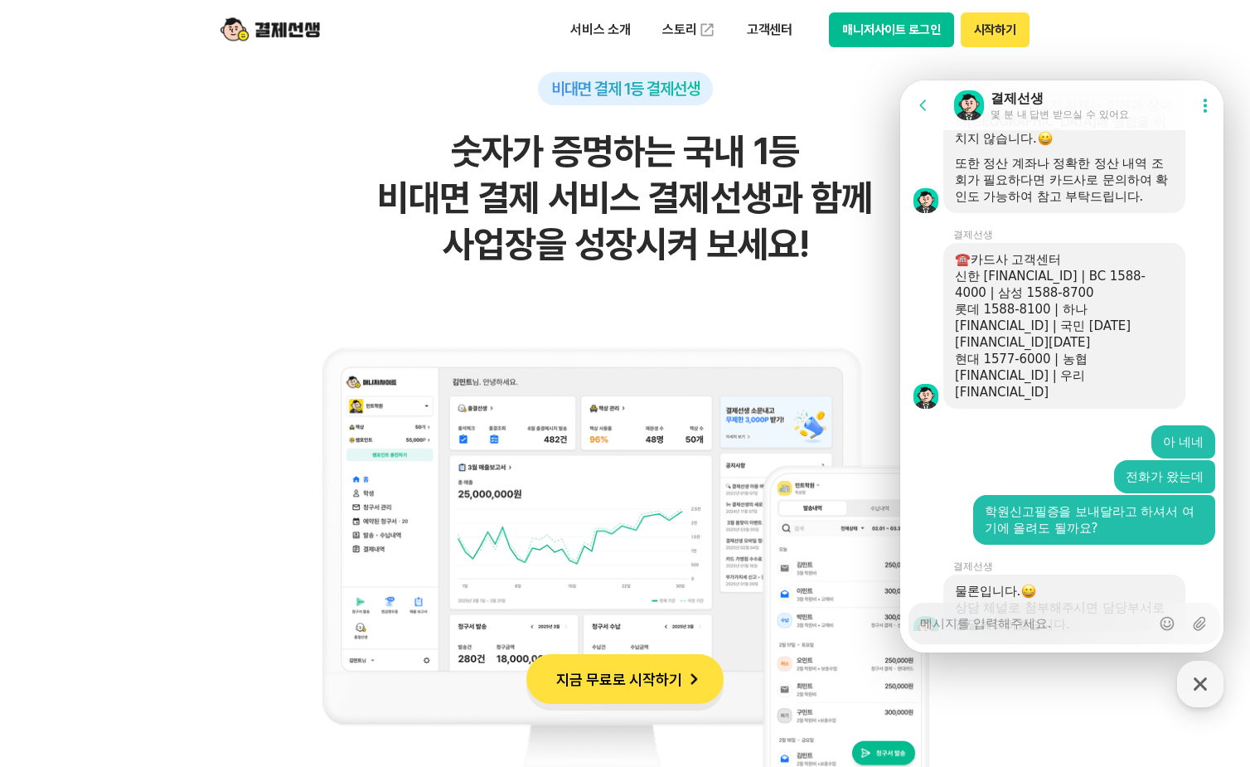
scroll to position [7269, 0]
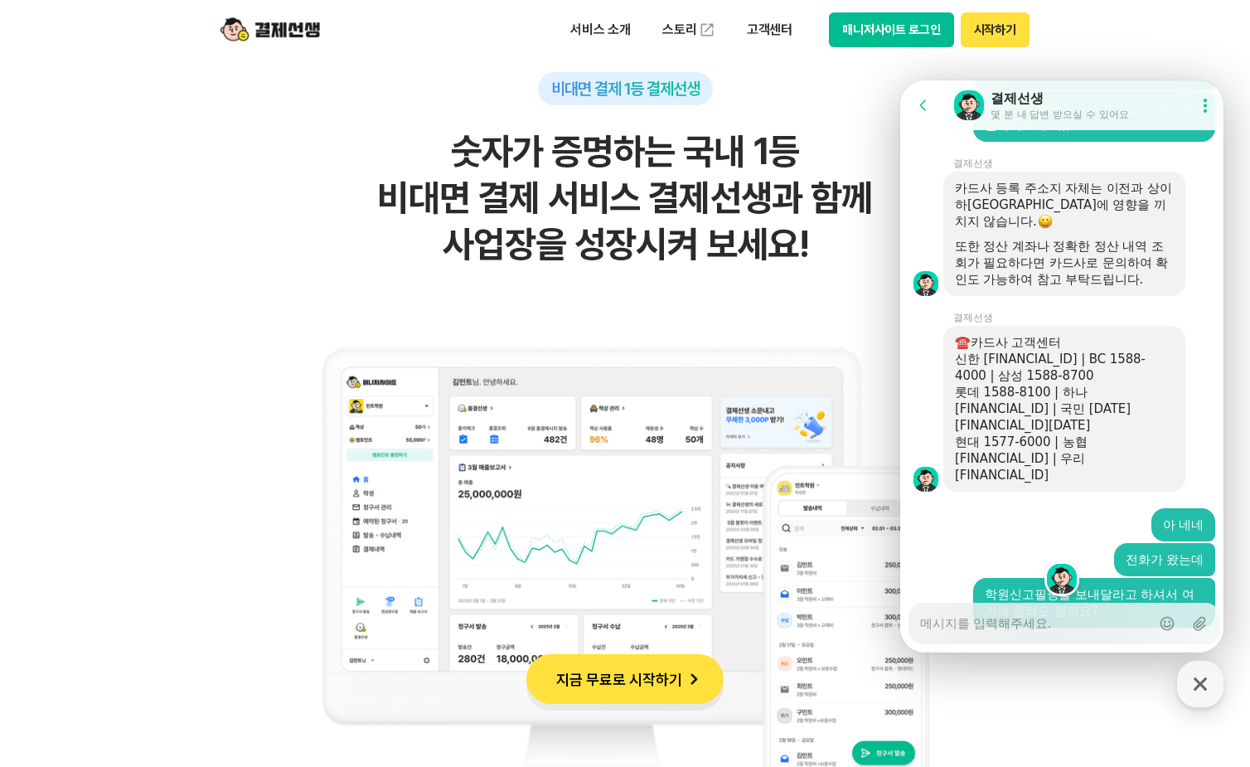
click at [1165, 311] on div at bounding box center [1064, 303] width 328 height 15
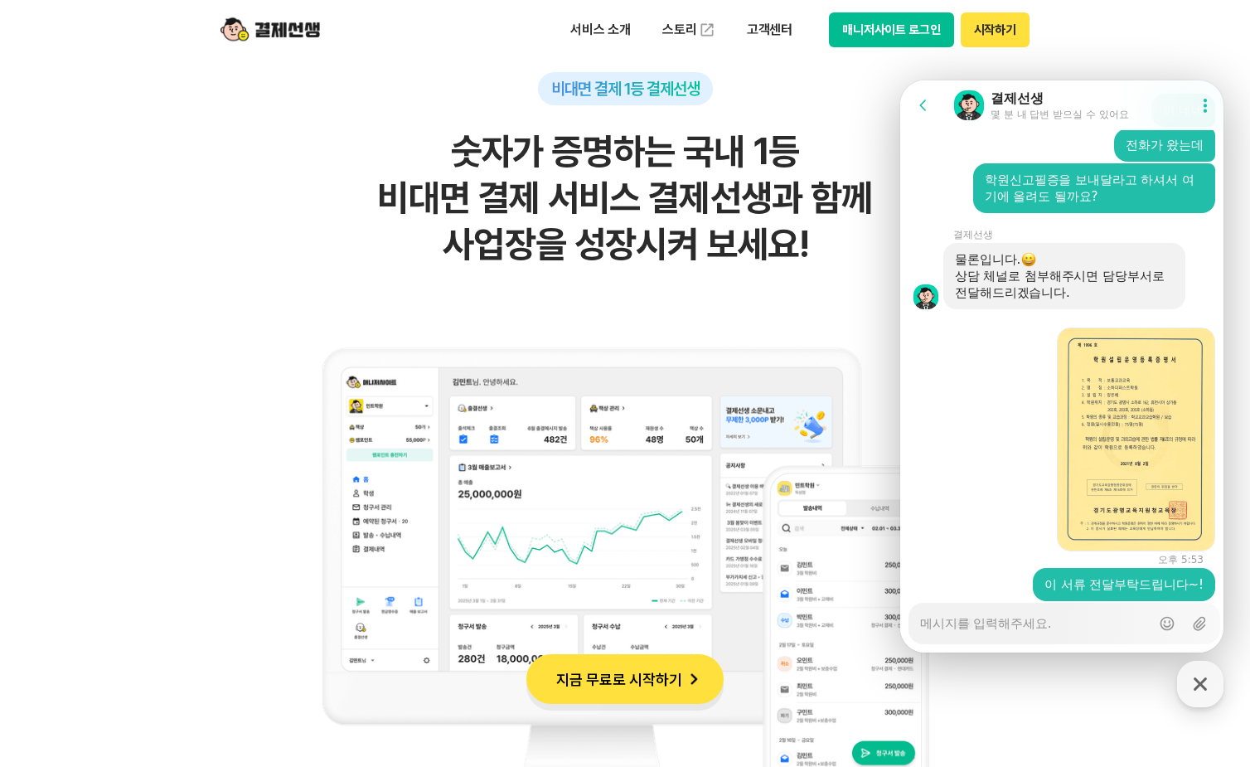
scroll to position [7846, 0]
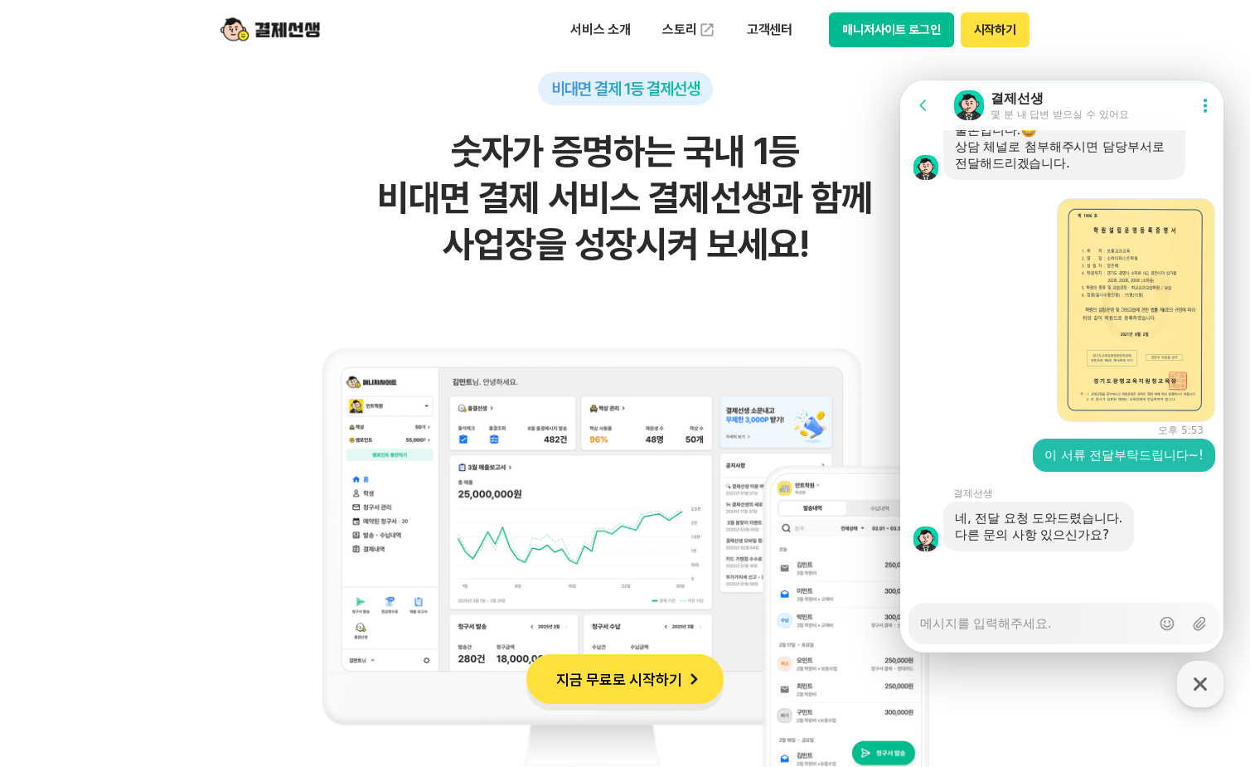
click at [1003, 617] on textarea "Messenger Input Textarea" at bounding box center [1035, 617] width 230 height 28
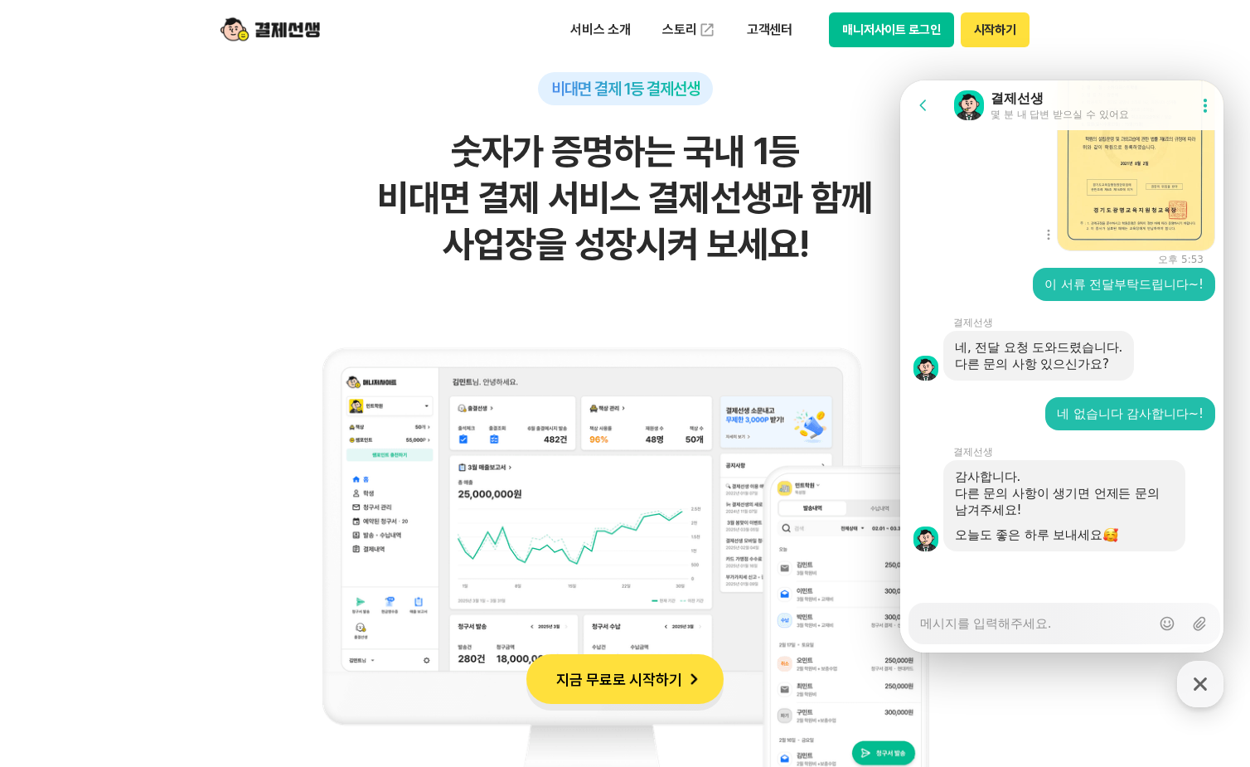
scroll to position [8016, 0]
drag, startPoint x: 1206, startPoint y: 687, endPoint x: 1217, endPoint y: 665, distance: 24.5
click at [1206, 687] on icon "button" at bounding box center [1200, 684] width 30 height 30
